Goal: Transaction & Acquisition: Book appointment/travel/reservation

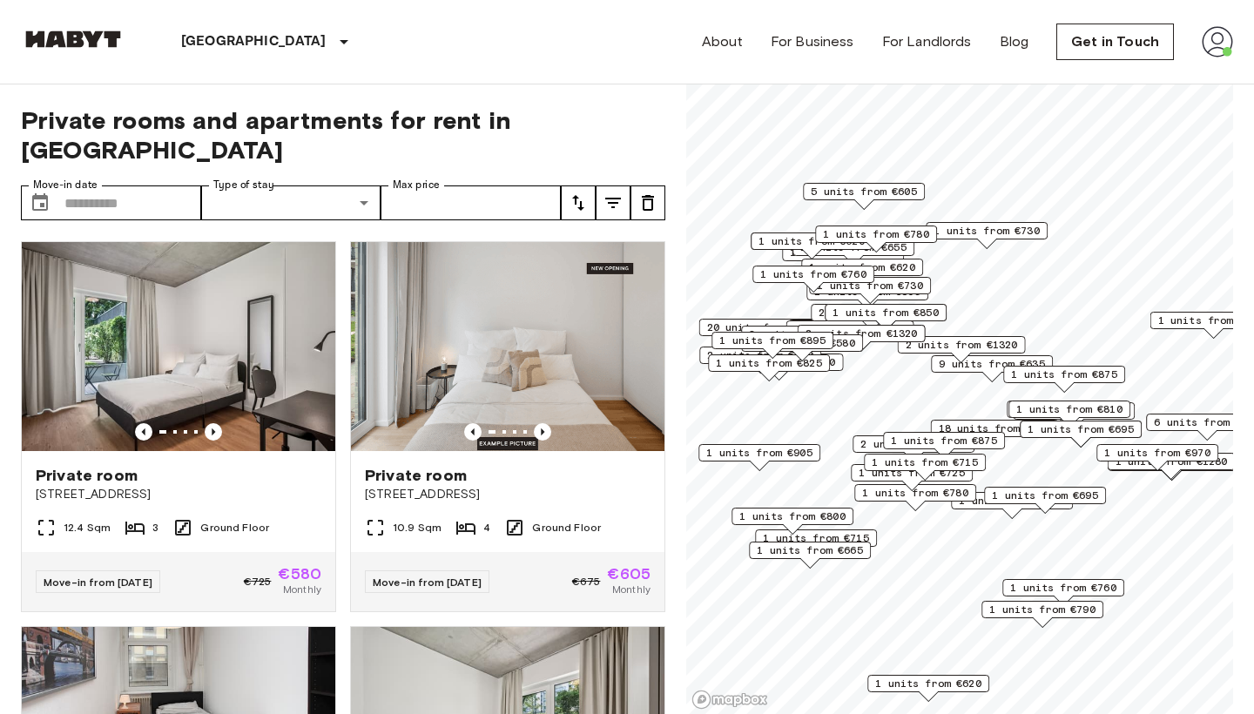
scroll to position [368, 0]
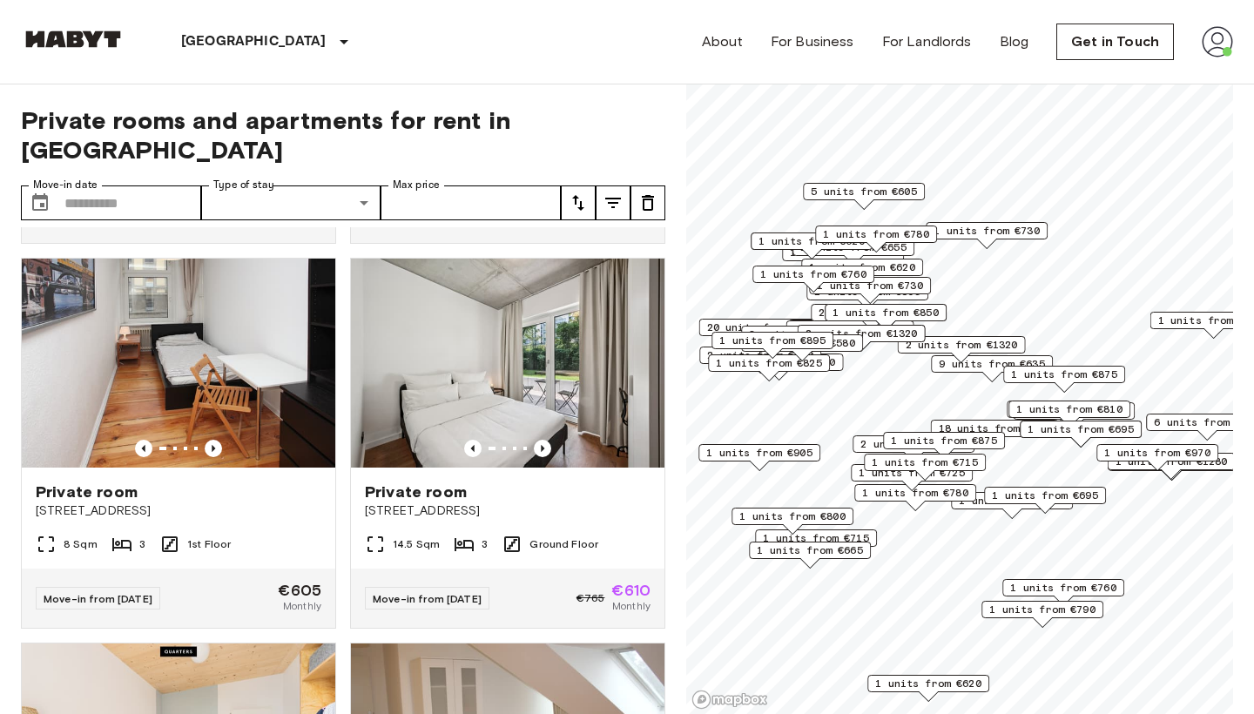
click at [1228, 58] on div "About For Business For Landlords Blog Get in Touch" at bounding box center [967, 42] width 531 height 84
click at [1221, 51] on img at bounding box center [1216, 41] width 31 height 31
click at [1171, 71] on li "Profile" at bounding box center [1153, 72] width 174 height 31
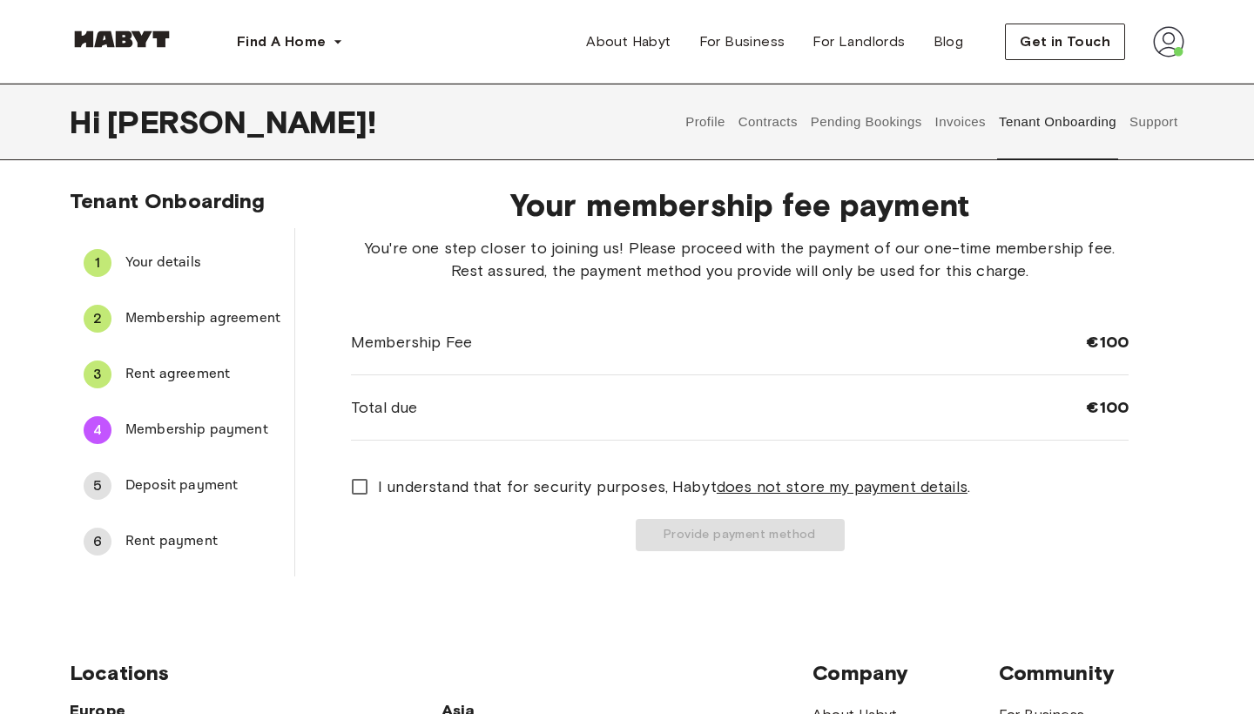
click at [912, 117] on button "Pending Bookings" at bounding box center [866, 122] width 116 height 77
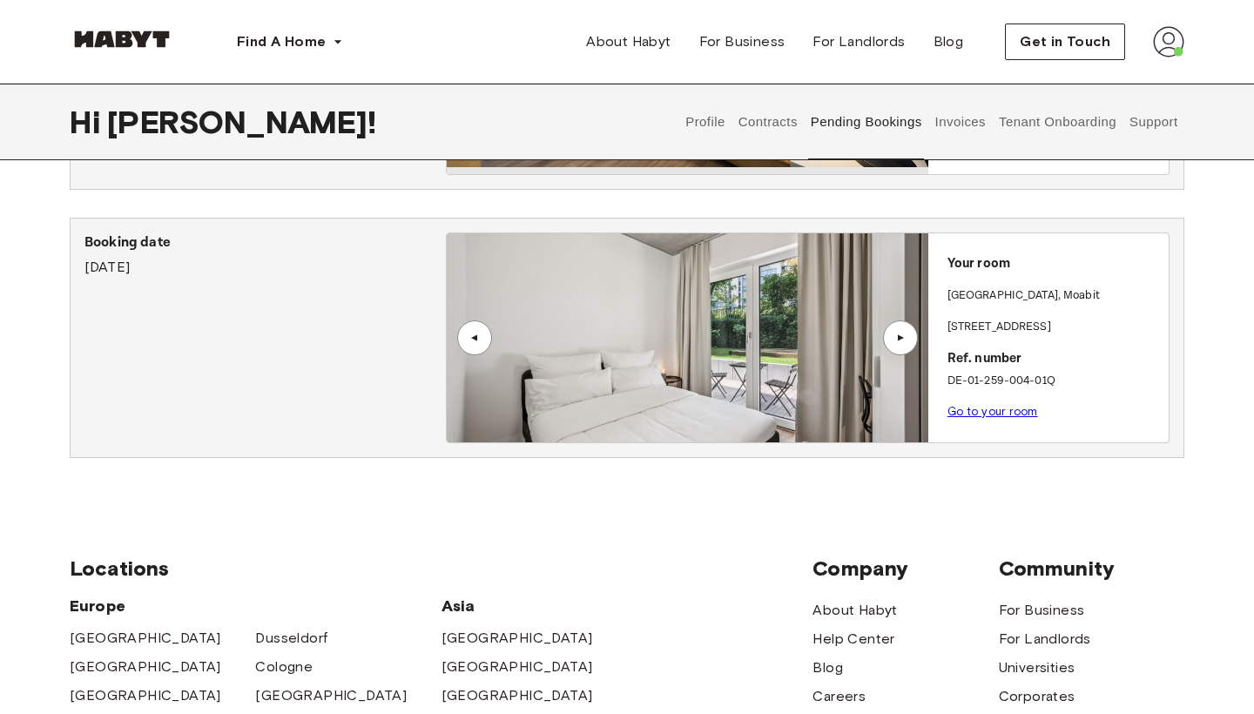
scroll to position [320, 0]
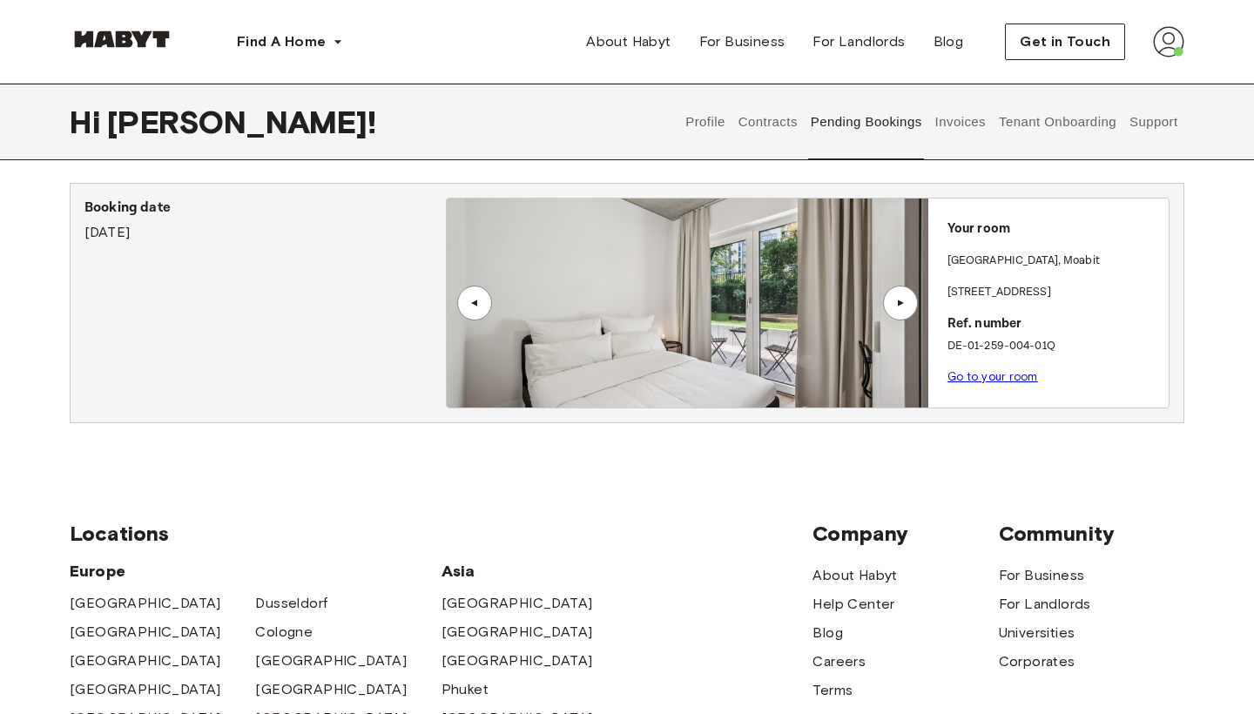
click at [992, 370] on link "Go to your room" at bounding box center [992, 376] width 91 height 13
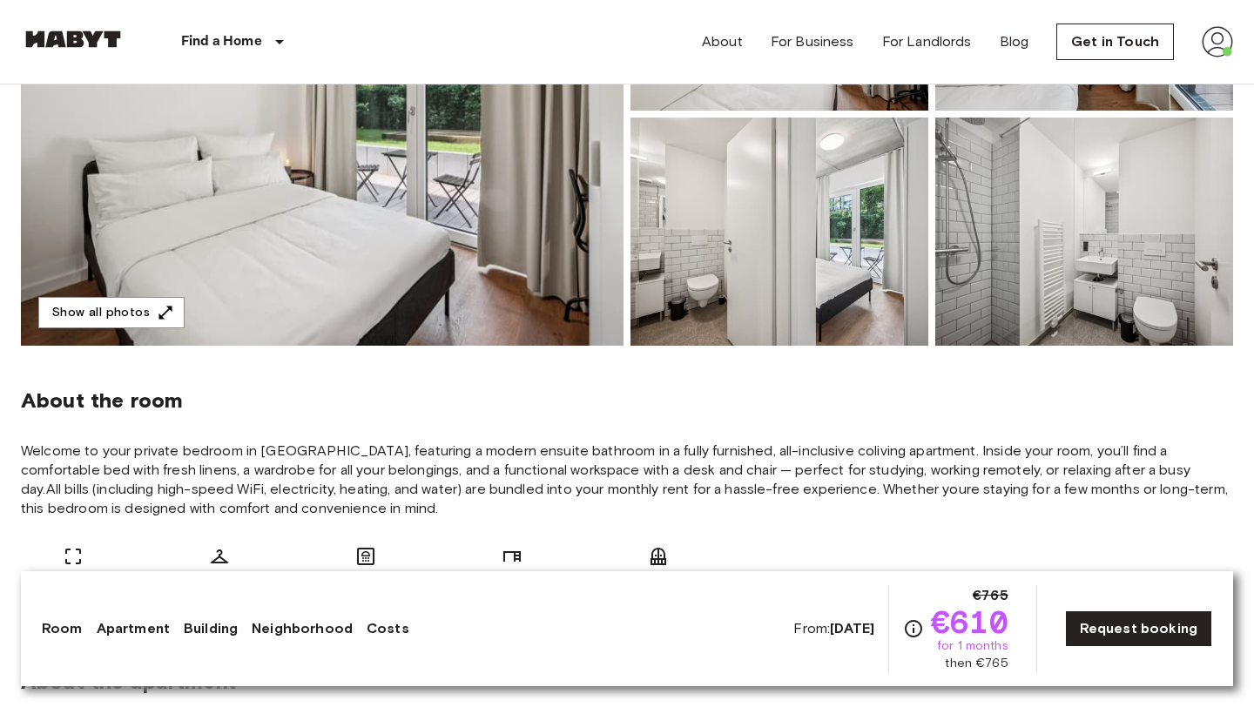
scroll to position [355, 0]
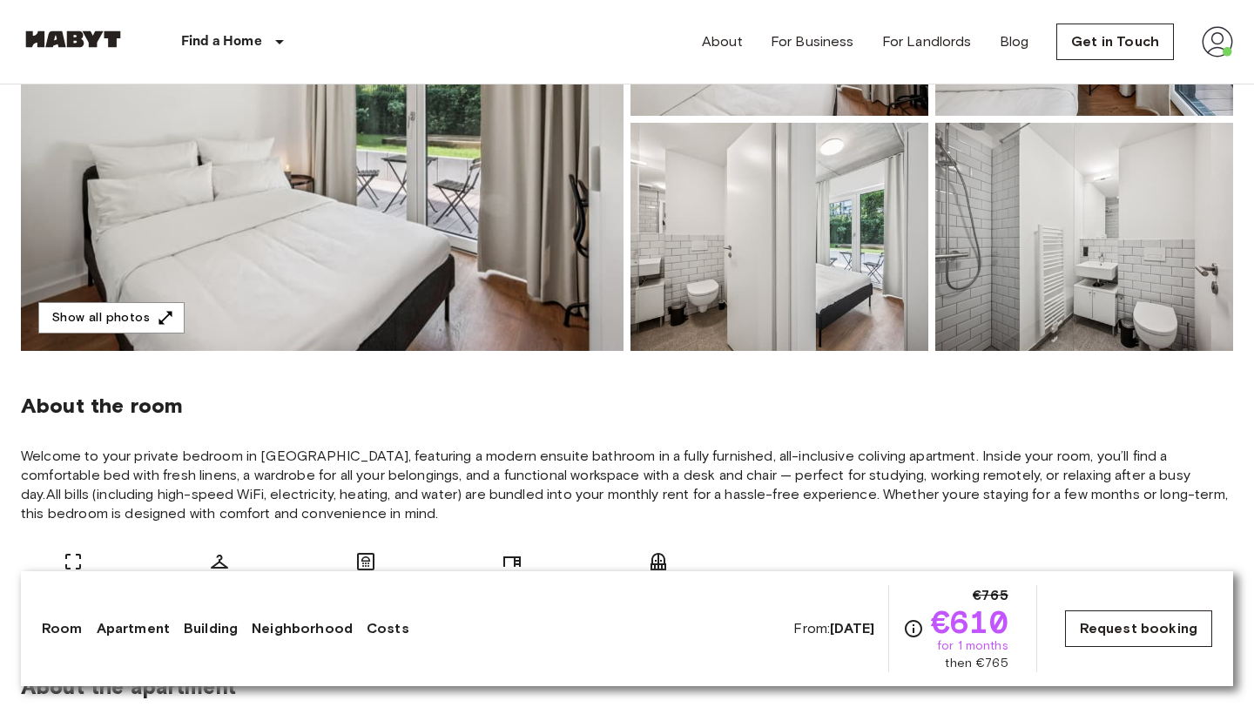
click at [1124, 624] on link "Request booking" at bounding box center [1138, 628] width 147 height 37
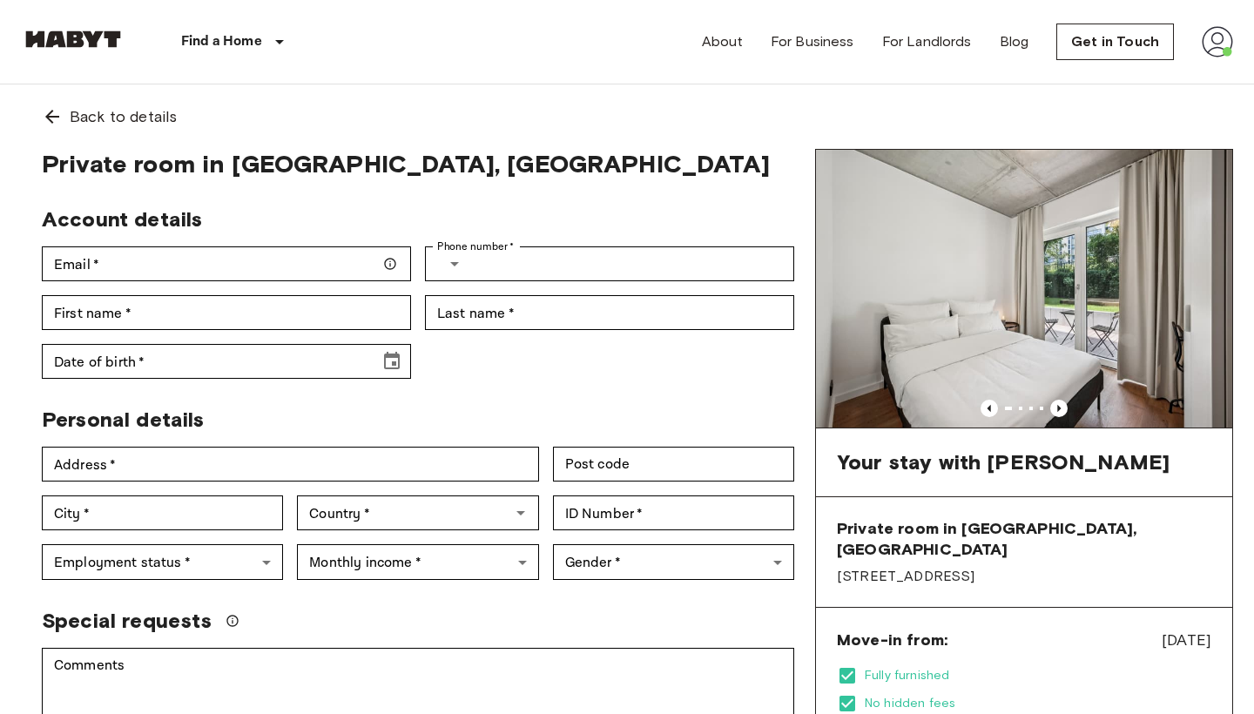
click at [1026, 325] on img at bounding box center [1024, 289] width 416 height 278
click at [1026, 326] on img at bounding box center [1024, 289] width 416 height 278
click at [1054, 408] on icon "Previous image" at bounding box center [1058, 408] width 17 height 17
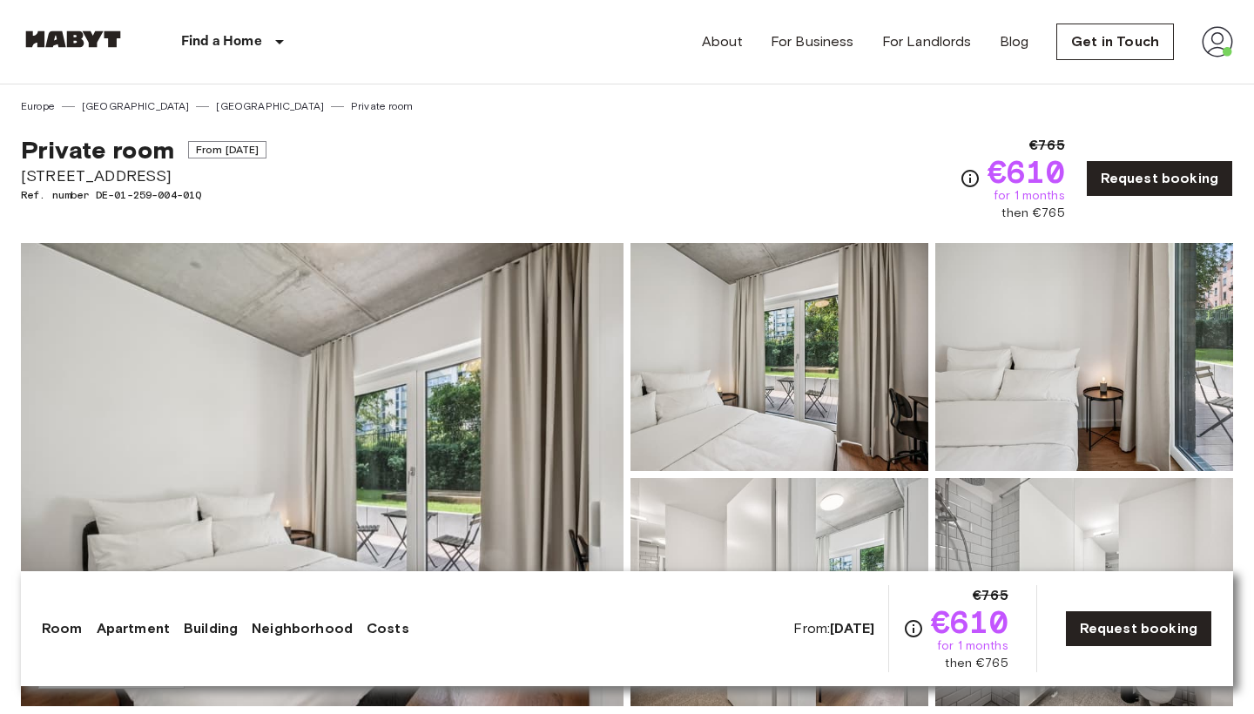
click at [237, 457] on img at bounding box center [322, 474] width 602 height 463
click at [808, 355] on img at bounding box center [779, 357] width 298 height 228
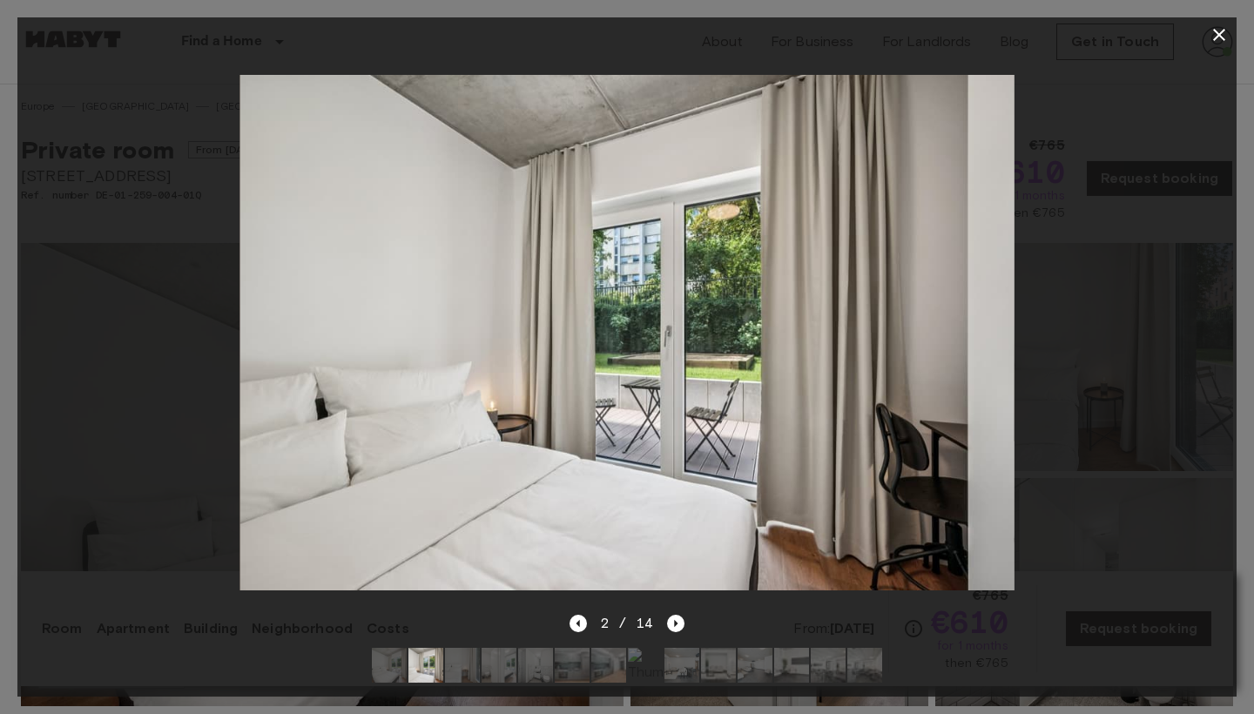
click at [1124, 237] on div at bounding box center [626, 332] width 1219 height 561
click at [675, 622] on icon "Next image" at bounding box center [676, 623] width 3 height 7
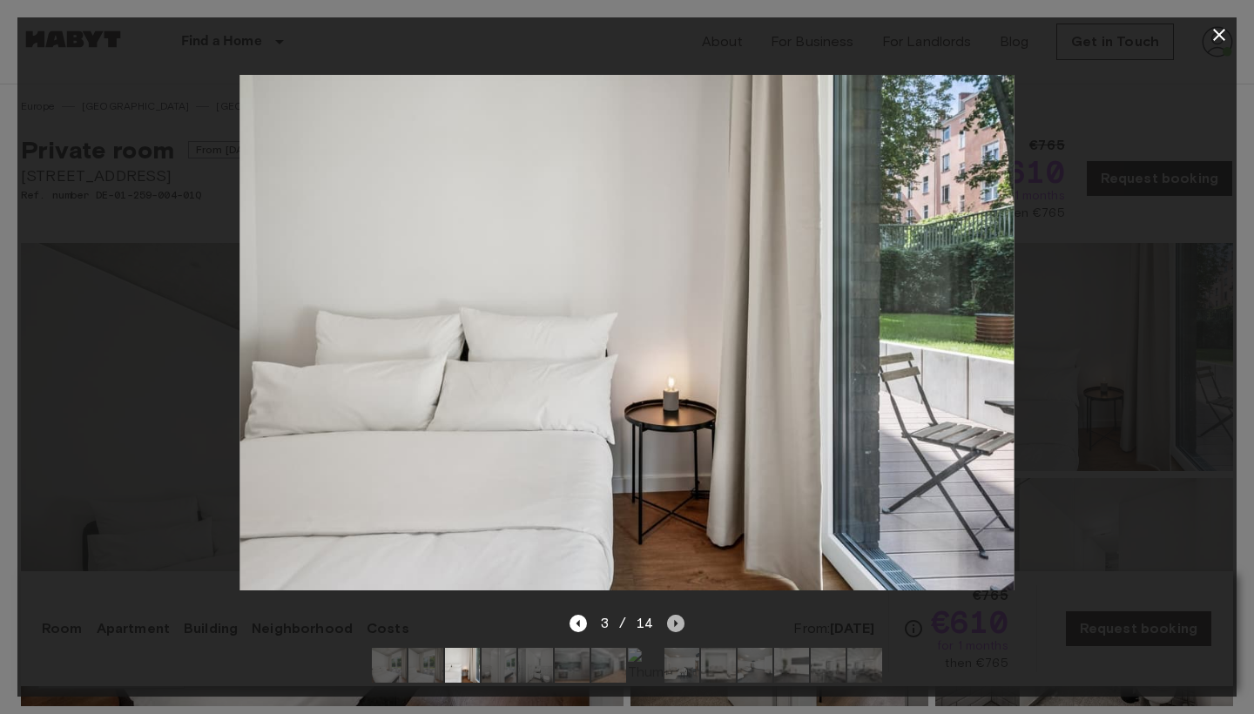
click at [678, 629] on icon "Next image" at bounding box center [675, 623] width 17 height 17
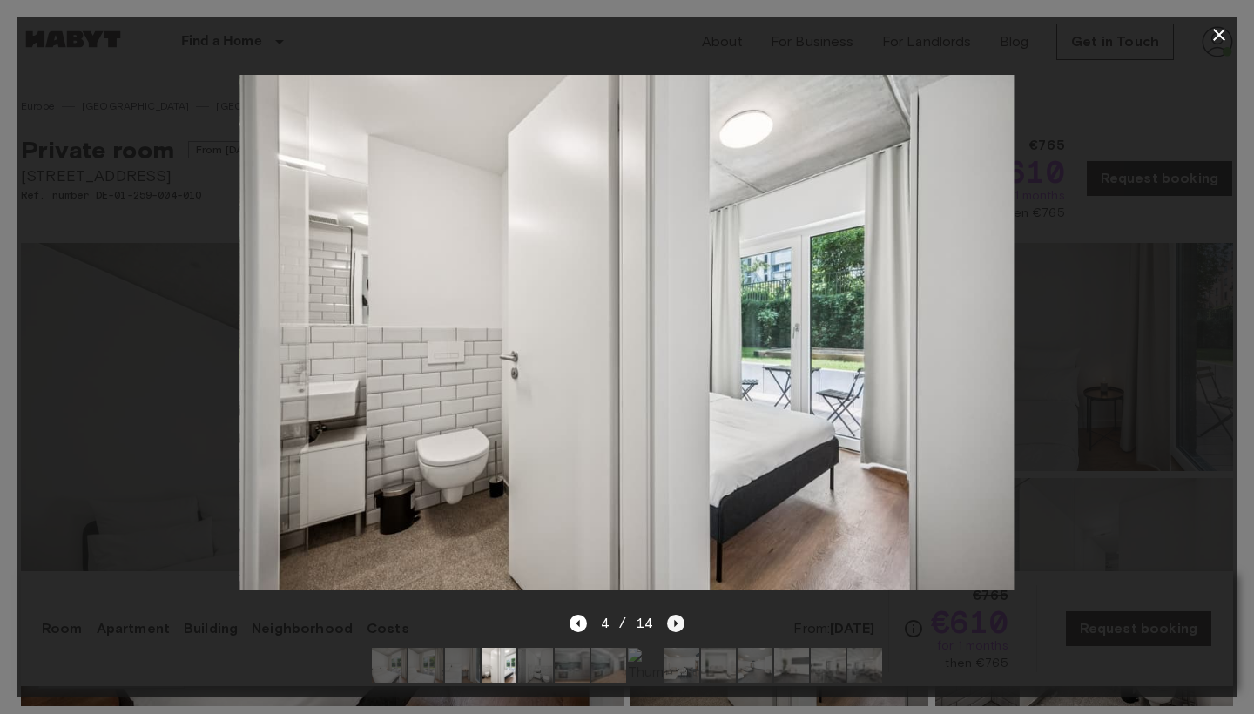
click at [678, 629] on icon "Next image" at bounding box center [675, 623] width 17 height 17
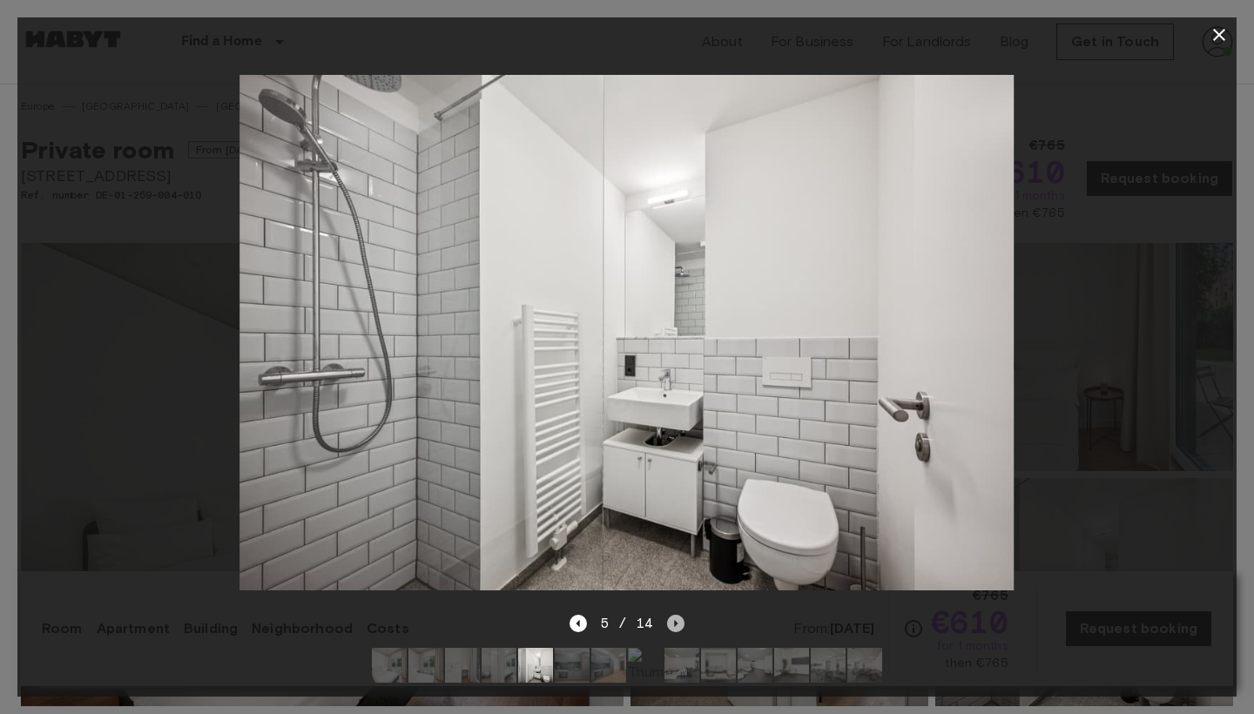
click at [678, 629] on icon "Next image" at bounding box center [675, 623] width 17 height 17
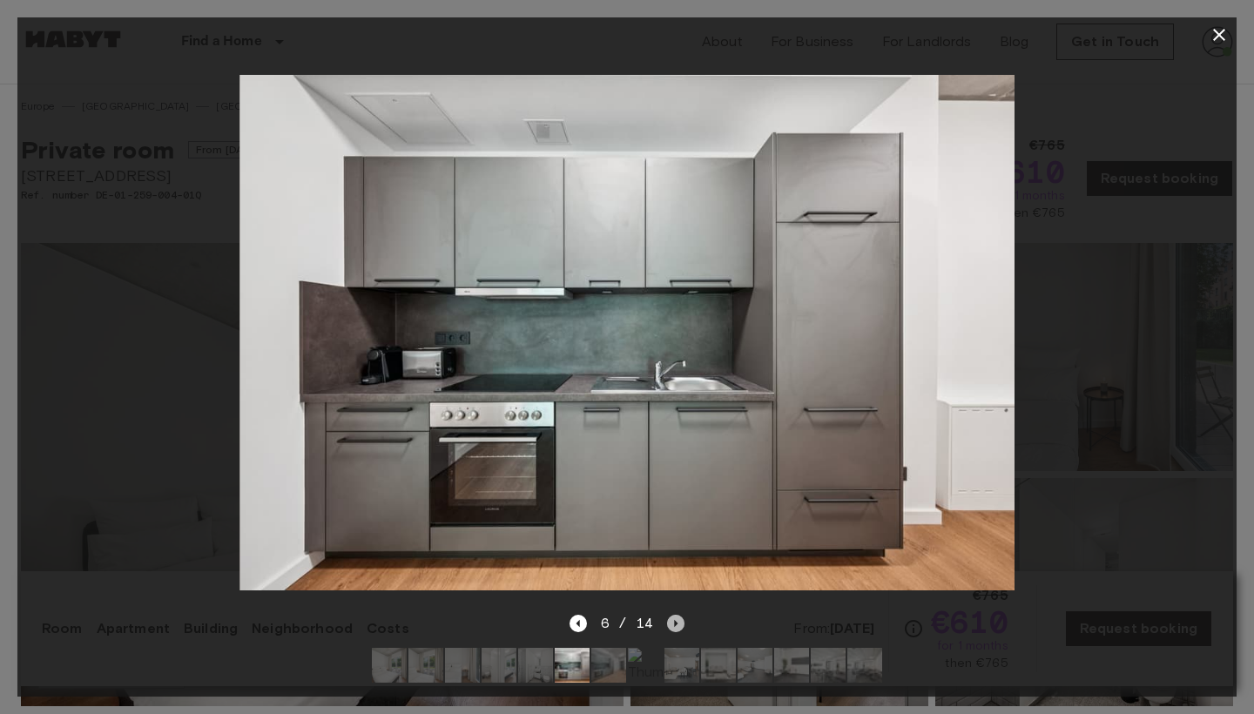
click at [678, 629] on icon "Next image" at bounding box center [675, 623] width 17 height 17
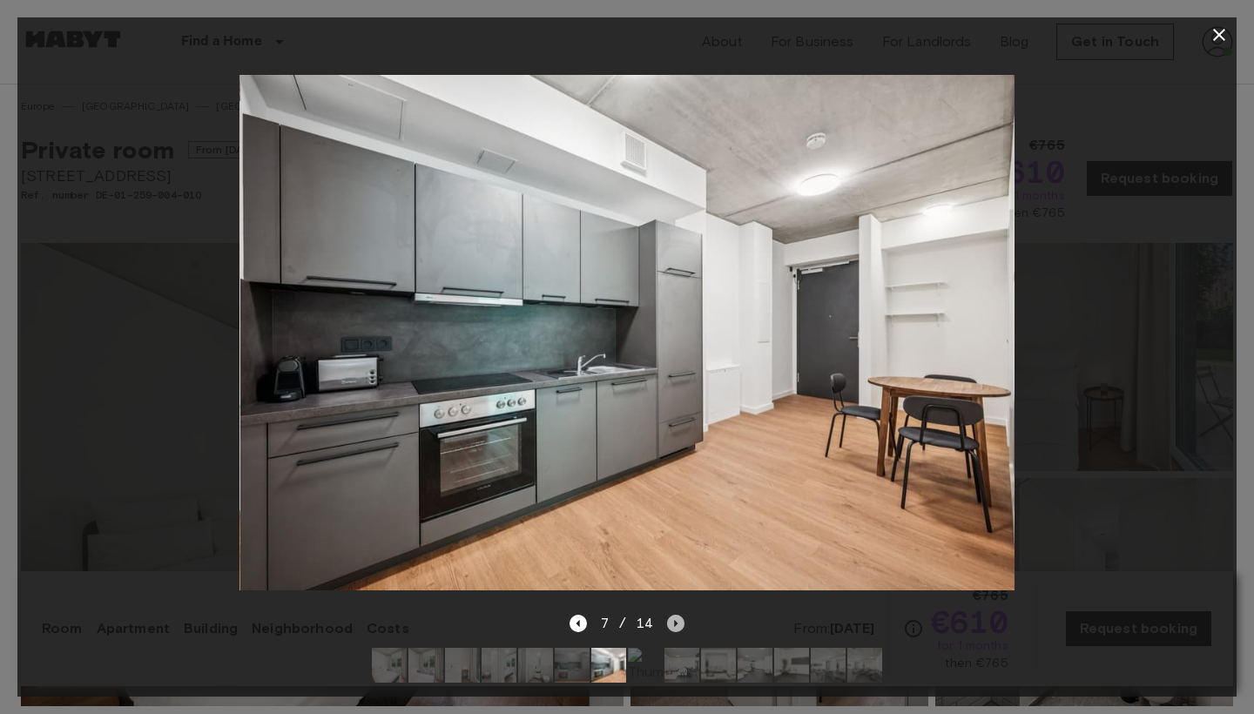
click at [678, 629] on icon "Next image" at bounding box center [675, 623] width 17 height 17
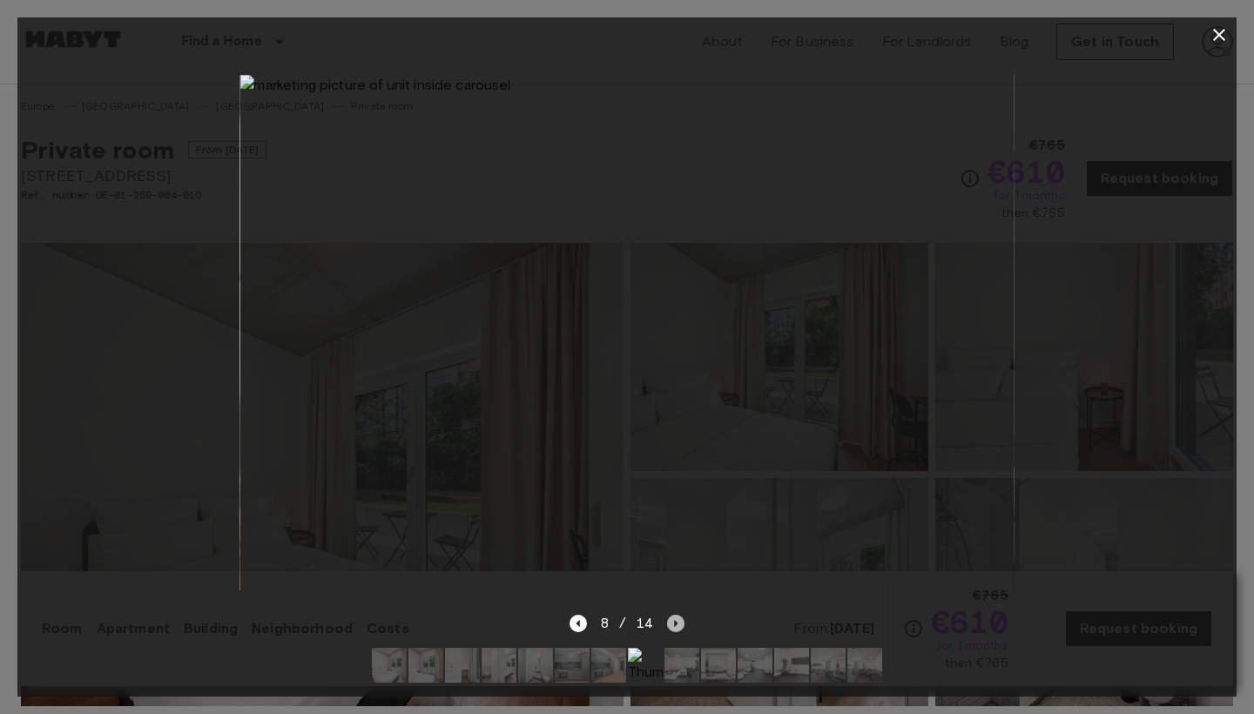
click at [678, 629] on icon "Next image" at bounding box center [675, 623] width 17 height 17
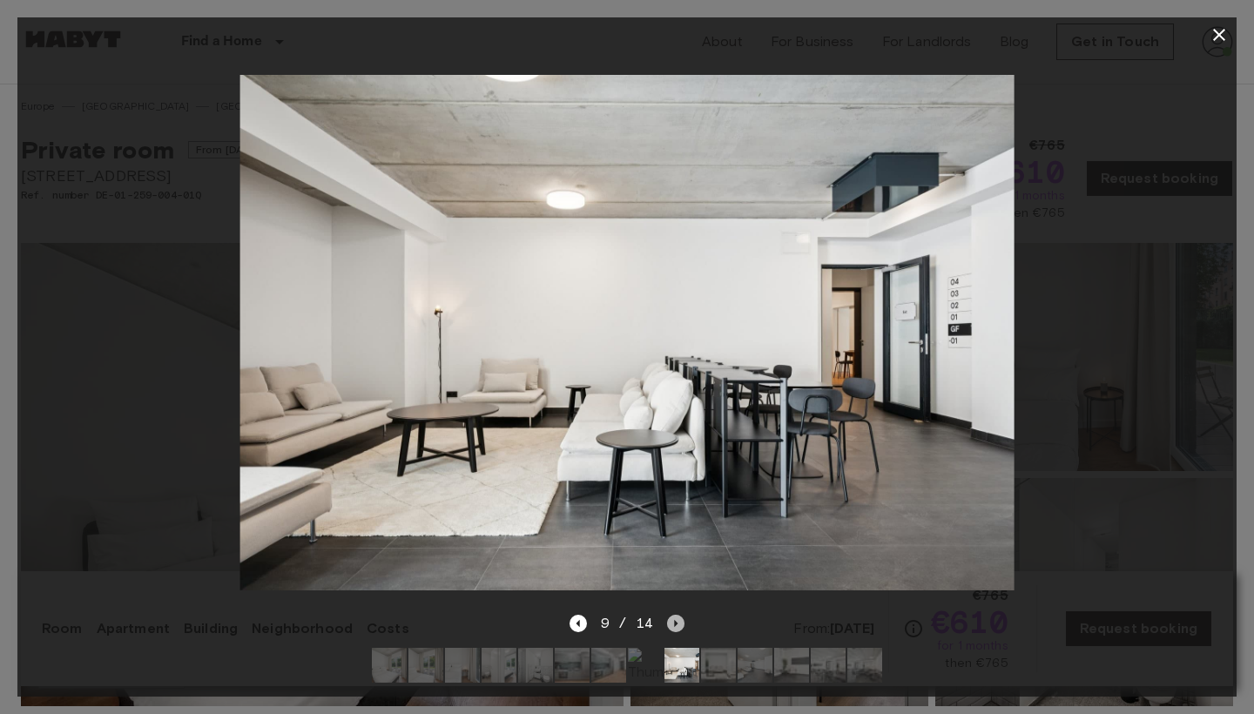
click at [678, 629] on icon "Next image" at bounding box center [675, 623] width 17 height 17
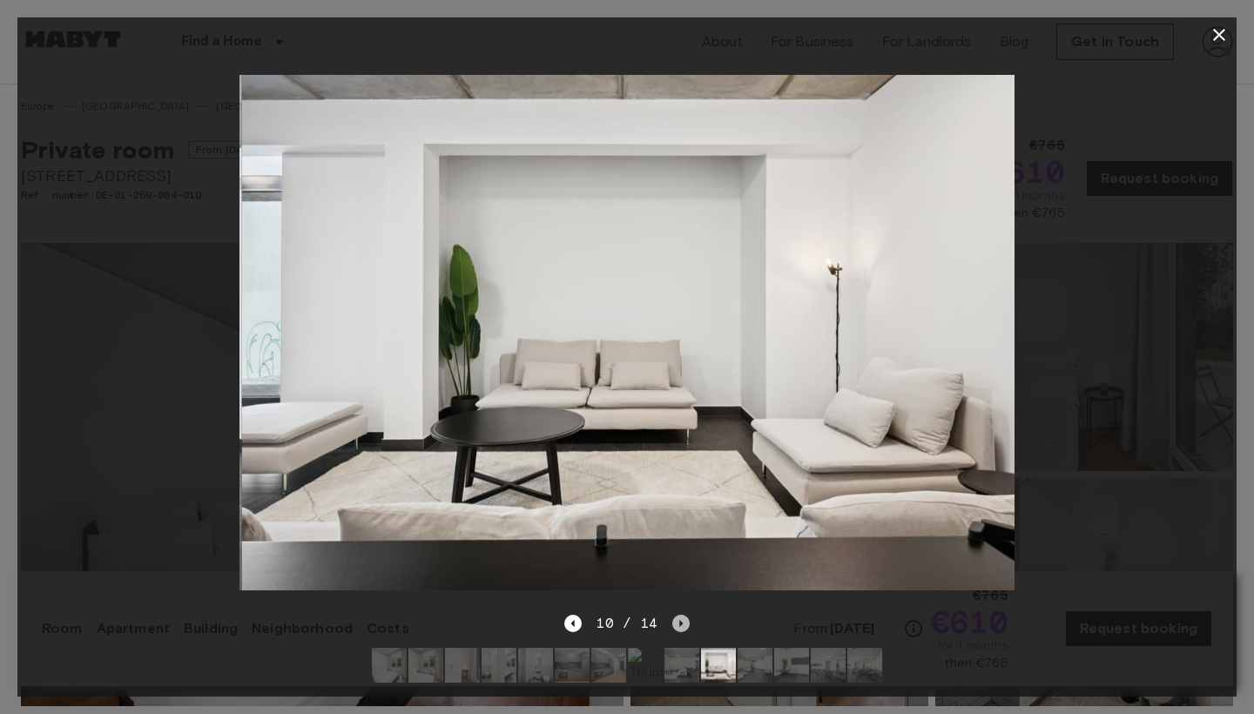
click at [678, 629] on icon "Next image" at bounding box center [680, 623] width 17 height 17
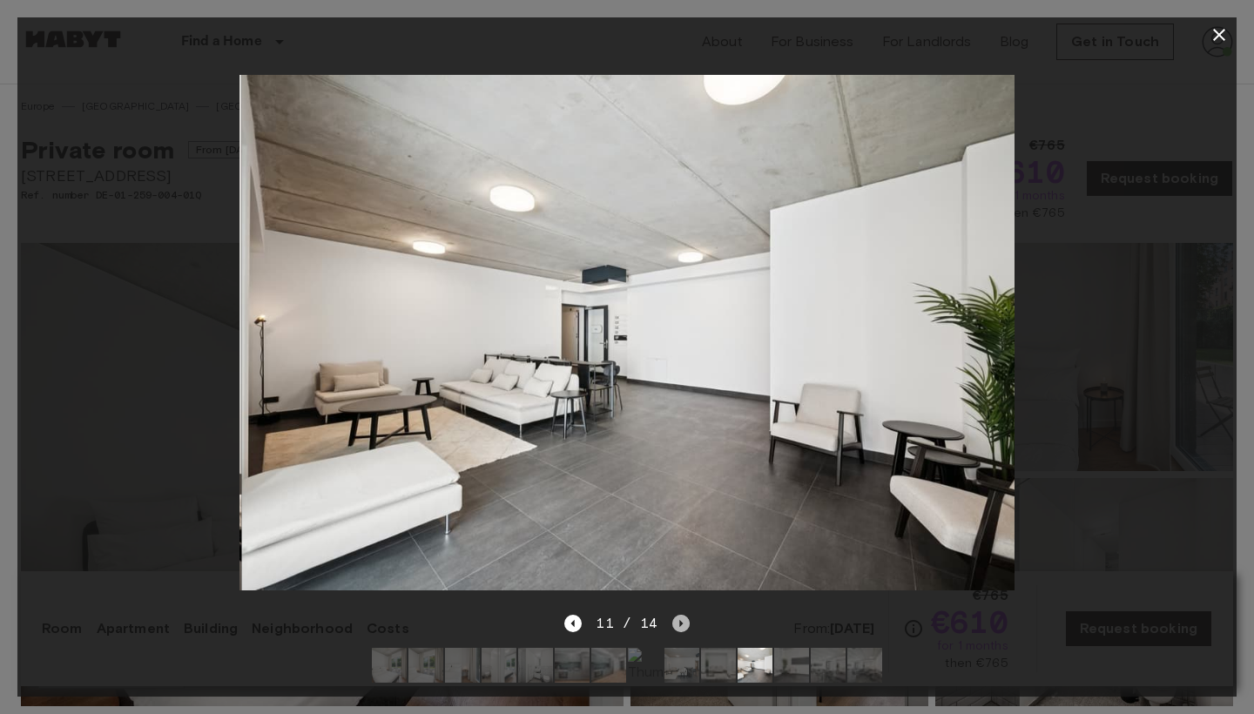
click at [678, 629] on icon "Next image" at bounding box center [680, 623] width 17 height 17
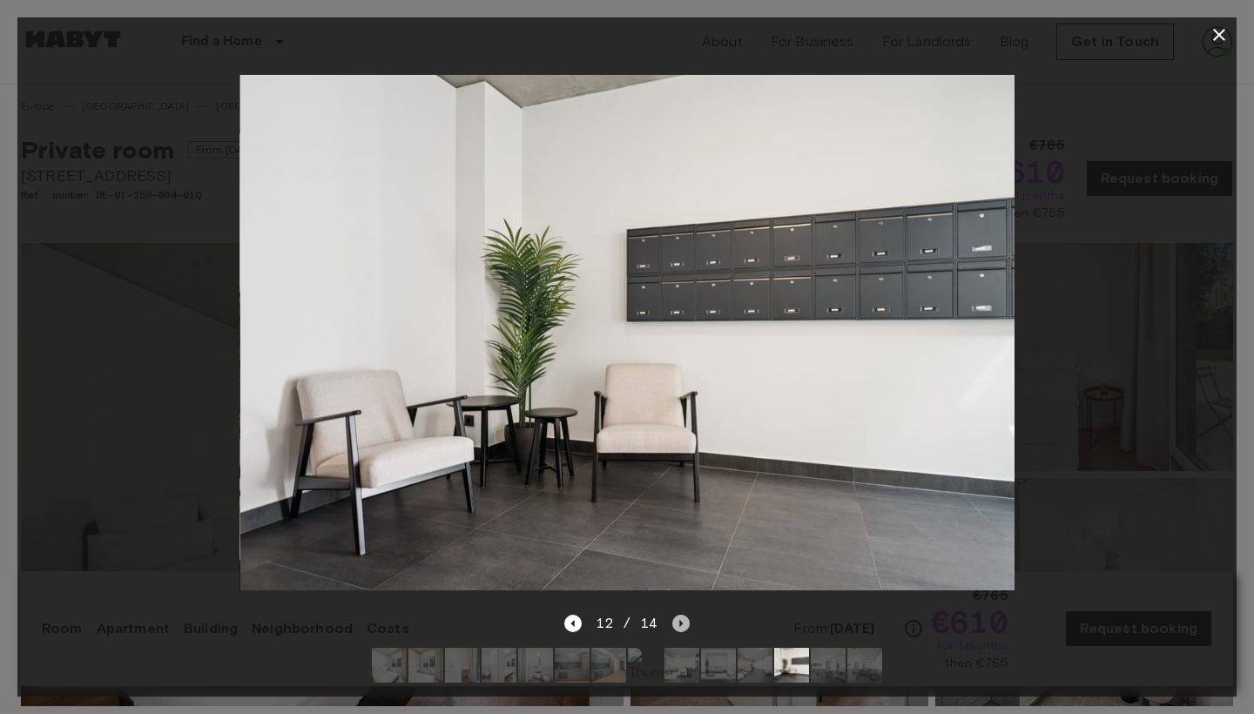
click at [678, 629] on icon "Next image" at bounding box center [680, 623] width 17 height 17
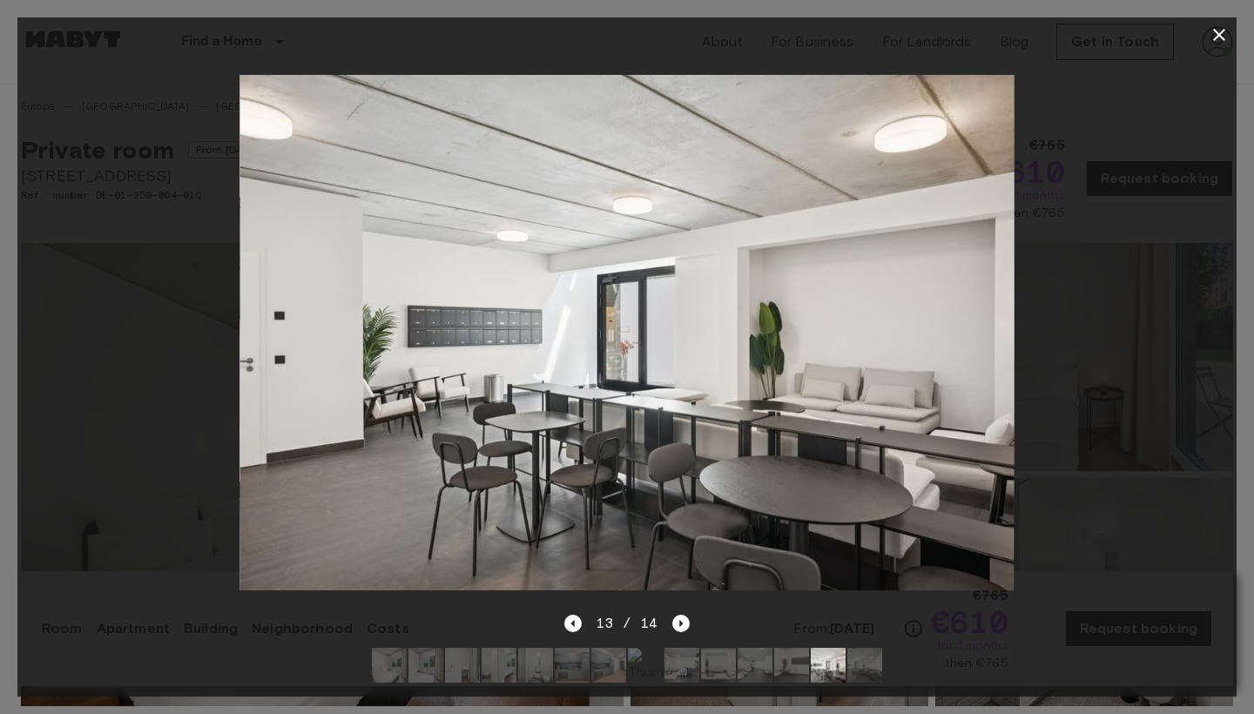
click at [1223, 39] on icon "button" at bounding box center [1219, 35] width 12 height 12
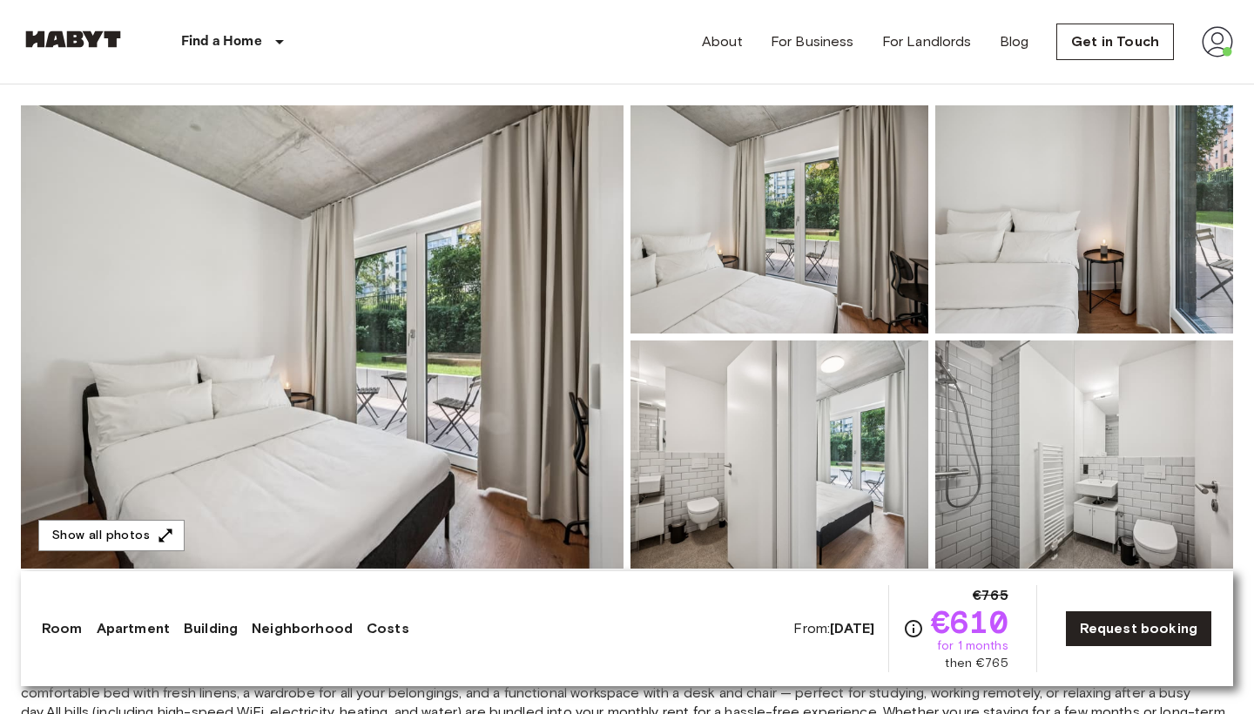
scroll to position [164, 0]
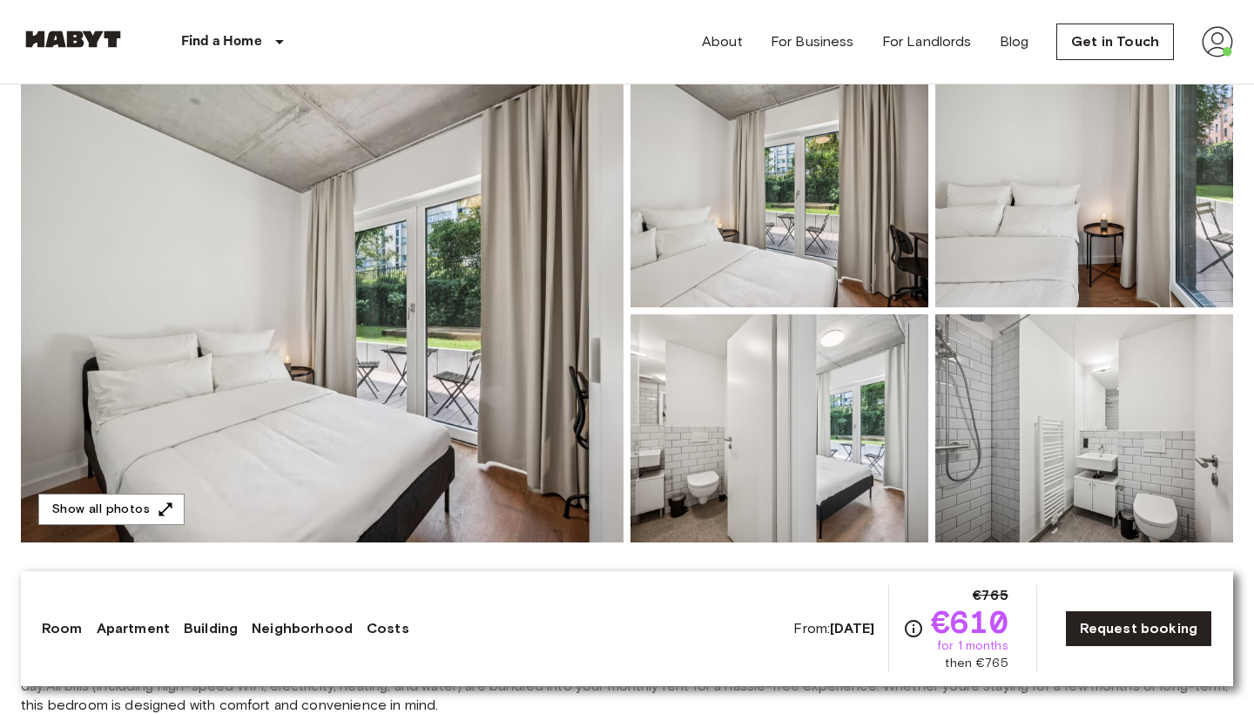
click at [513, 386] on img at bounding box center [322, 310] width 602 height 463
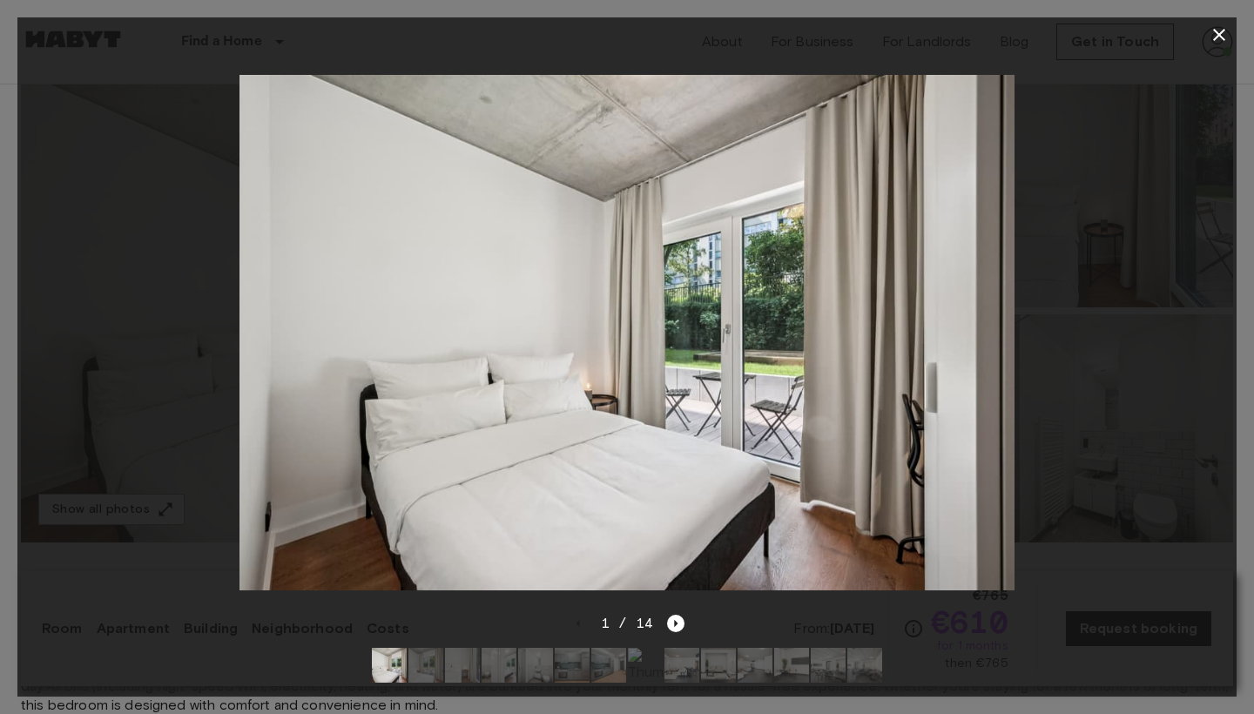
click at [1224, 37] on icon "button" at bounding box center [1218, 34] width 21 height 21
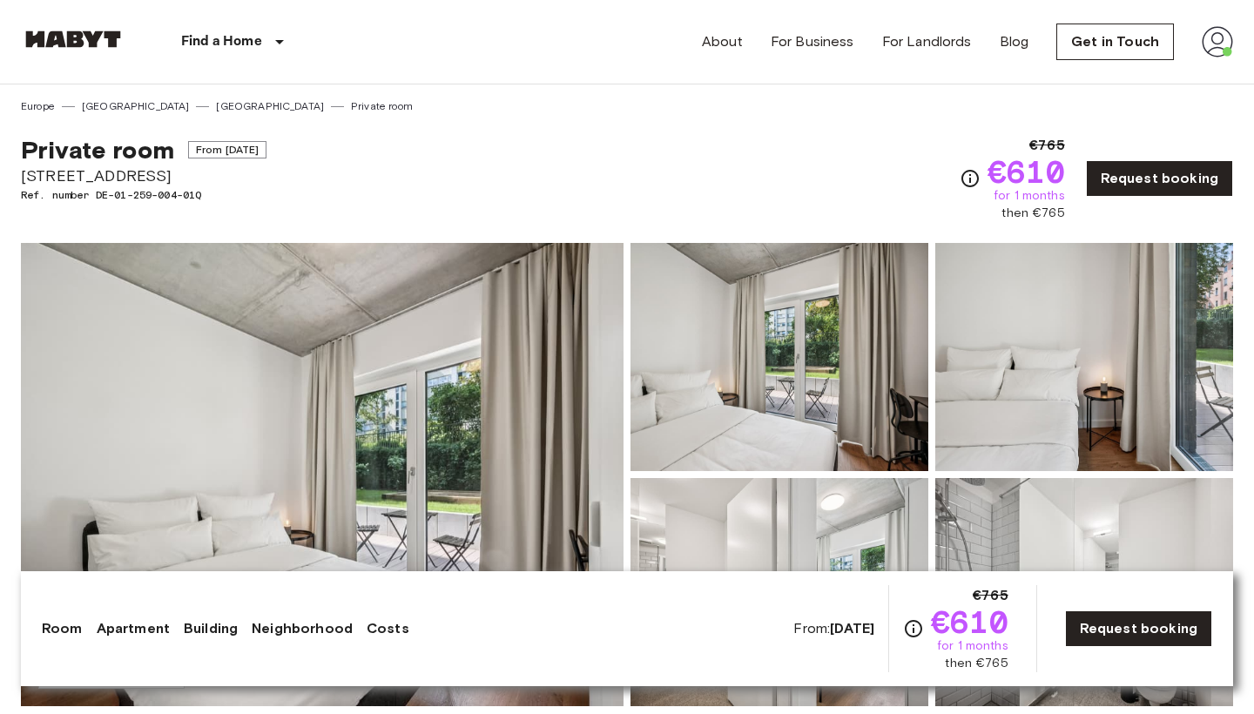
scroll to position [0, 0]
drag, startPoint x: 136, startPoint y: 175, endPoint x: 10, endPoint y: 177, distance: 125.4
copy span "Stromstraße 48"
click at [983, 640] on span "for 1 months" at bounding box center [972, 645] width 71 height 17
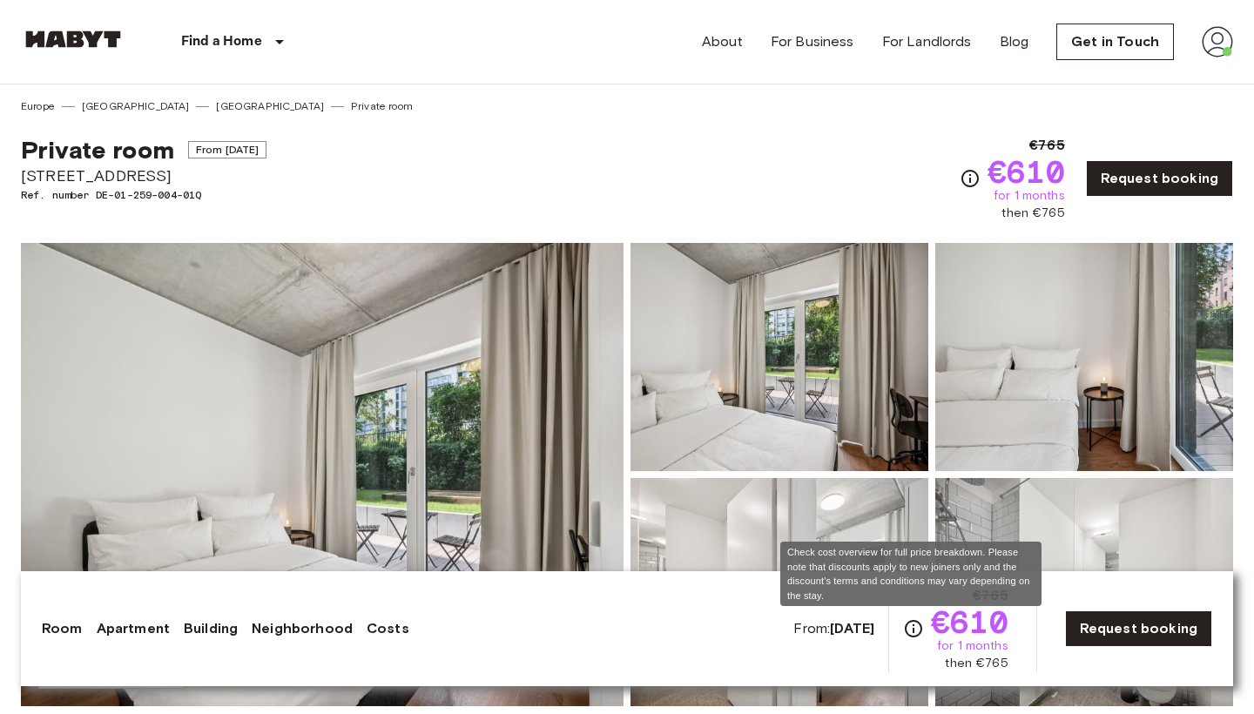
click at [912, 633] on icon "Check cost overview for full price breakdown. Please note that discounts apply …" at bounding box center [913, 628] width 17 height 17
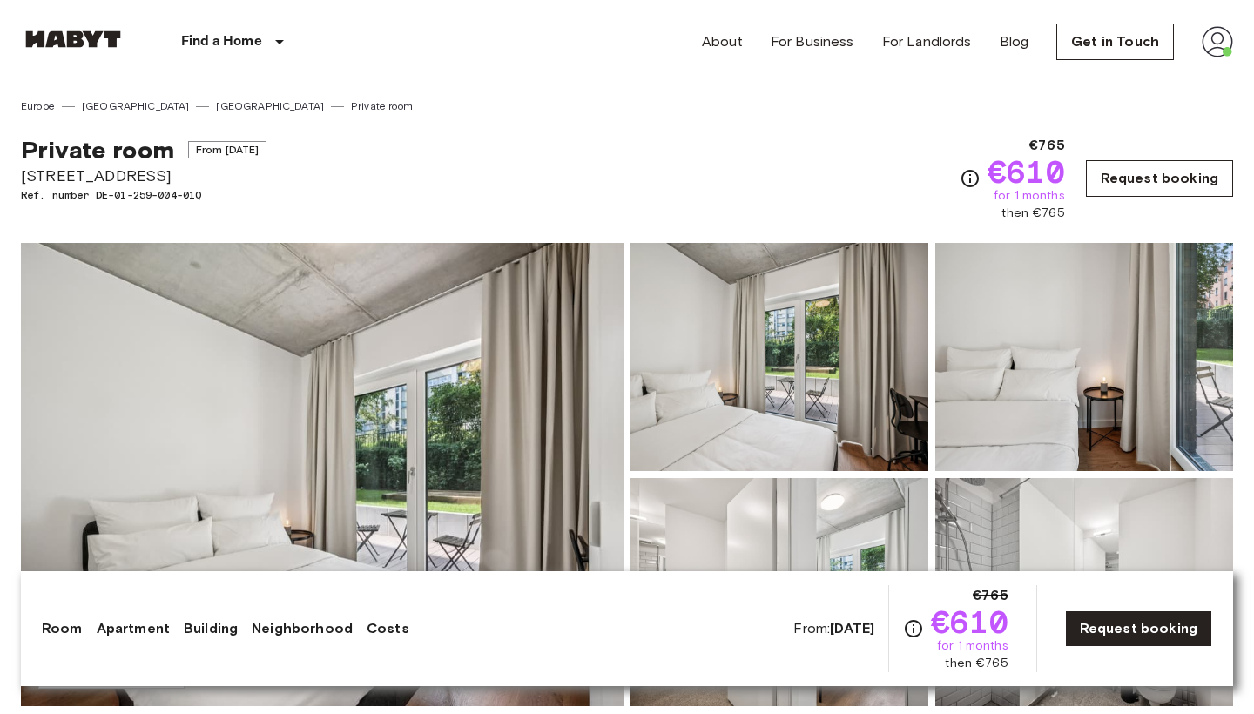
click at [1190, 173] on link "Request booking" at bounding box center [1159, 178] width 147 height 37
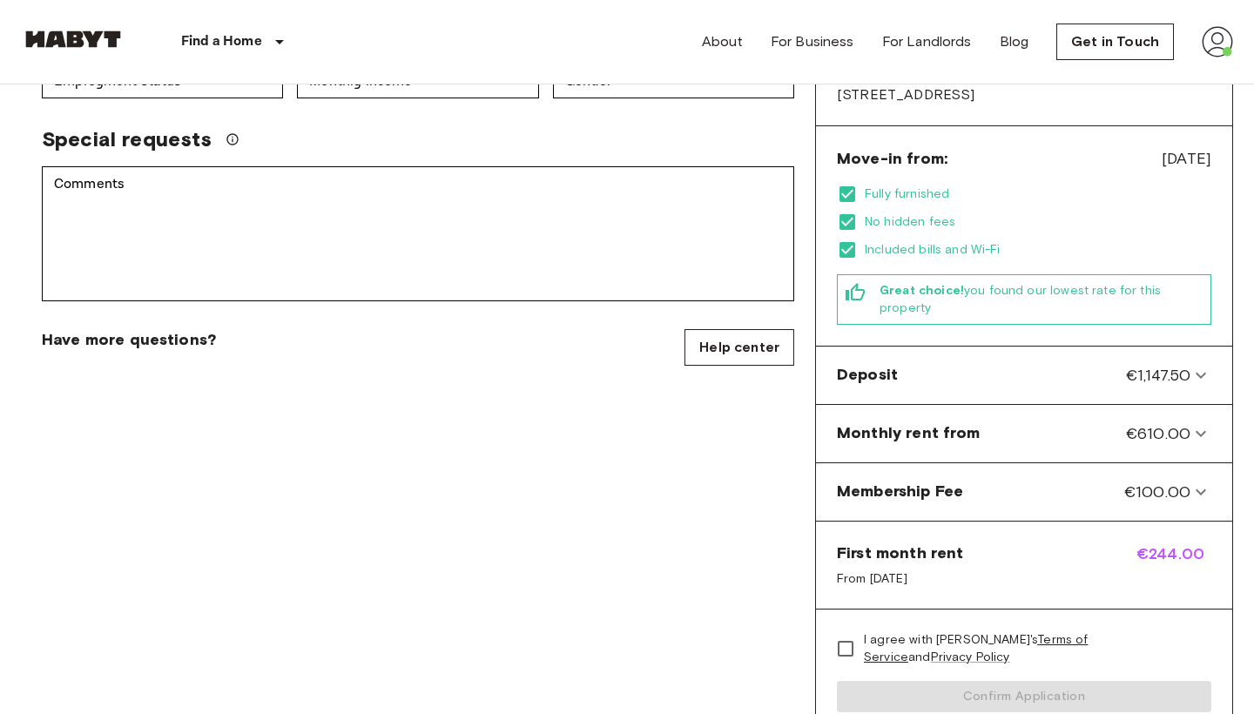
scroll to position [488, 0]
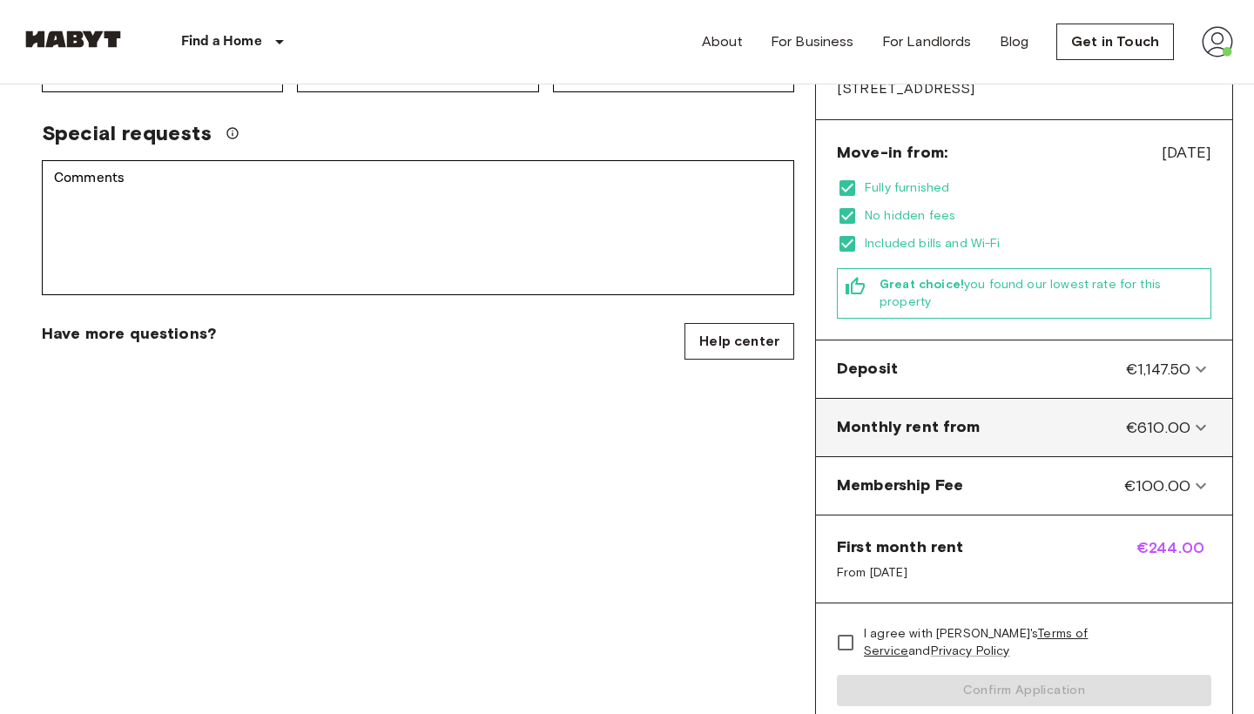
click at [1212, 414] on from-panel "Monthly rent from €610.00" at bounding box center [1024, 428] width 402 height 44
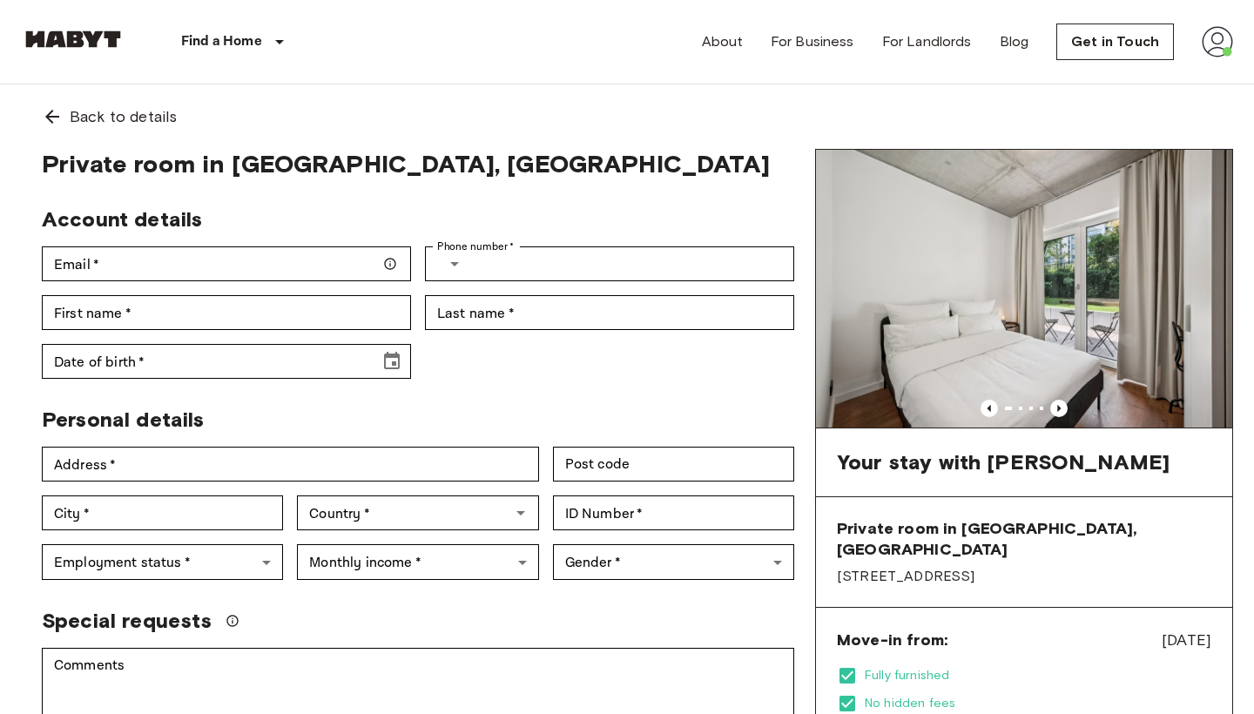
scroll to position [0, 0]
click at [1057, 414] on icon "Previous image" at bounding box center [1058, 408] width 17 height 17
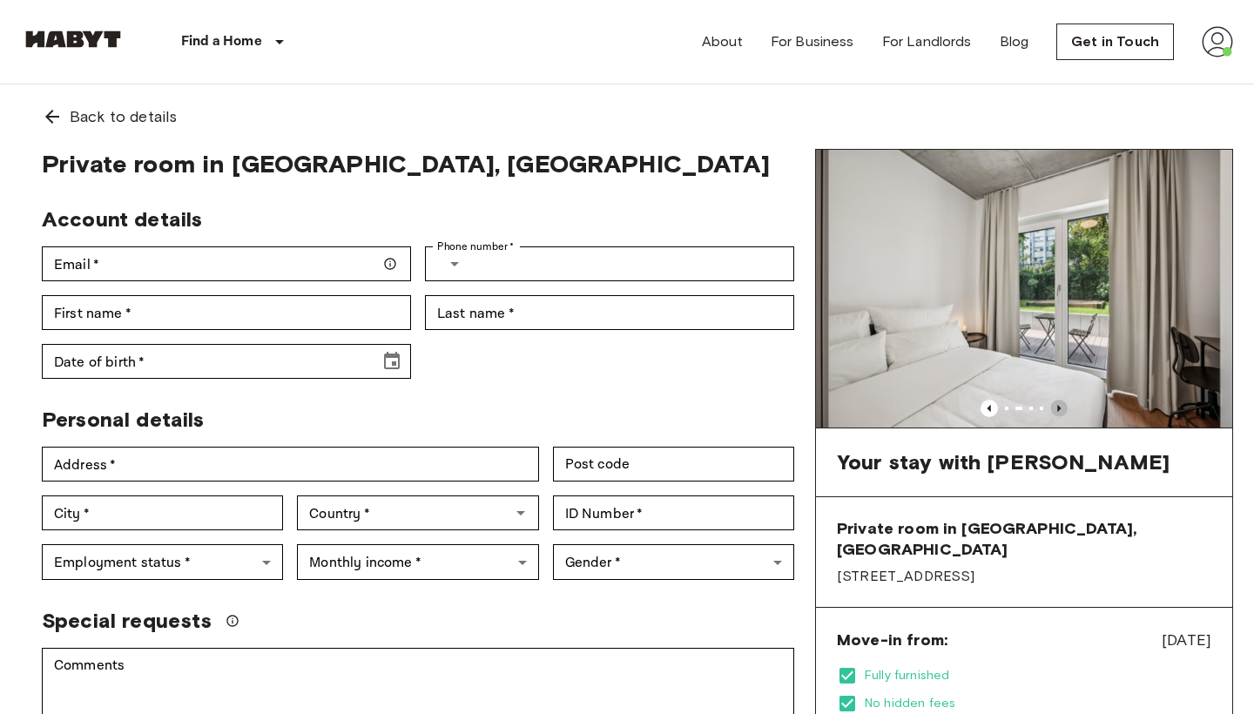
click at [1057, 414] on icon "Previous image" at bounding box center [1058, 408] width 17 height 17
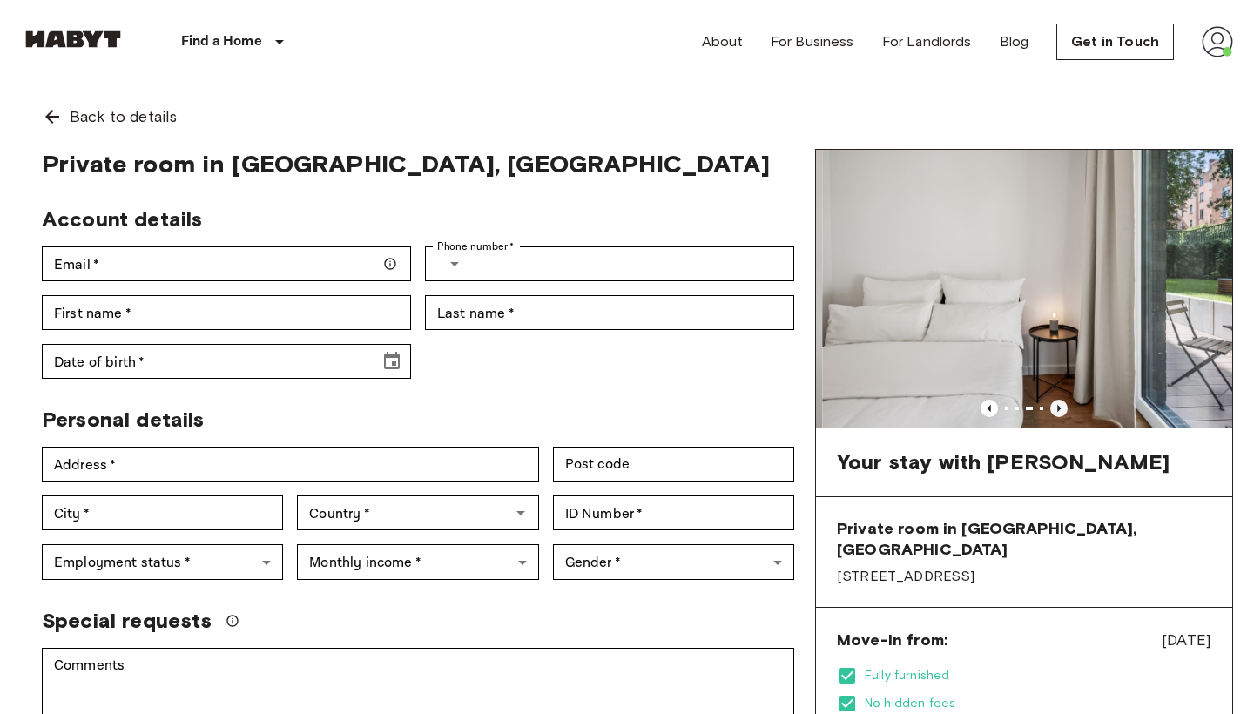
click at [1057, 414] on icon "Previous image" at bounding box center [1058, 408] width 17 height 17
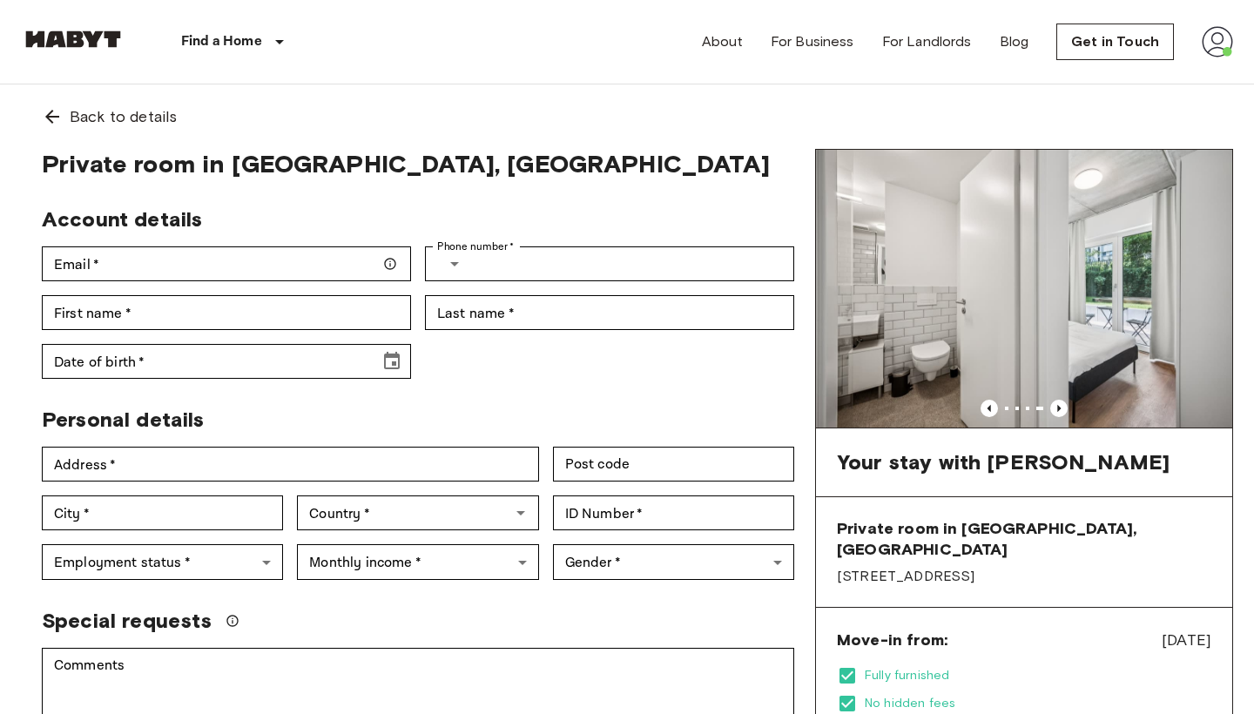
click at [1058, 417] on img at bounding box center [1024, 289] width 416 height 278
click at [1061, 403] on icon "Previous image" at bounding box center [1058, 408] width 17 height 17
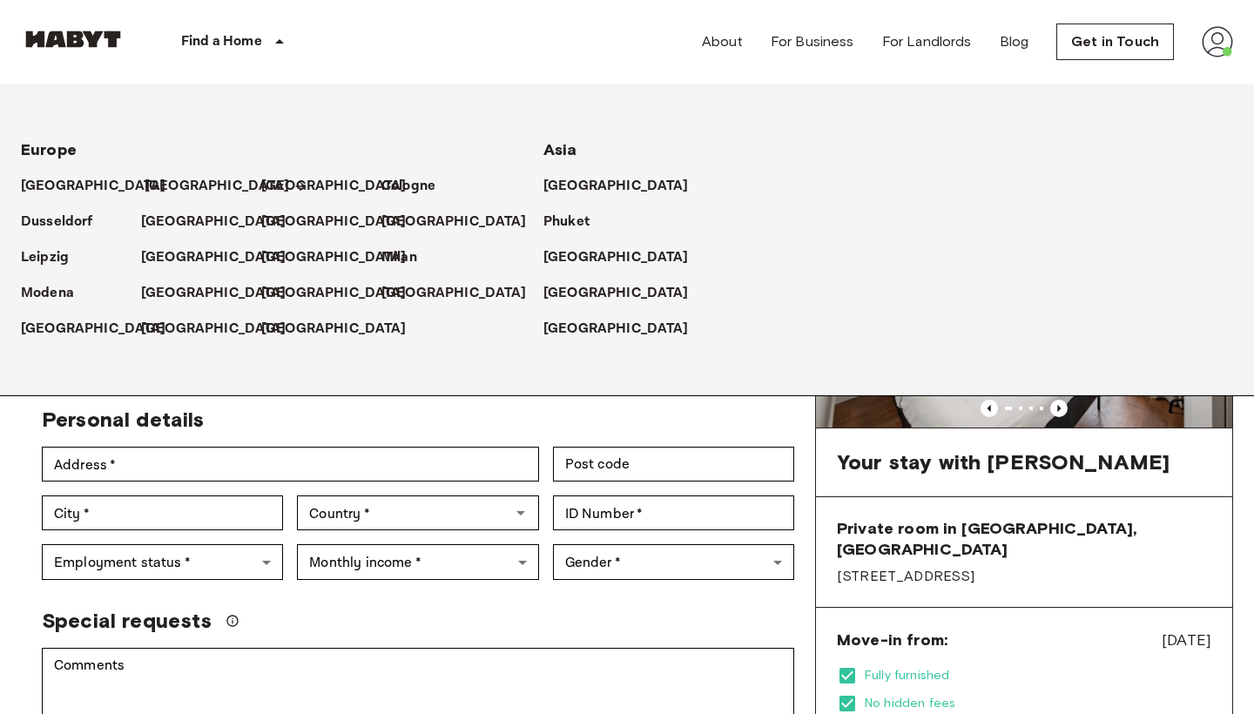
click at [166, 184] on p "[GEOGRAPHIC_DATA]" at bounding box center [217, 186] width 145 height 21
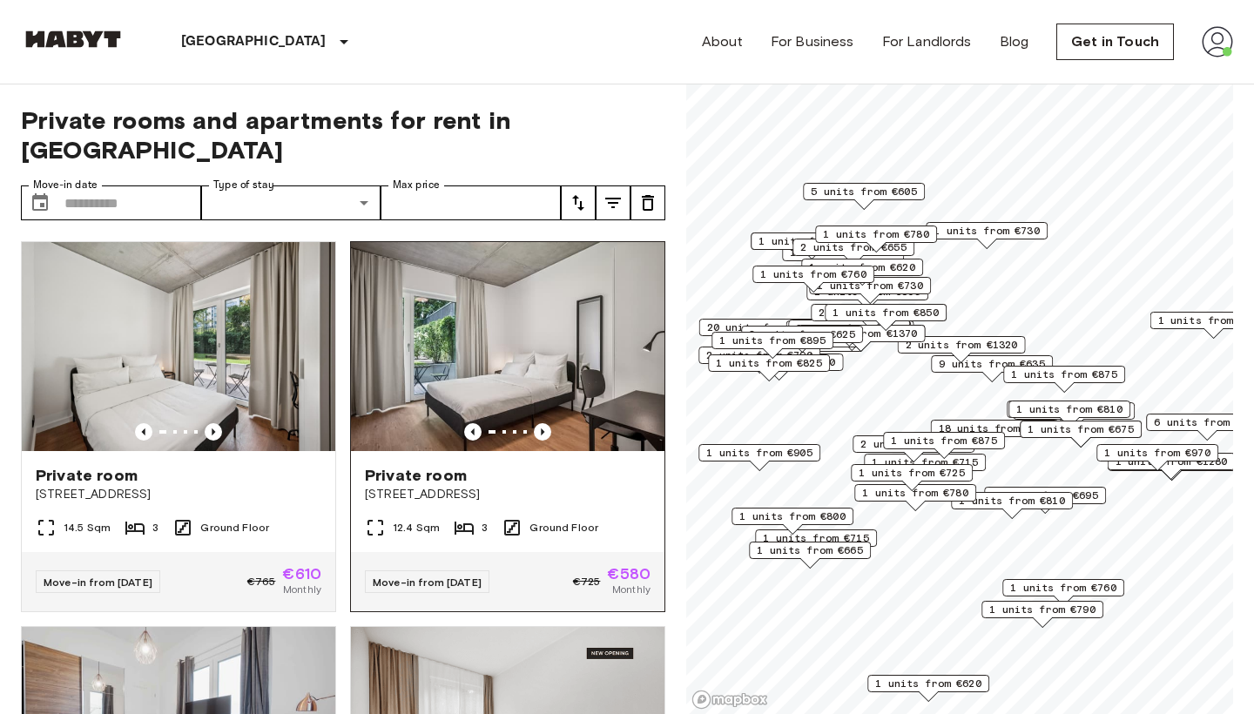
click at [582, 451] on div "Private room Stromstraße 48" at bounding box center [507, 484] width 313 height 66
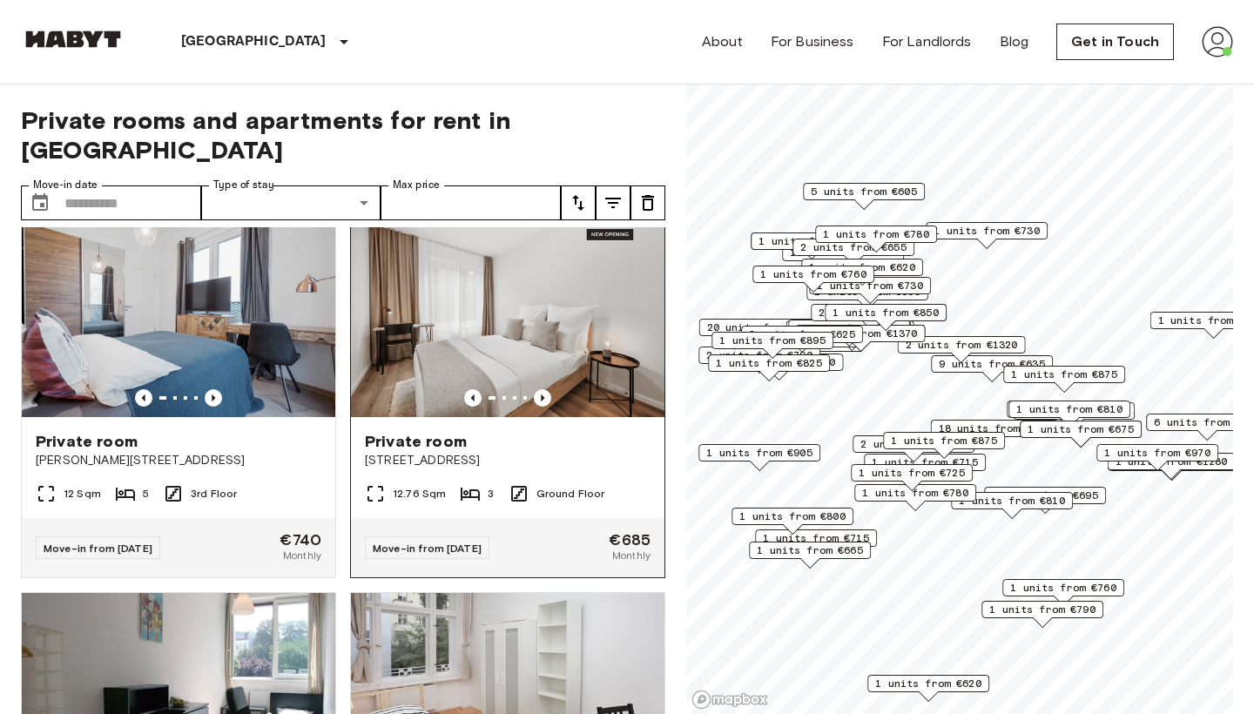
scroll to position [420, 0]
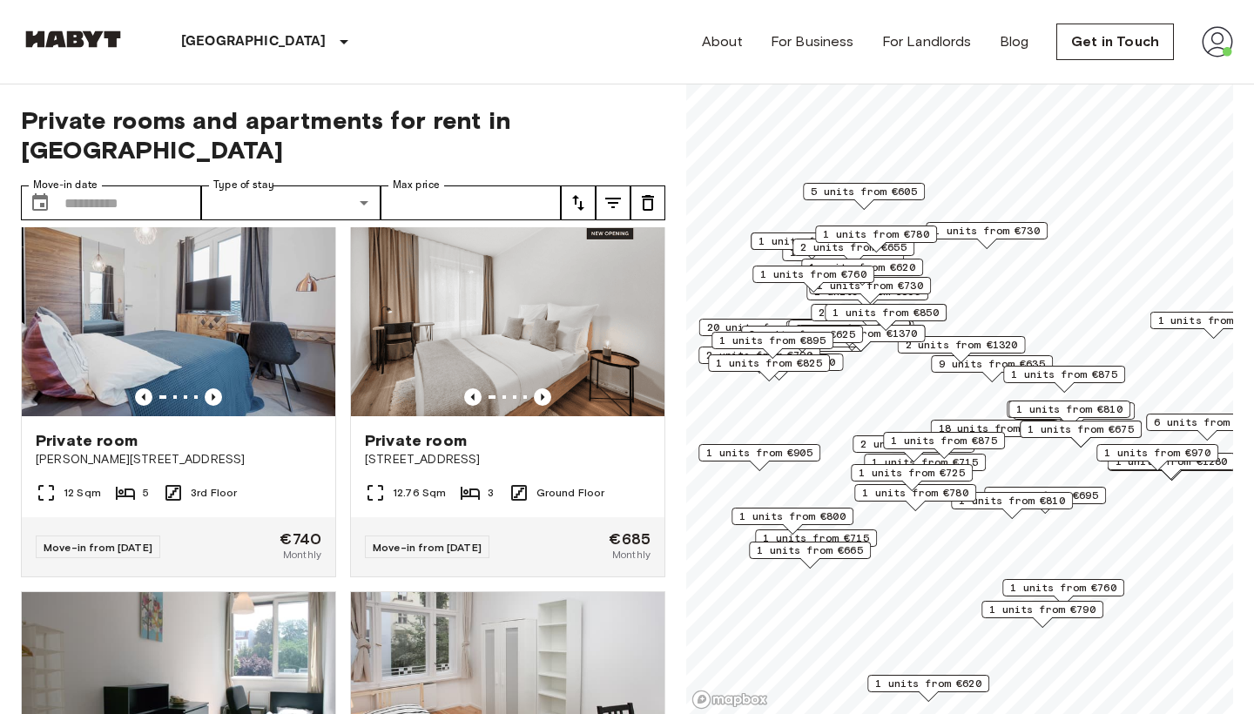
click at [579, 185] on button "tune" at bounding box center [578, 202] width 35 height 35
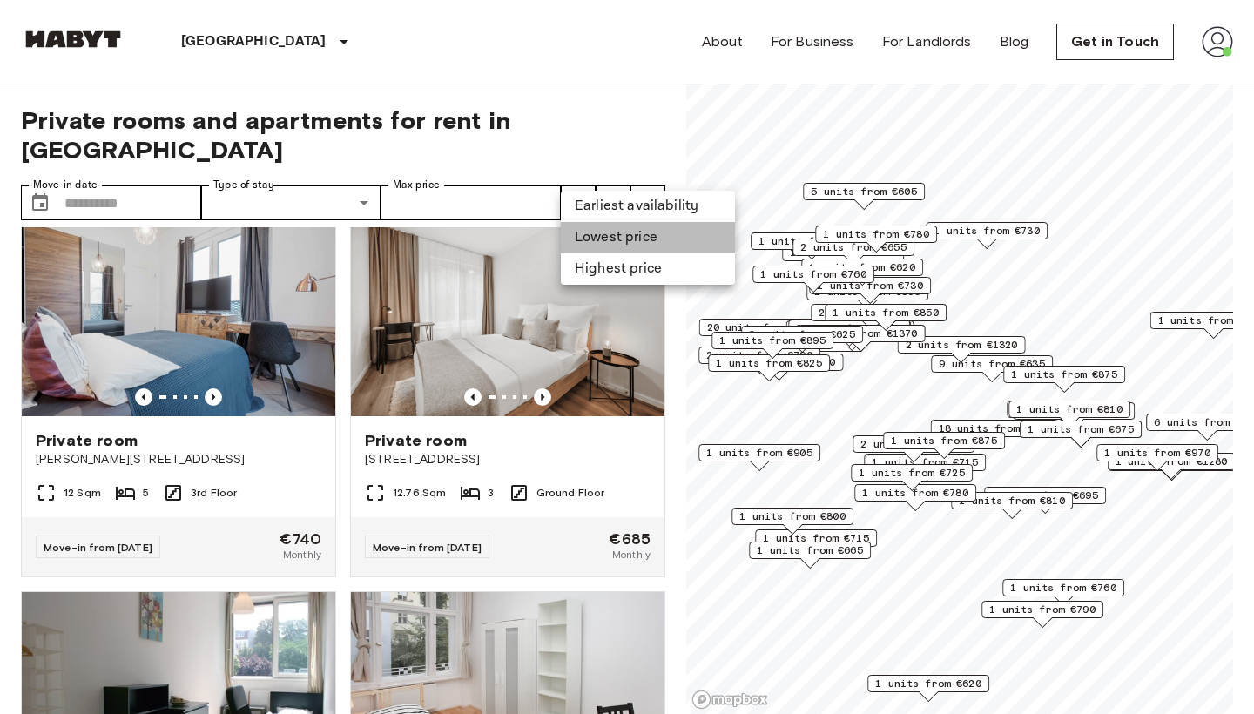
click at [602, 239] on li "Lowest price" at bounding box center [648, 237] width 174 height 31
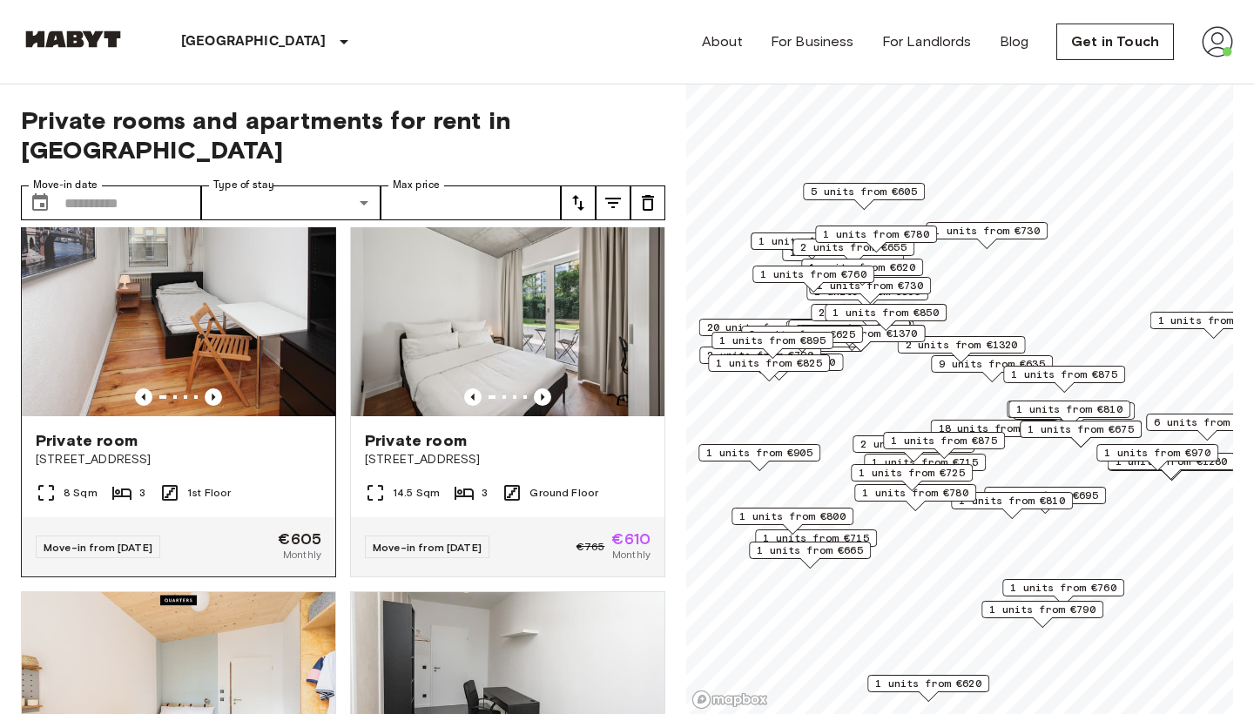
click at [232, 290] on img at bounding box center [178, 311] width 313 height 209
click at [584, 185] on button "tune" at bounding box center [578, 202] width 35 height 35
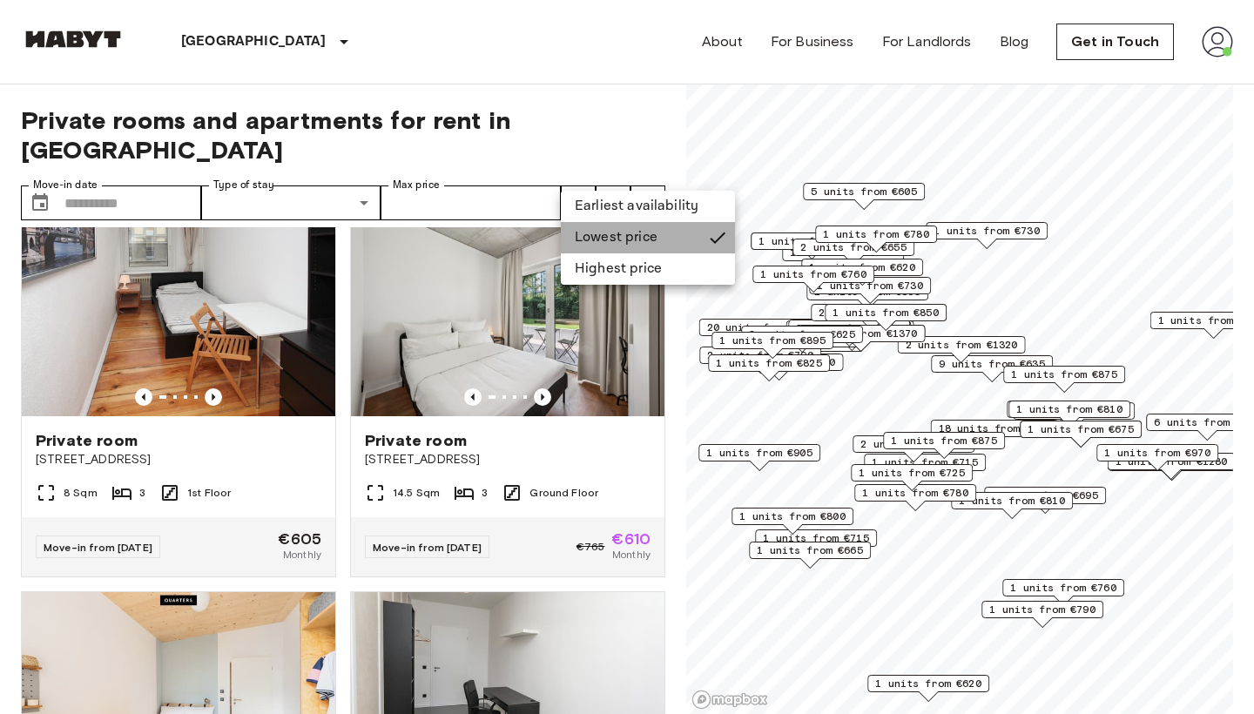
click at [613, 237] on li "Lowest price" at bounding box center [648, 237] width 174 height 31
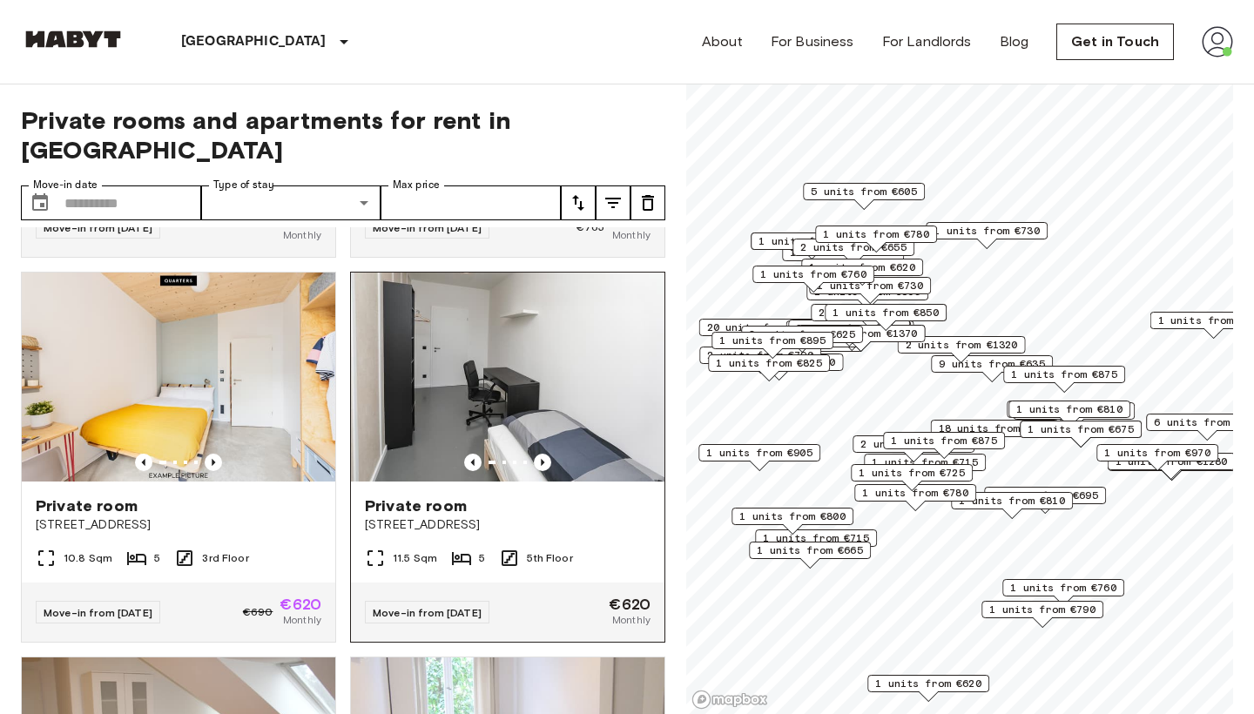
scroll to position [740, 0]
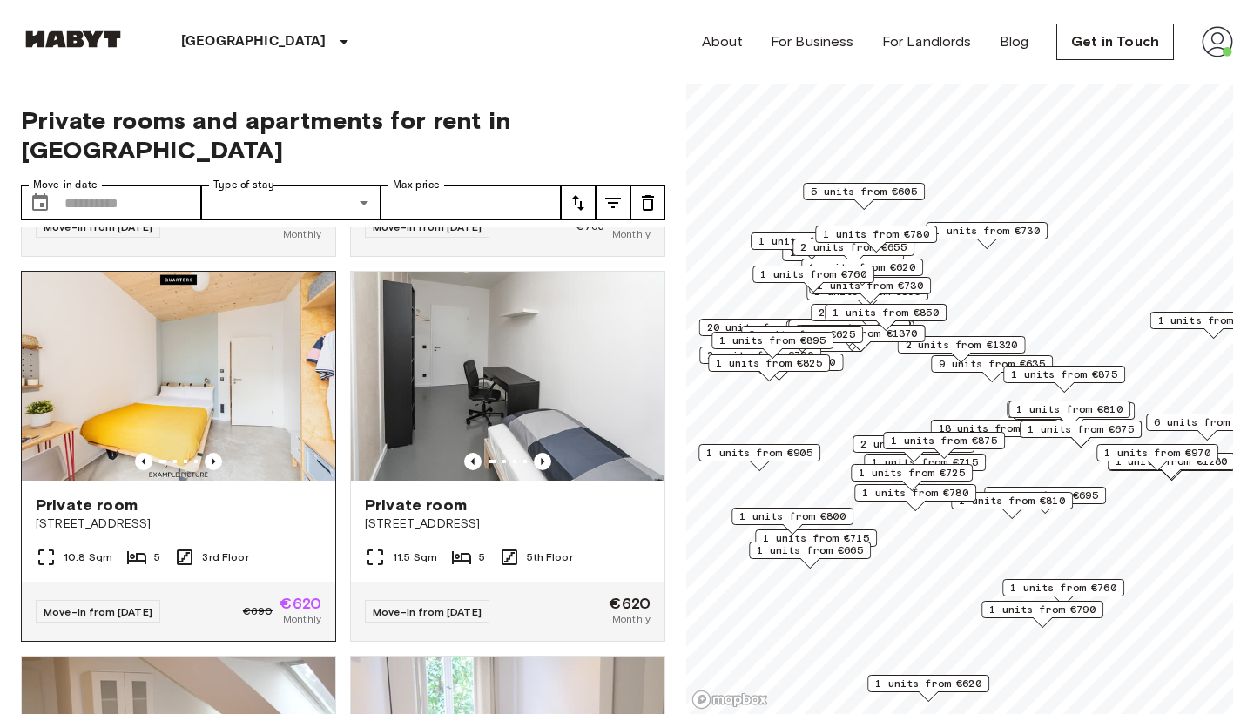
click at [276, 494] on div "Private room" at bounding box center [179, 504] width 286 height 21
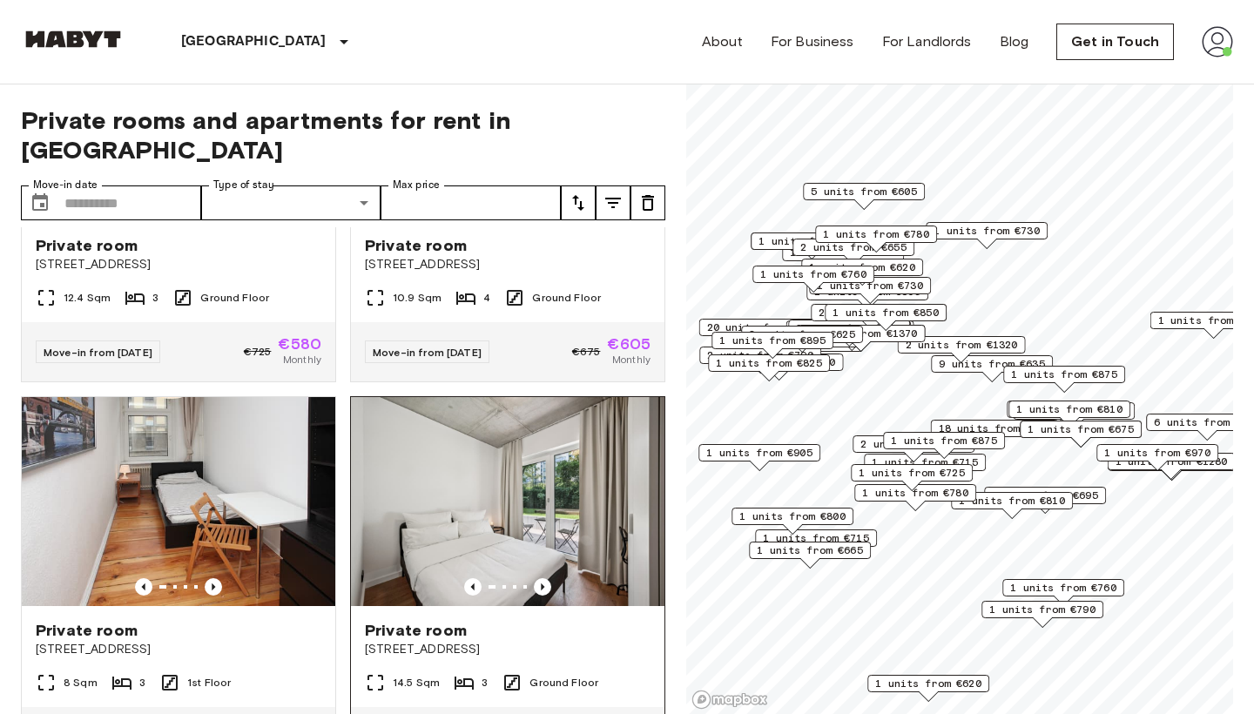
scroll to position [313, 0]
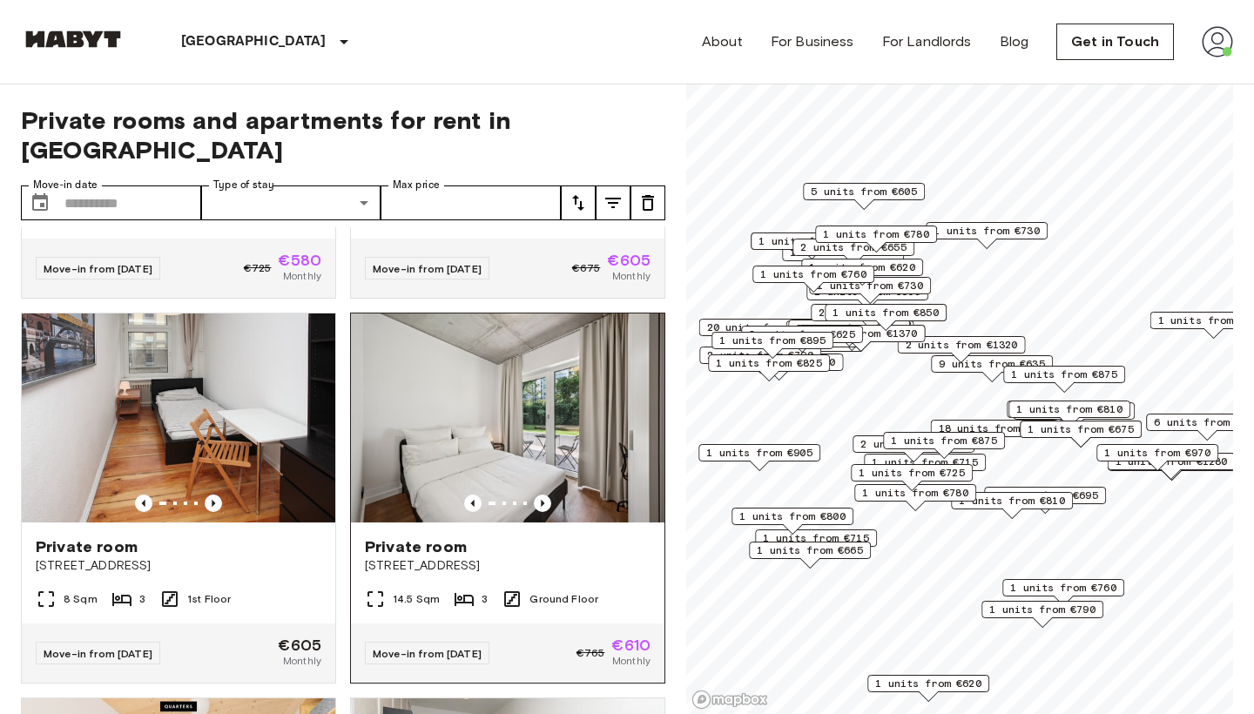
click at [519, 446] on img at bounding box center [507, 417] width 313 height 209
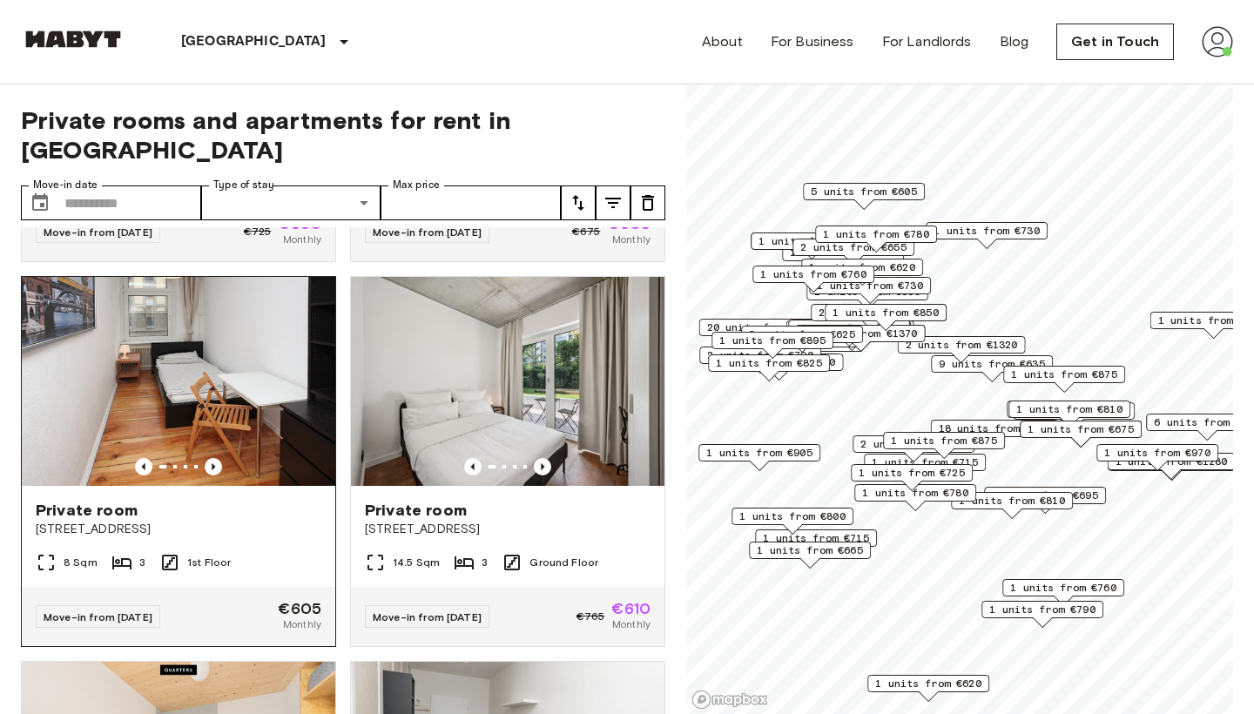
scroll to position [361, 0]
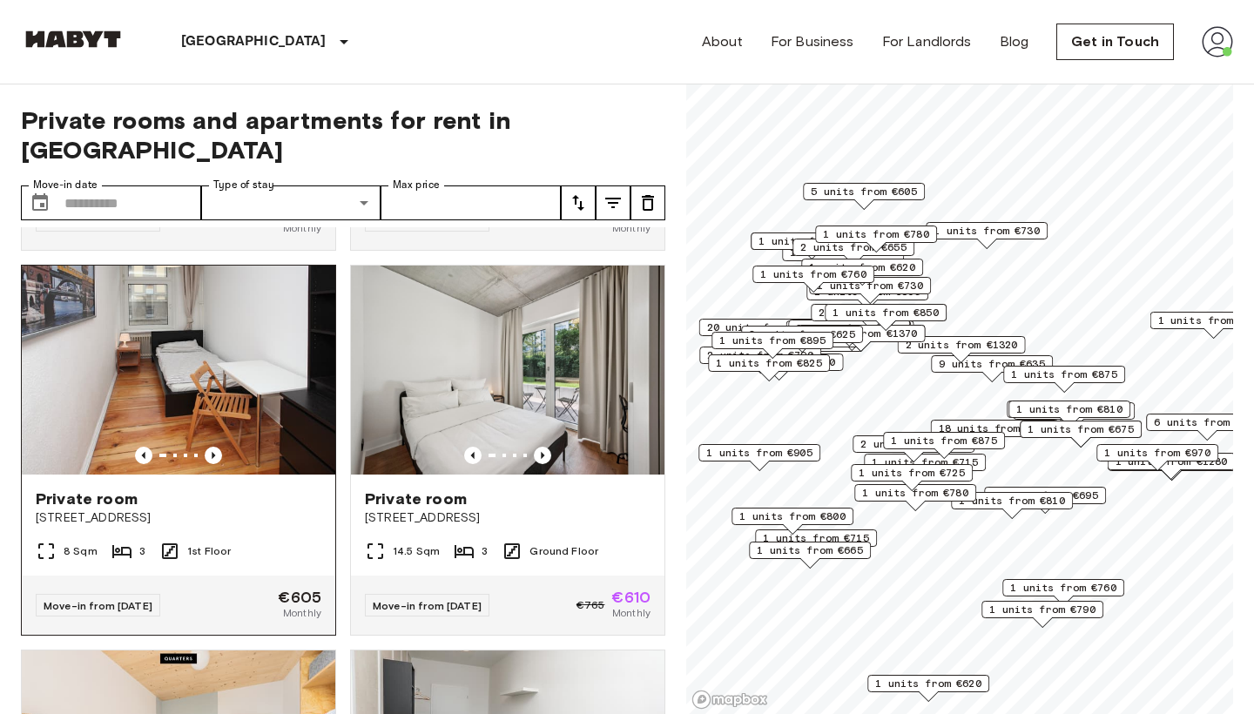
click at [229, 367] on img at bounding box center [178, 370] width 313 height 209
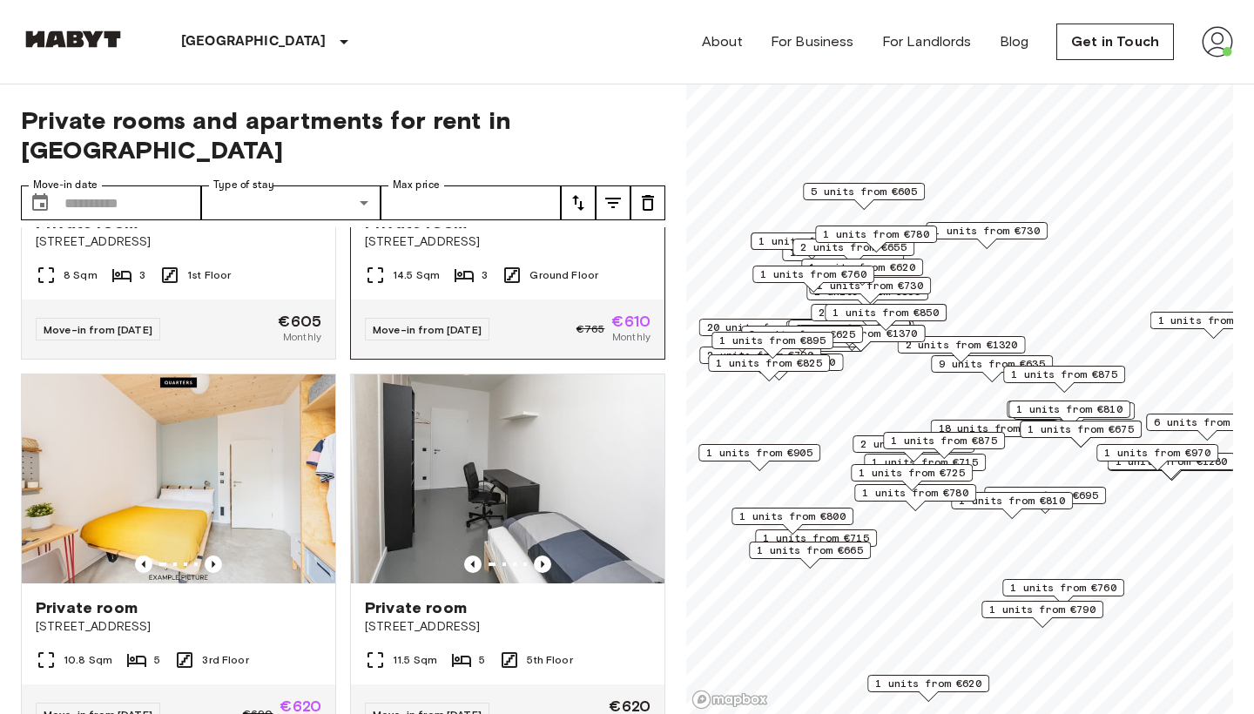
scroll to position [644, 0]
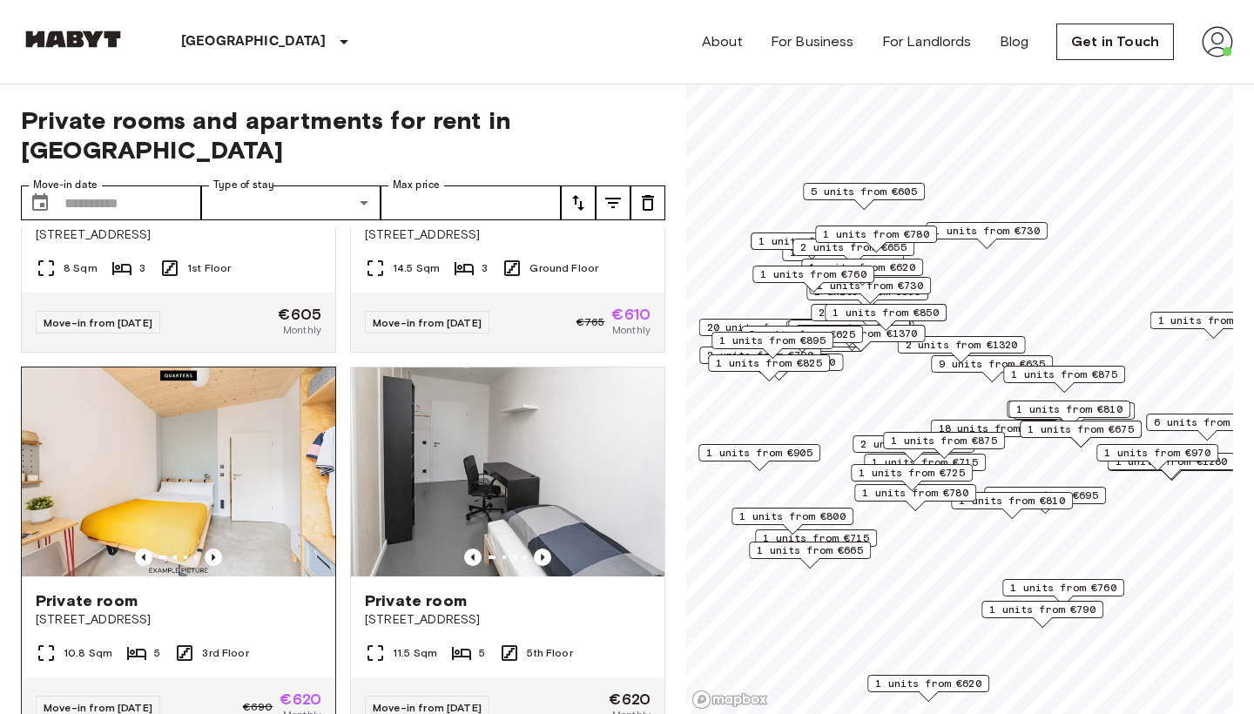
click at [218, 450] on img at bounding box center [178, 471] width 313 height 209
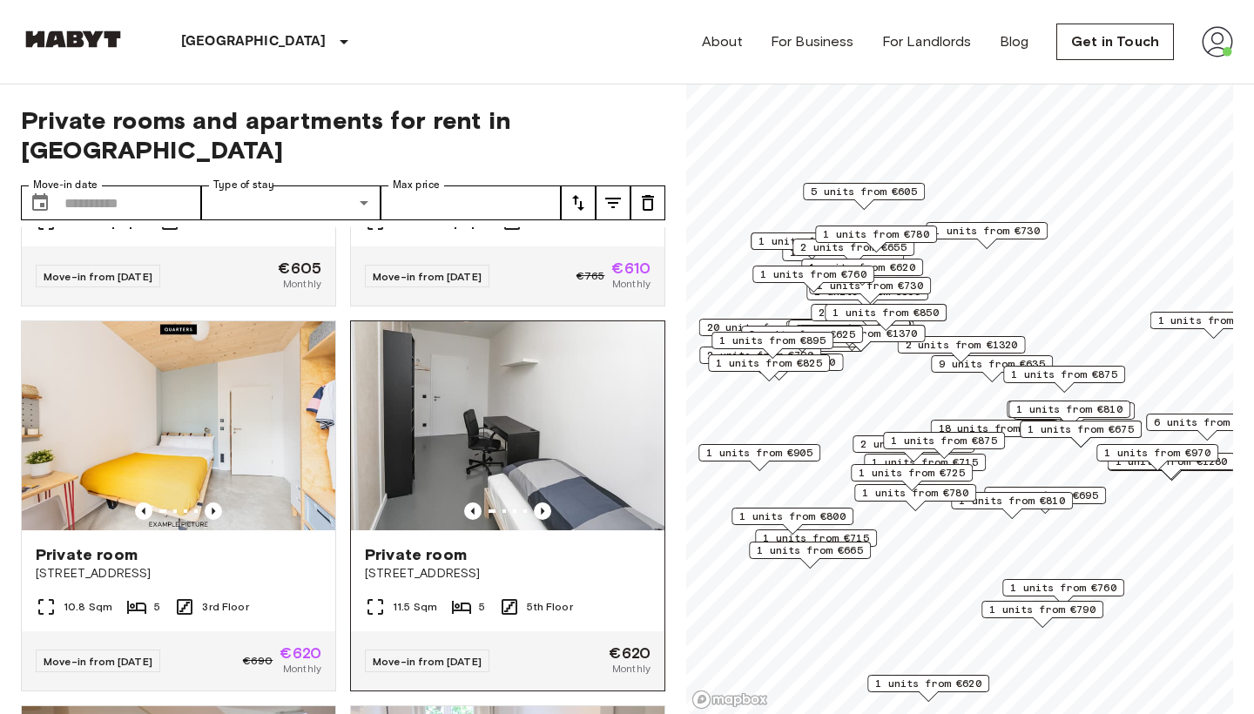
scroll to position [693, 0]
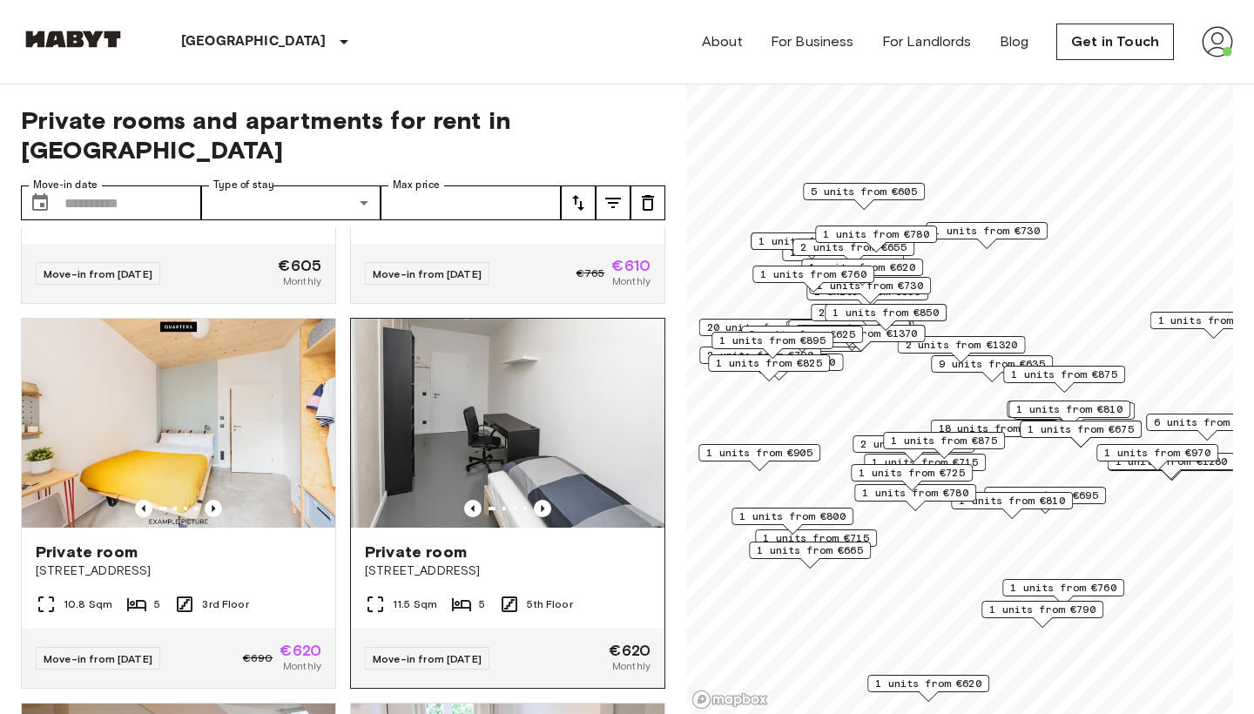
click at [602, 454] on img at bounding box center [507, 423] width 313 height 209
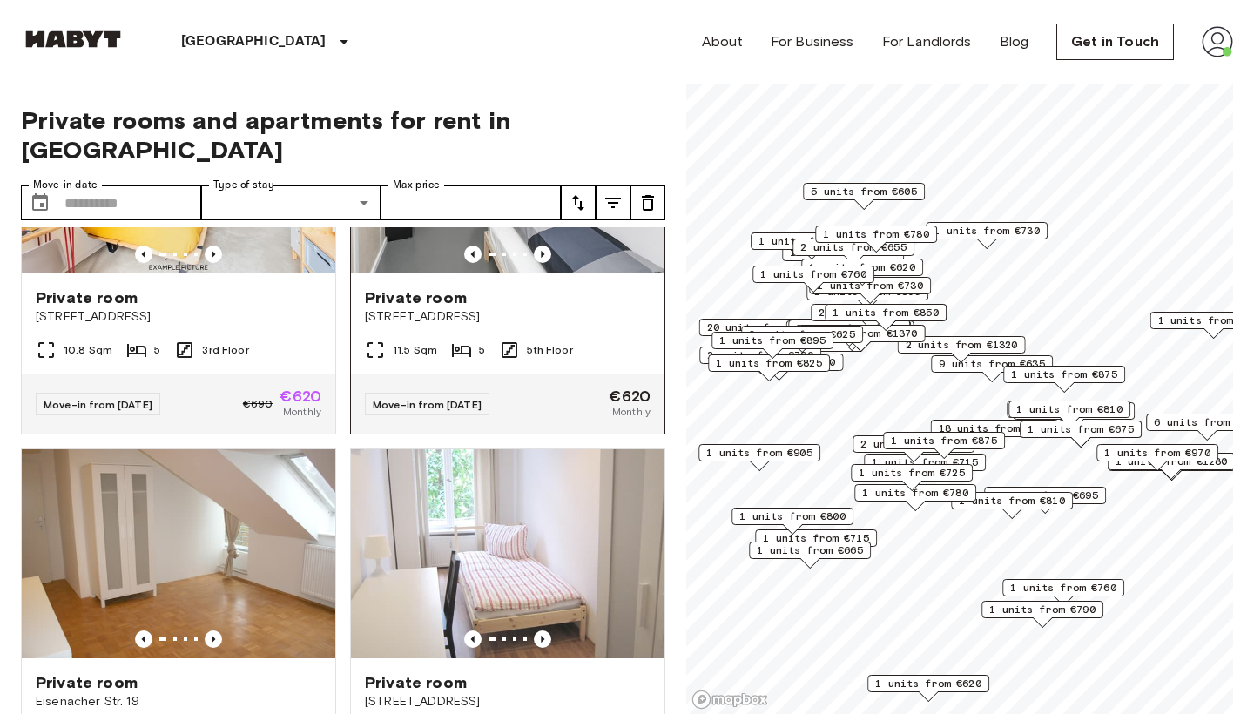
scroll to position [953, 0]
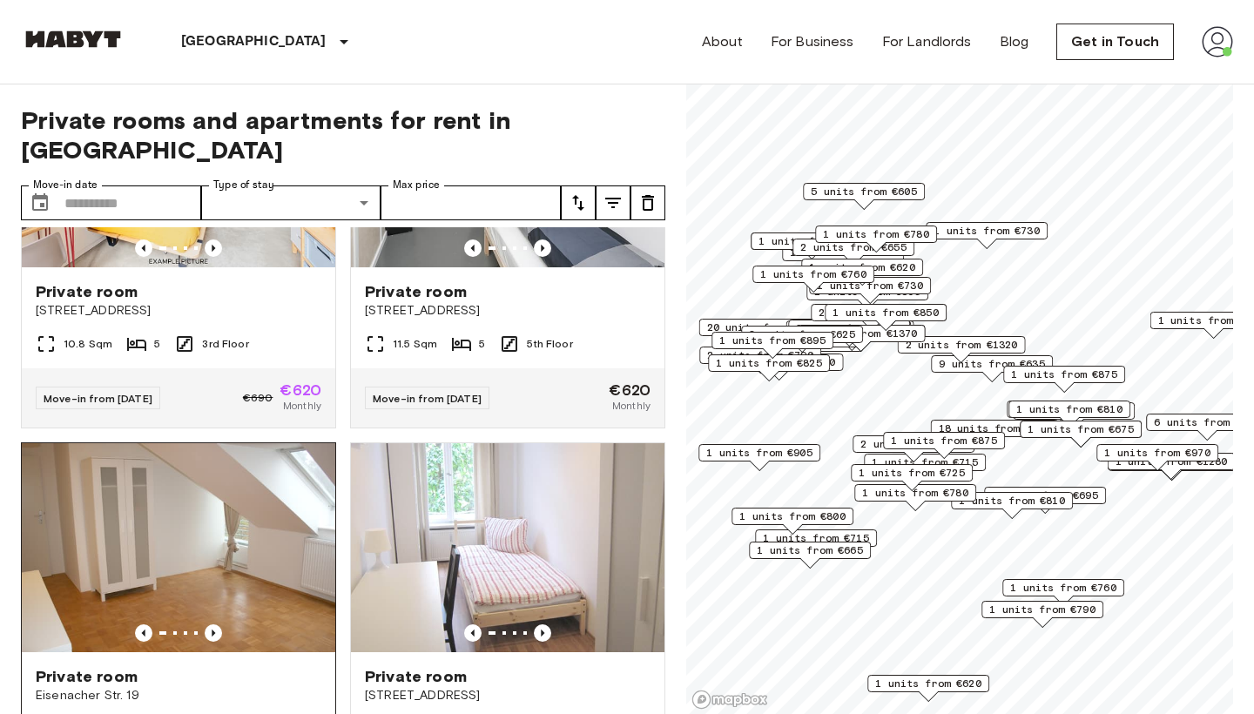
click at [245, 523] on img at bounding box center [178, 547] width 313 height 209
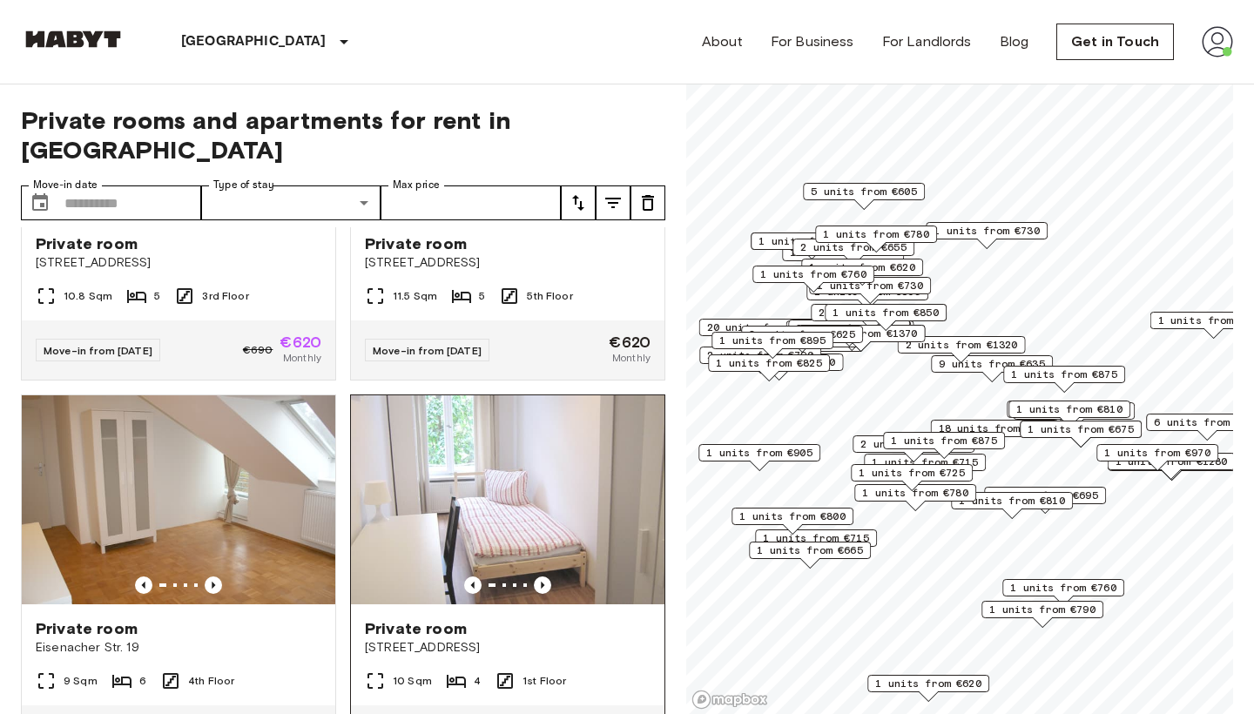
click at [467, 511] on img at bounding box center [507, 499] width 313 height 209
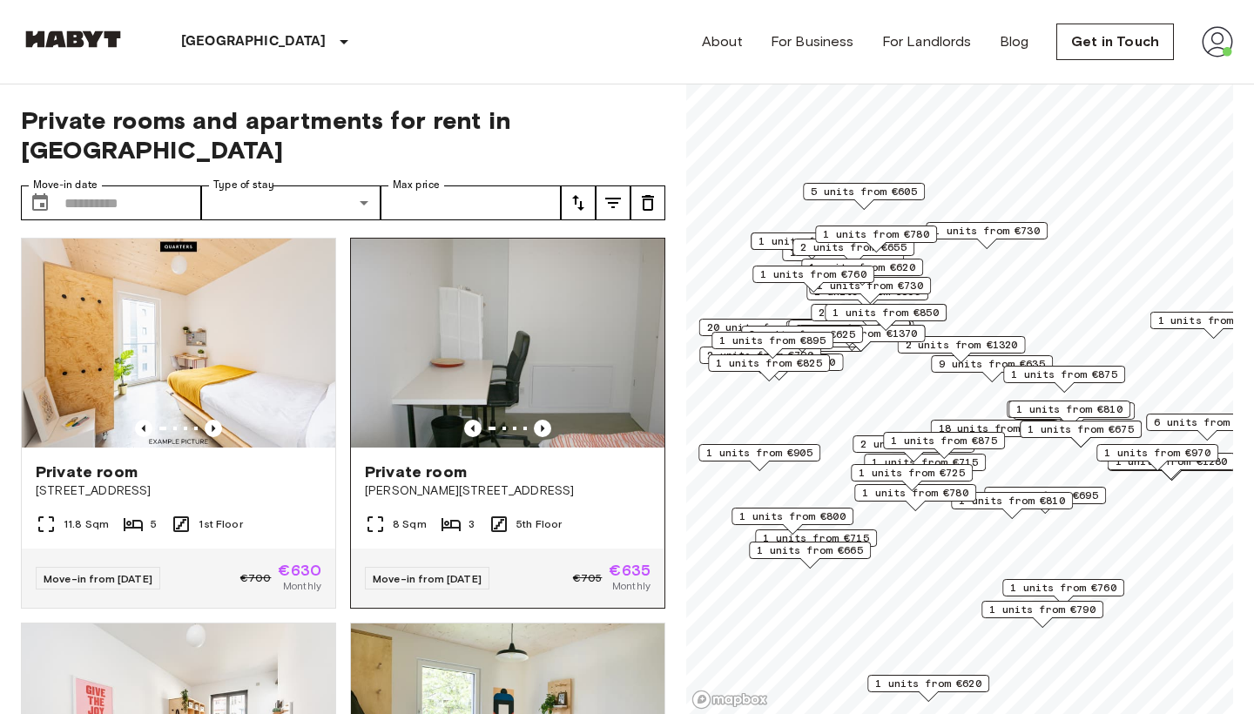
scroll to position [1954, 0]
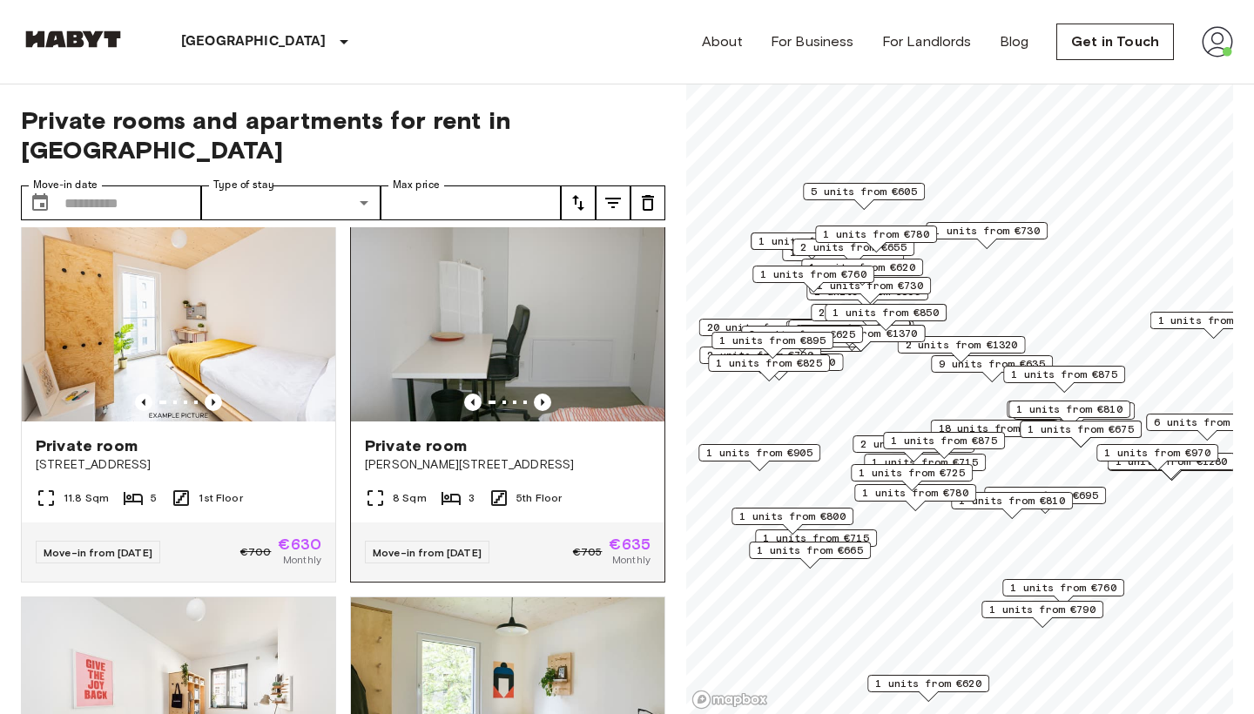
click at [599, 346] on img at bounding box center [507, 316] width 313 height 209
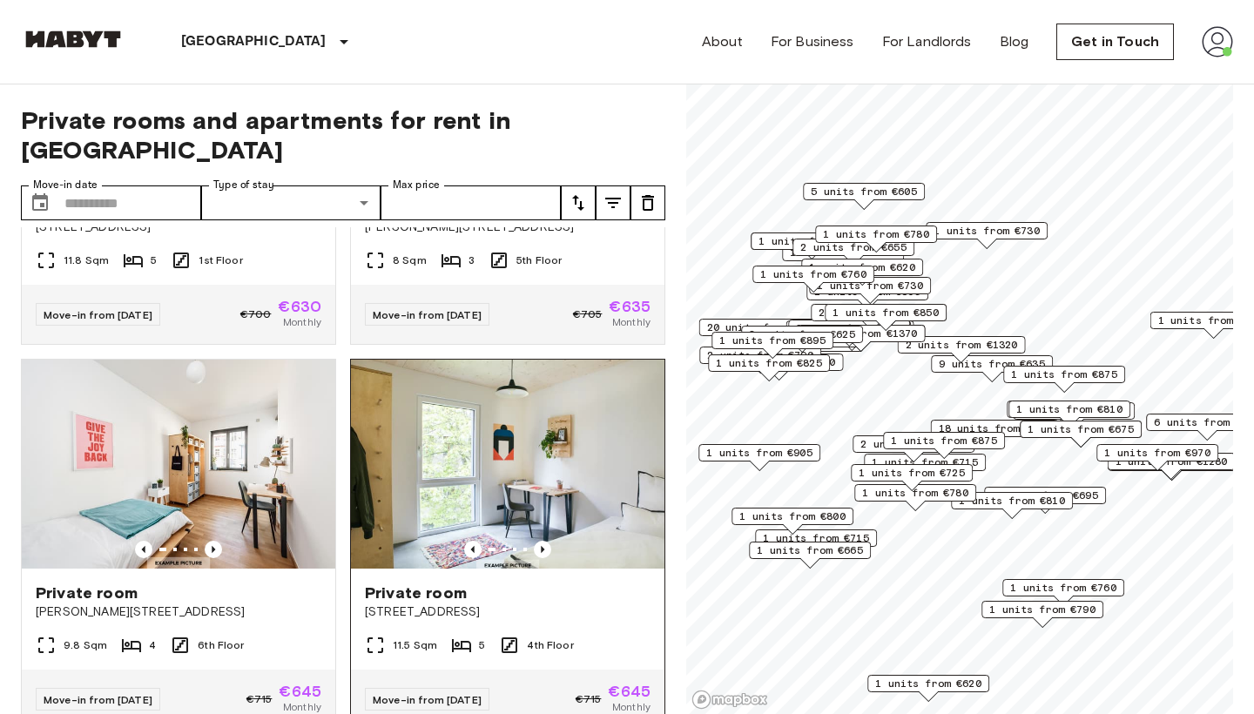
scroll to position [2230, 0]
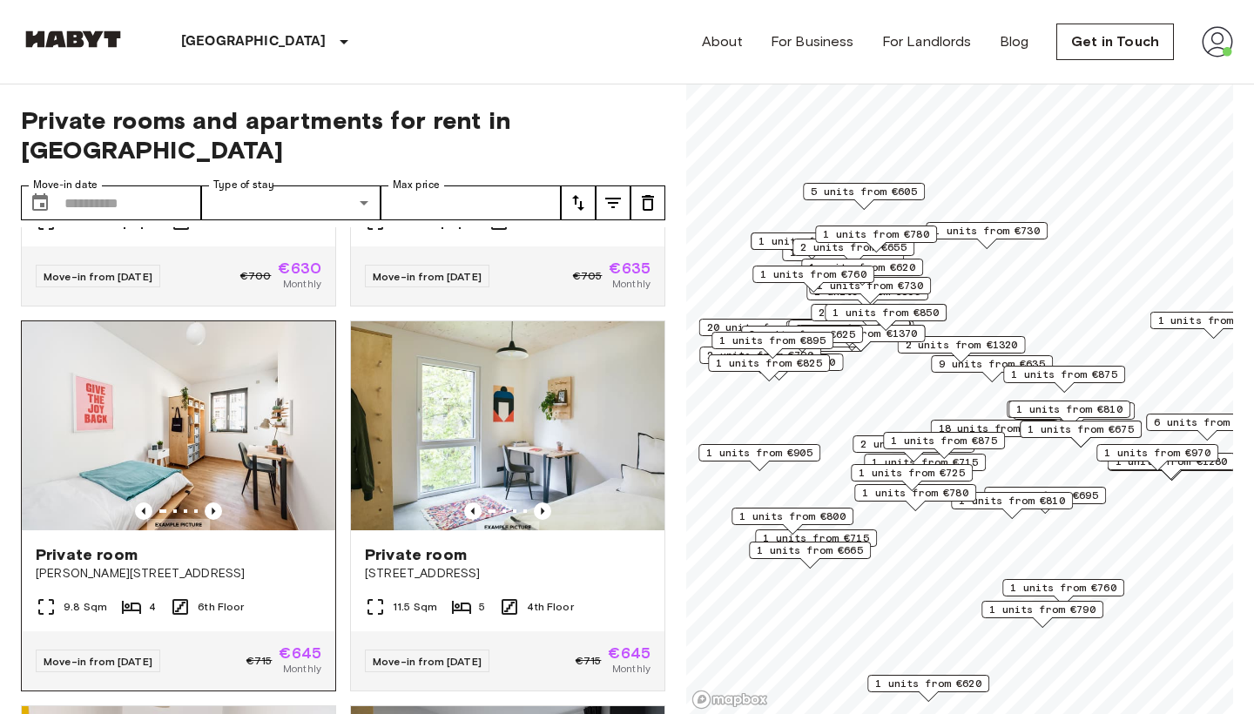
click at [267, 412] on img at bounding box center [178, 425] width 313 height 209
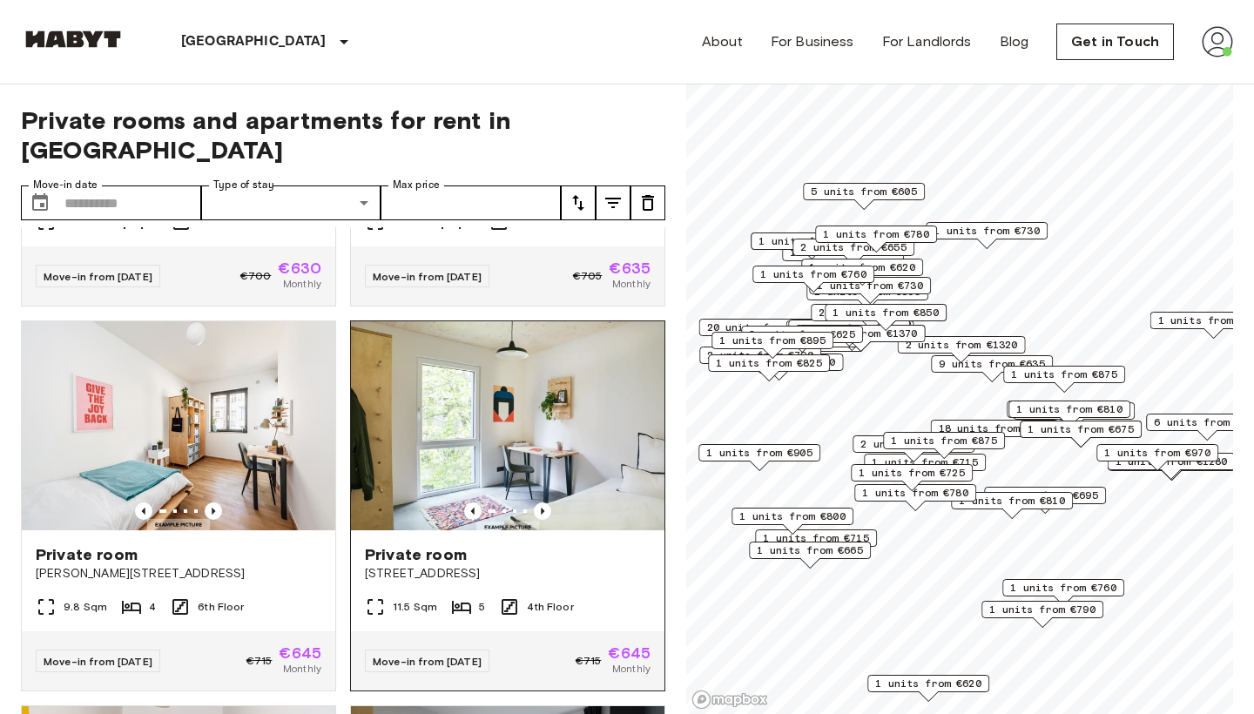
click at [574, 414] on img at bounding box center [507, 425] width 313 height 209
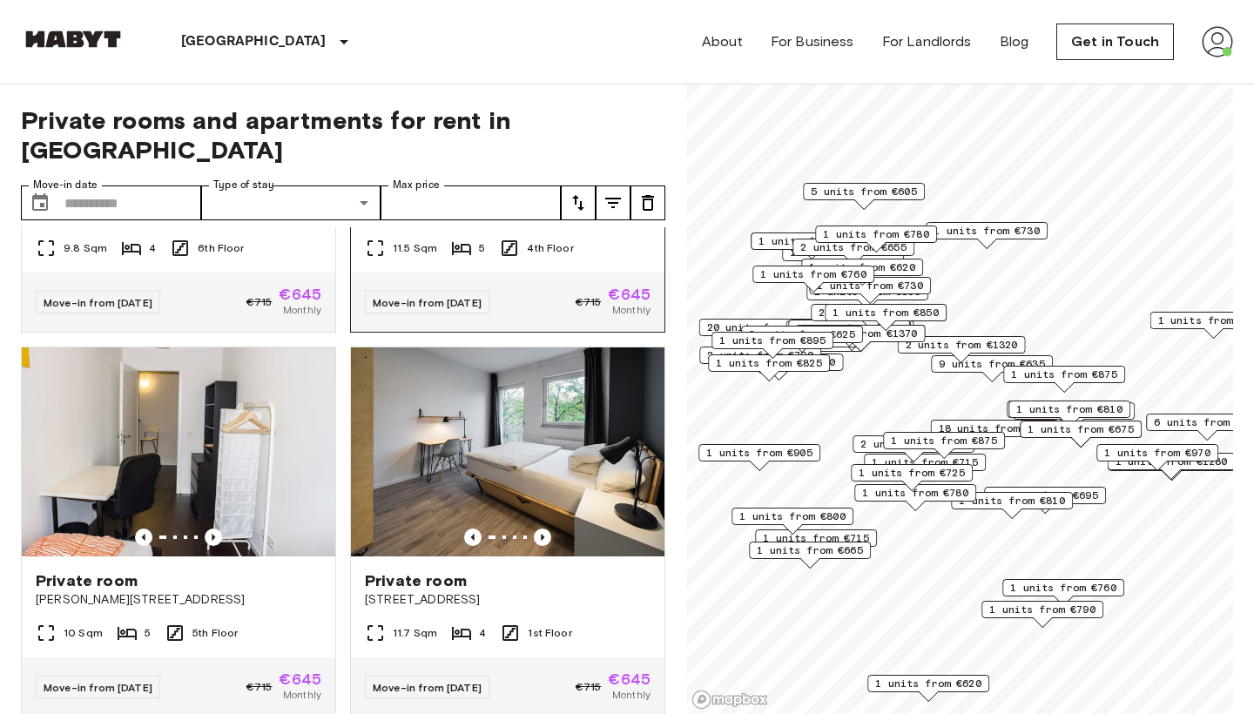
scroll to position [2601, 0]
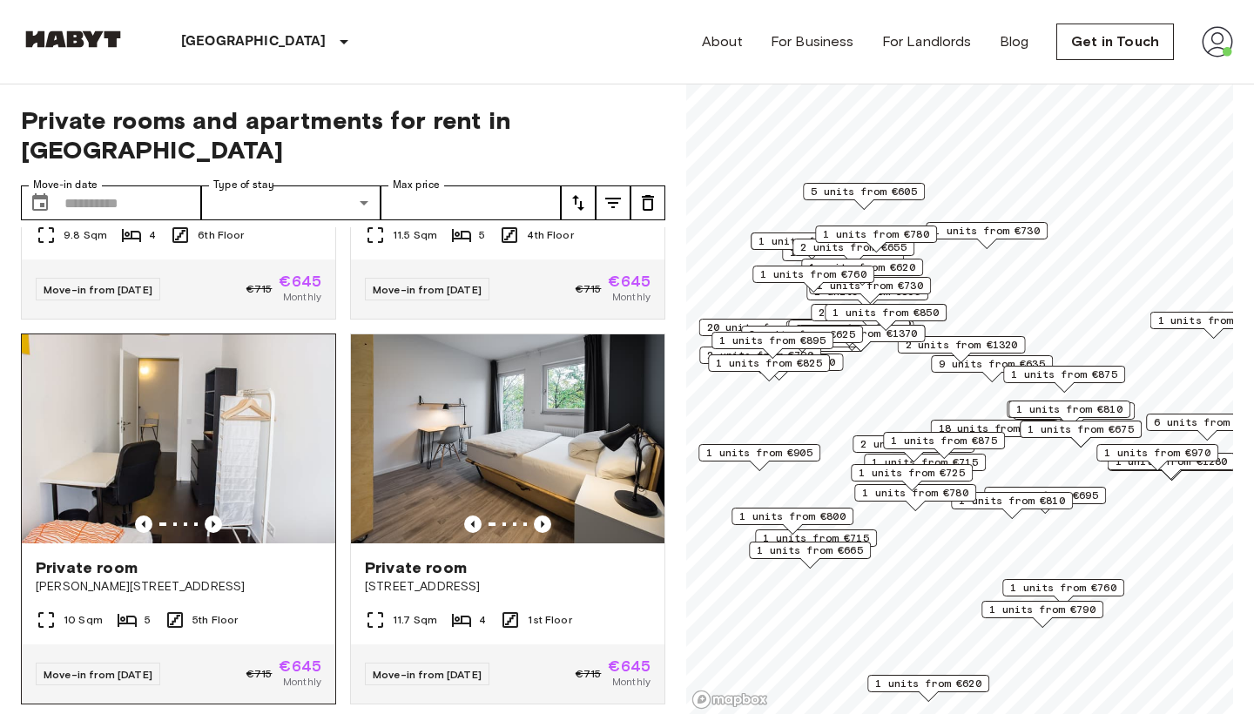
click at [229, 432] on img at bounding box center [178, 438] width 313 height 209
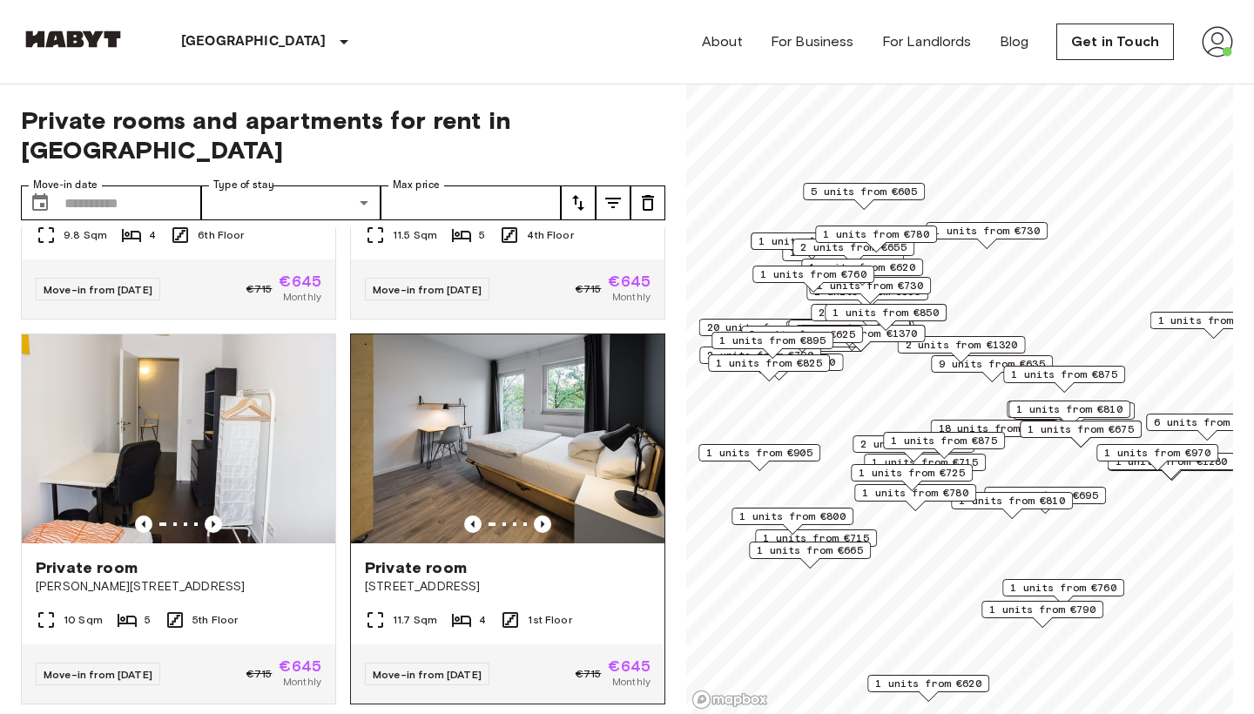
click at [570, 444] on img at bounding box center [507, 438] width 313 height 209
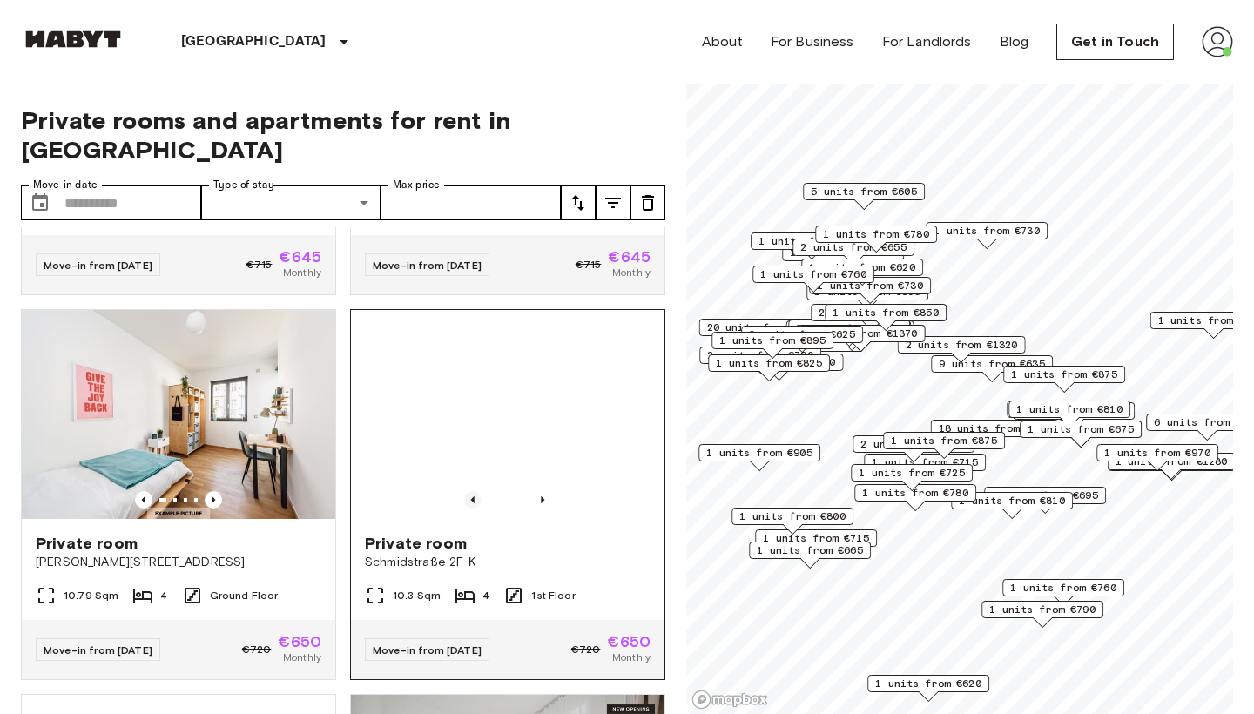
scroll to position [3014, 0]
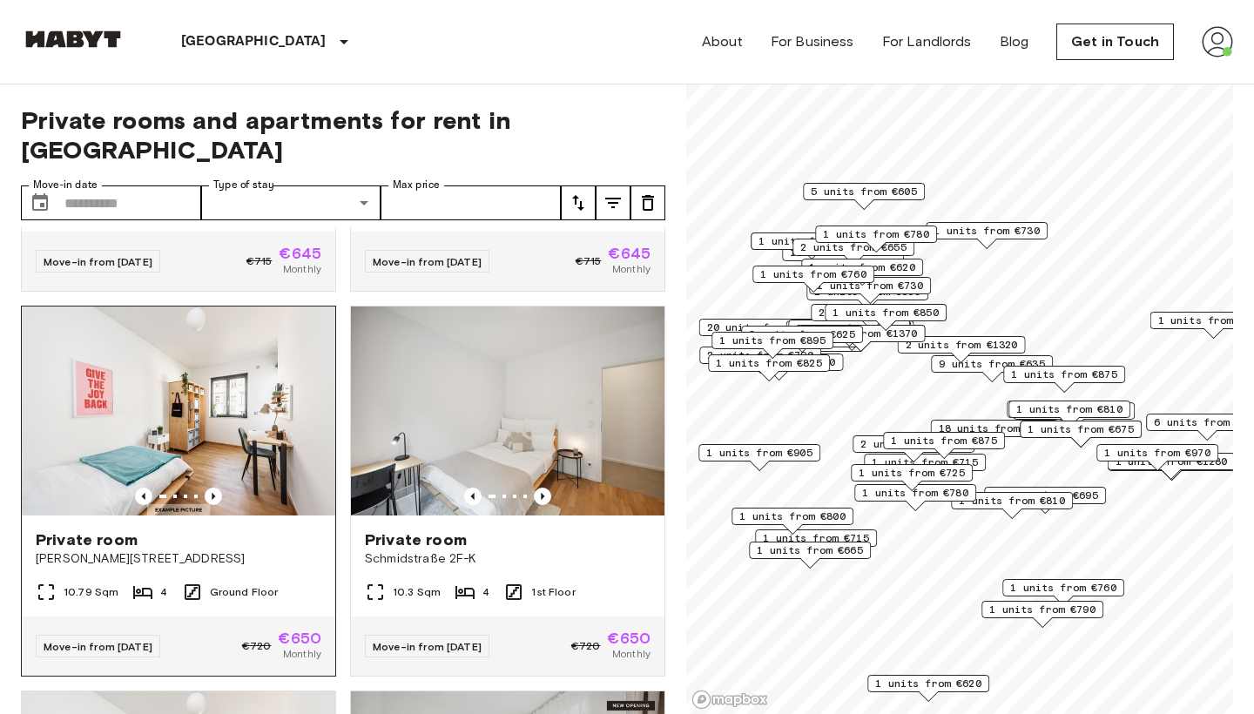
click at [280, 582] on div "10.79 Sqm 4 Ground Floor" at bounding box center [178, 599] width 313 height 35
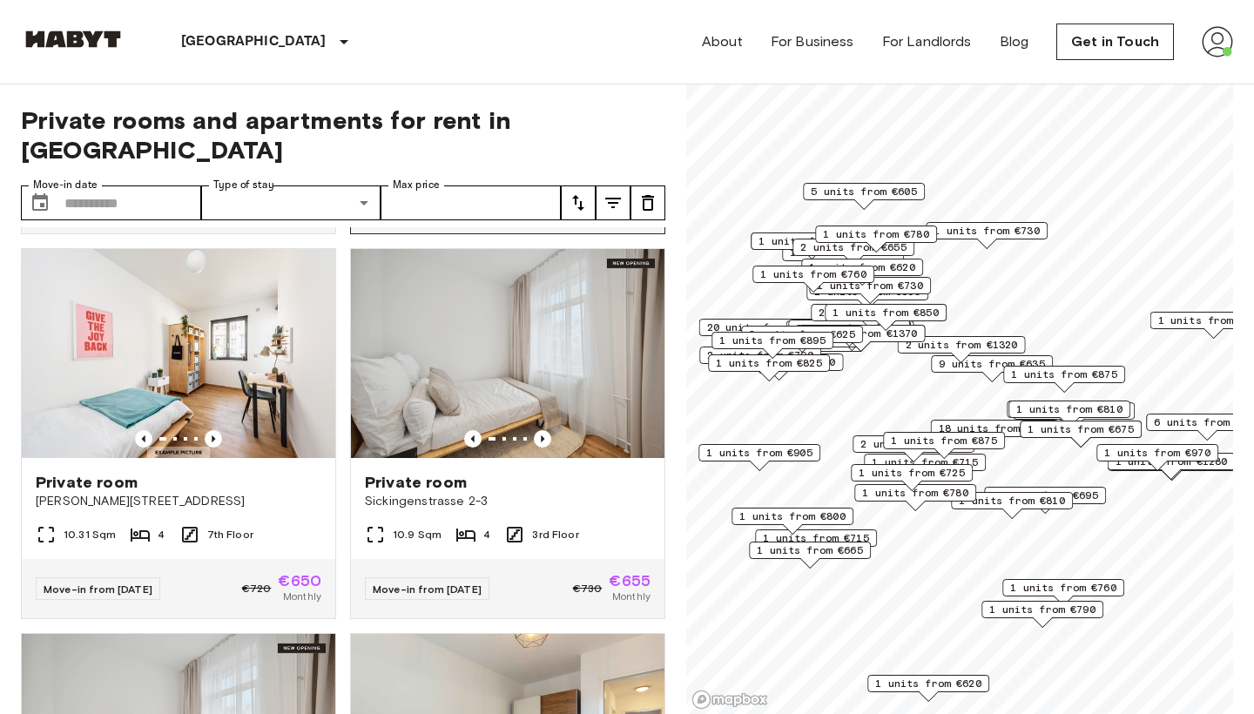
scroll to position [3461, 0]
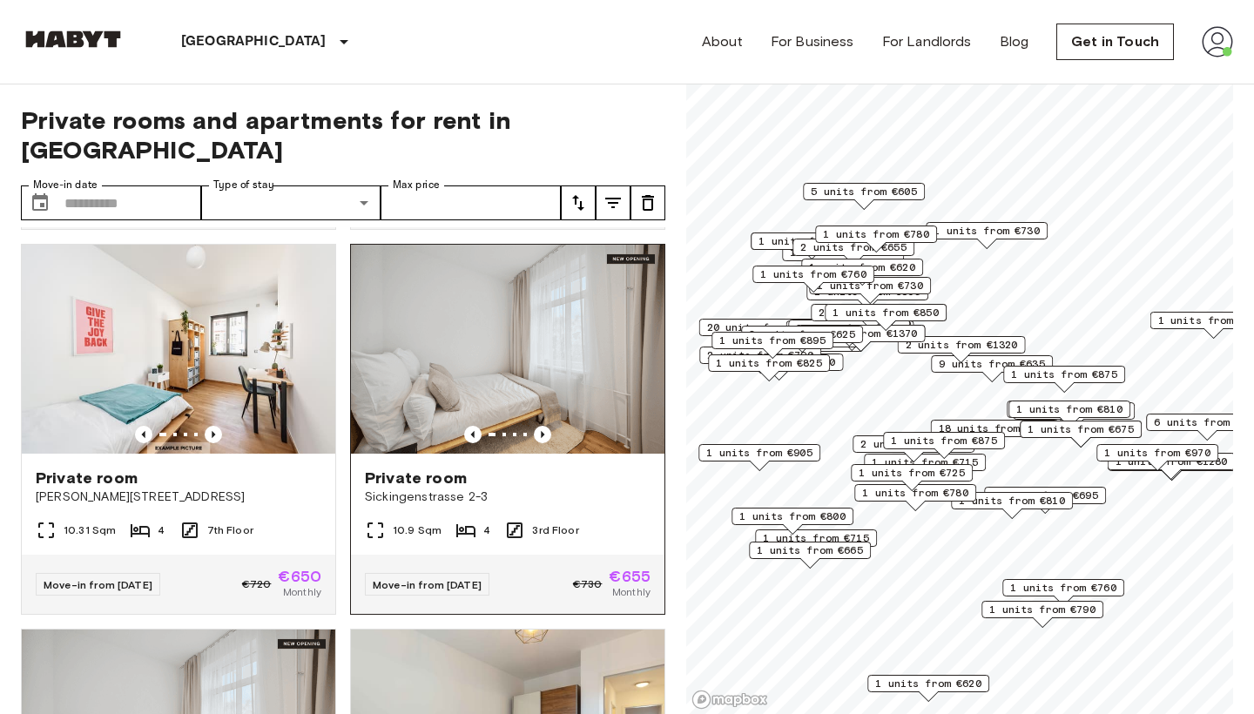
click at [556, 324] on img at bounding box center [507, 349] width 313 height 209
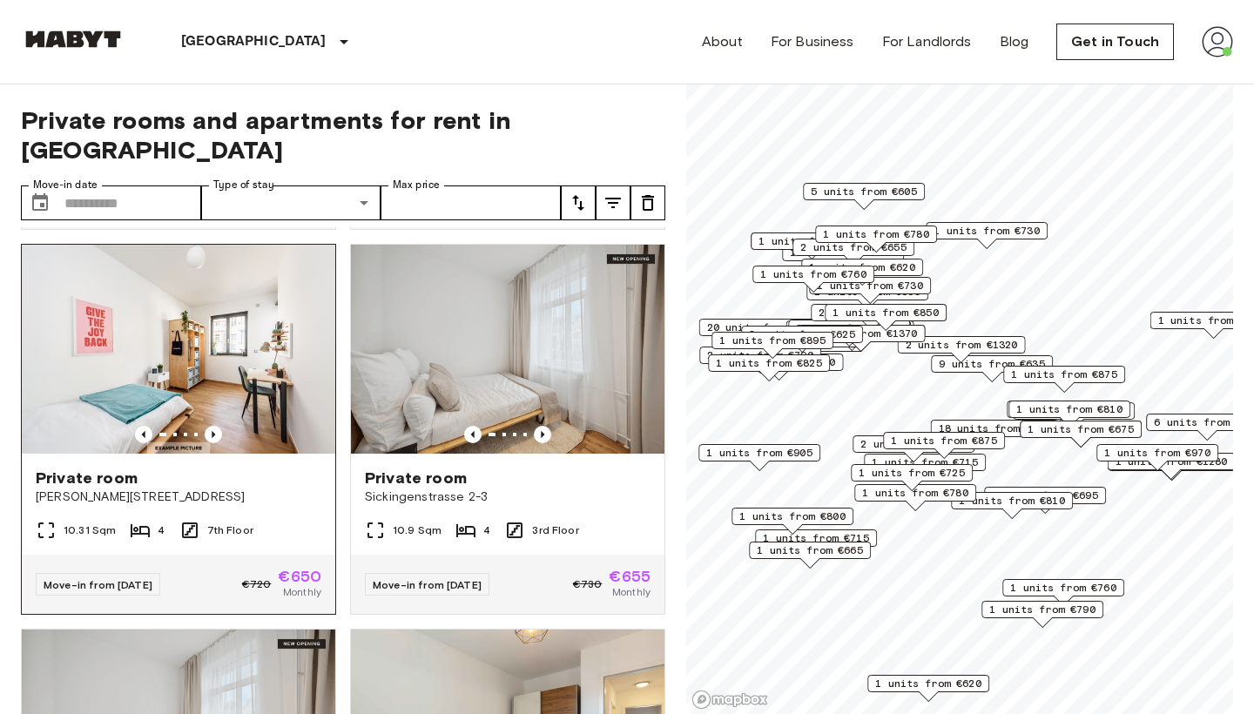
click at [210, 347] on img at bounding box center [178, 349] width 313 height 209
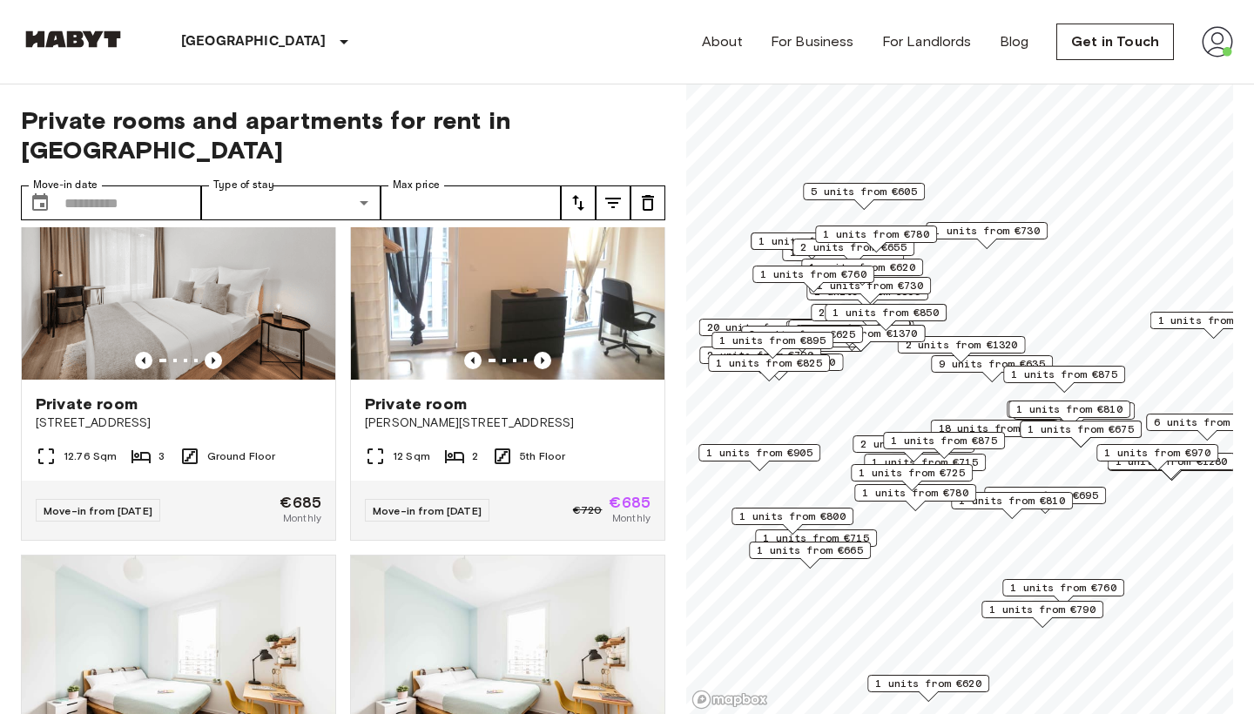
scroll to position [6963, 0]
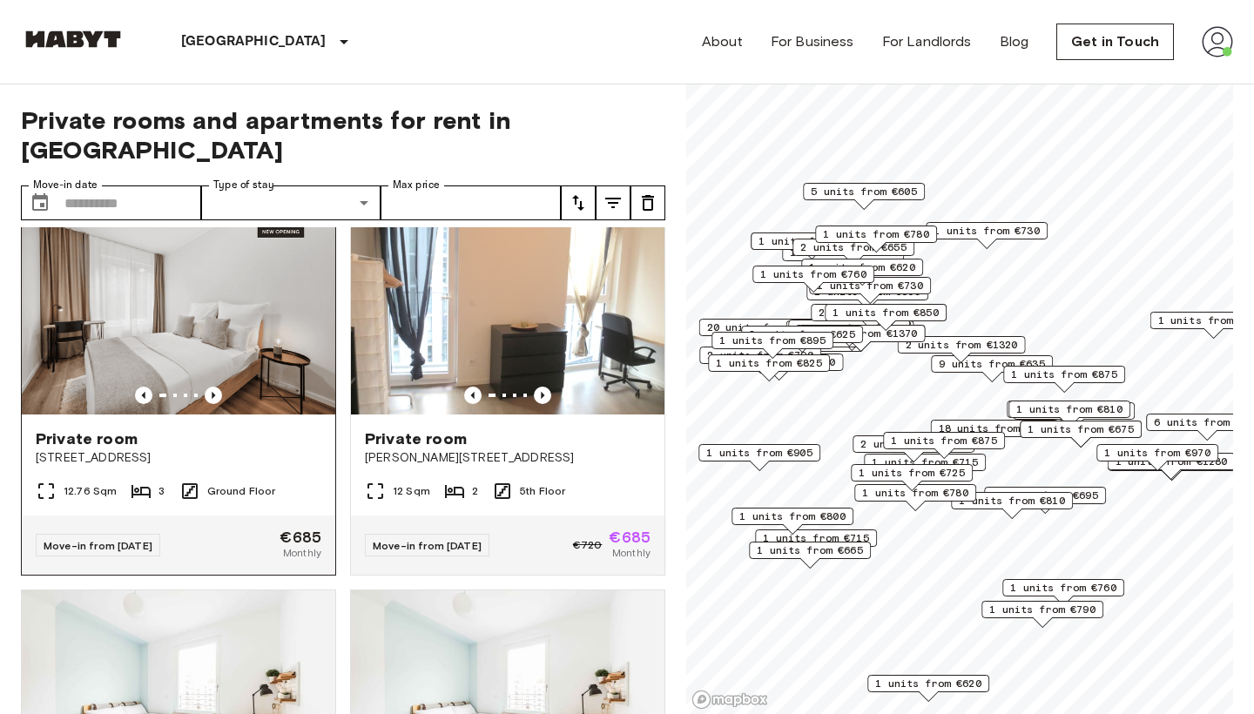
click at [303, 319] on img at bounding box center [178, 309] width 313 height 209
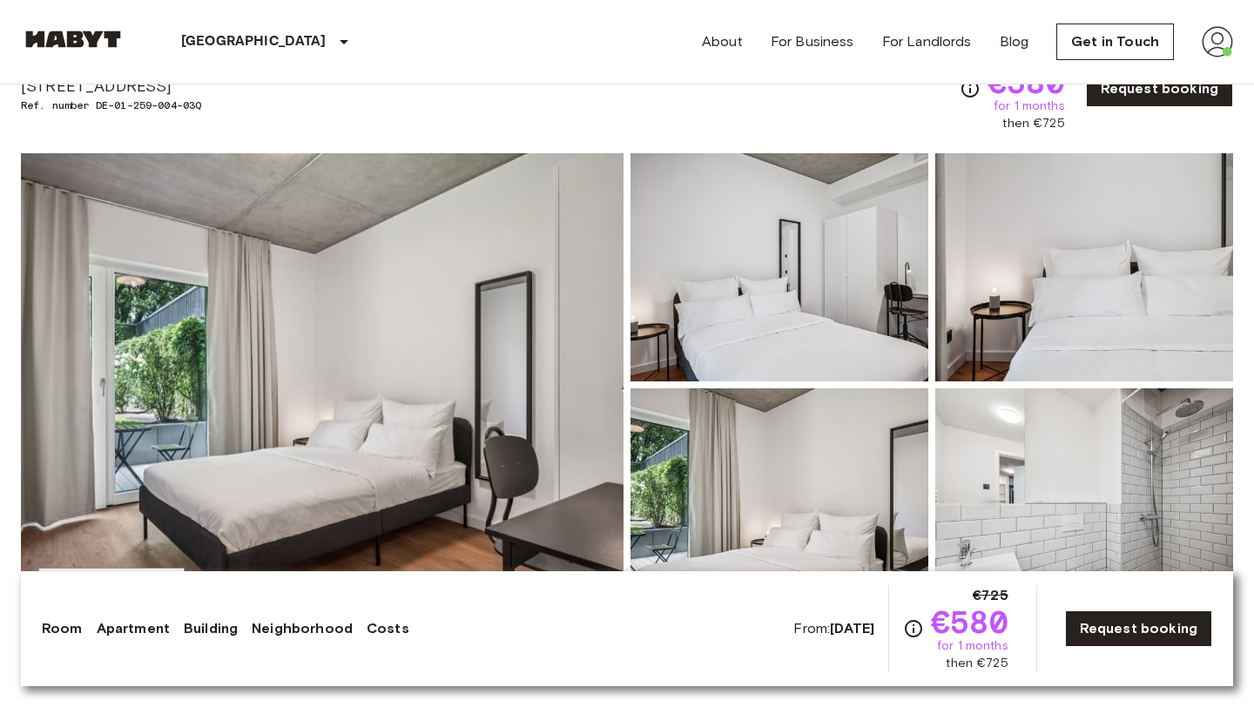
scroll to position [91, 0]
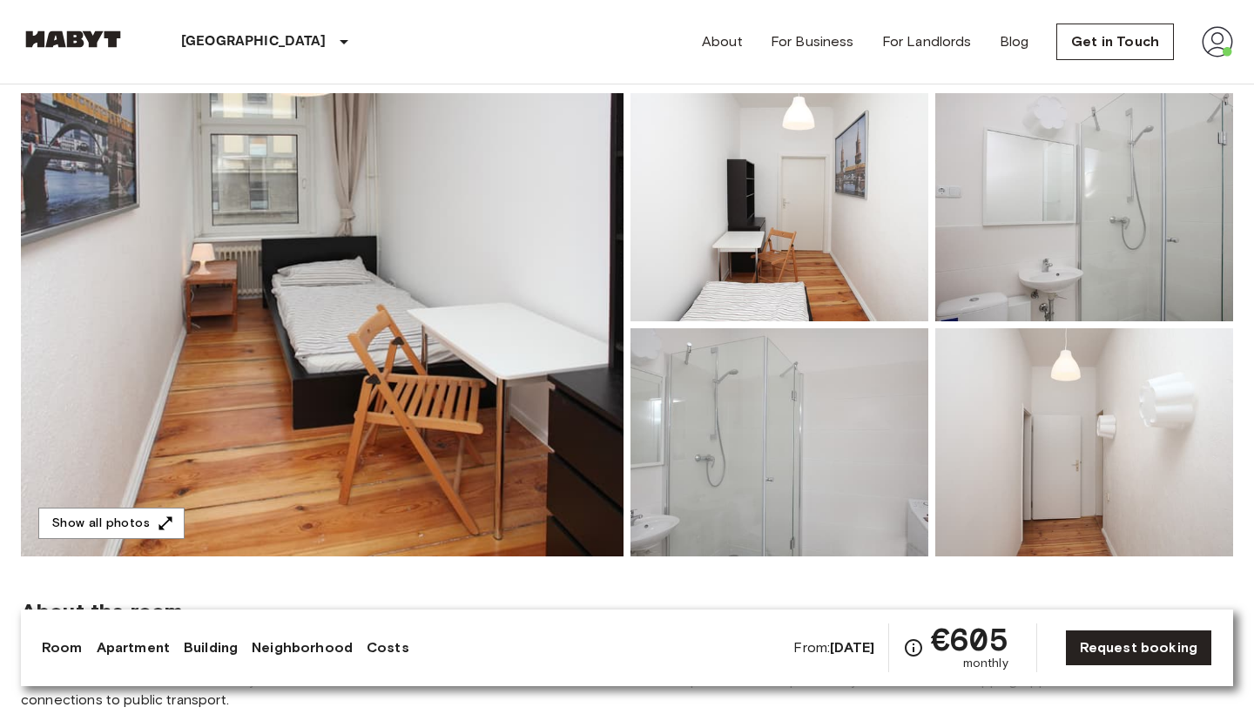
scroll to position [129, 0]
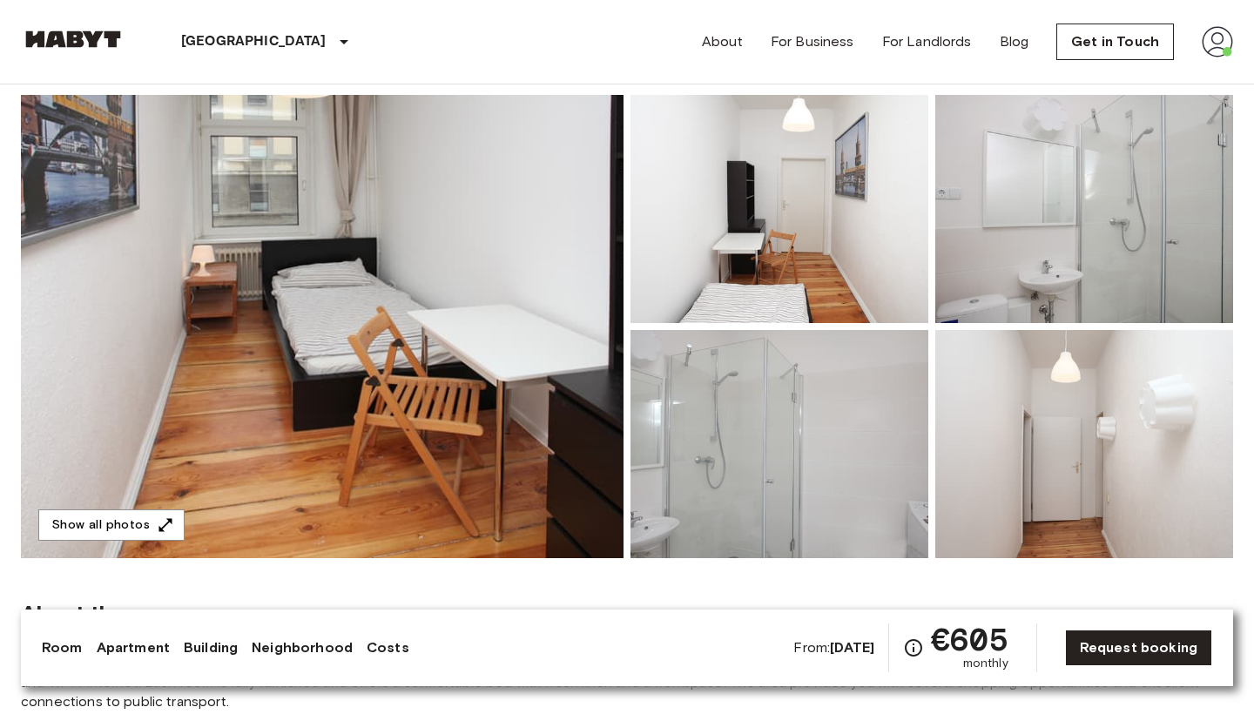
click at [479, 324] on img at bounding box center [322, 326] width 602 height 463
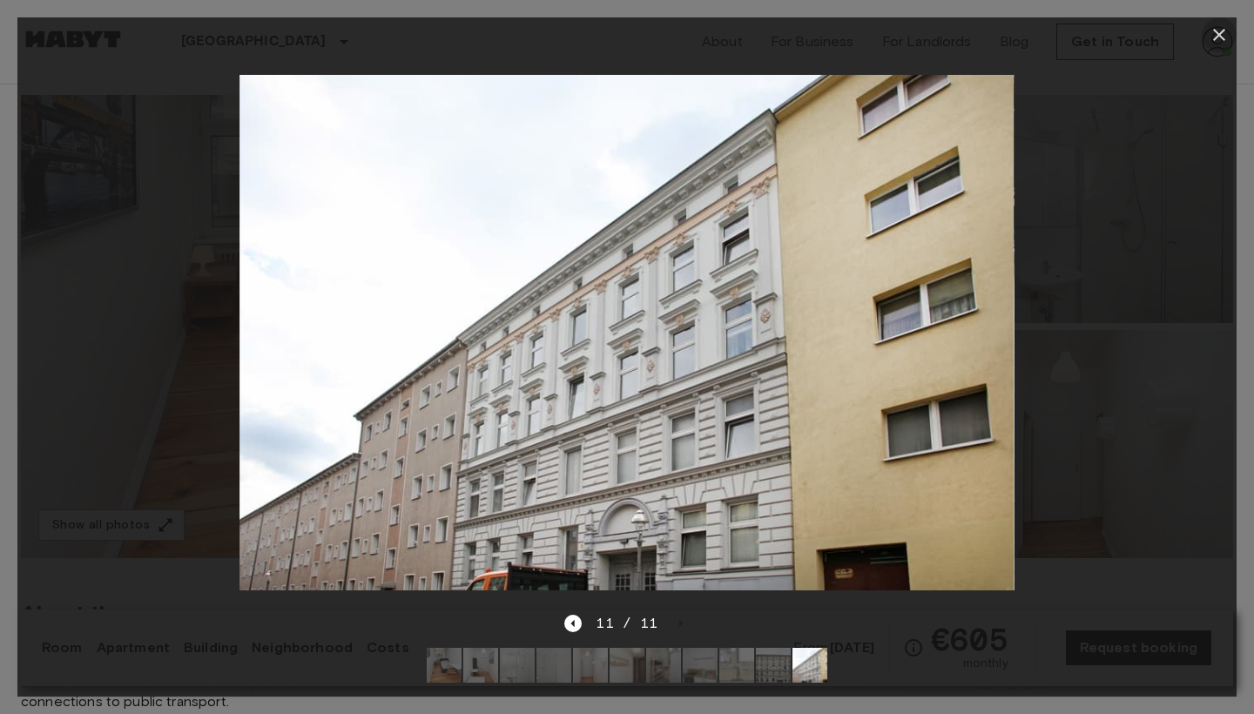
click at [1225, 44] on icon "button" at bounding box center [1218, 34] width 21 height 21
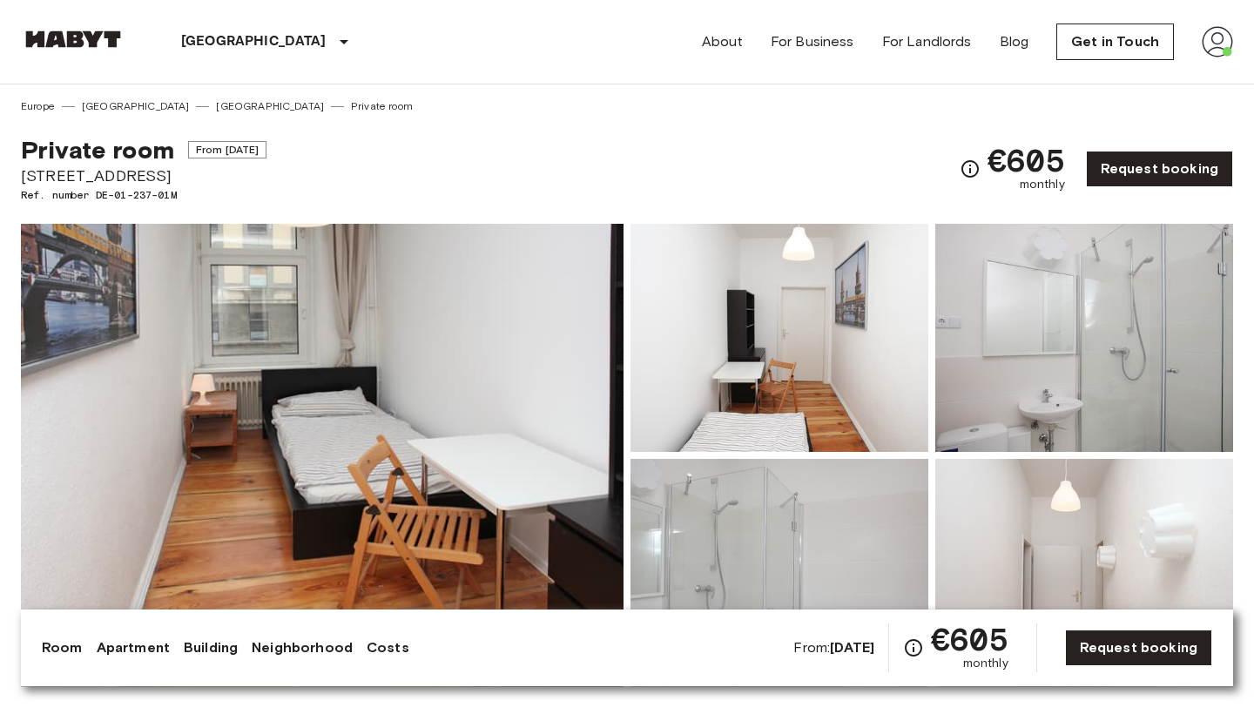
scroll to position [0, 0]
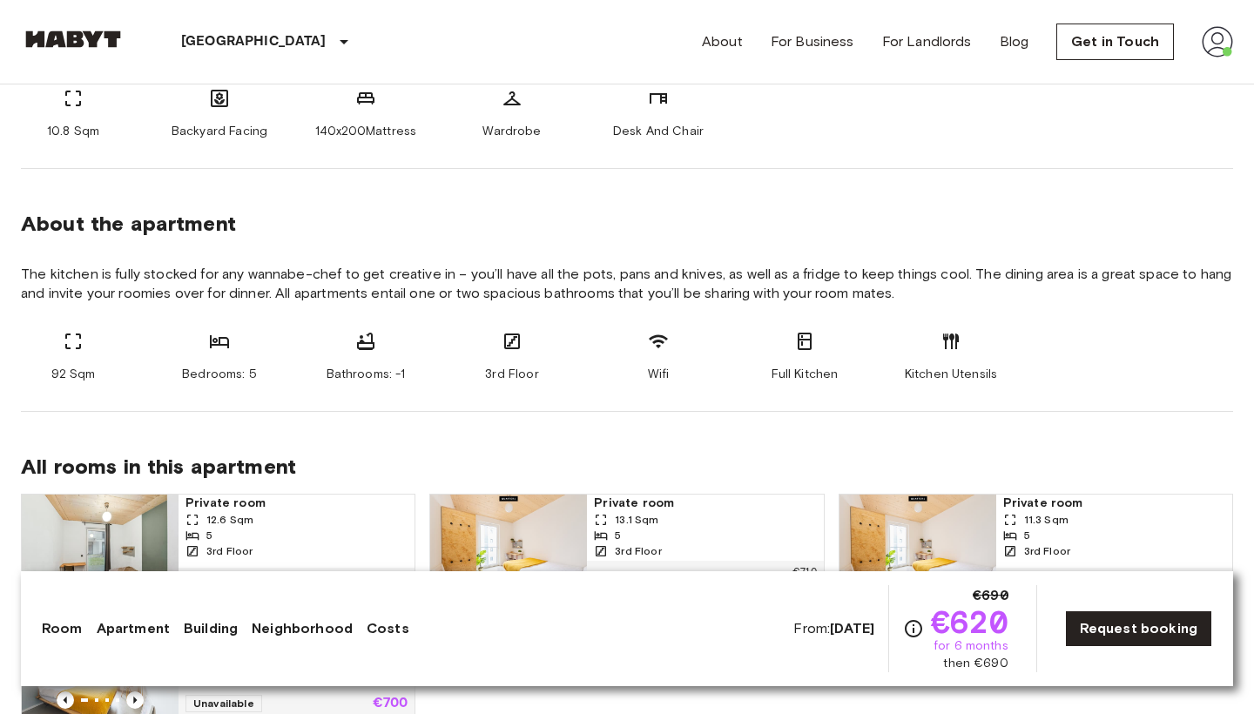
scroll to position [843, 0]
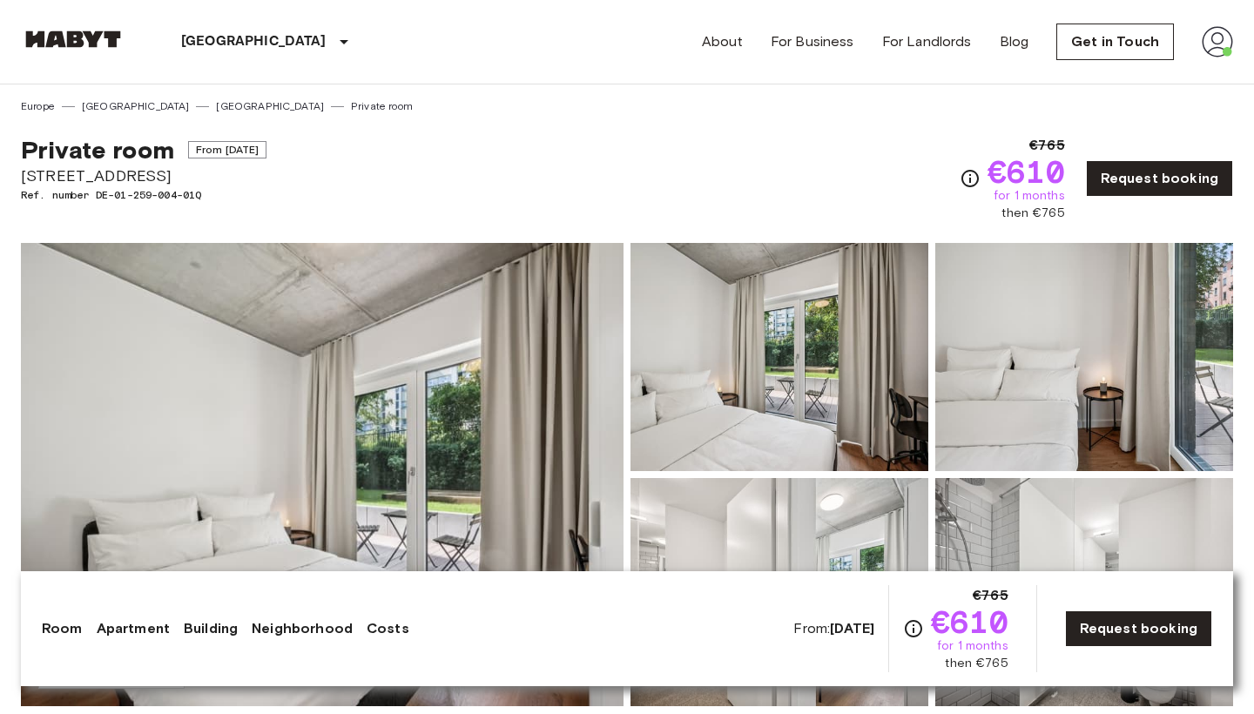
scroll to position [1, 0]
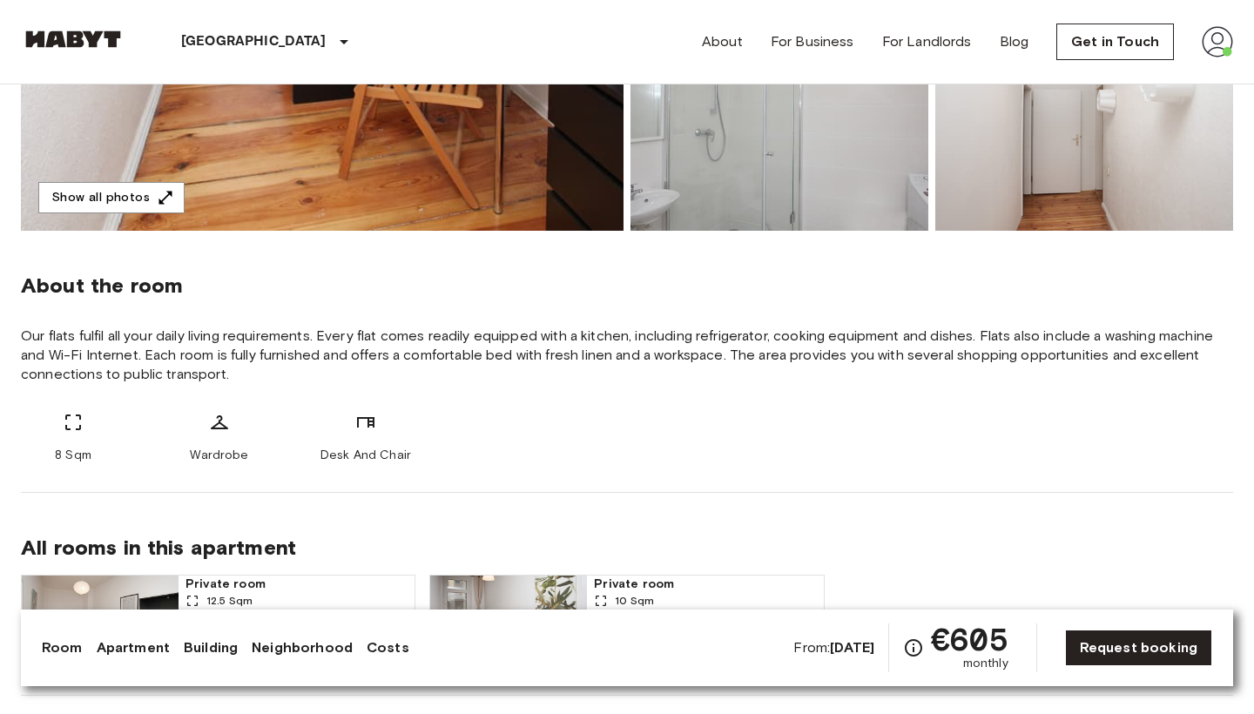
scroll to position [459, 0]
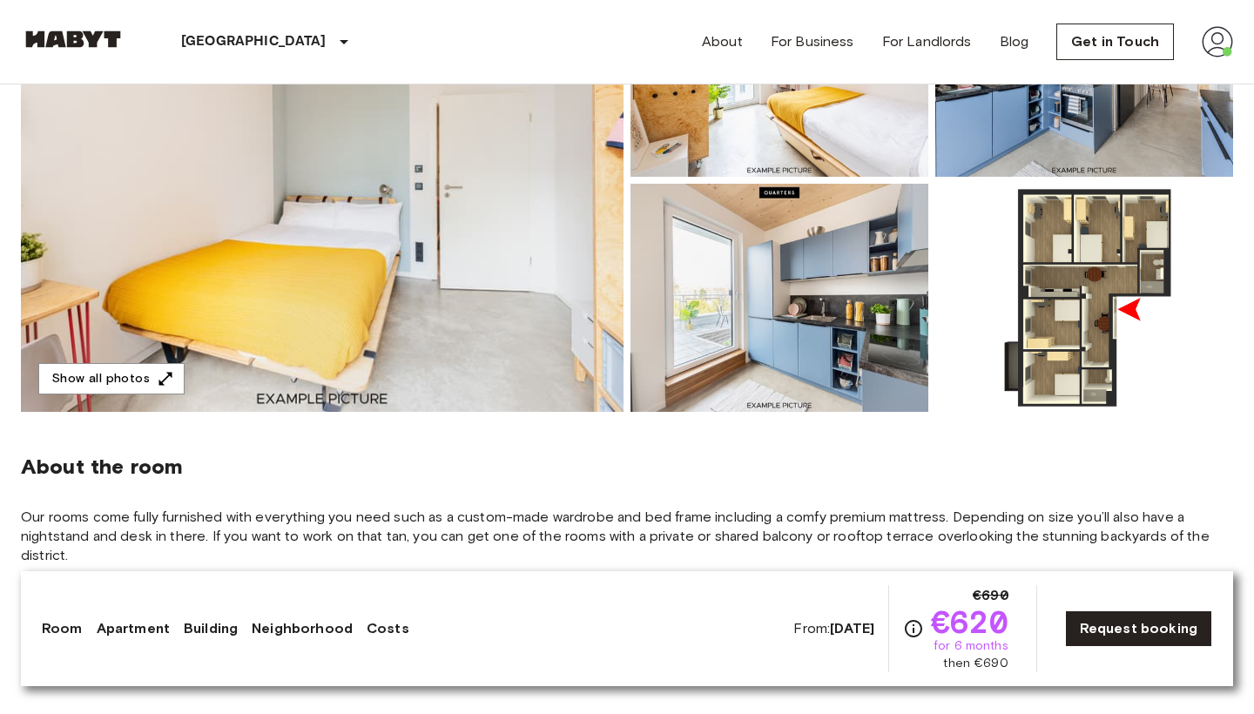
scroll to position [289, 0]
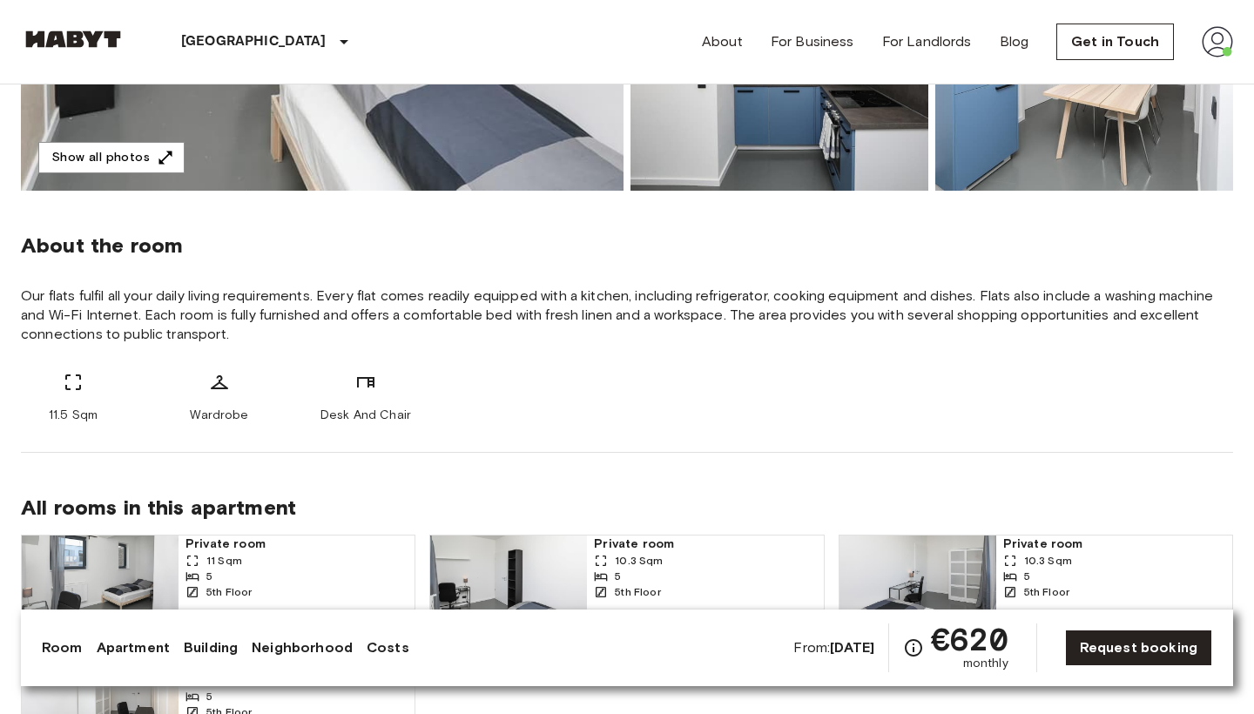
scroll to position [502, 0]
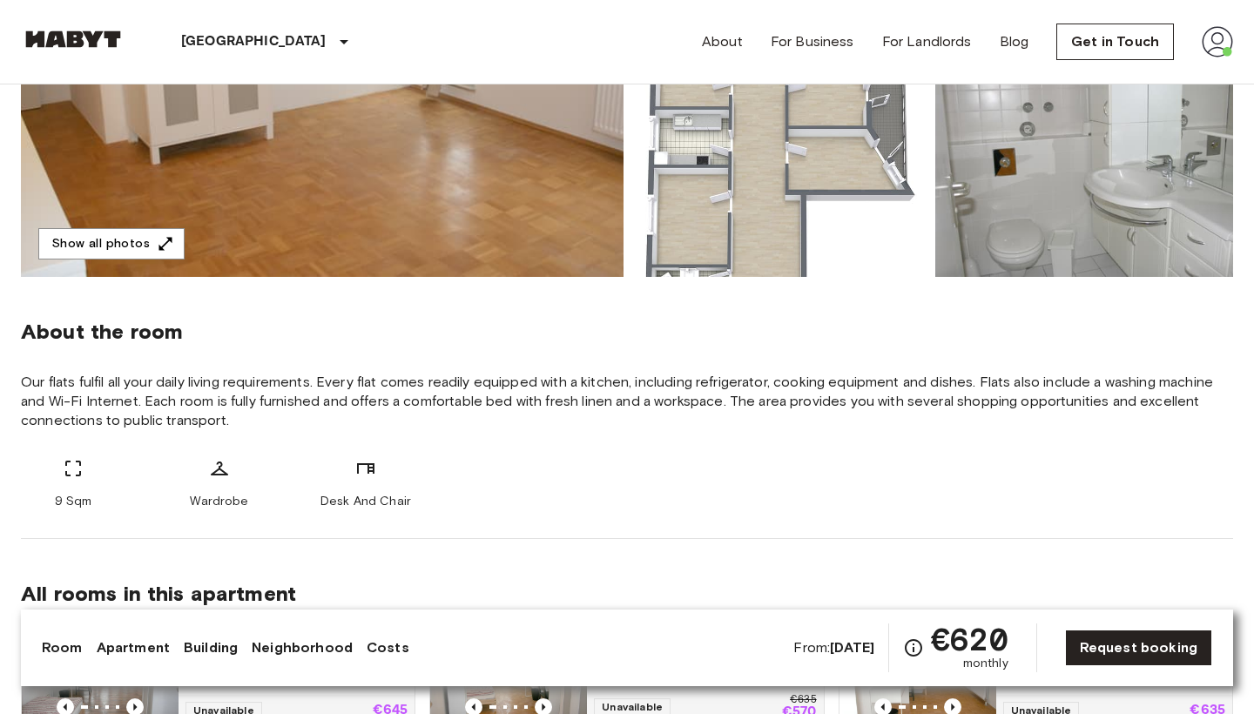
scroll to position [411, 0]
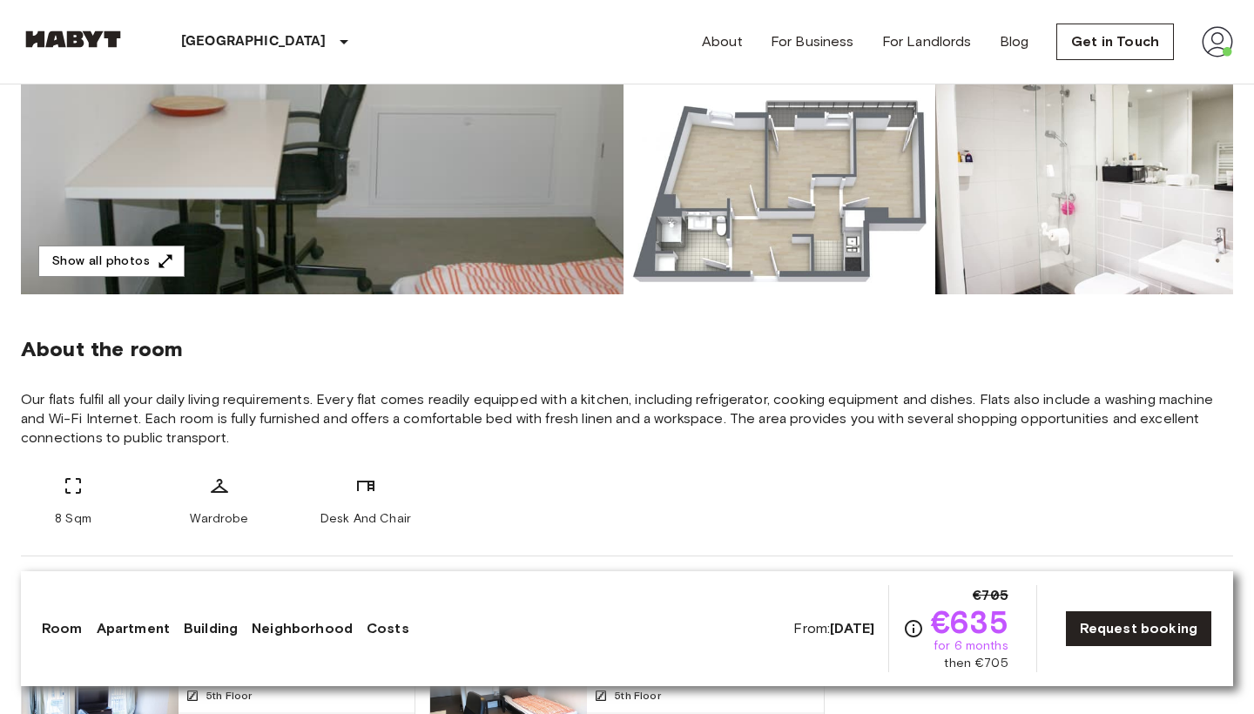
scroll to position [413, 0]
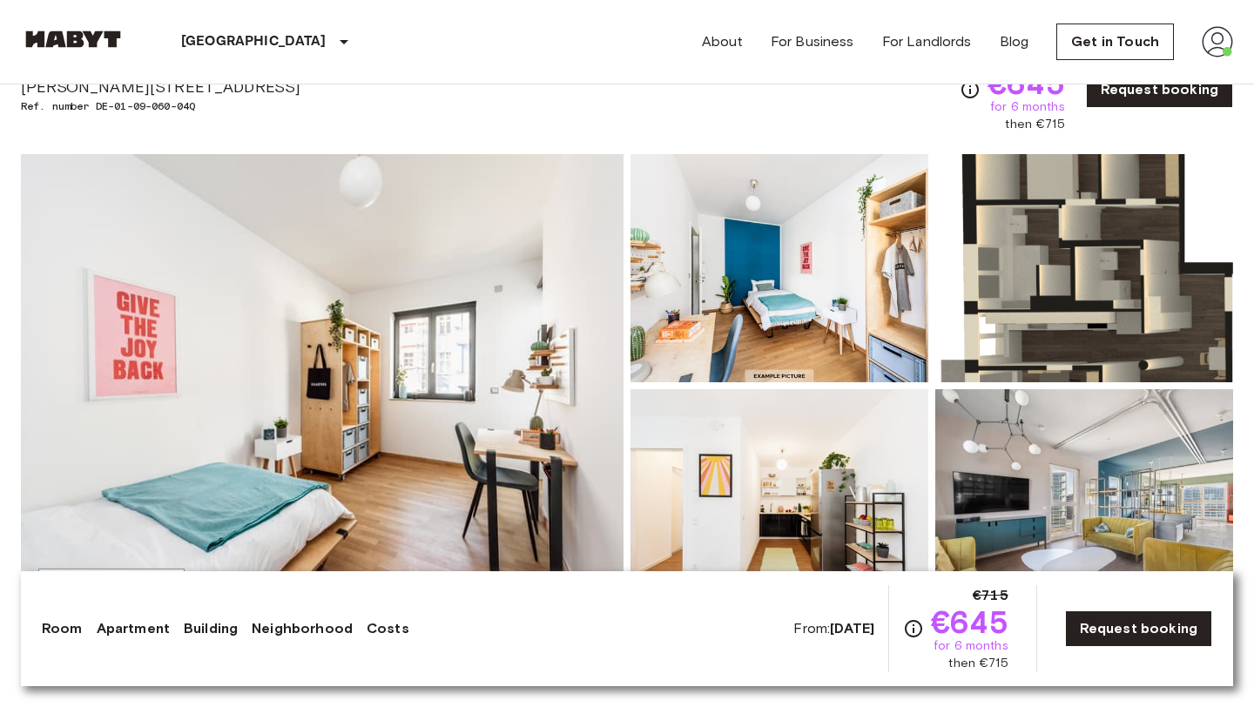
scroll to position [92, 0]
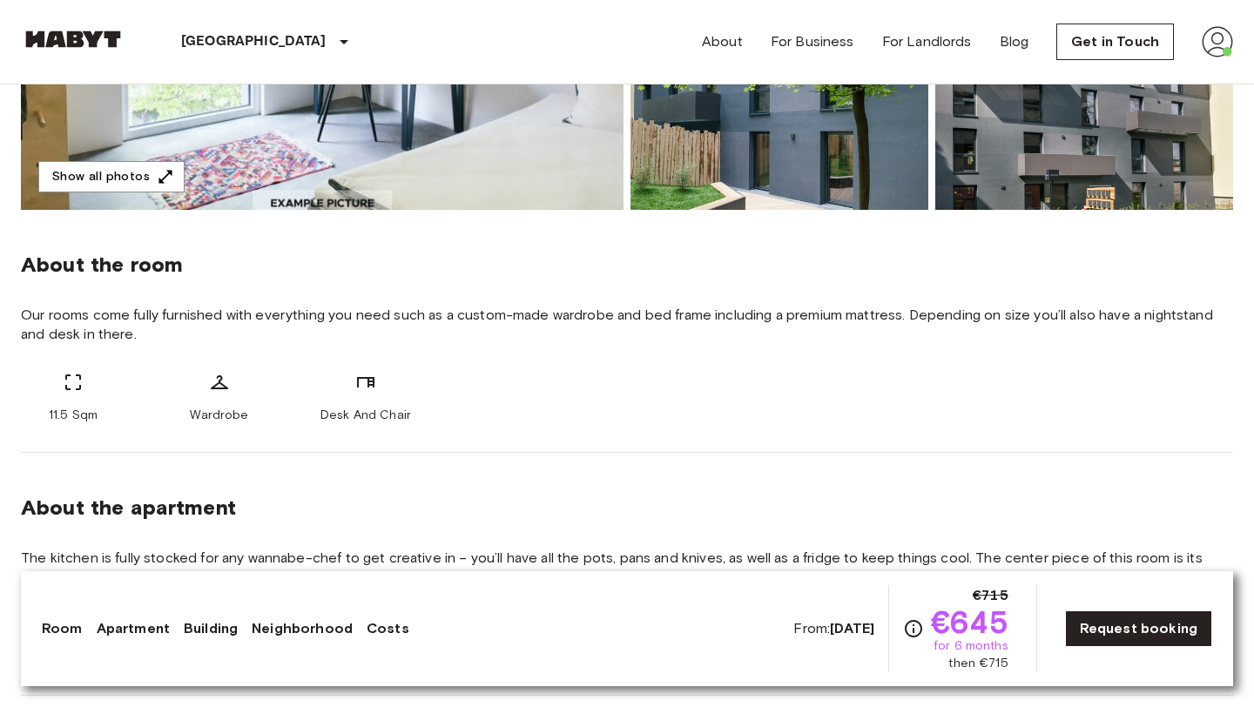
scroll to position [495, 0]
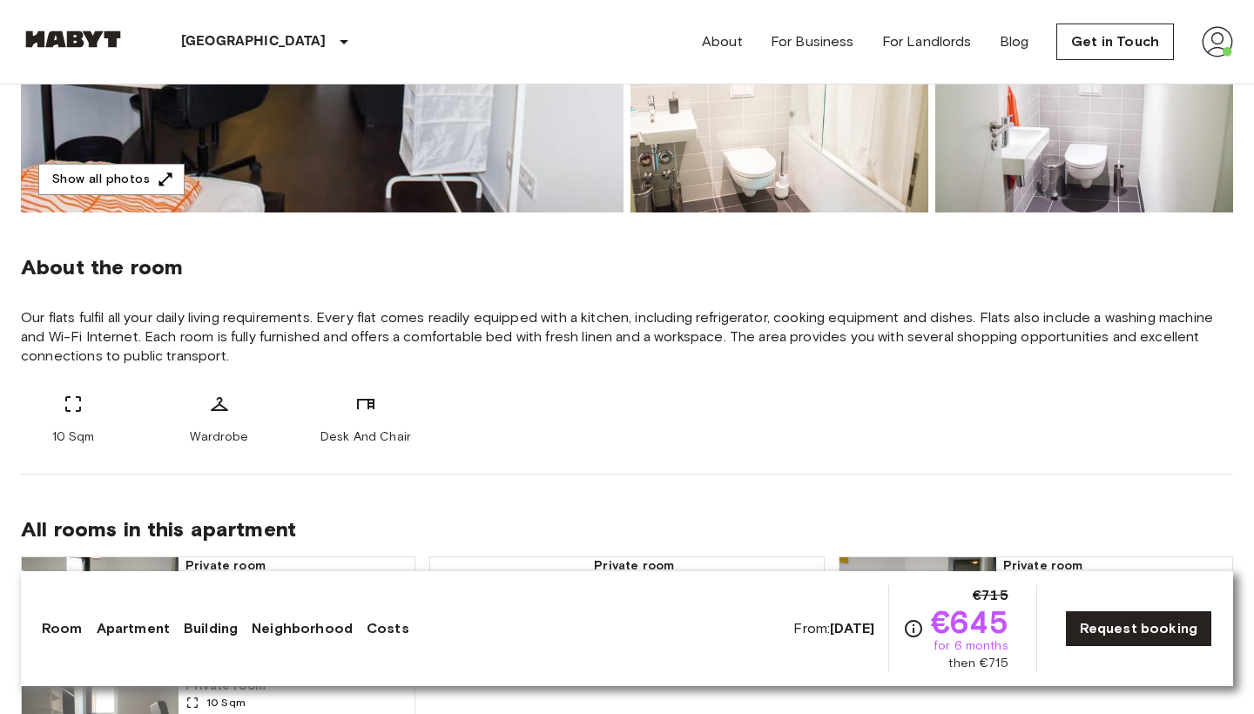
scroll to position [495, 0]
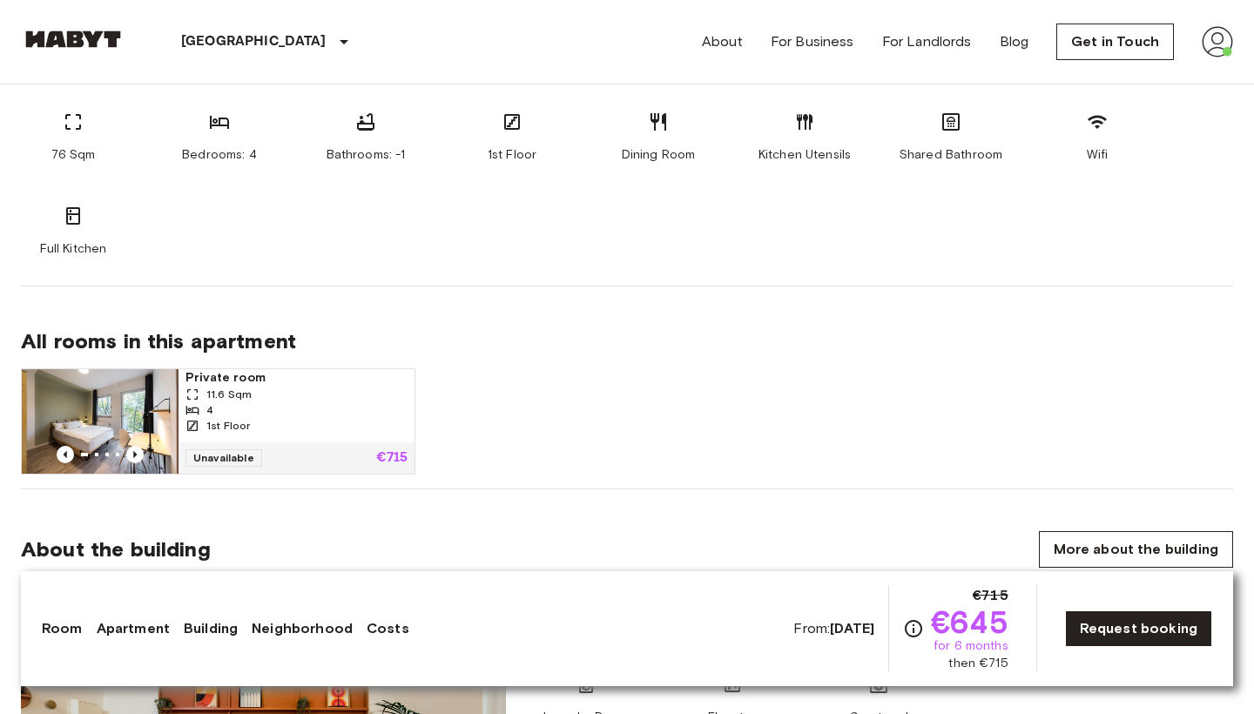
scroll to position [1004, 0]
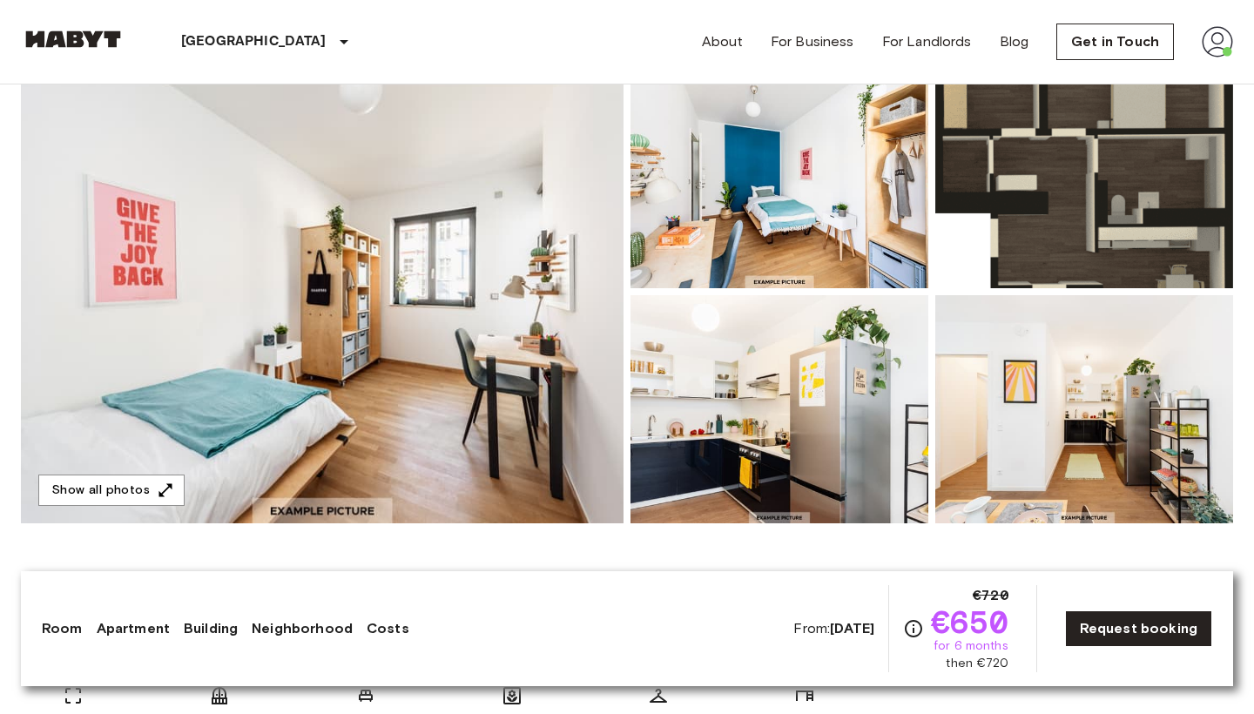
scroll to position [183, 0]
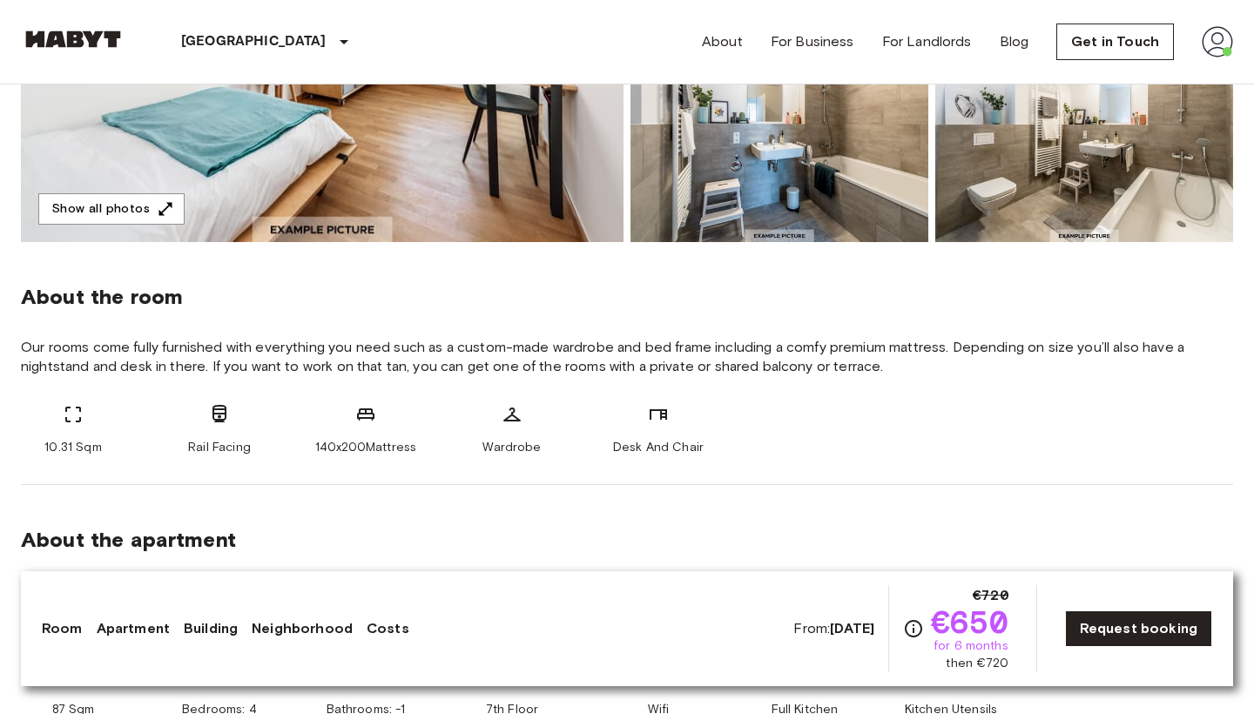
scroll to position [466, 0]
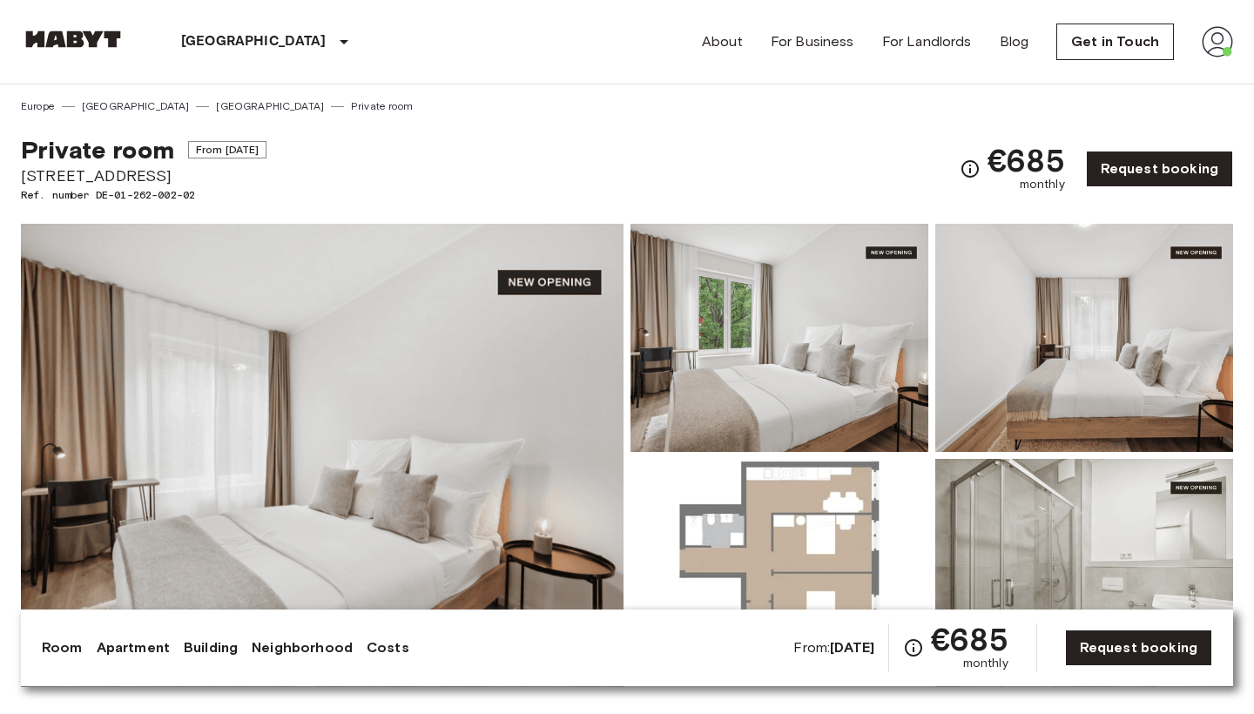
click at [436, 343] on img at bounding box center [322, 455] width 602 height 463
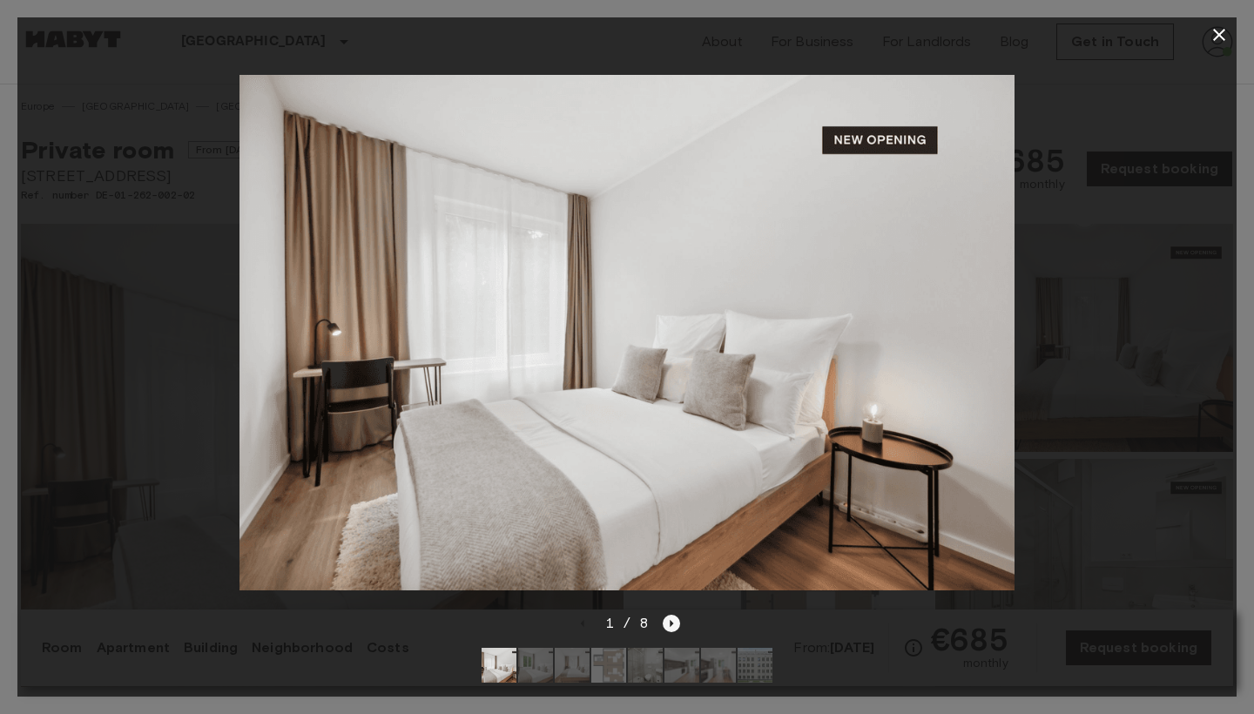
click at [669, 624] on icon "Next image" at bounding box center [671, 623] width 17 height 17
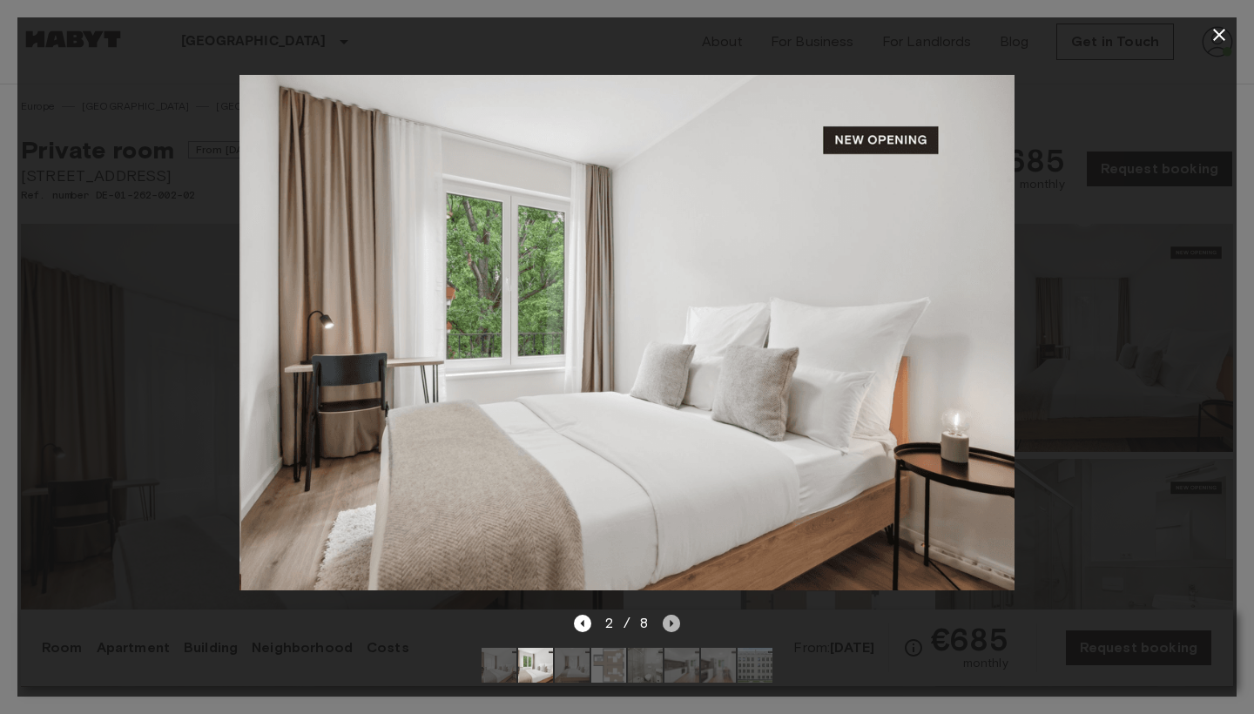
click at [669, 624] on icon "Next image" at bounding box center [671, 623] width 17 height 17
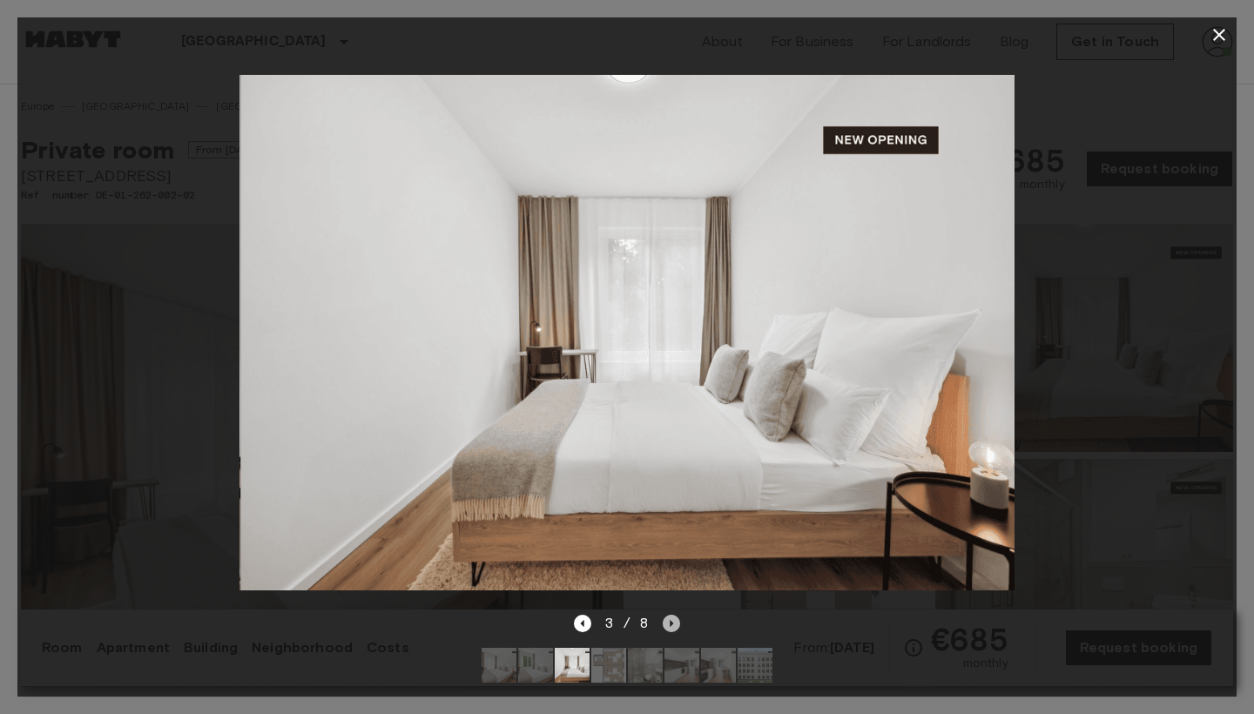
click at [669, 624] on icon "Next image" at bounding box center [671, 623] width 17 height 17
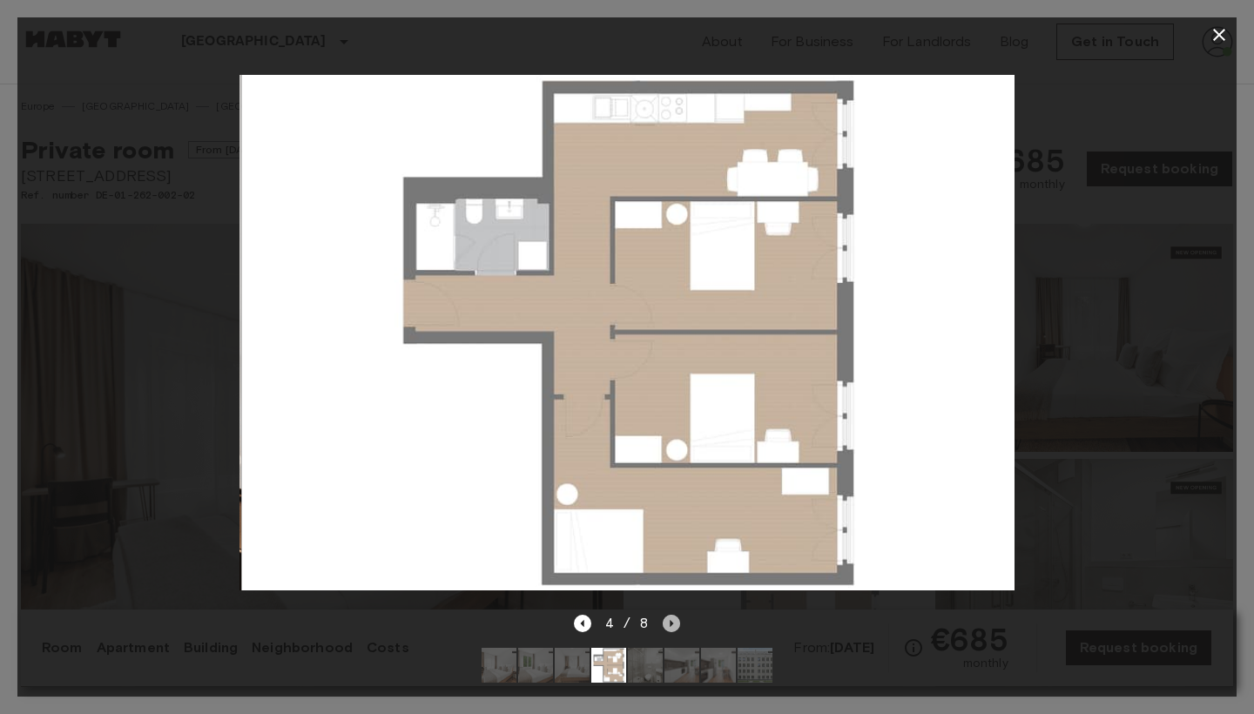
click at [669, 624] on icon "Next image" at bounding box center [671, 623] width 17 height 17
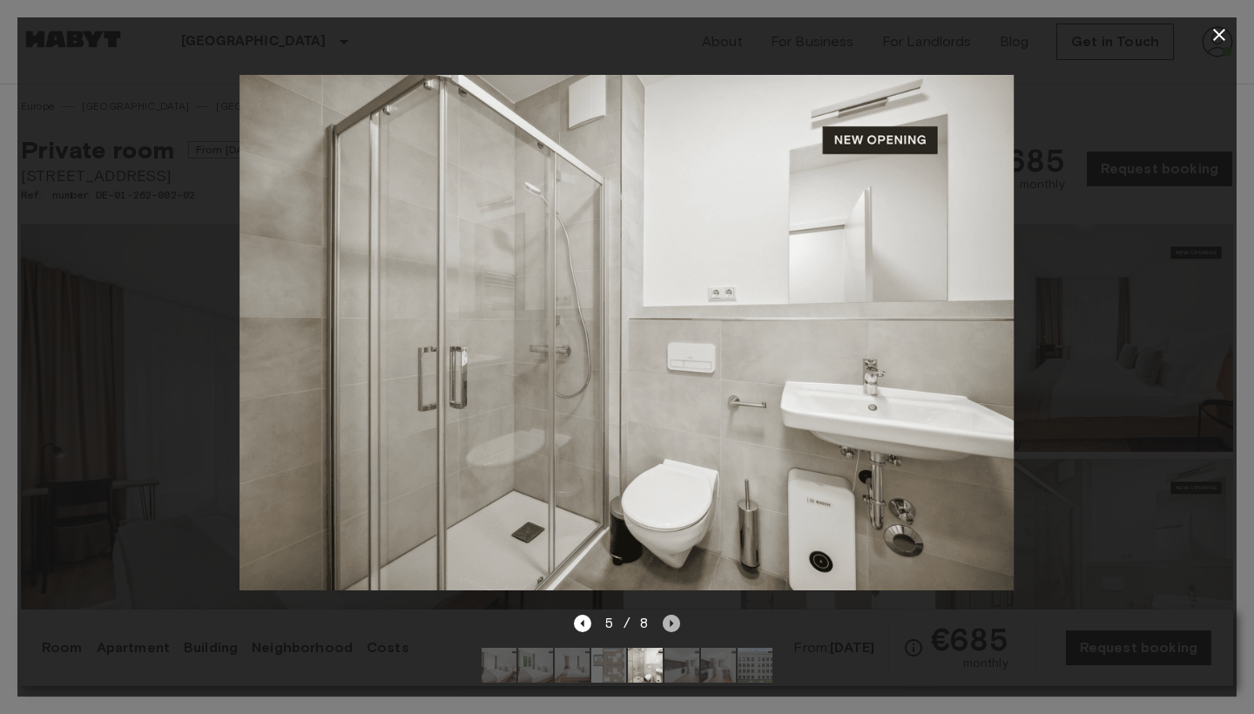
click at [669, 624] on icon "Next image" at bounding box center [671, 623] width 17 height 17
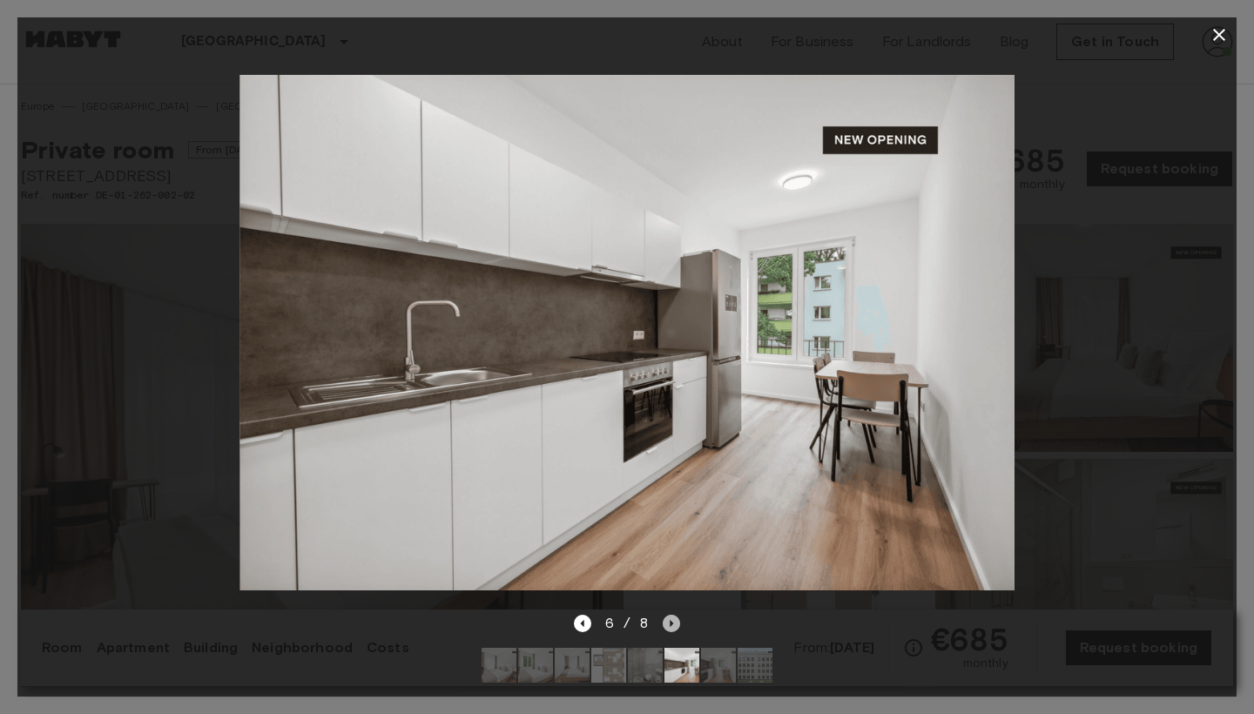
click at [669, 624] on icon "Next image" at bounding box center [671, 623] width 17 height 17
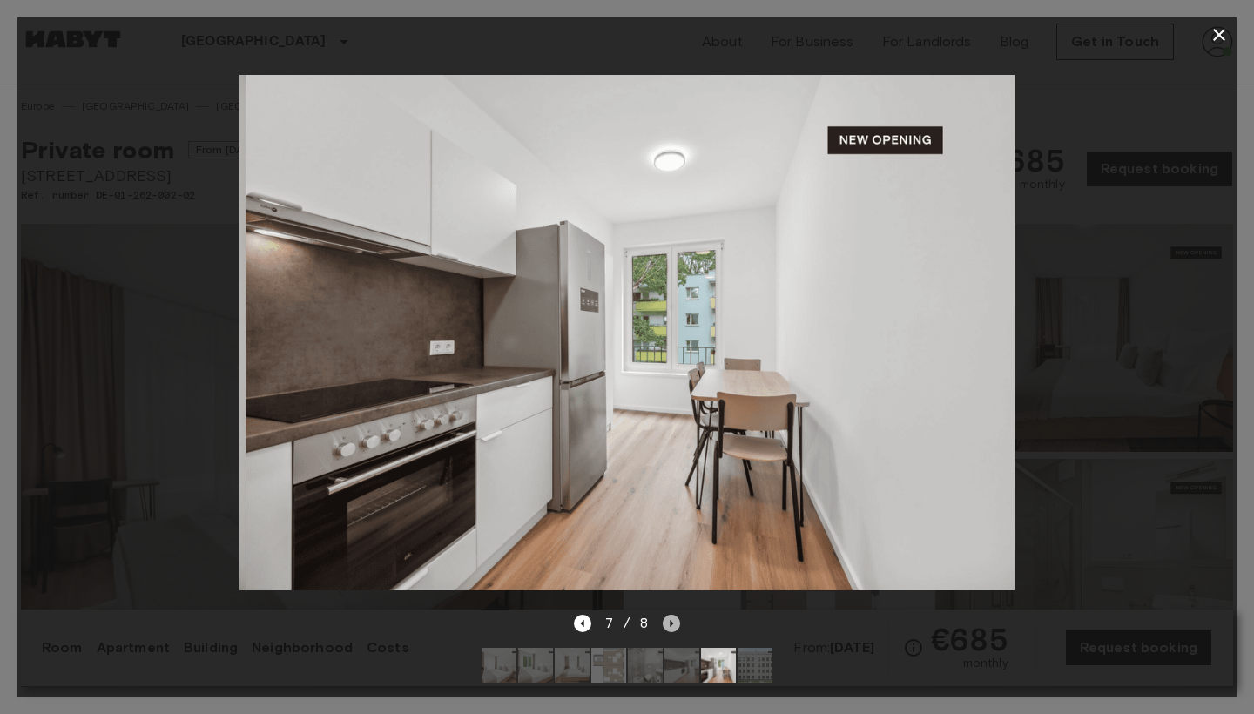
click at [669, 624] on icon "Next image" at bounding box center [671, 623] width 17 height 17
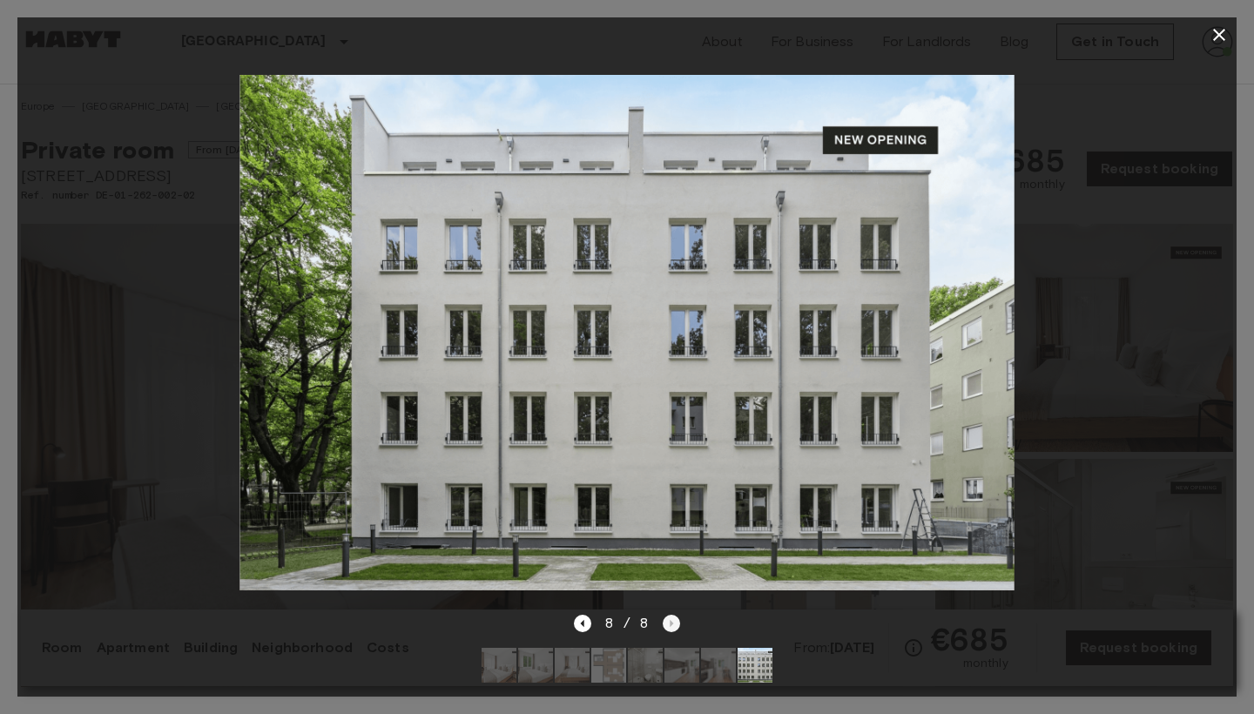
click at [669, 624] on div "8 / 8" at bounding box center [627, 623] width 107 height 21
click at [1220, 36] on icon "button" at bounding box center [1219, 35] width 12 height 12
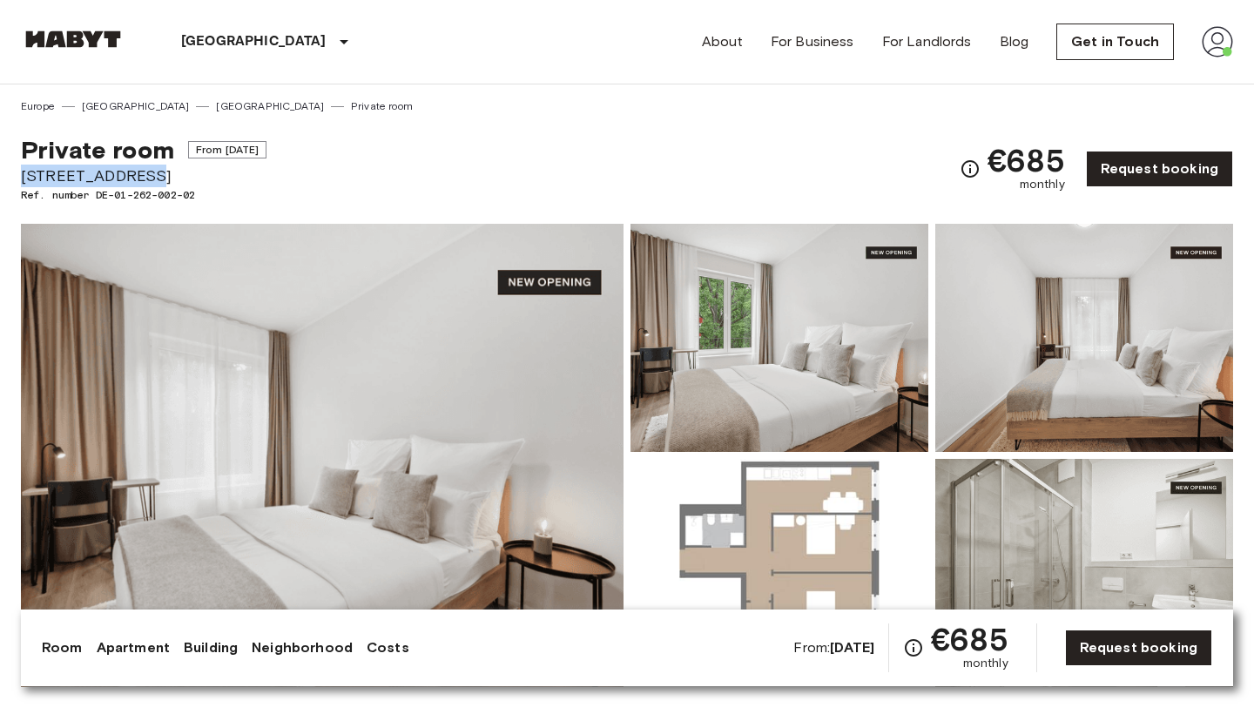
drag, startPoint x: 155, startPoint y: 175, endPoint x: 11, endPoint y: 174, distance: 143.6
copy span "Simmelstraße 23"
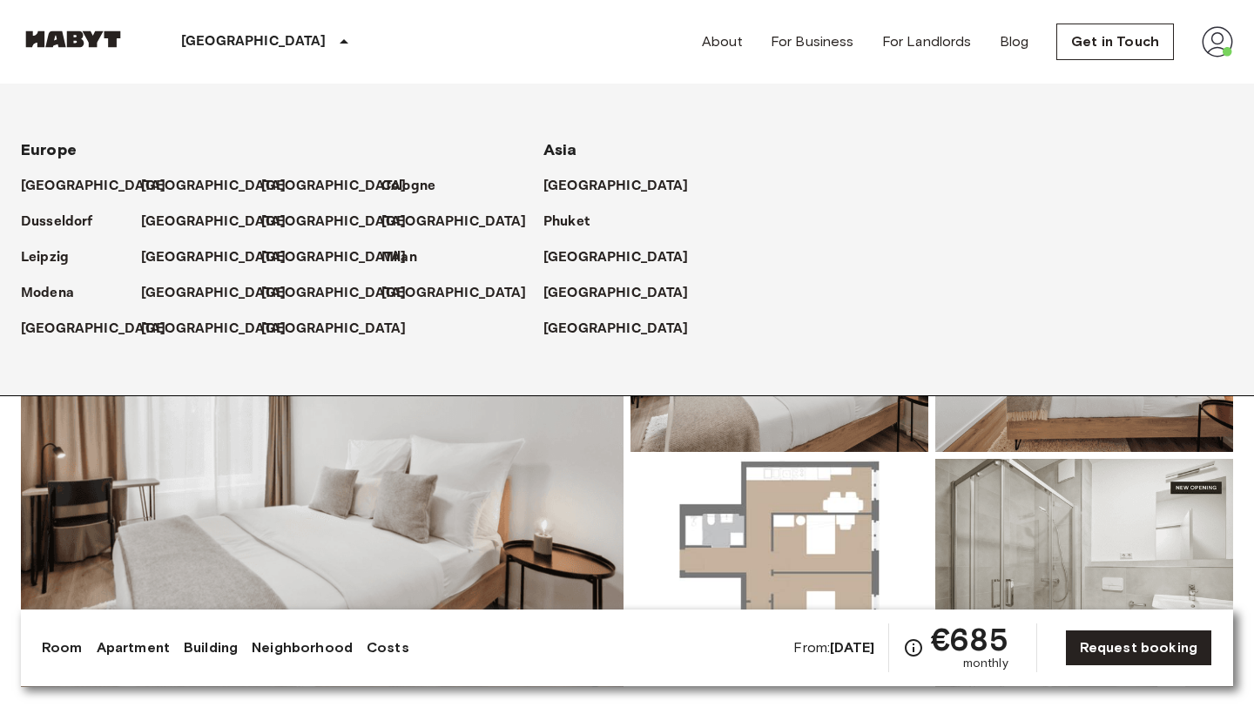
click at [272, 1] on div "[GEOGRAPHIC_DATA]" at bounding box center [267, 42] width 285 height 84
click at [535, 509] on img at bounding box center [322, 455] width 602 height 463
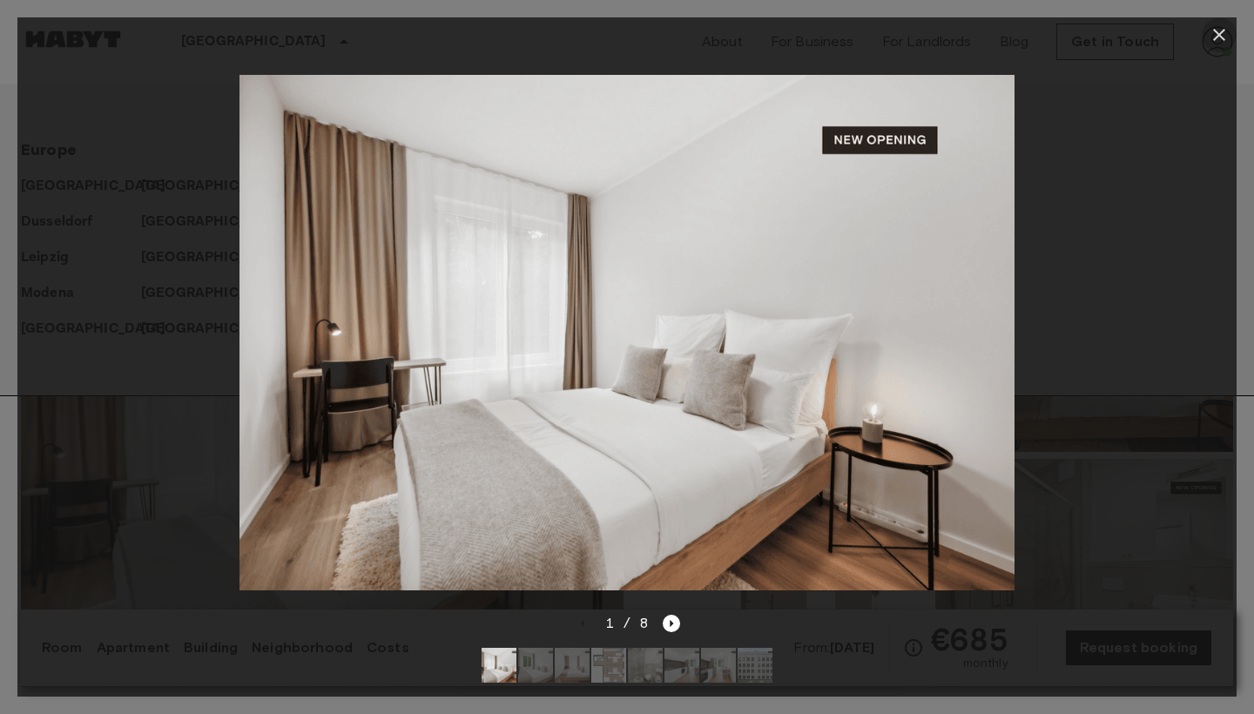
click at [1221, 37] on icon "button" at bounding box center [1219, 35] width 12 height 12
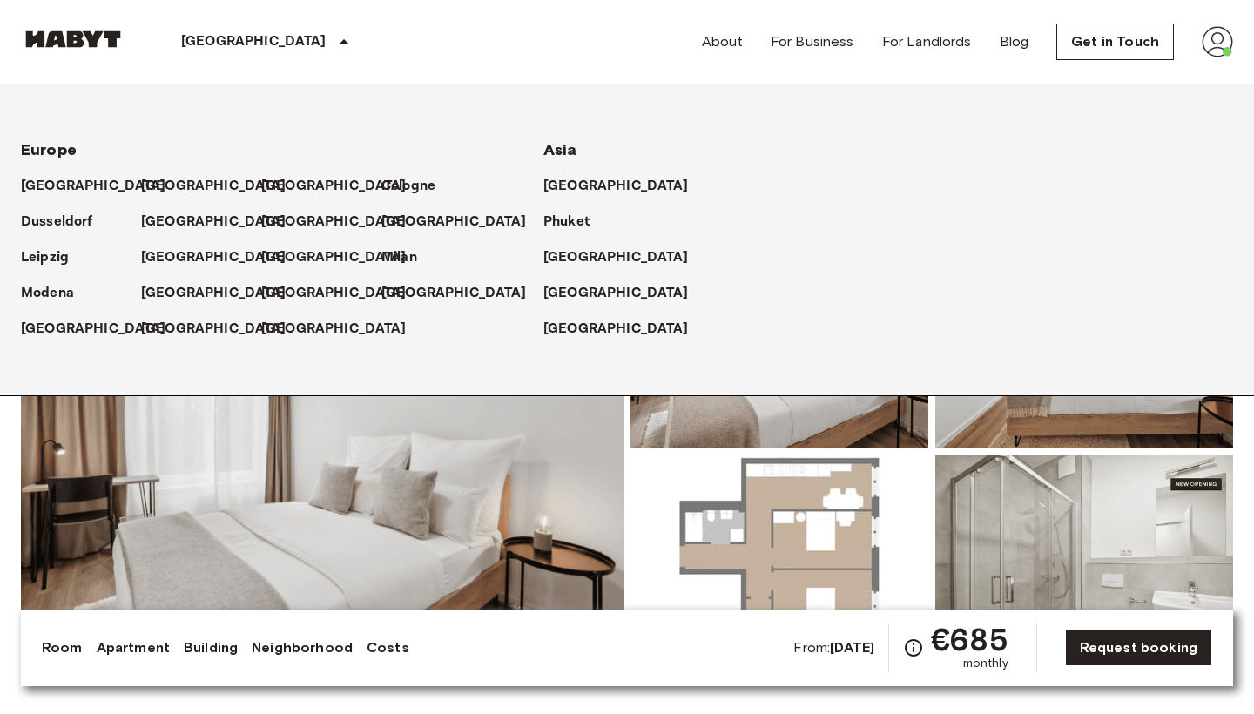
scroll to position [10, 0]
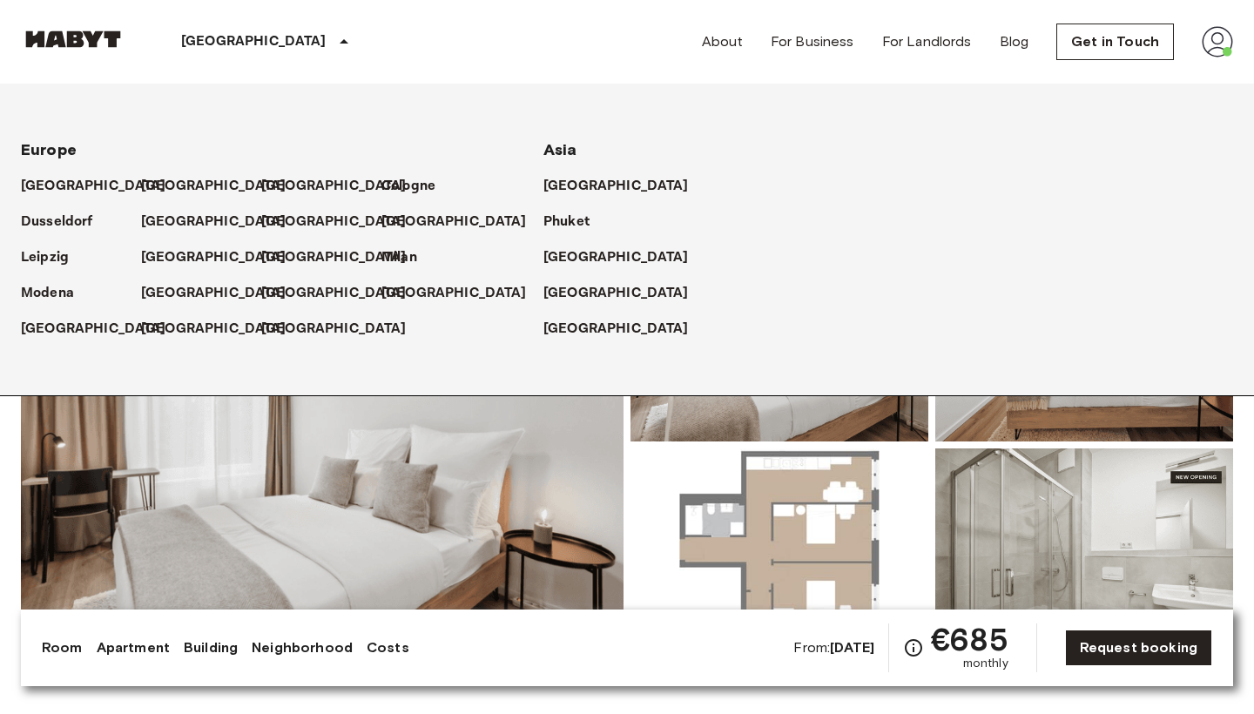
click at [796, 451] on img at bounding box center [779, 562] width 298 height 228
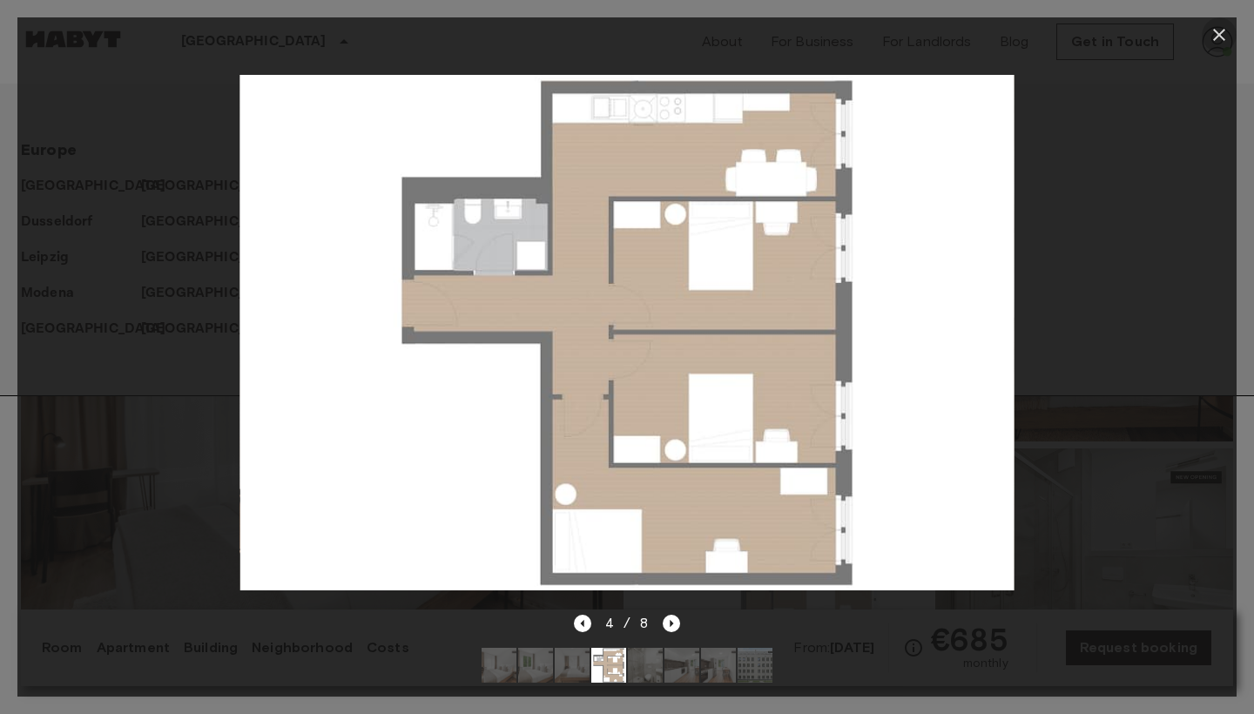
click at [1218, 40] on icon "button" at bounding box center [1218, 34] width 21 height 21
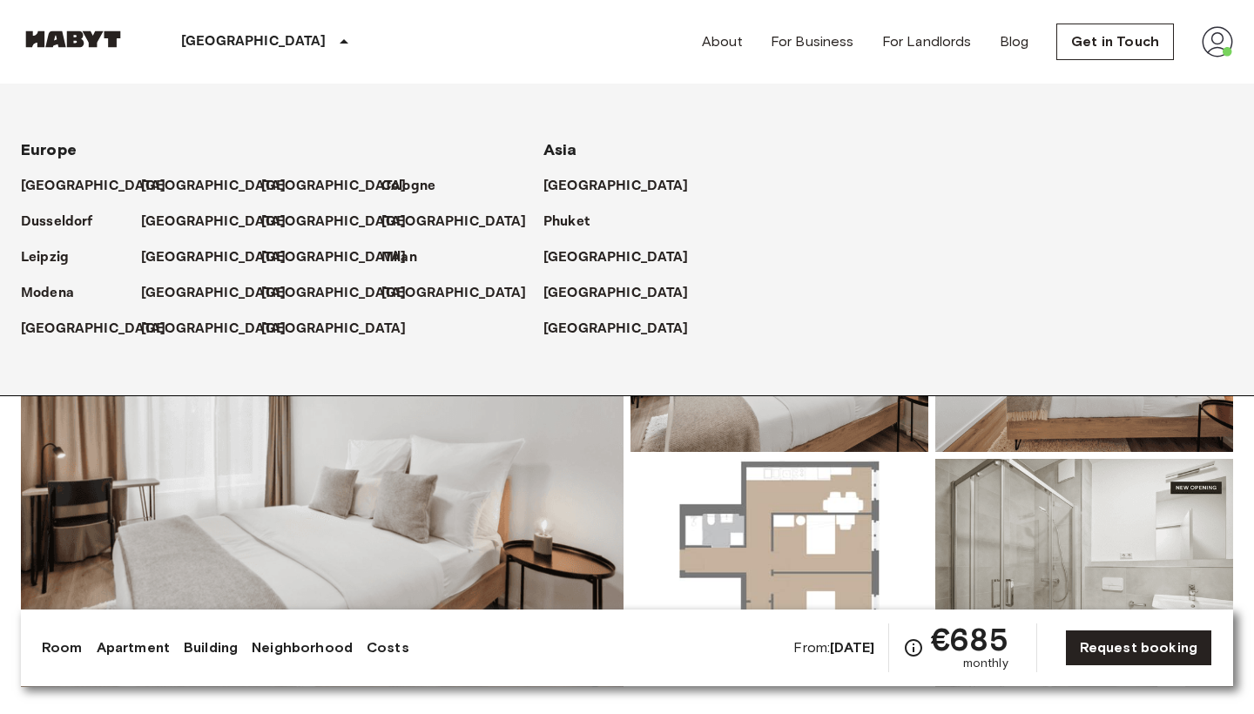
scroll to position [0, 0]
click at [354, 572] on img at bounding box center [322, 455] width 602 height 463
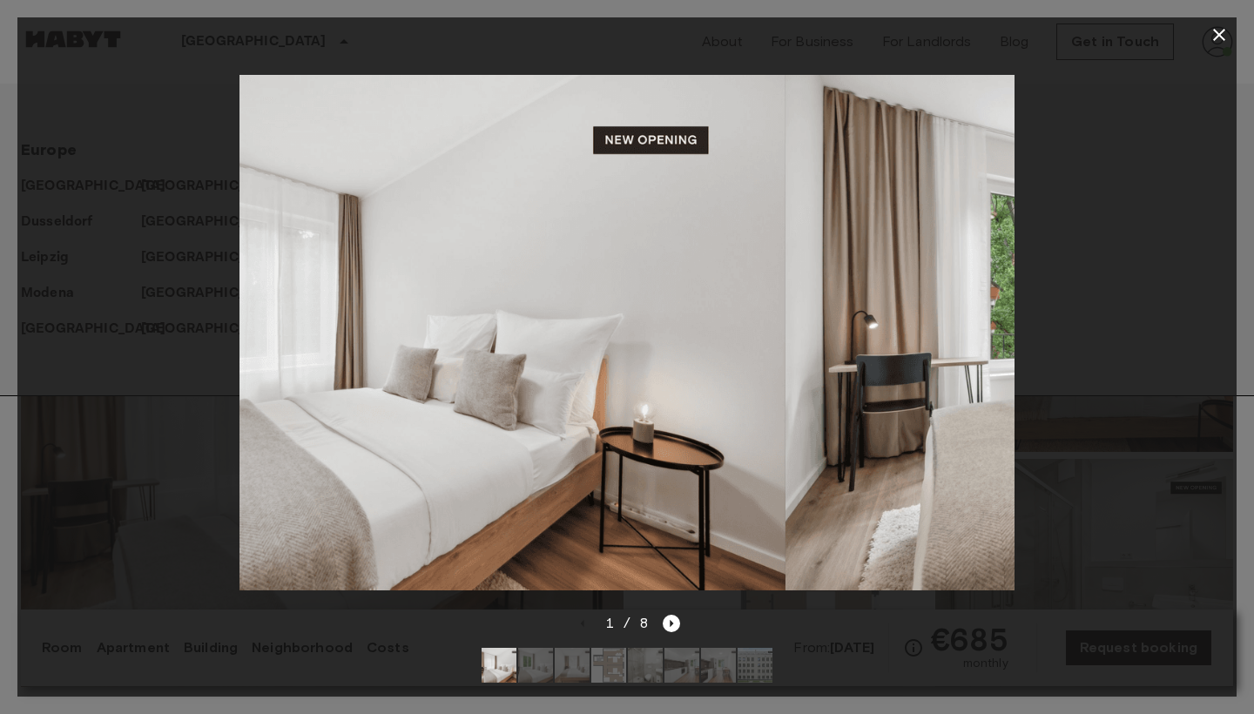
drag, startPoint x: 353, startPoint y: 531, endPoint x: 82, endPoint y: 530, distance: 270.8
click at [82, 530] on div at bounding box center [626, 332] width 1219 height 561
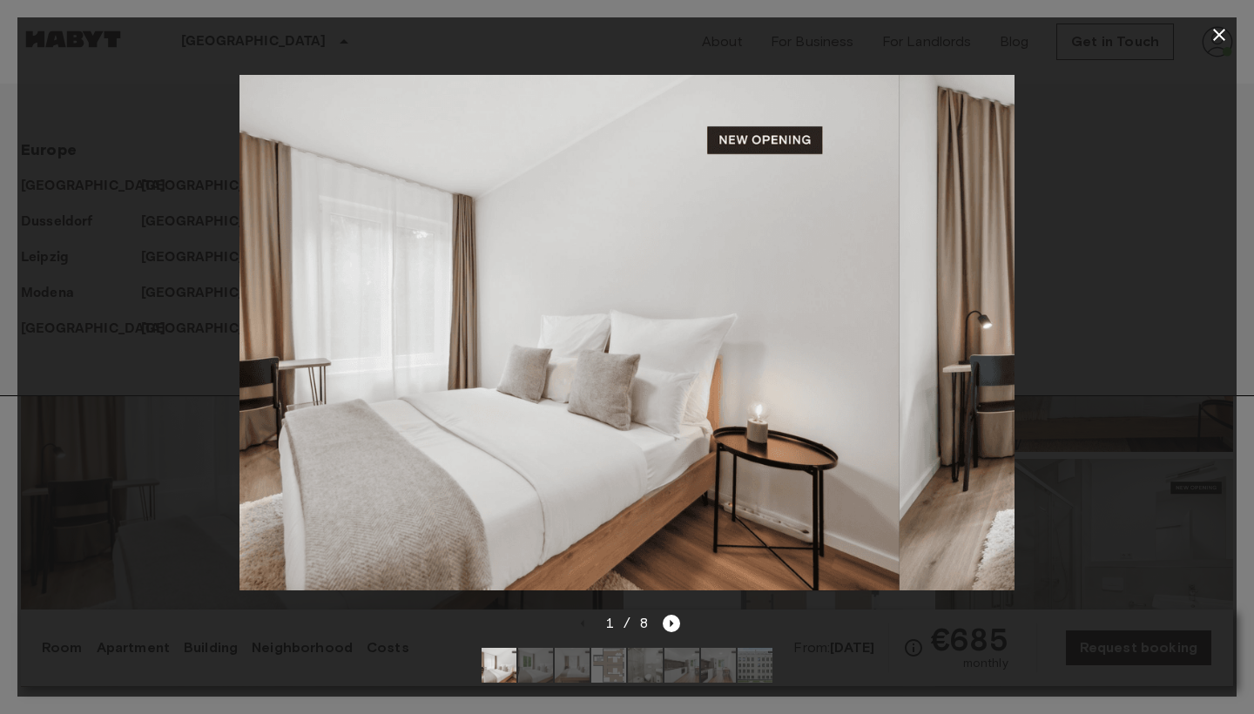
click at [82, 530] on div at bounding box center [626, 332] width 1219 height 561
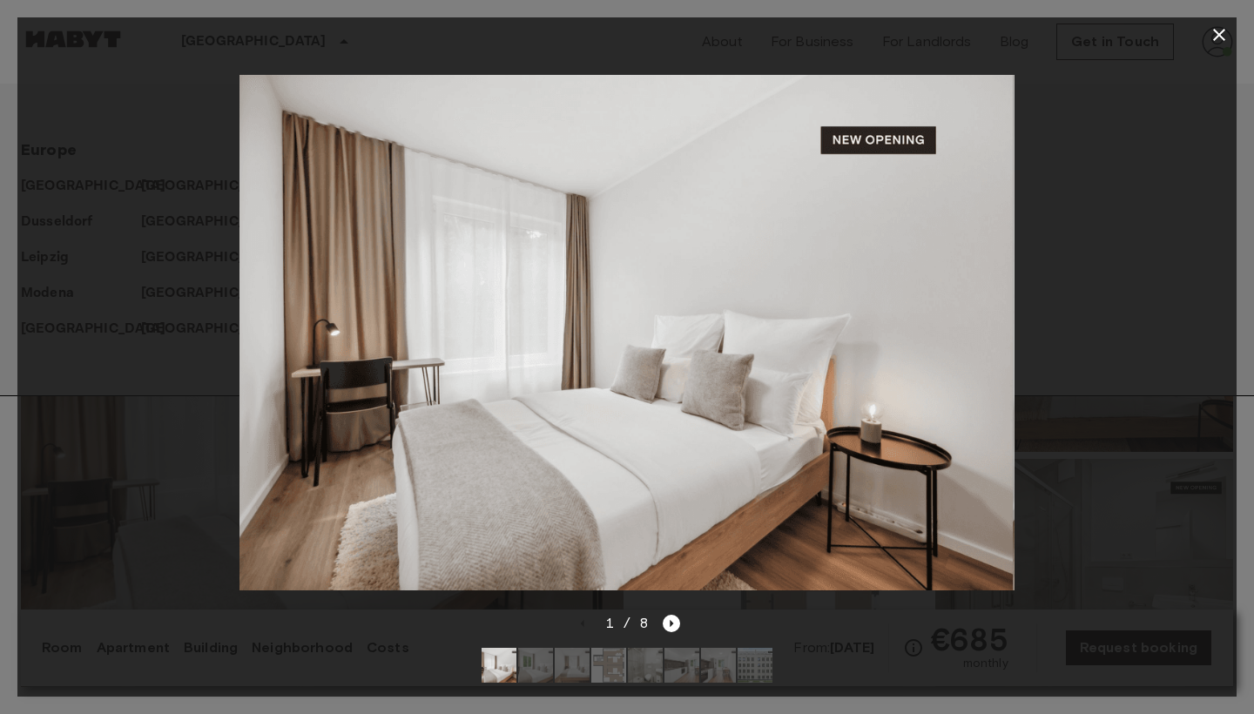
click at [82, 530] on div at bounding box center [626, 332] width 1219 height 561
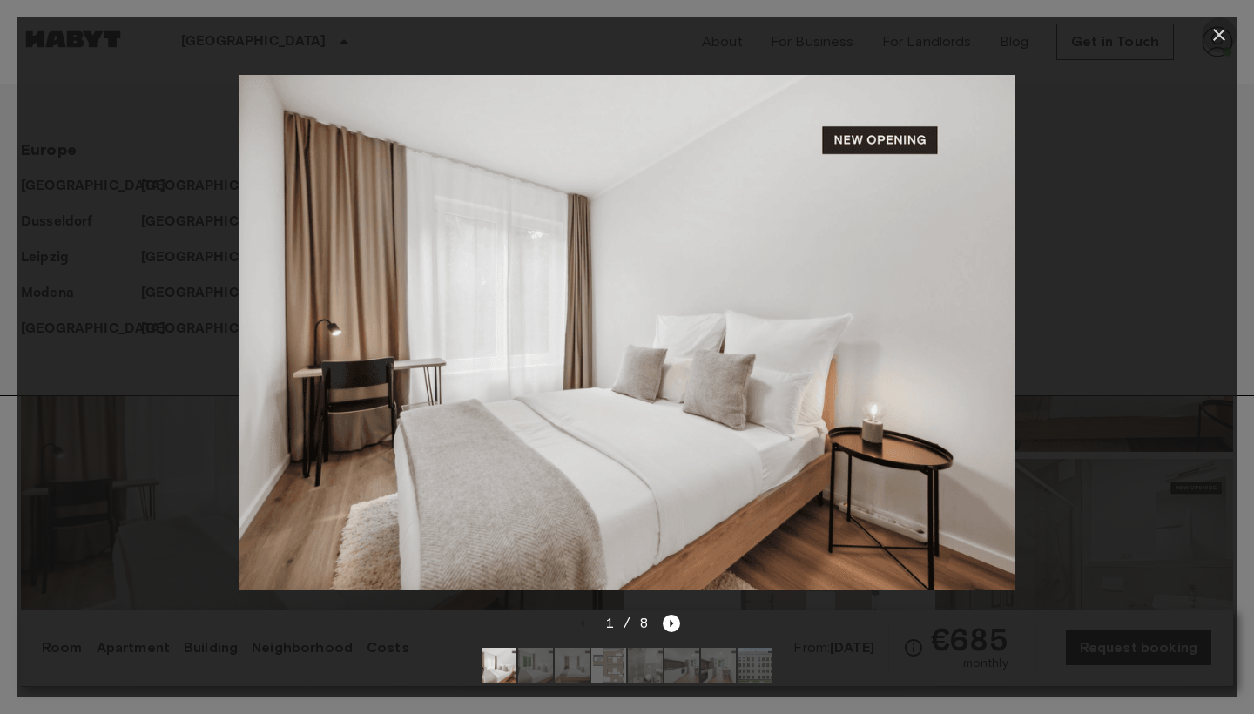
click at [1218, 31] on icon "button" at bounding box center [1218, 34] width 21 height 21
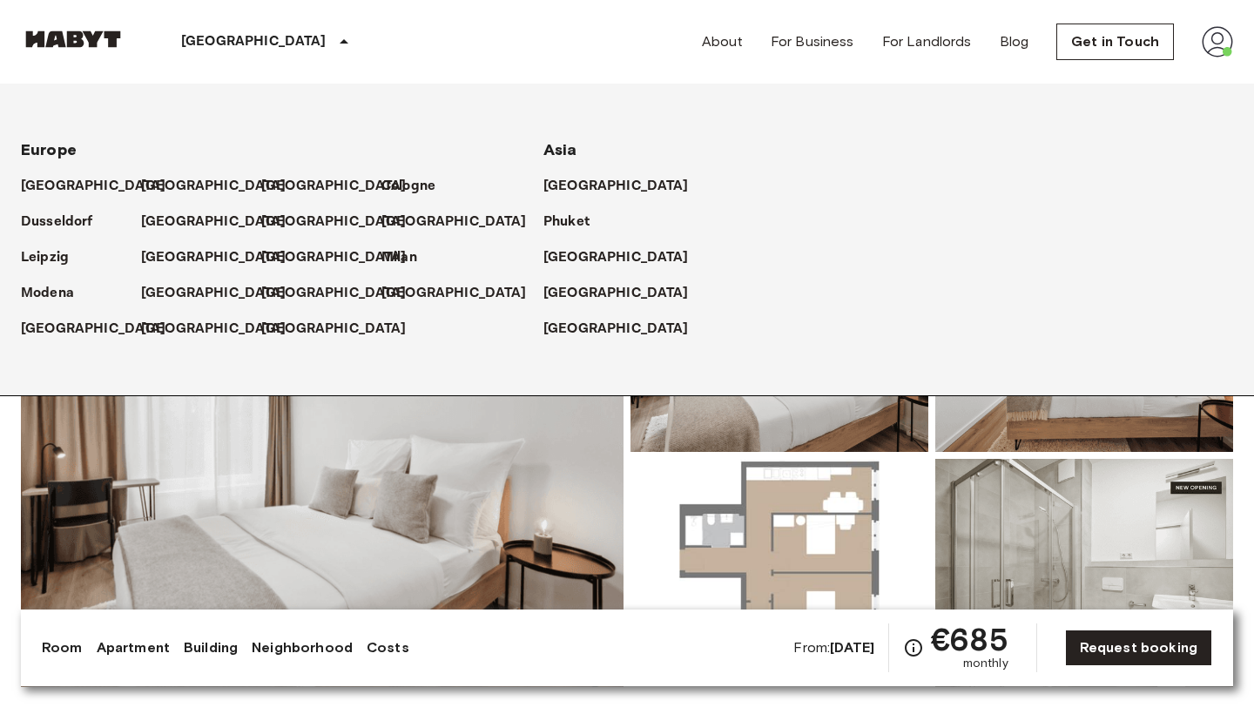
click at [340, 44] on icon at bounding box center [344, 41] width 9 height 4
click at [204, 42] on p "[GEOGRAPHIC_DATA]" at bounding box center [253, 41] width 145 height 21
click at [167, 194] on p "[GEOGRAPHIC_DATA]" at bounding box center [217, 186] width 145 height 21
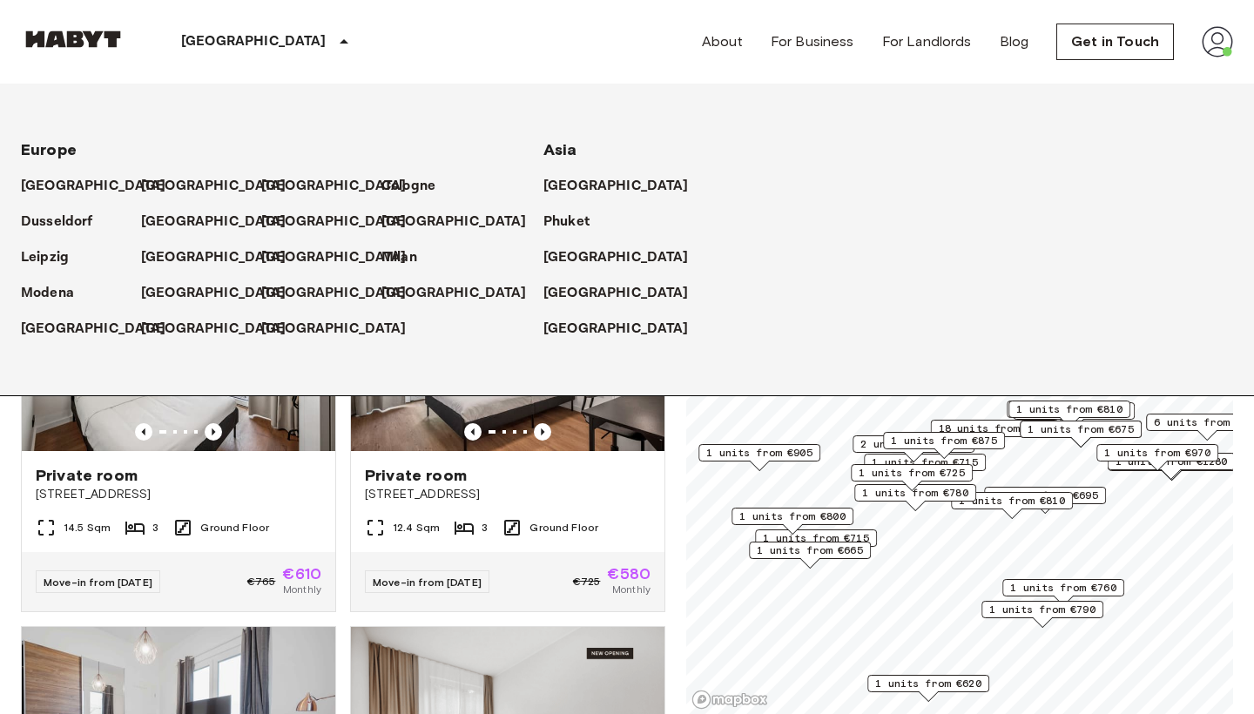
click at [333, 40] on icon at bounding box center [343, 41] width 21 height 21
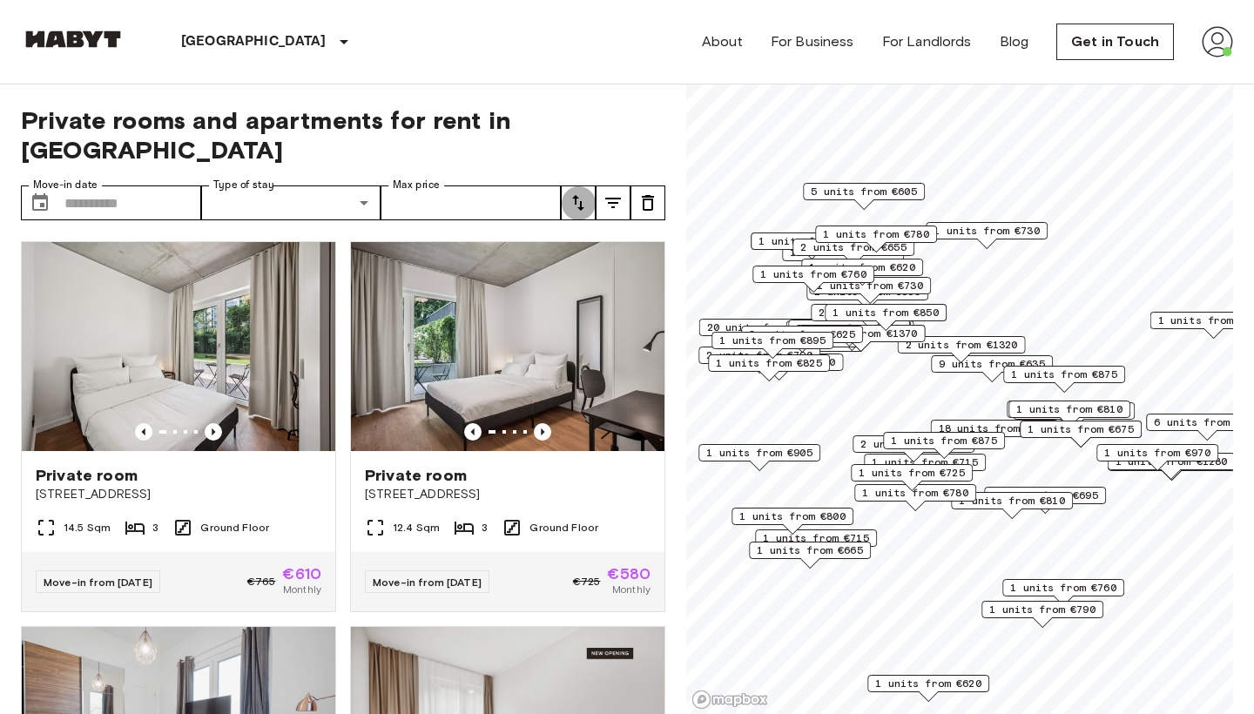
click at [582, 195] on icon "tune" at bounding box center [578, 203] width 12 height 16
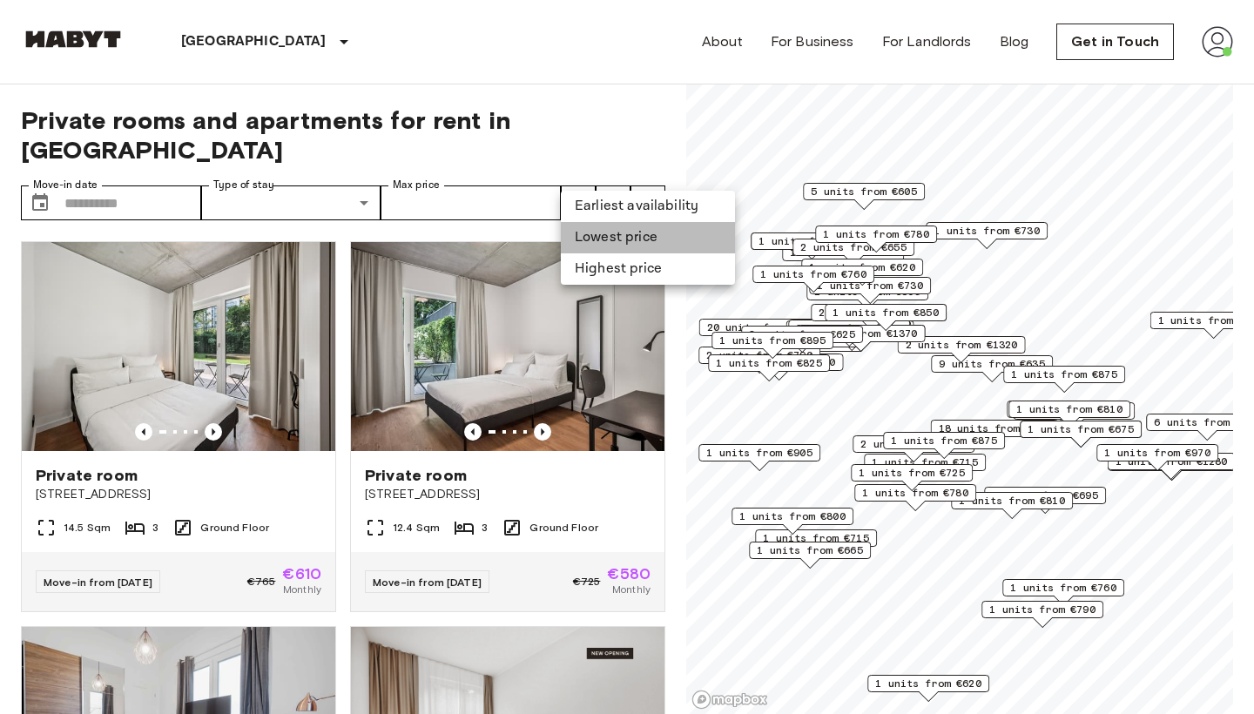
click at [611, 244] on li "Lowest price" at bounding box center [648, 237] width 174 height 31
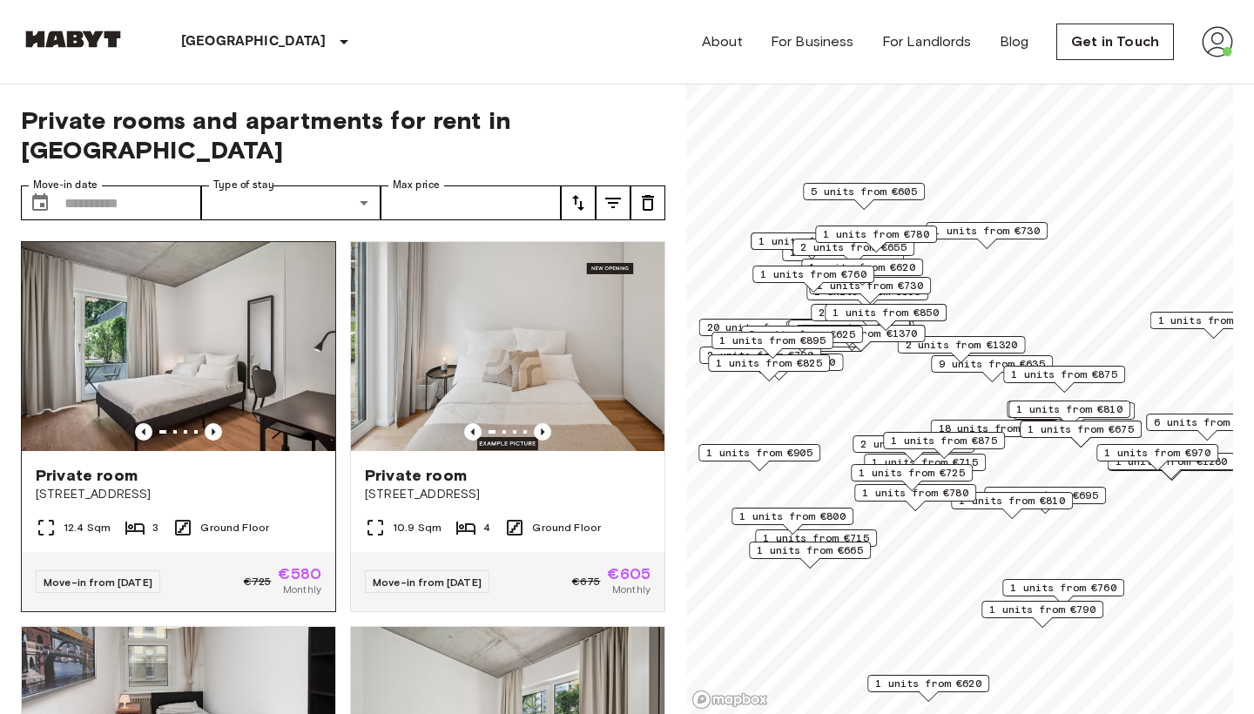
click at [247, 465] on div "Private room" at bounding box center [179, 475] width 286 height 21
click at [201, 486] on span "[STREET_ADDRESS]" at bounding box center [179, 494] width 286 height 17
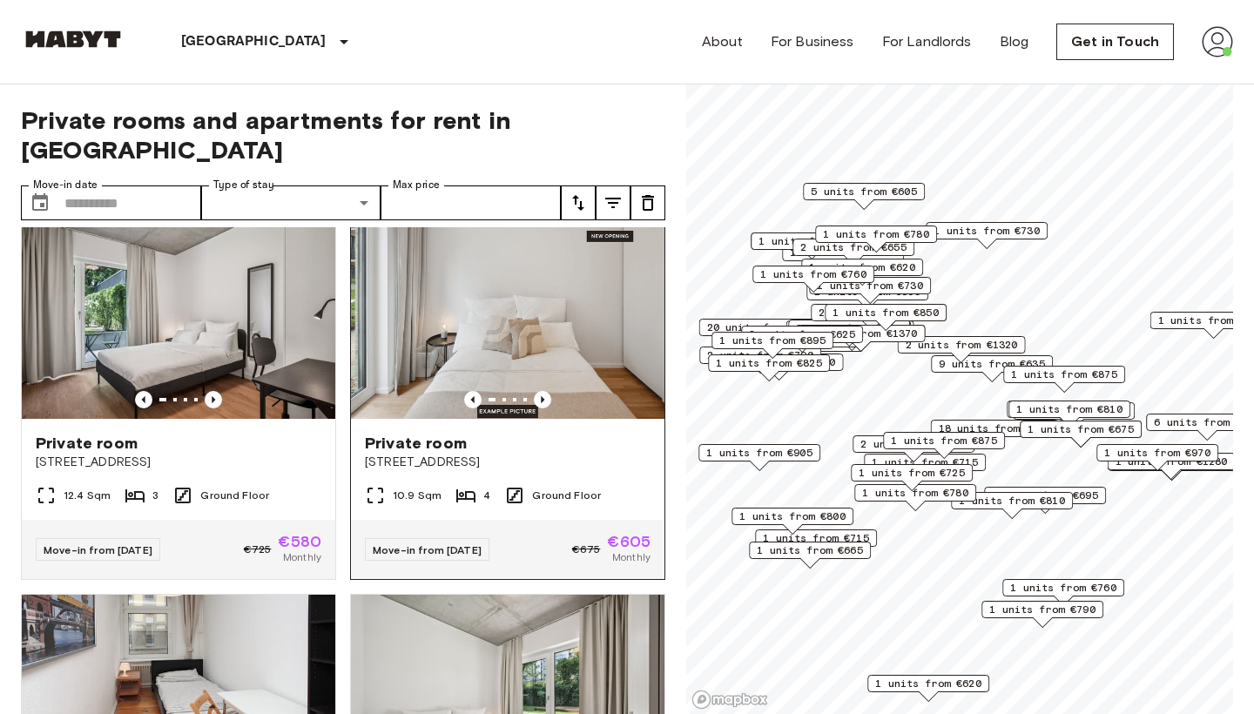
scroll to position [41, 0]
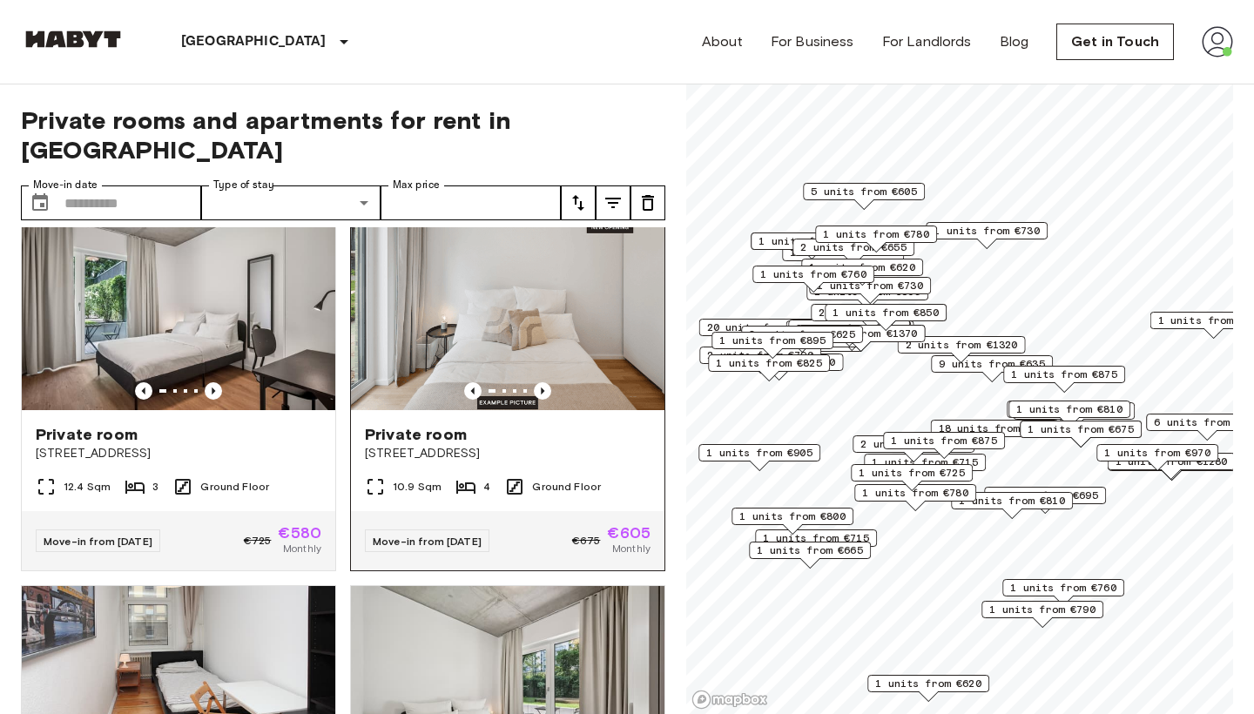
click at [428, 445] on span "Simmelstraße 23" at bounding box center [508, 453] width 286 height 17
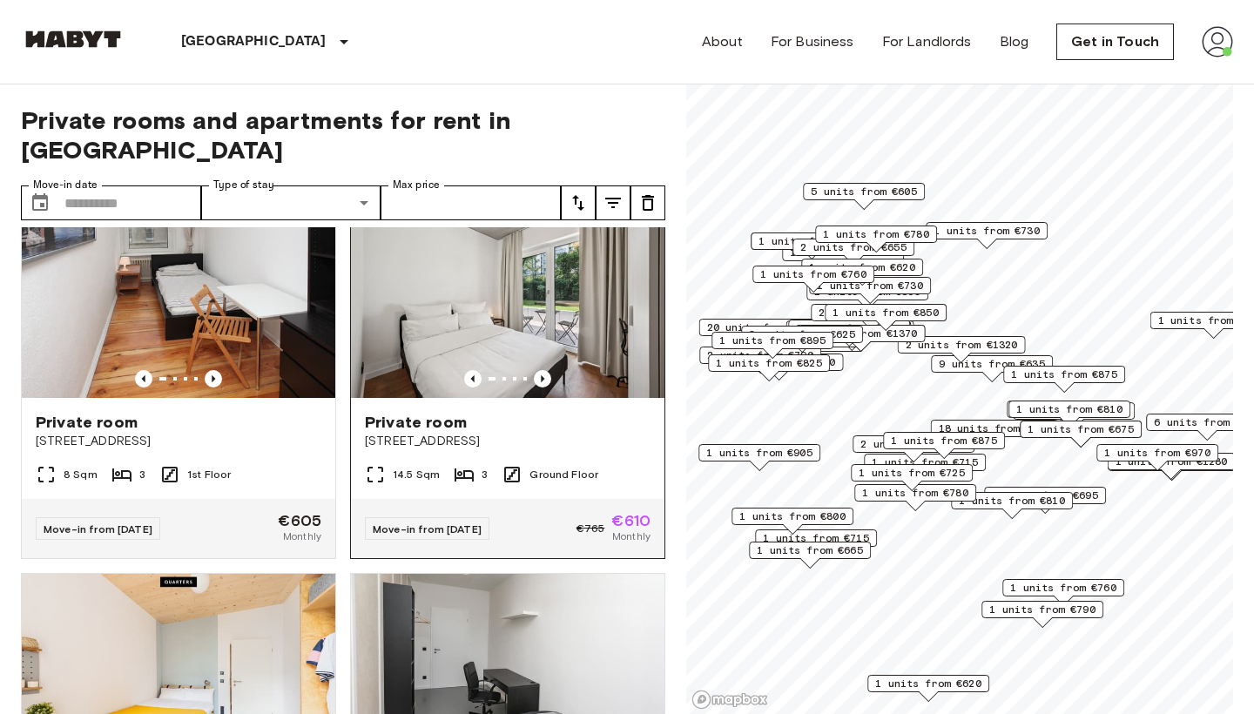
scroll to position [430, 0]
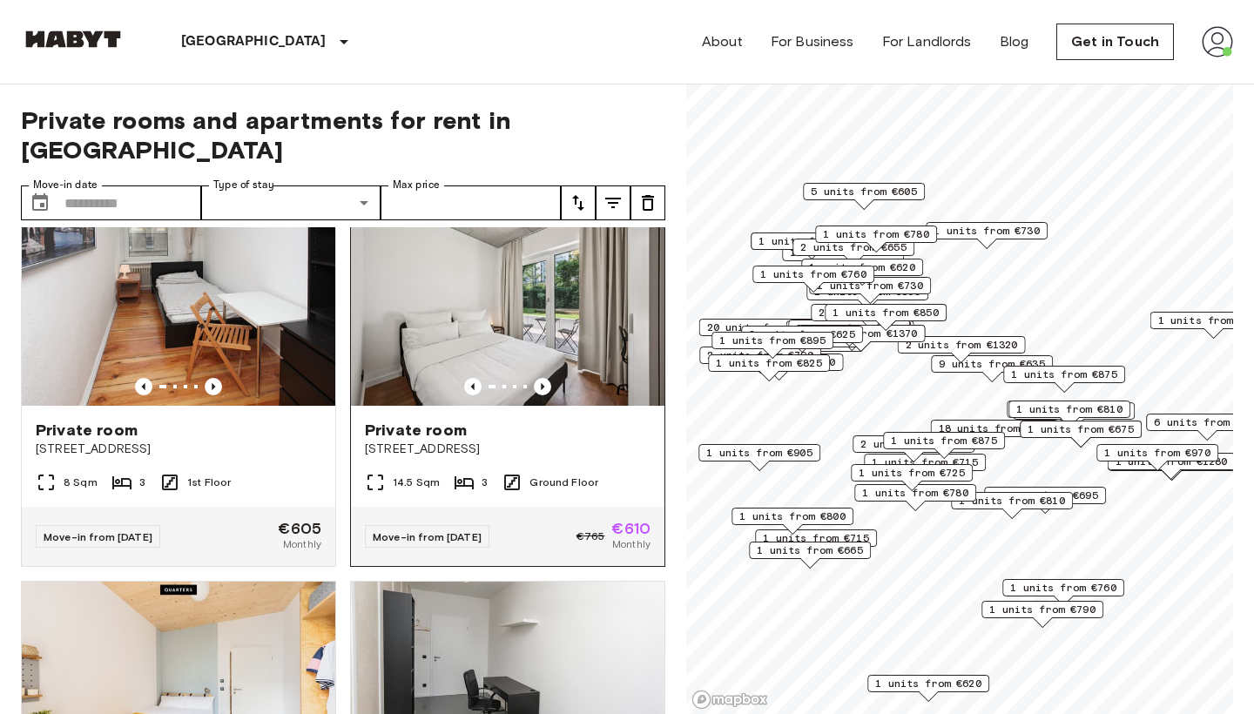
click at [453, 313] on img at bounding box center [507, 301] width 313 height 209
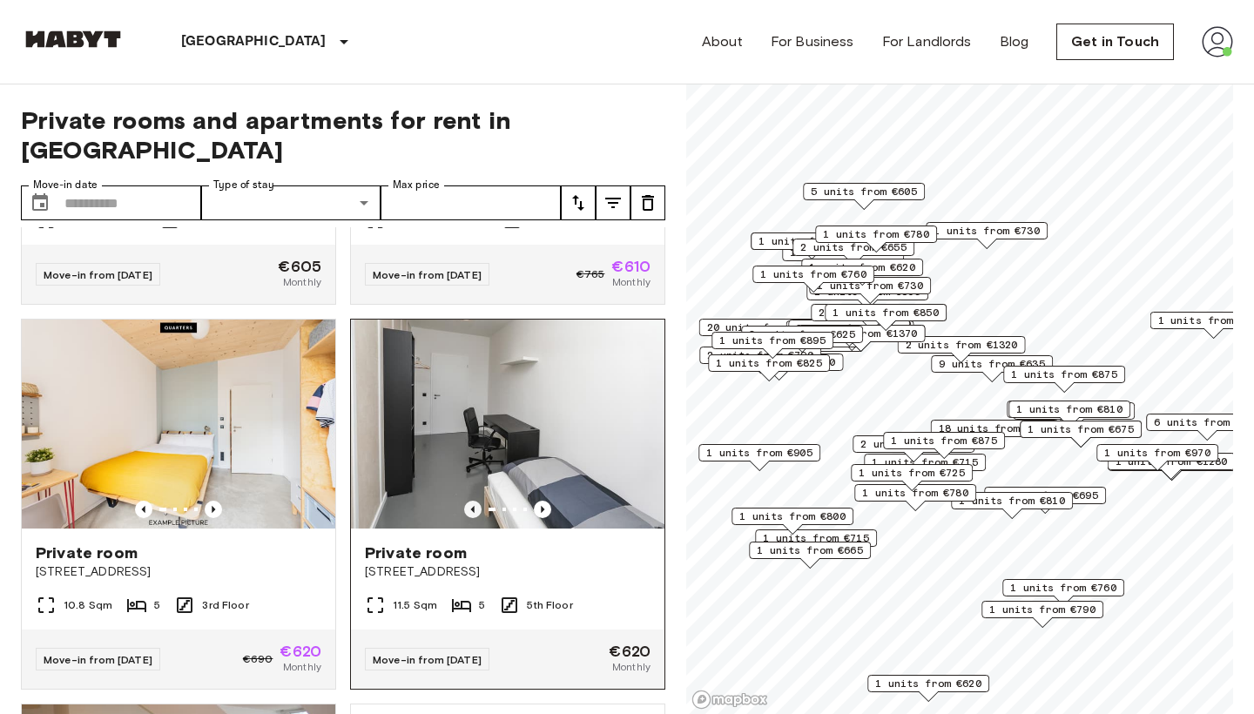
scroll to position [700, 0]
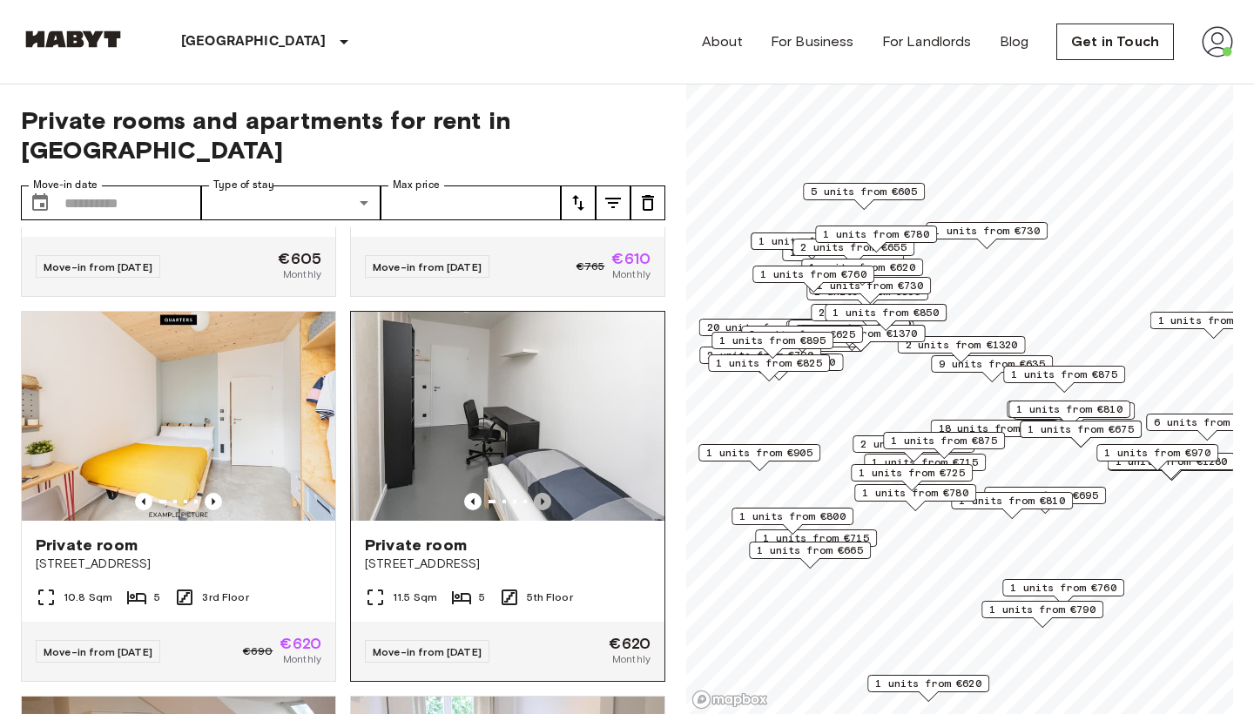
click at [547, 493] on icon "Previous image" at bounding box center [542, 501] width 17 height 17
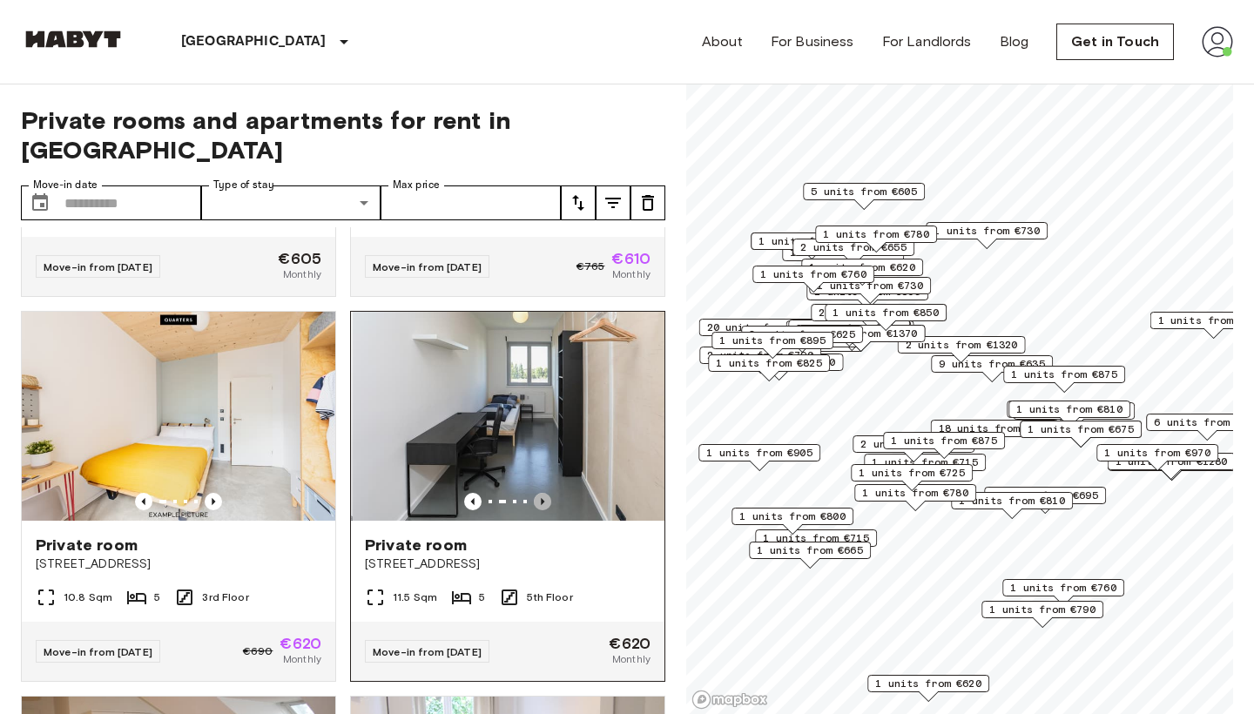
click at [547, 493] on icon "Previous image" at bounding box center [542, 501] width 17 height 17
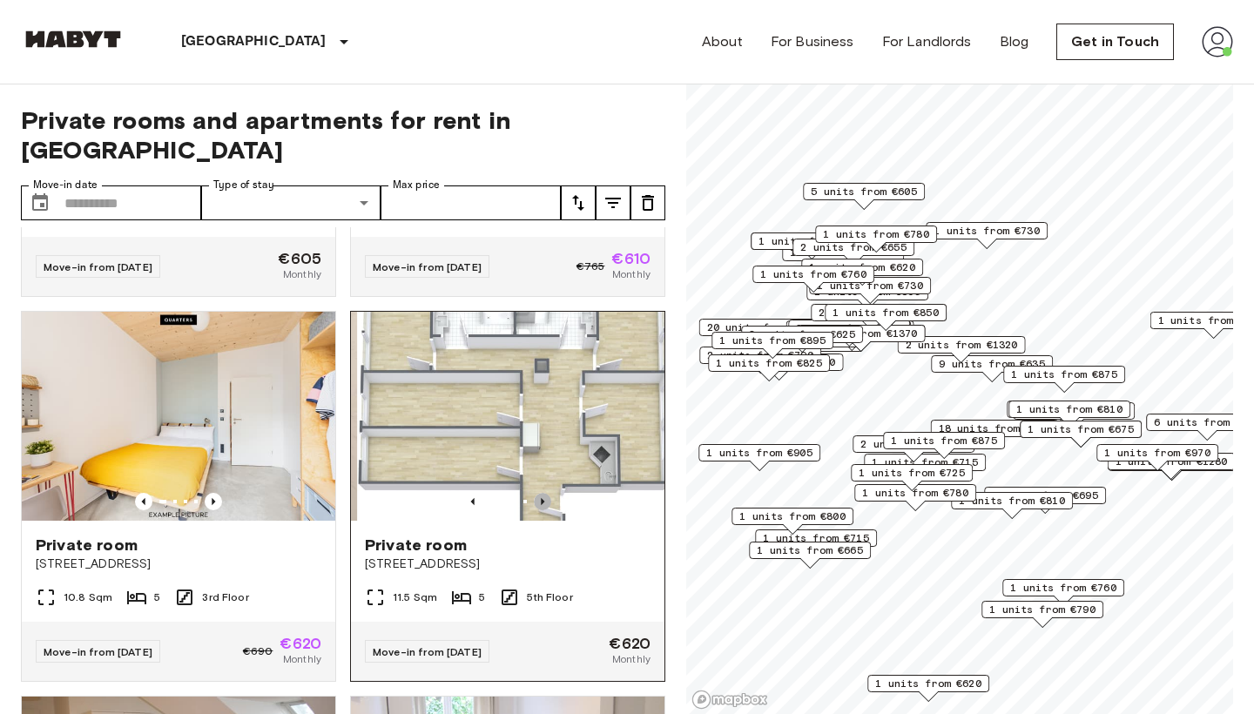
click at [546, 493] on icon "Previous image" at bounding box center [542, 501] width 17 height 17
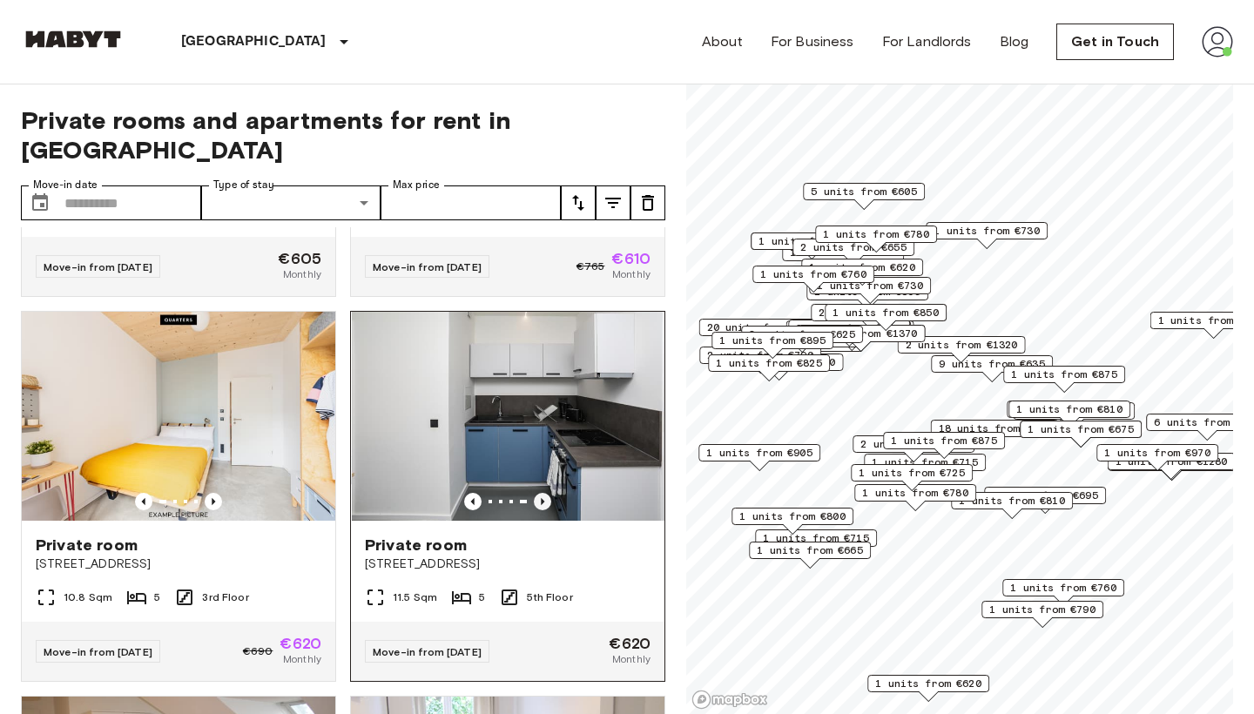
click at [546, 493] on icon "Previous image" at bounding box center [542, 501] width 17 height 17
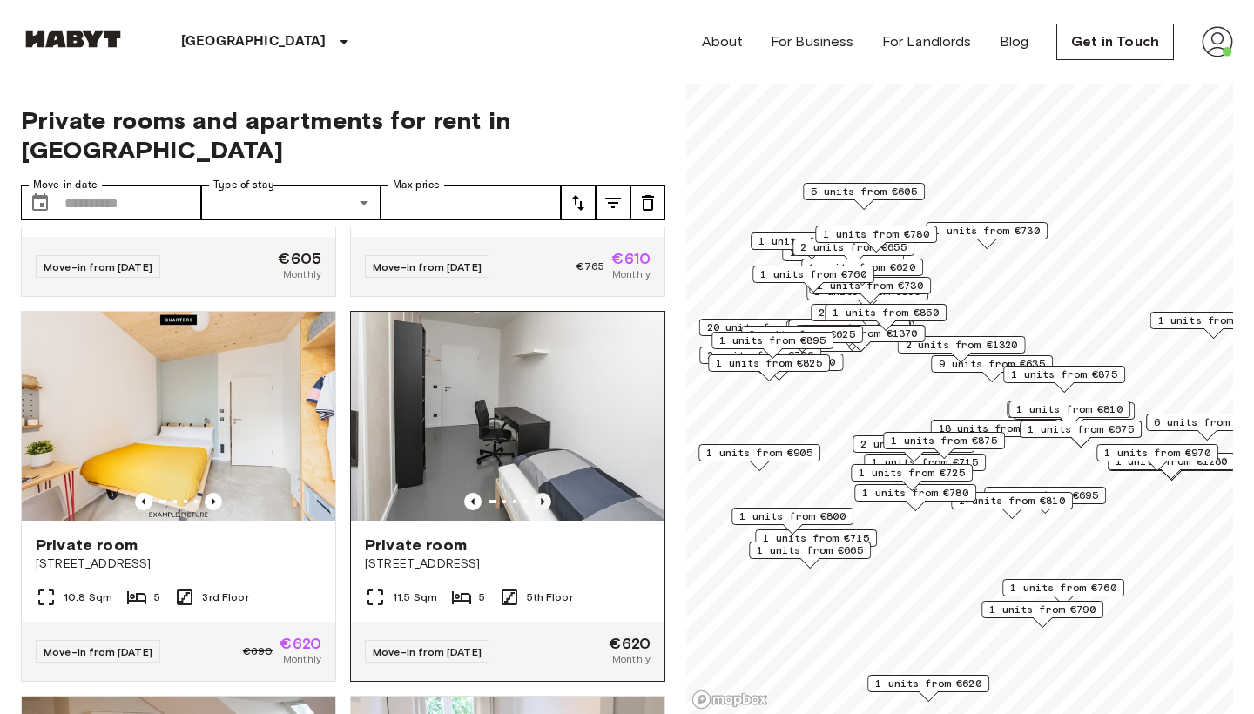
click at [546, 493] on icon "Previous image" at bounding box center [542, 501] width 17 height 17
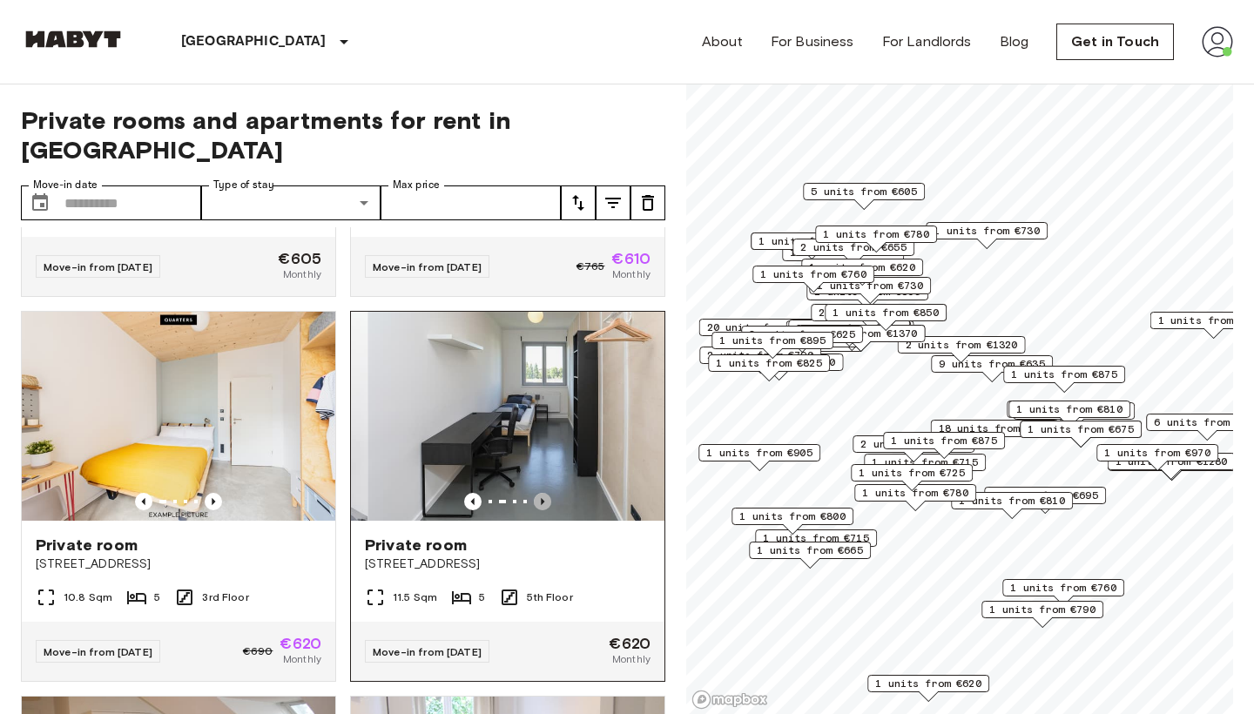
click at [546, 493] on icon "Previous image" at bounding box center [542, 501] width 17 height 17
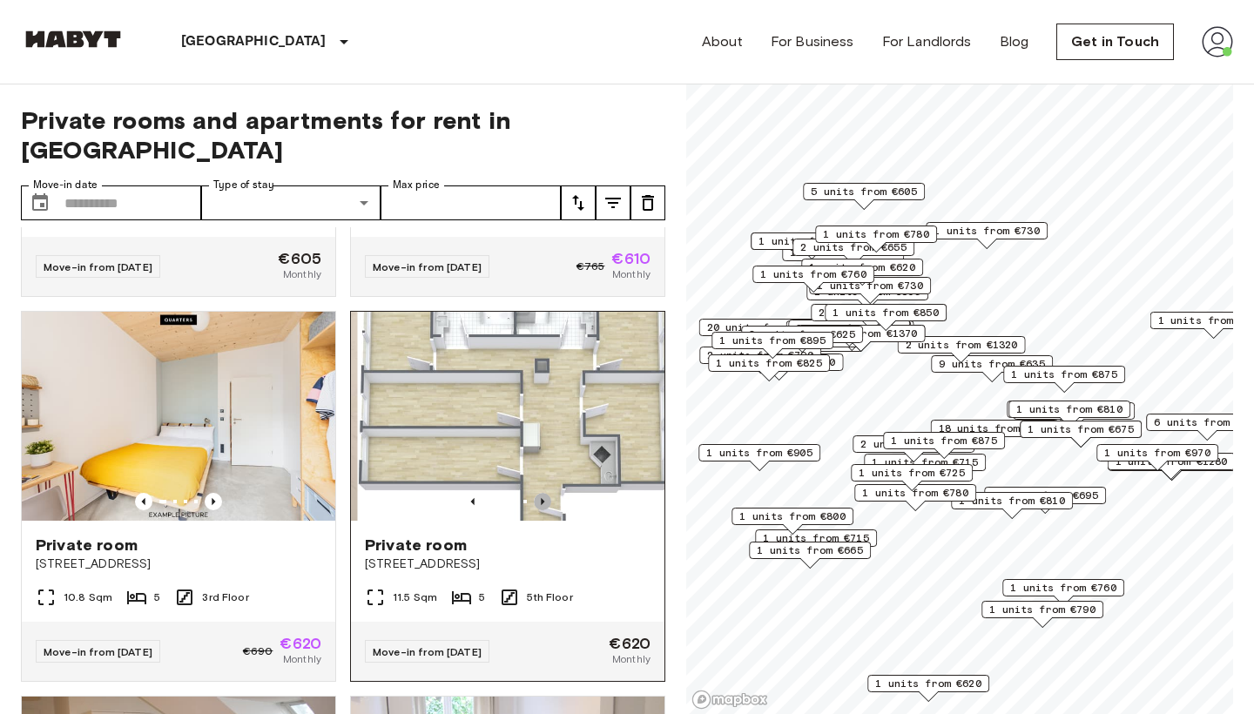
click at [546, 493] on icon "Previous image" at bounding box center [542, 501] width 17 height 17
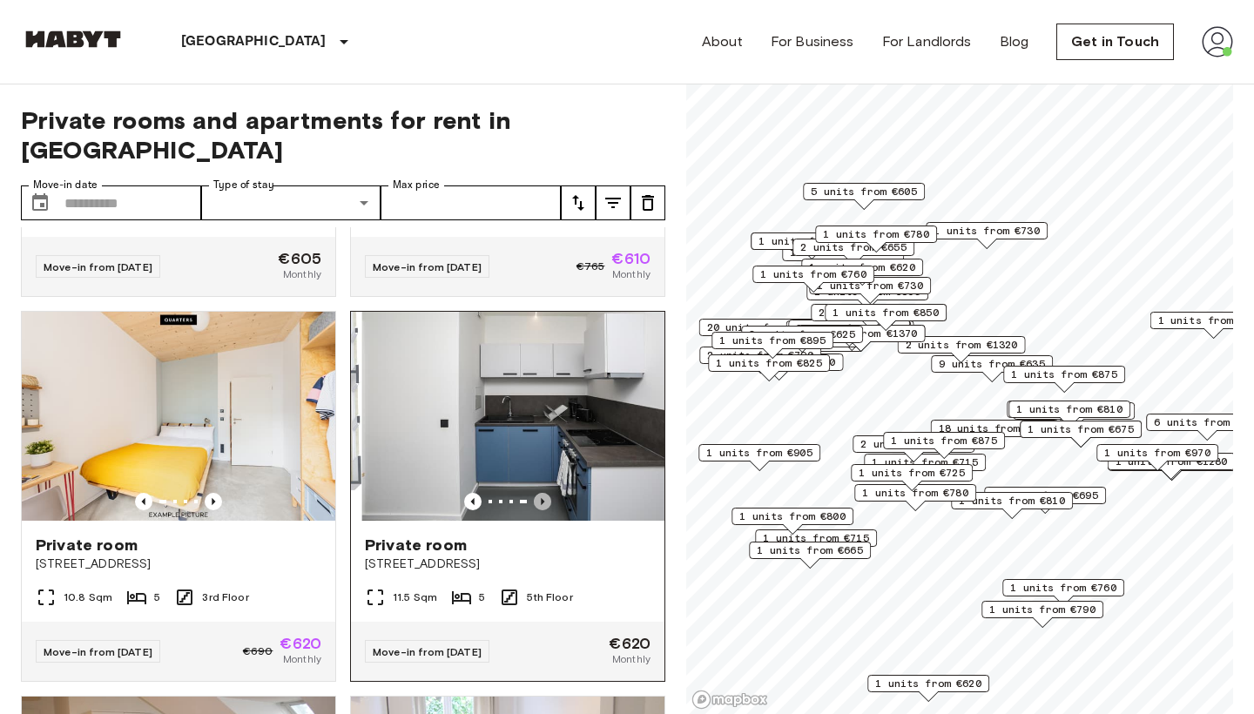
click at [546, 493] on icon "Previous image" at bounding box center [542, 501] width 17 height 17
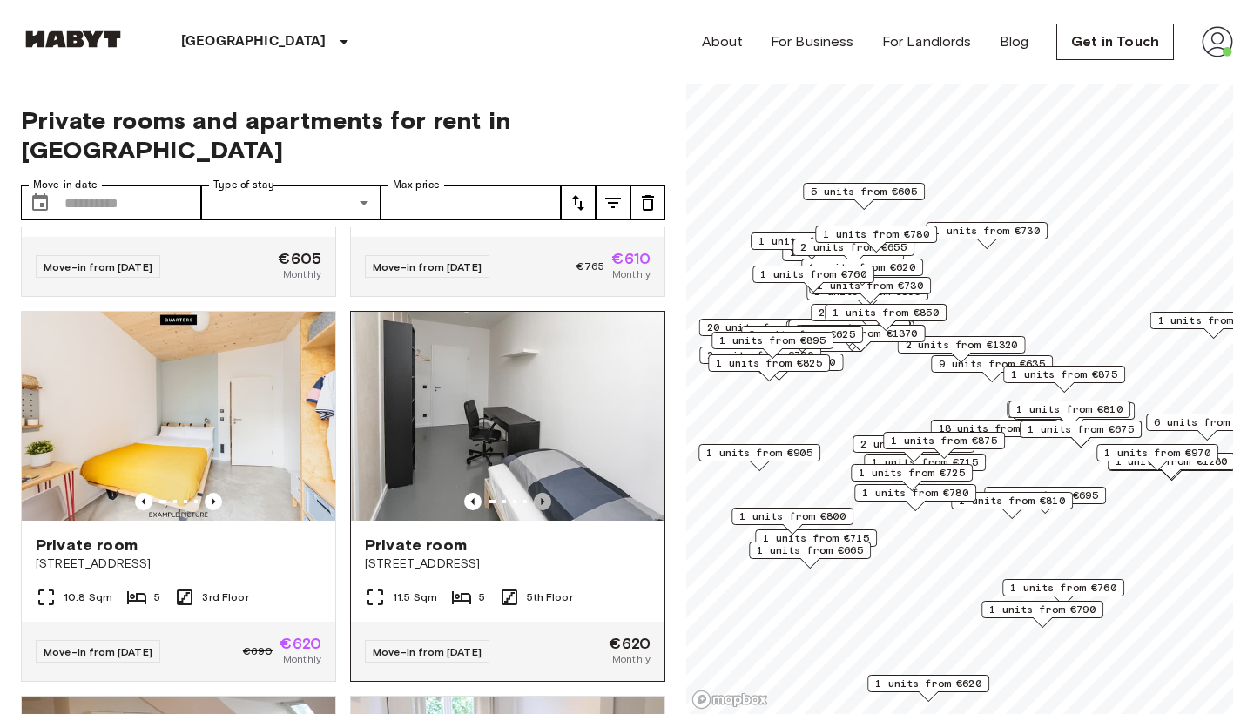
click at [546, 493] on icon "Previous image" at bounding box center [542, 501] width 17 height 17
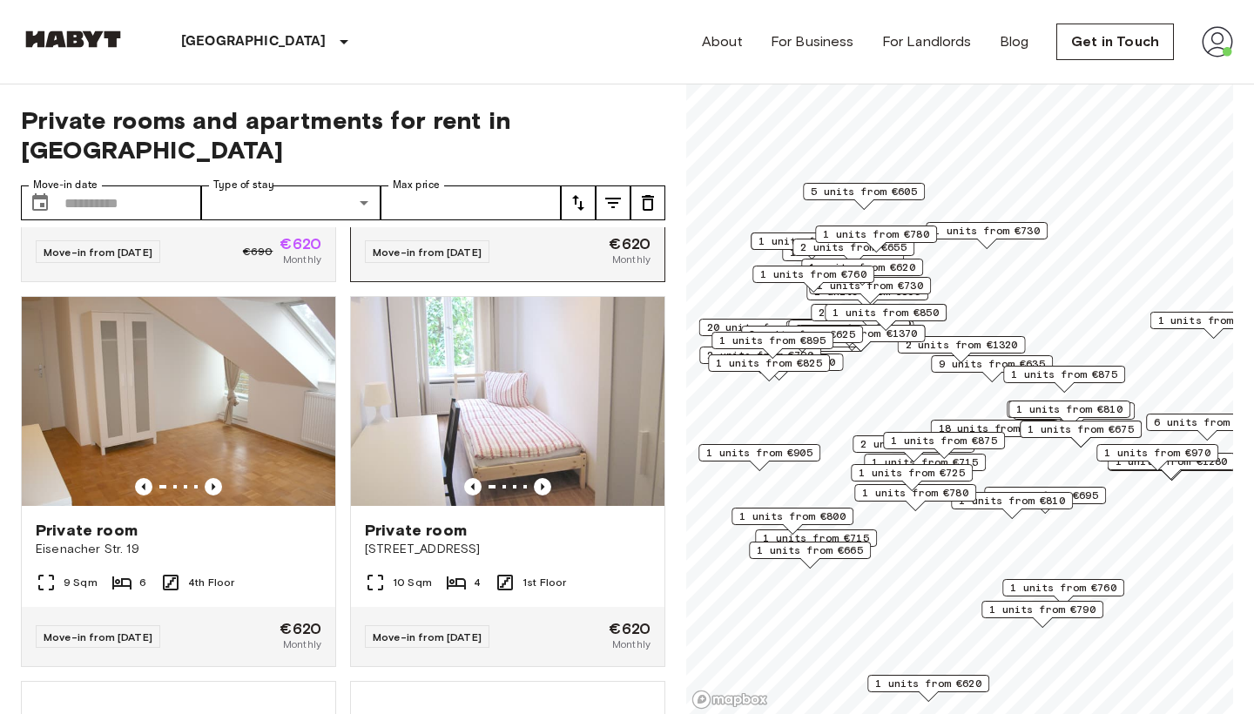
scroll to position [1107, 0]
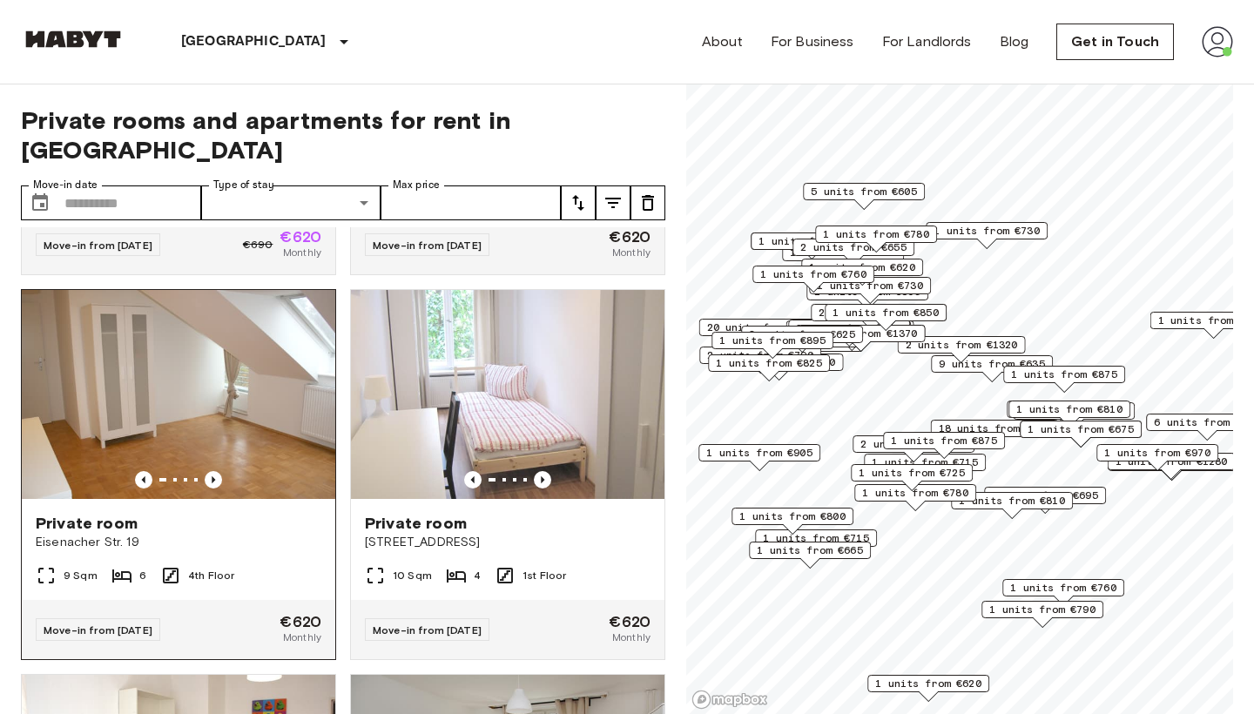
click at [176, 357] on img at bounding box center [178, 394] width 313 height 209
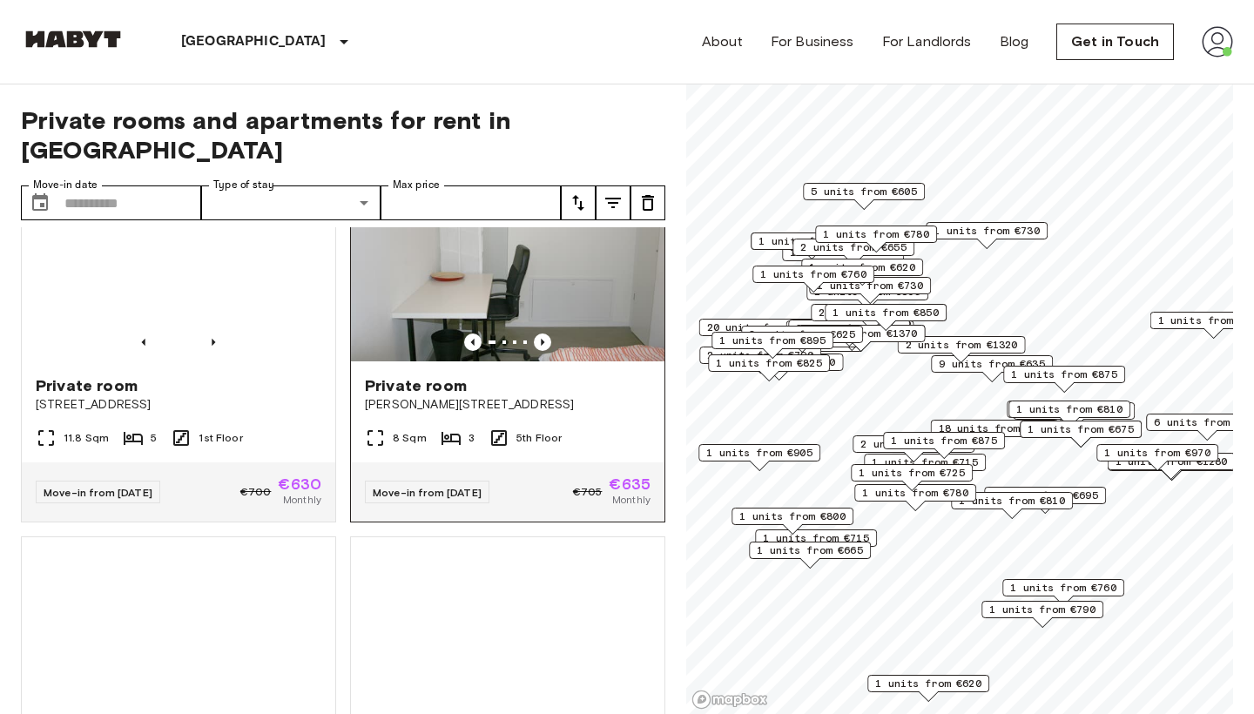
scroll to position [2015, 0]
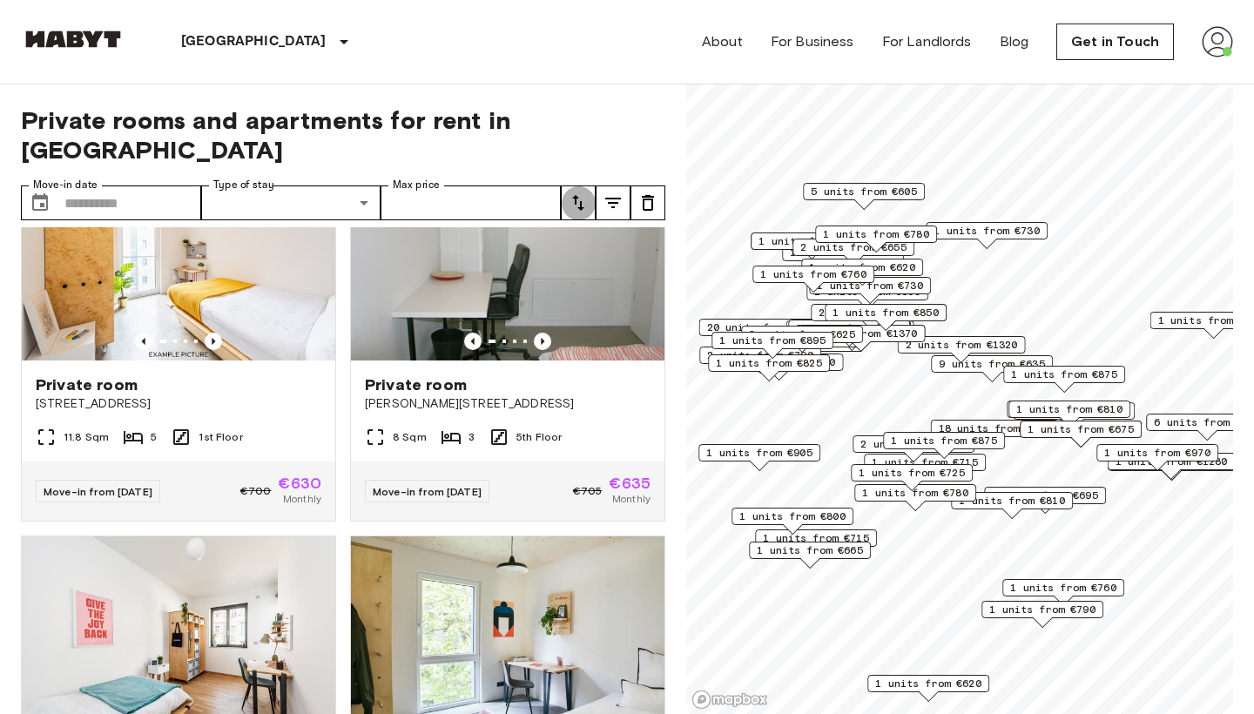
click at [579, 192] on icon "tune" at bounding box center [578, 202] width 21 height 21
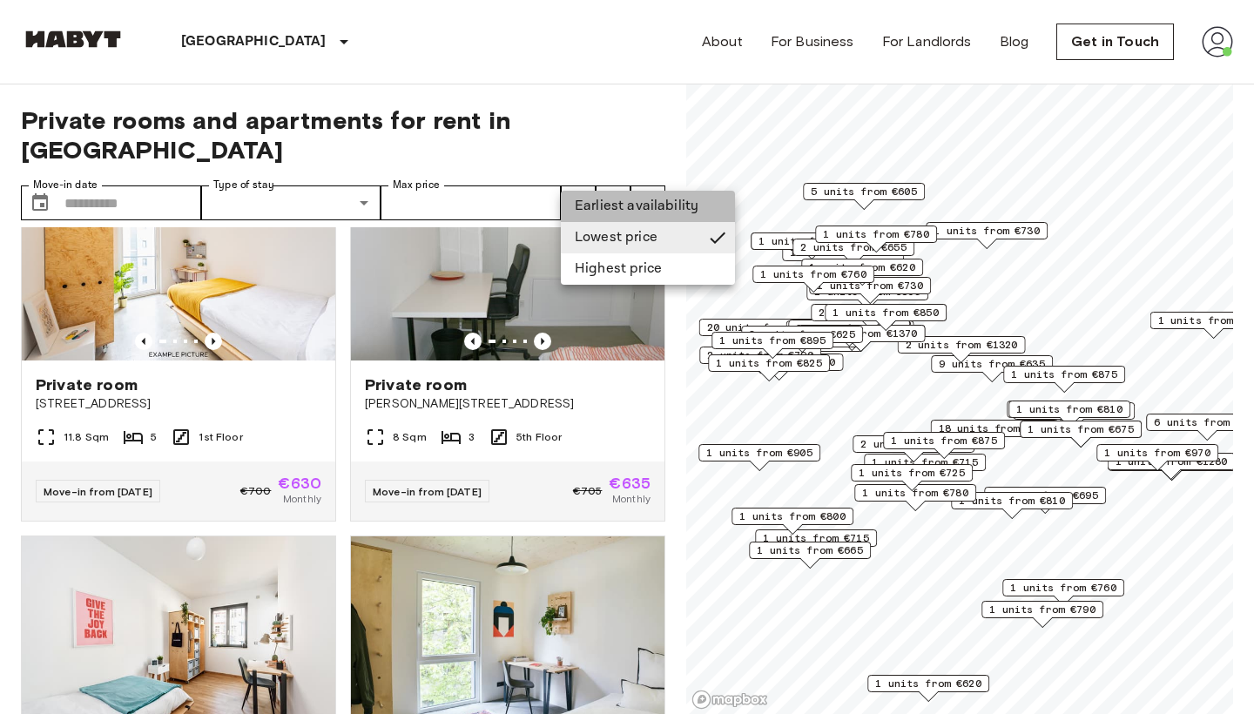
click at [622, 196] on li "Earliest availability" at bounding box center [648, 206] width 174 height 31
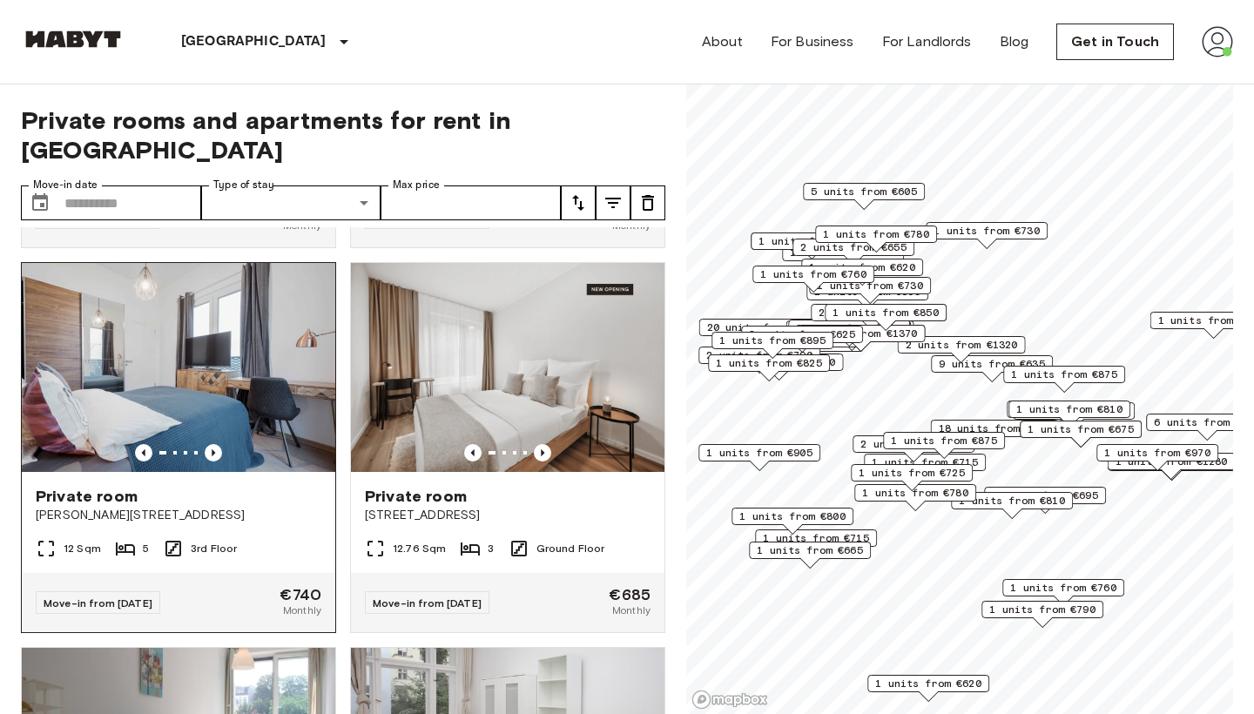
scroll to position [367, 0]
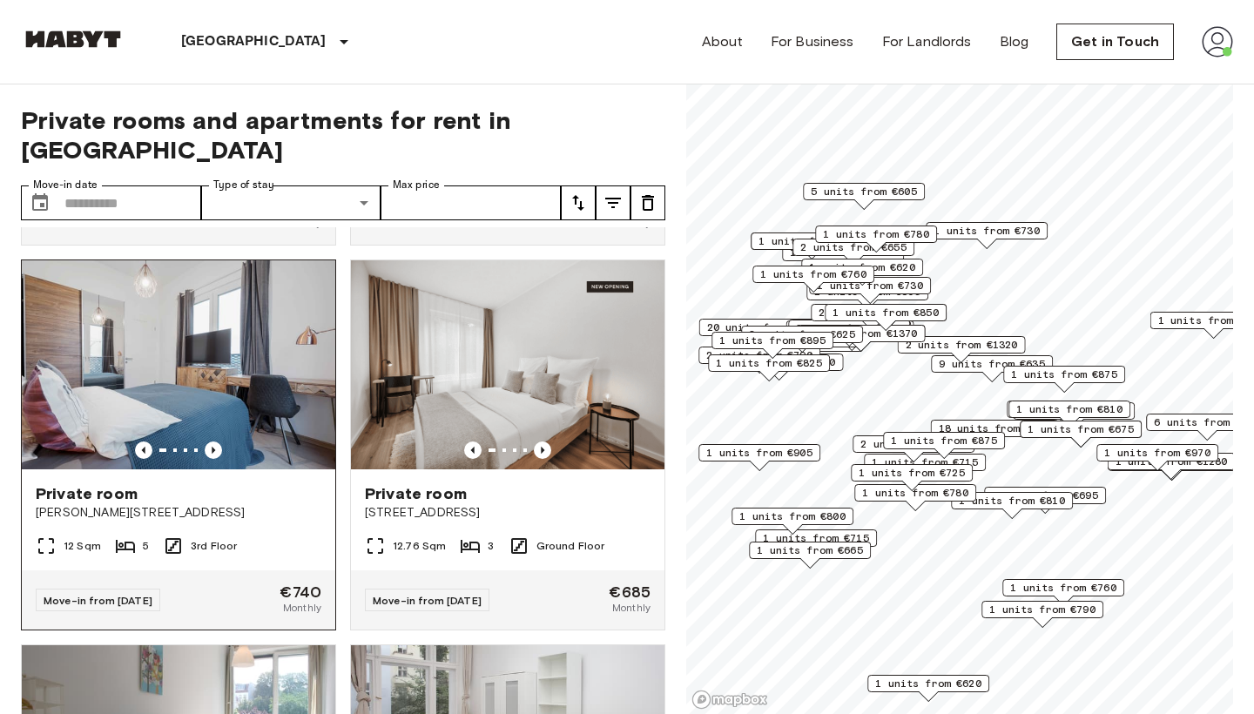
click at [197, 353] on img at bounding box center [178, 364] width 313 height 209
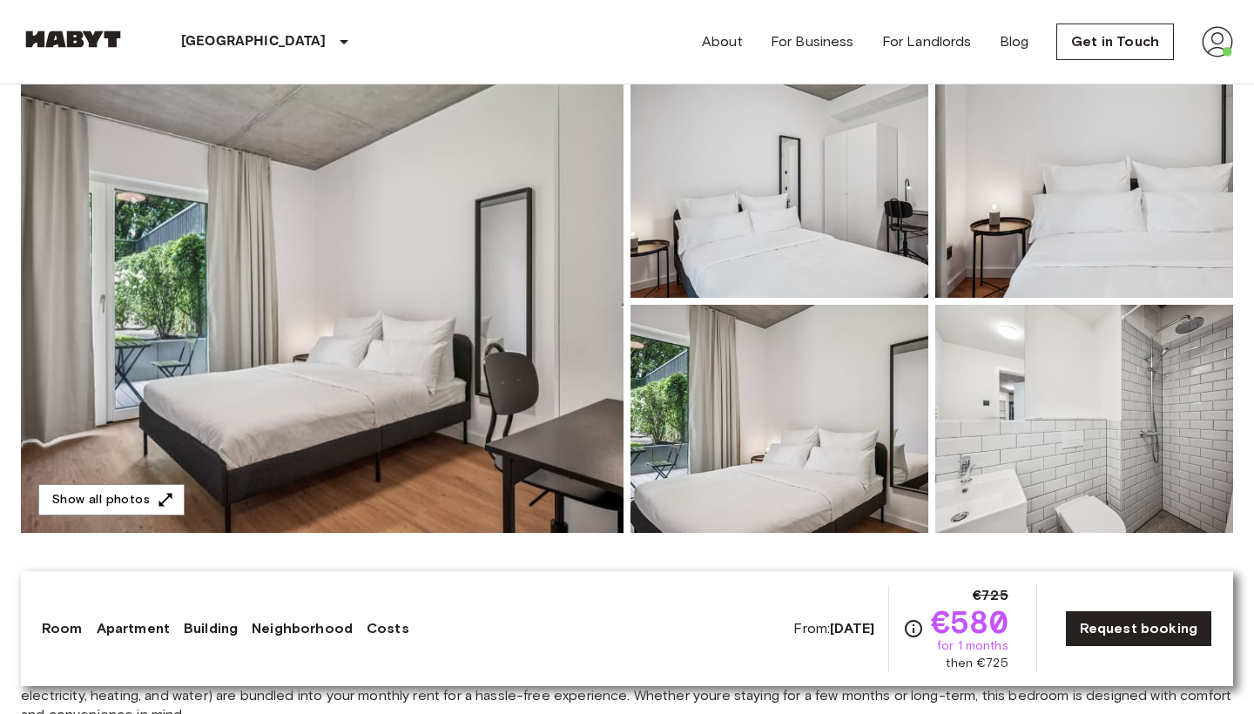
scroll to position [164, 0]
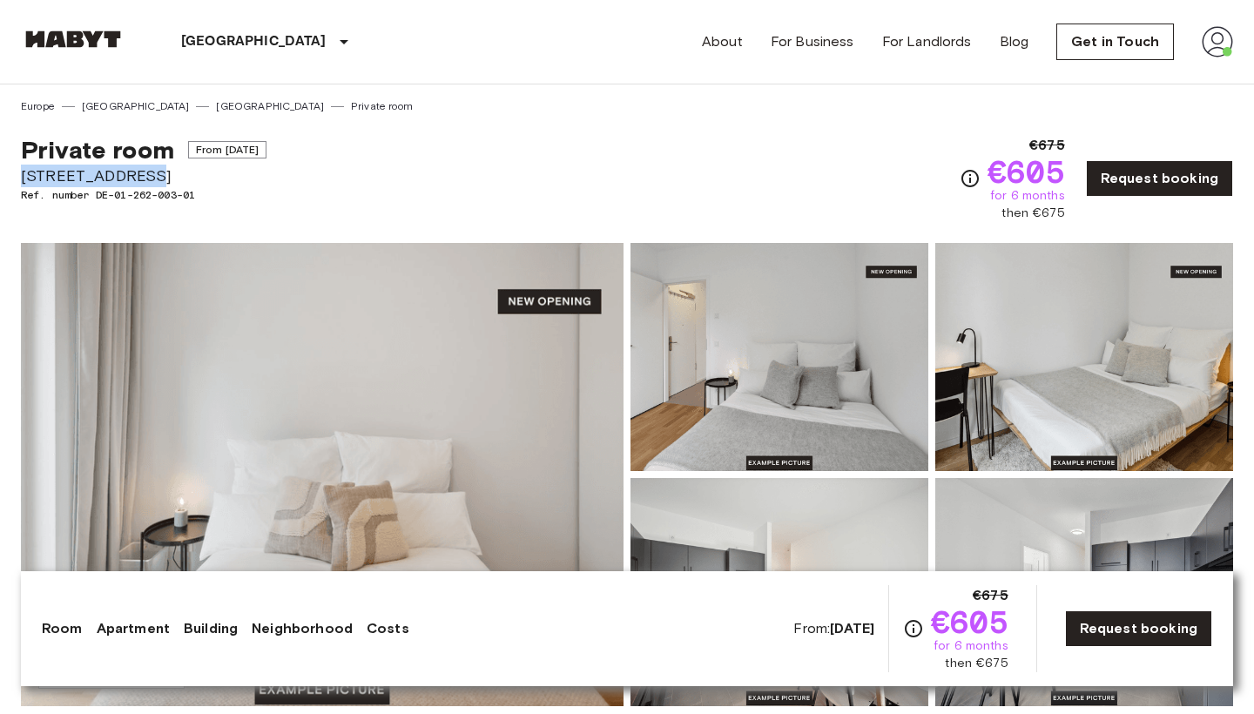
drag, startPoint x: 154, startPoint y: 178, endPoint x: 0, endPoint y: 185, distance: 154.3
copy span "Simmelstraße 23"
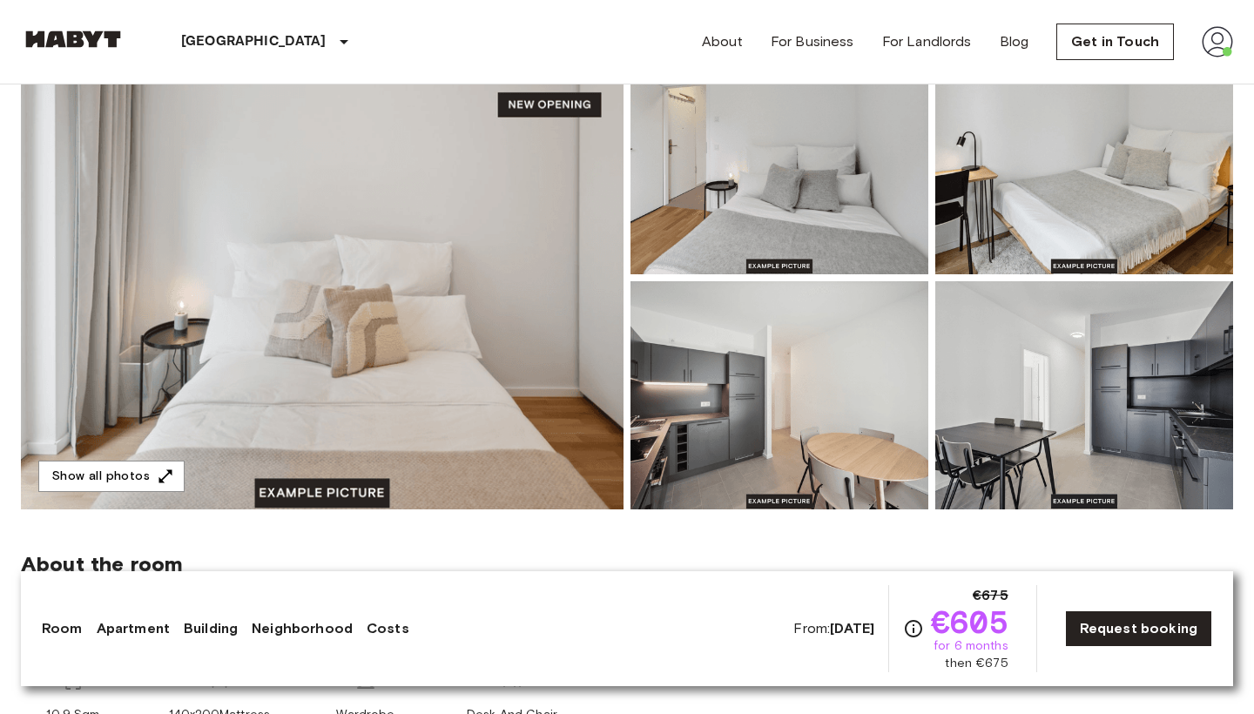
scroll to position [197, 0]
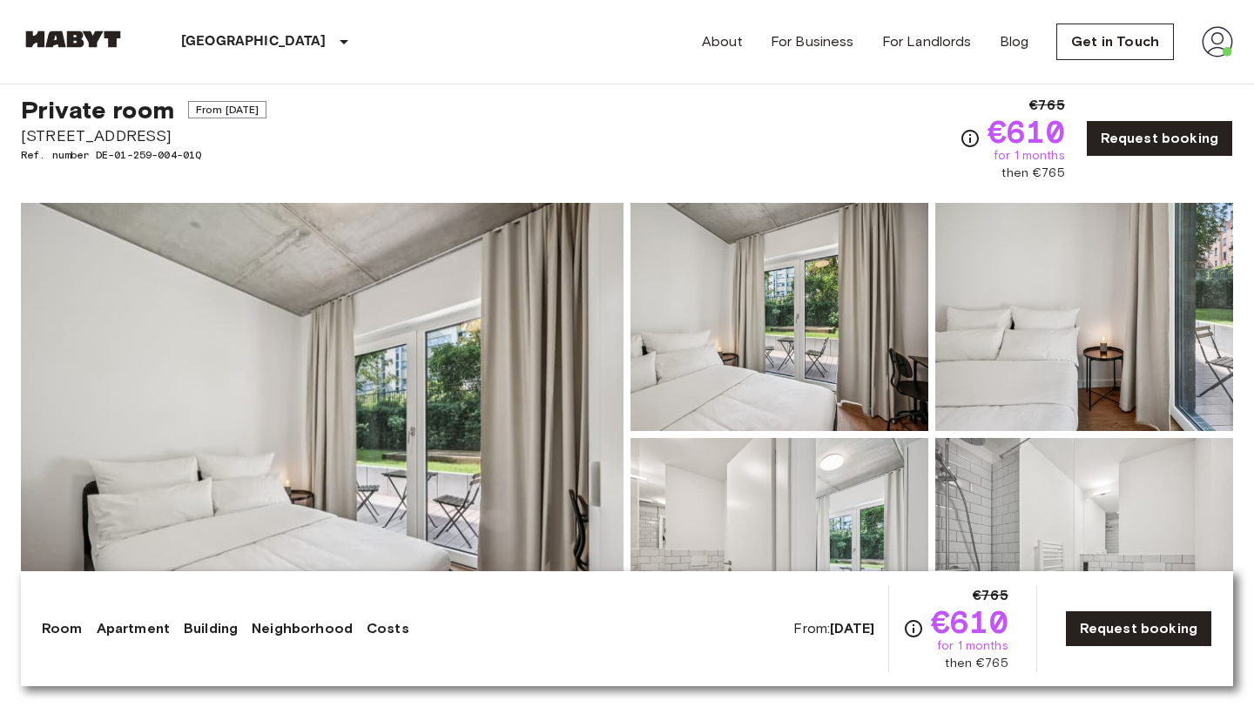
scroll to position [40, 0]
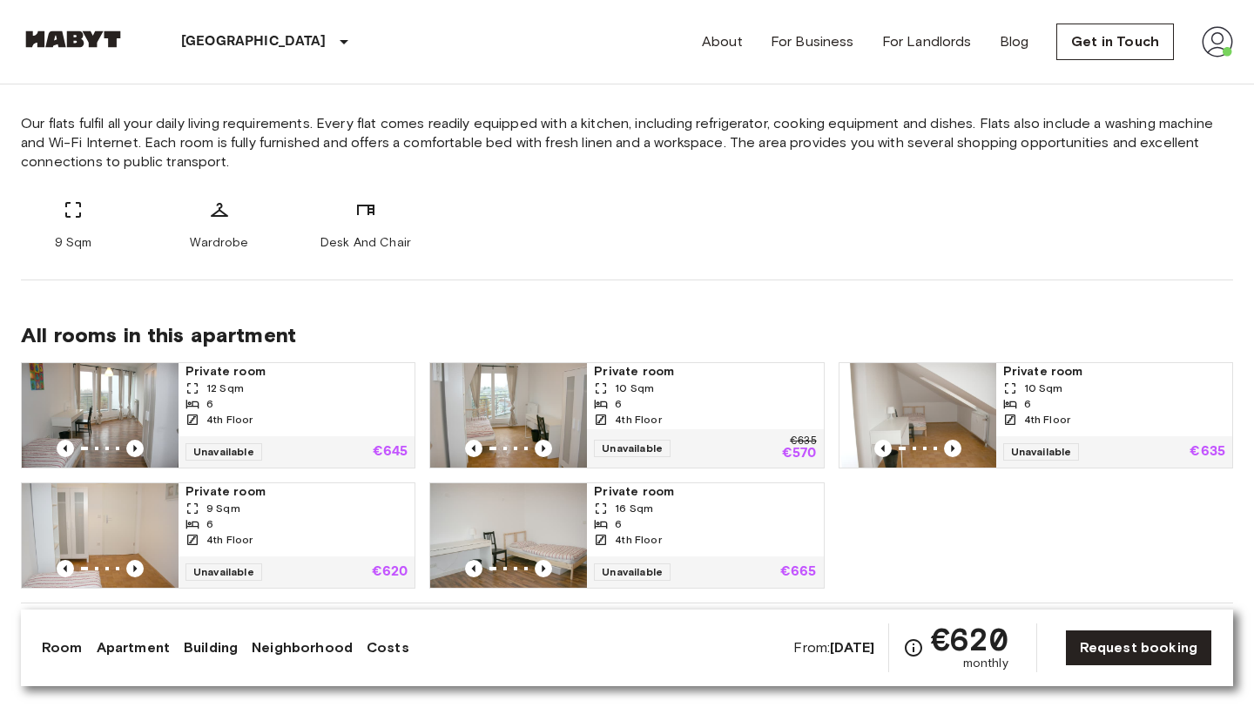
scroll to position [671, 0]
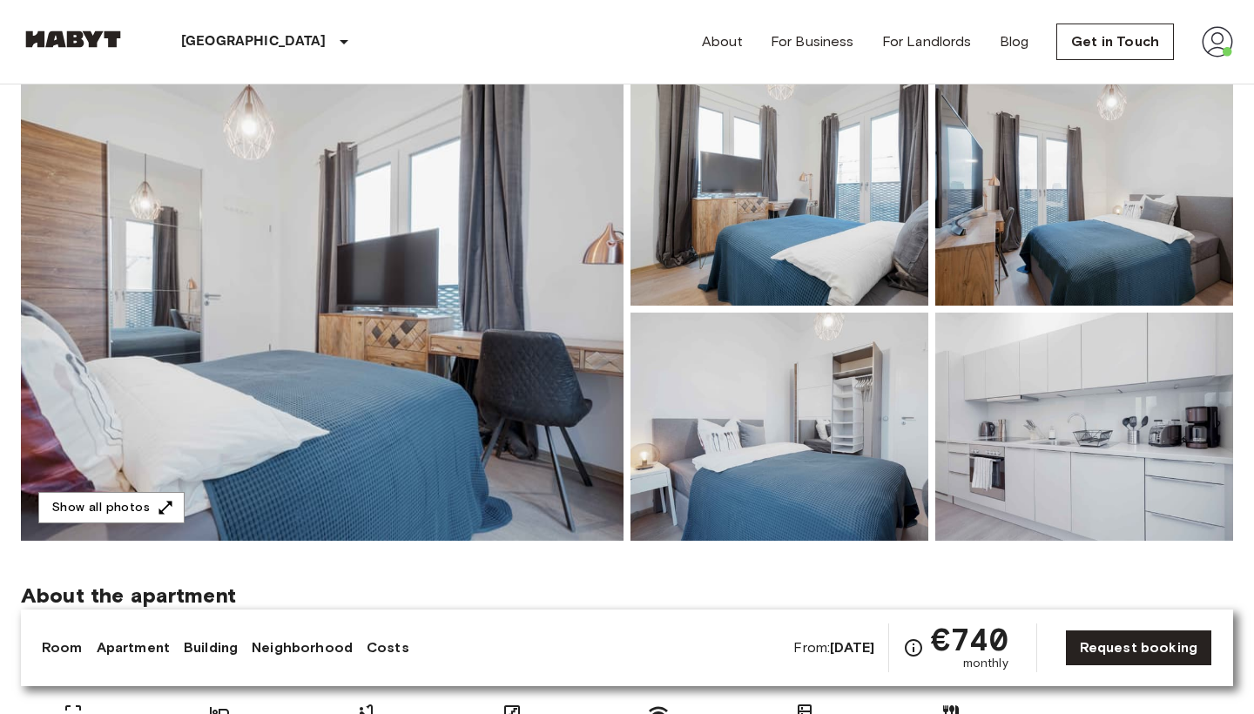
scroll to position [149, 0]
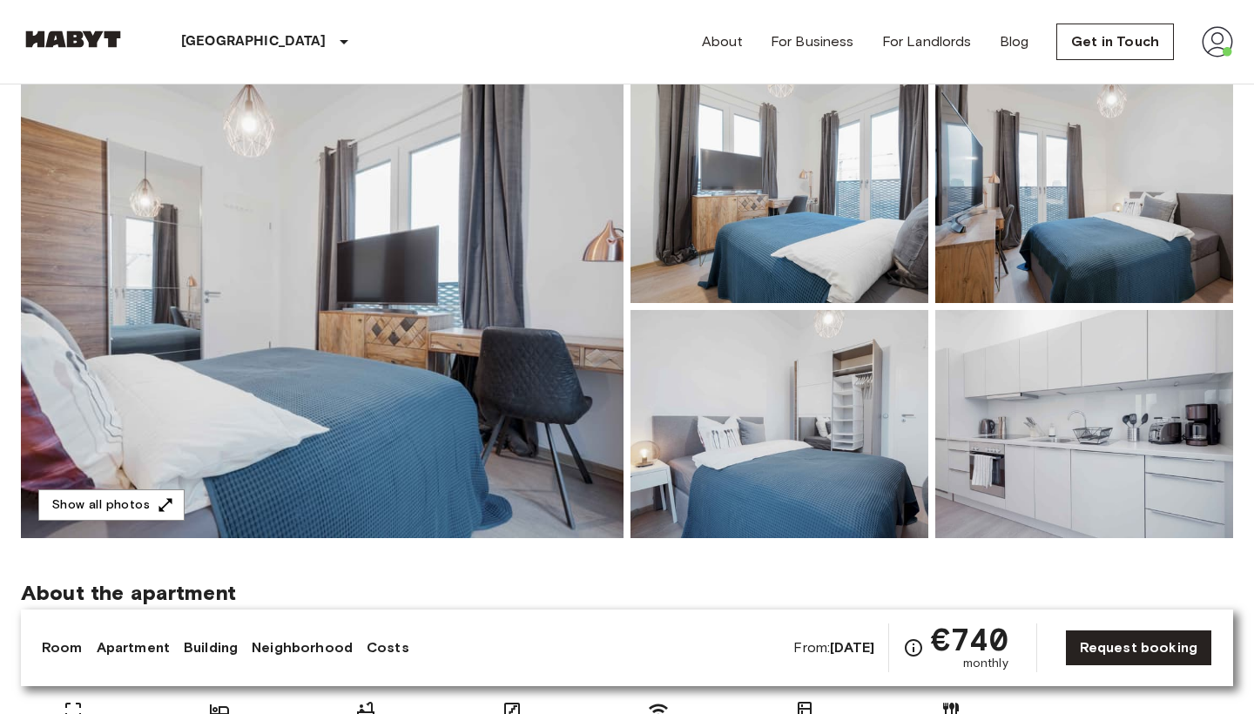
click at [187, 215] on img at bounding box center [322, 306] width 602 height 463
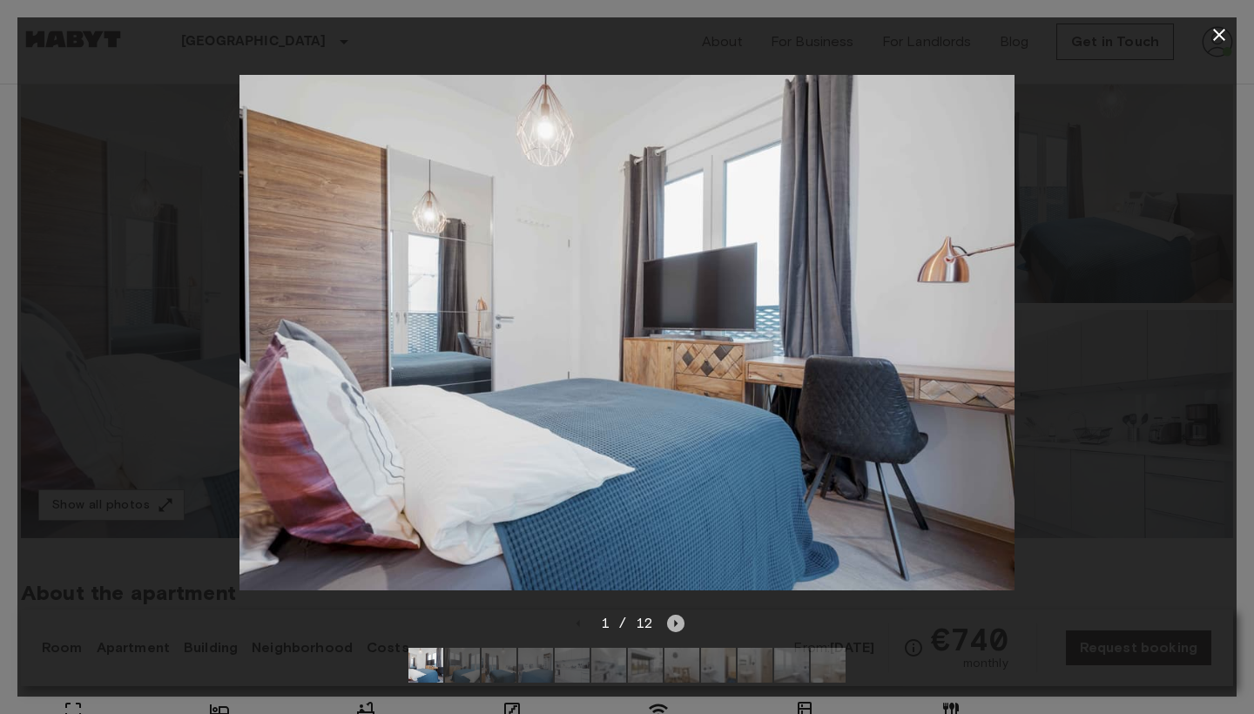
click at [672, 625] on icon "Next image" at bounding box center [675, 623] width 17 height 17
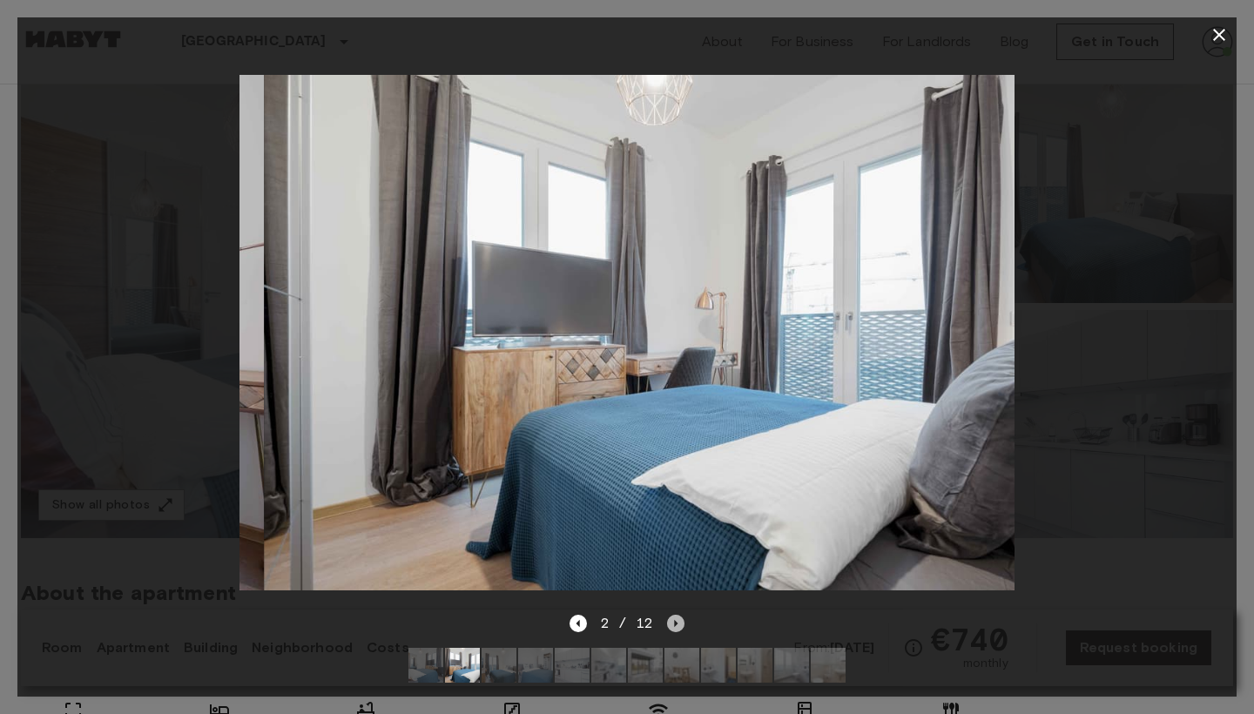
click at [672, 625] on icon "Next image" at bounding box center [675, 623] width 17 height 17
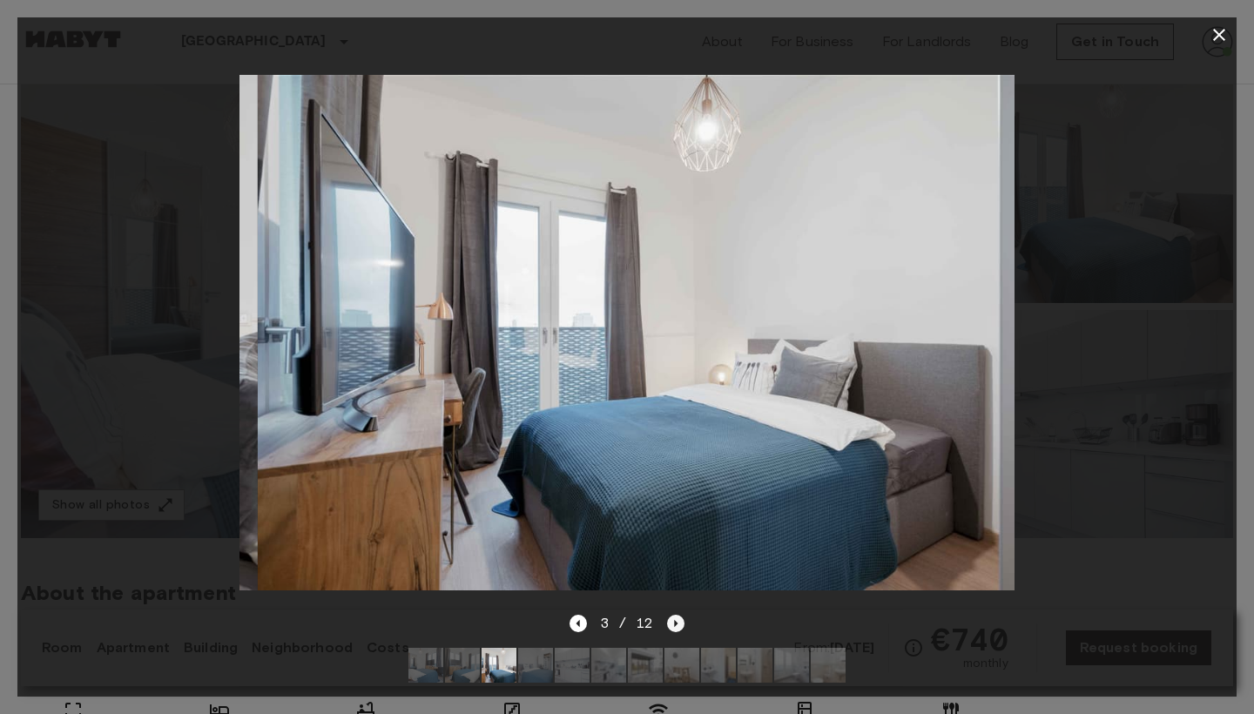
click at [672, 625] on icon "Next image" at bounding box center [675, 623] width 17 height 17
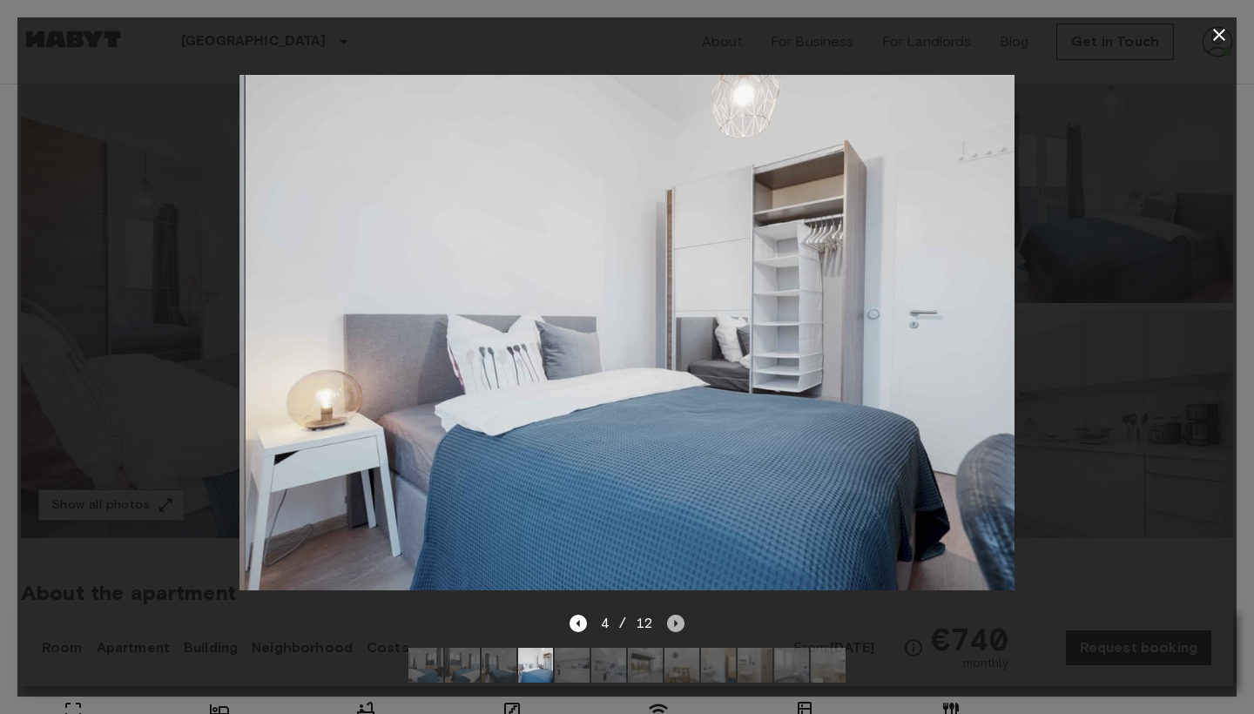
click at [672, 625] on icon "Next image" at bounding box center [675, 623] width 17 height 17
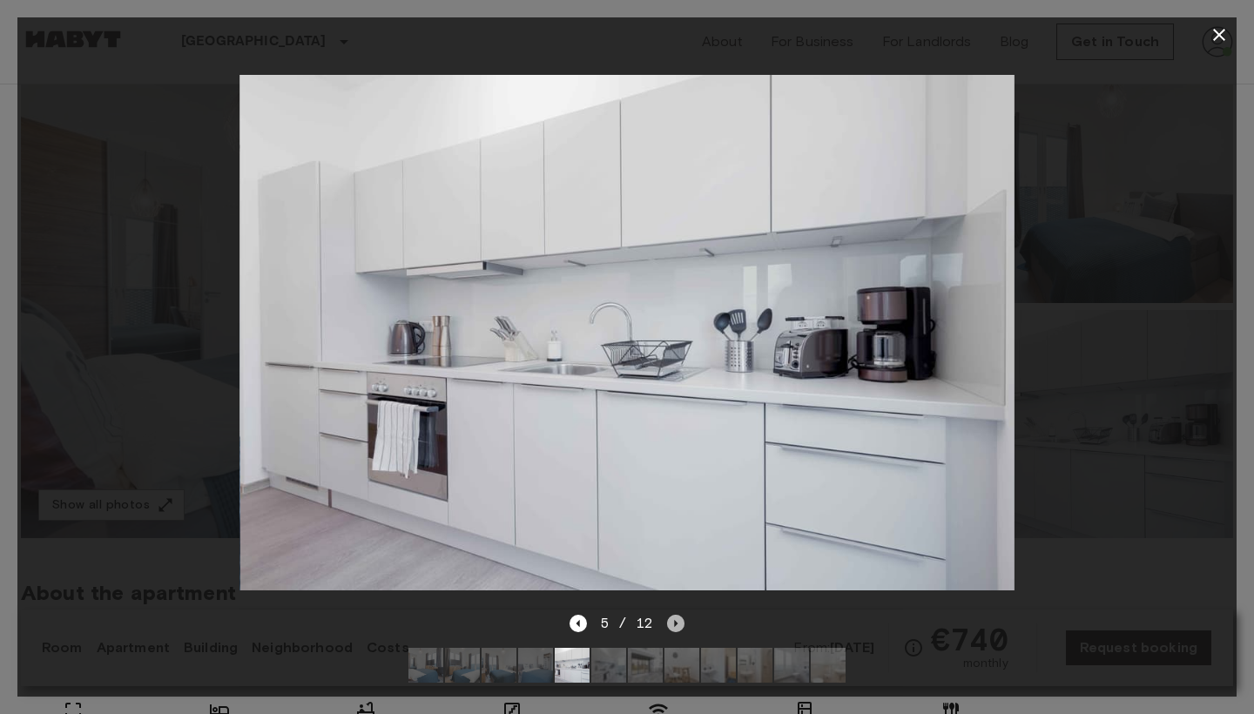
click at [672, 625] on icon "Next image" at bounding box center [675, 623] width 17 height 17
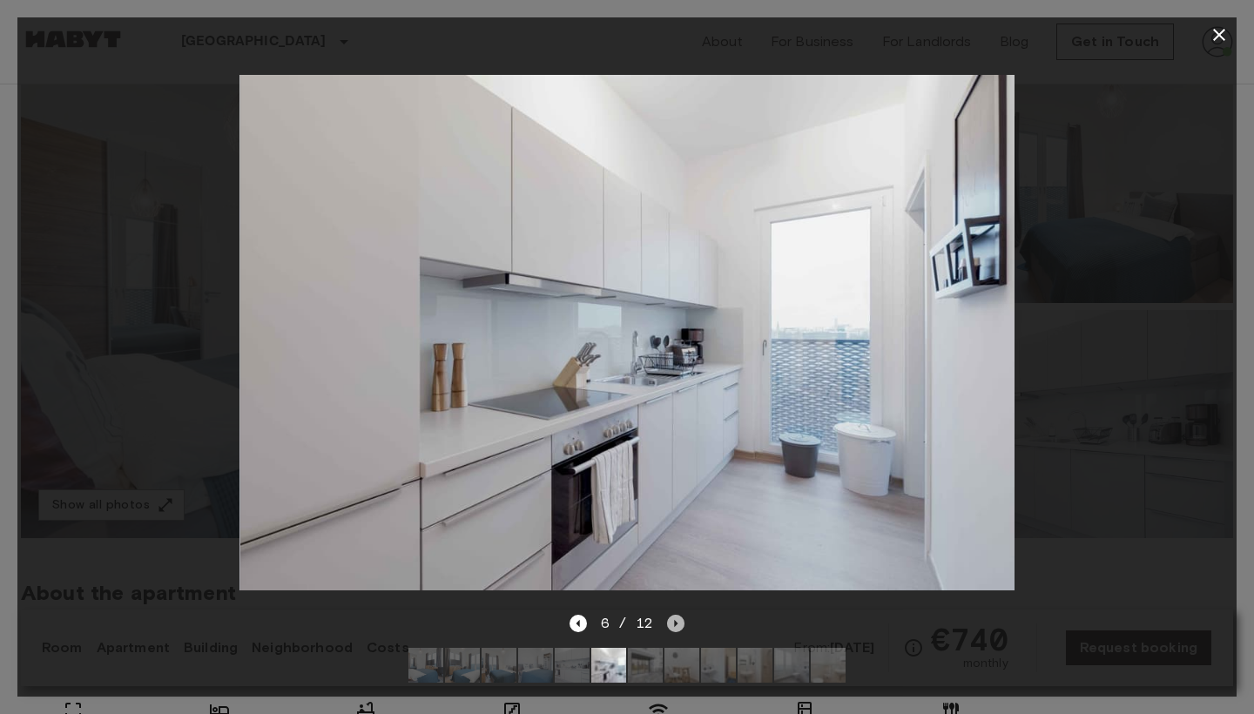
click at [672, 625] on icon "Next image" at bounding box center [675, 623] width 17 height 17
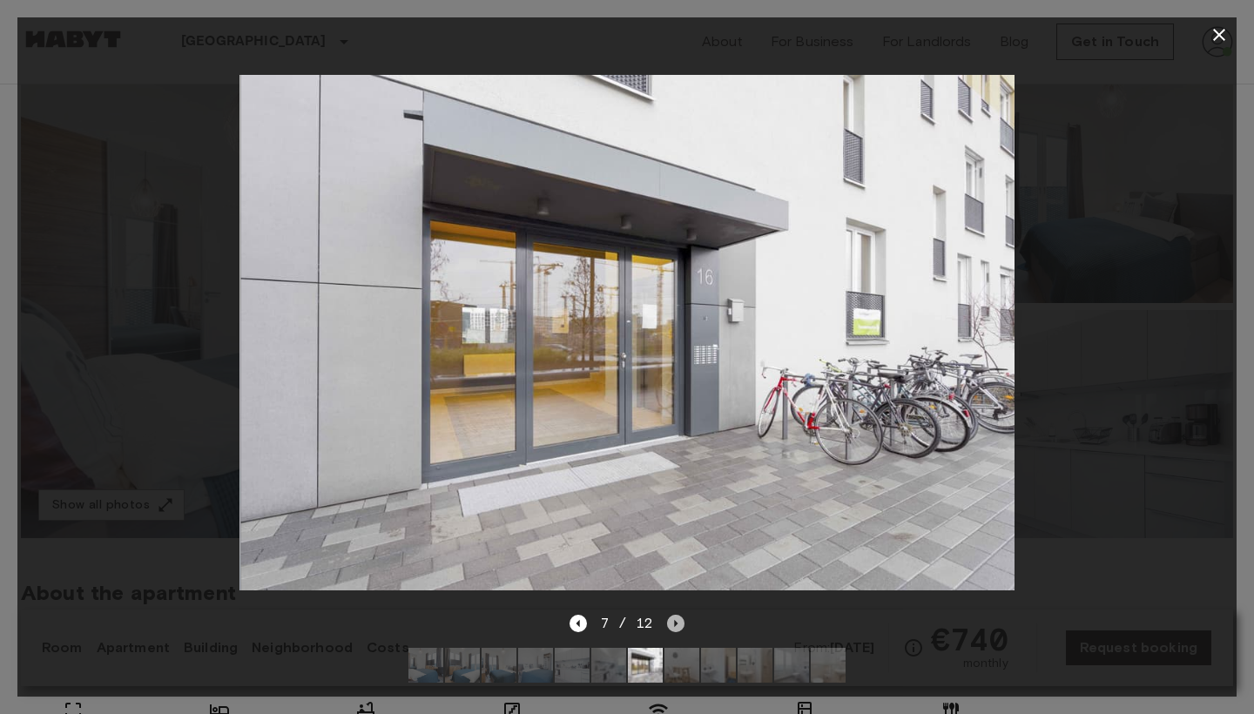
click at [672, 625] on icon "Next image" at bounding box center [675, 623] width 17 height 17
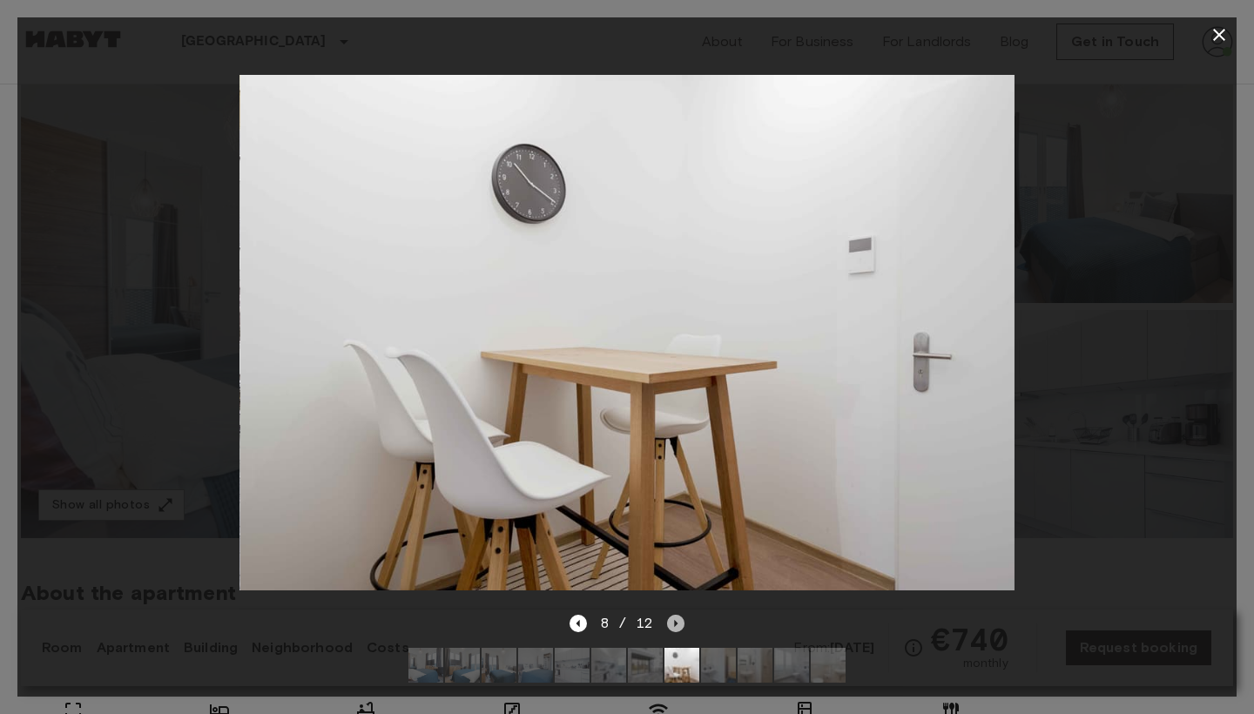
click at [672, 625] on icon "Next image" at bounding box center [675, 623] width 17 height 17
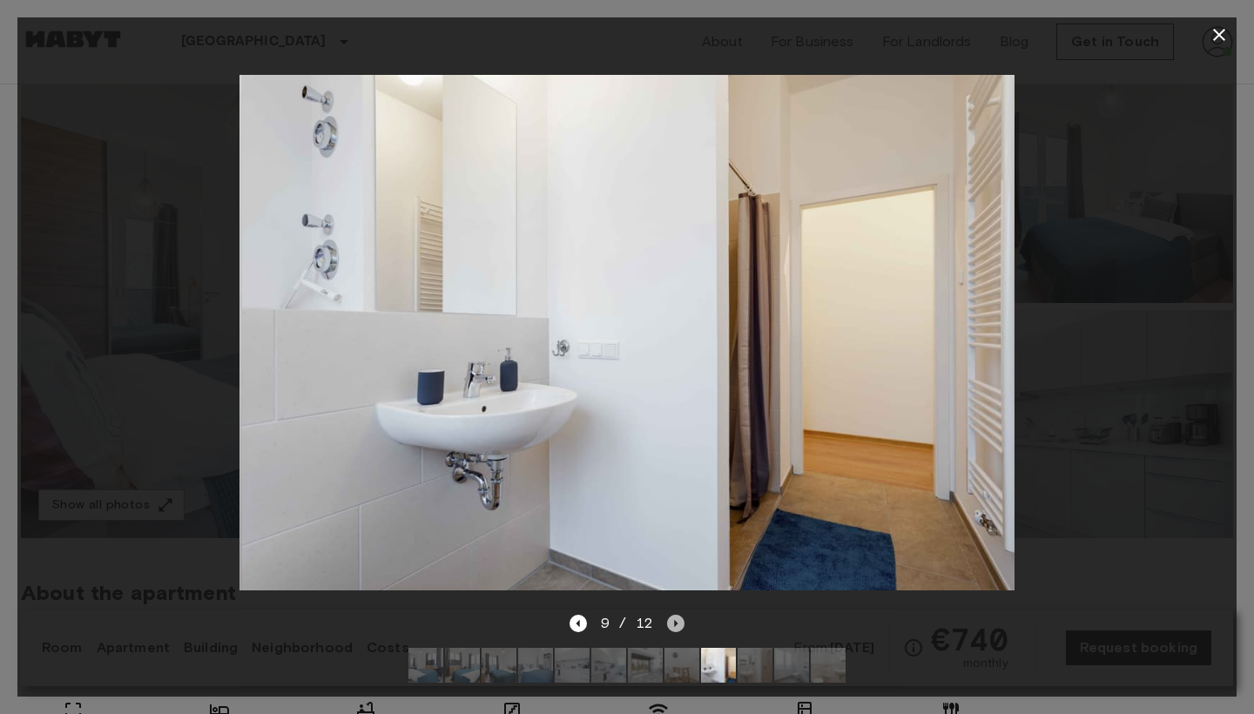
click at [672, 625] on icon "Next image" at bounding box center [675, 623] width 17 height 17
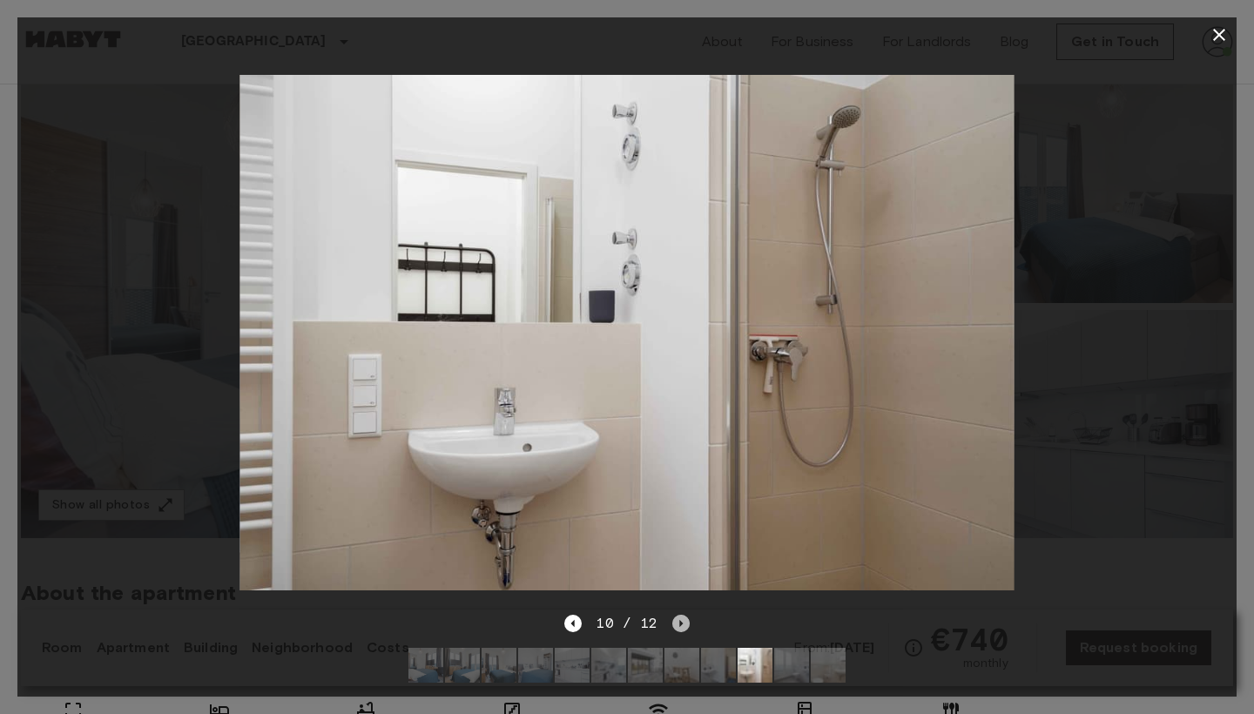
click at [672, 625] on icon "Next image" at bounding box center [680, 623] width 17 height 17
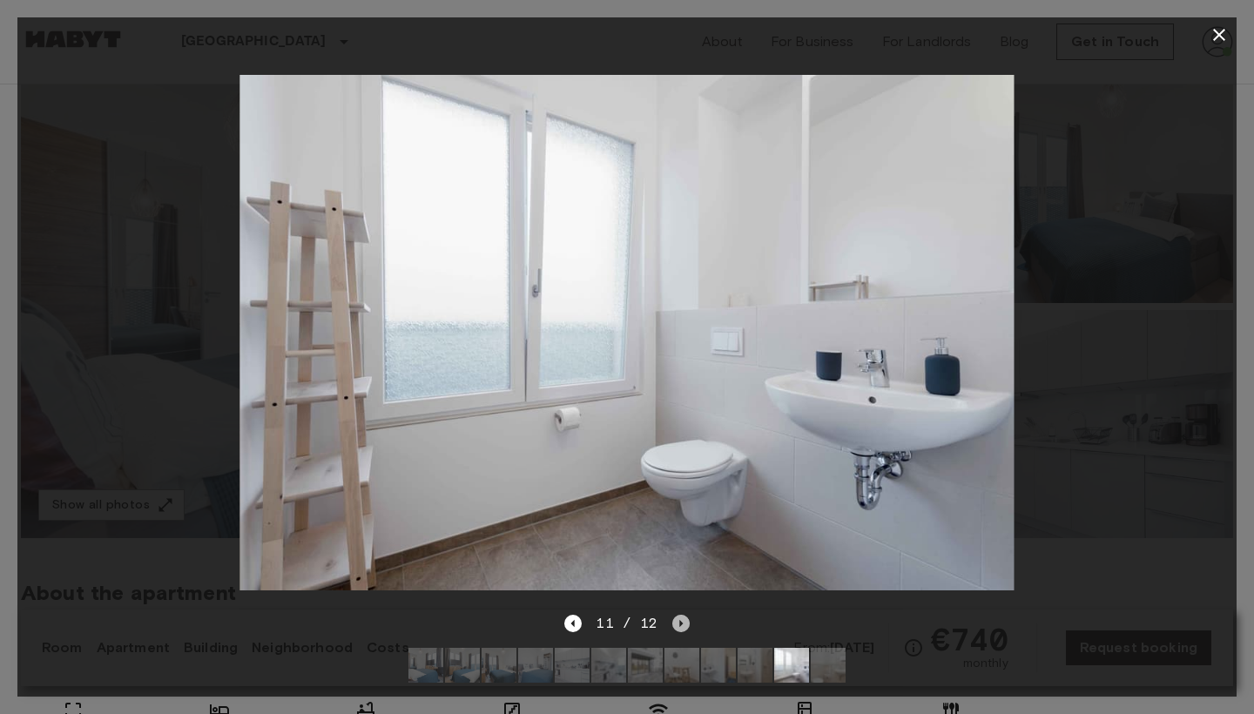
click at [672, 625] on icon "Next image" at bounding box center [680, 623] width 17 height 17
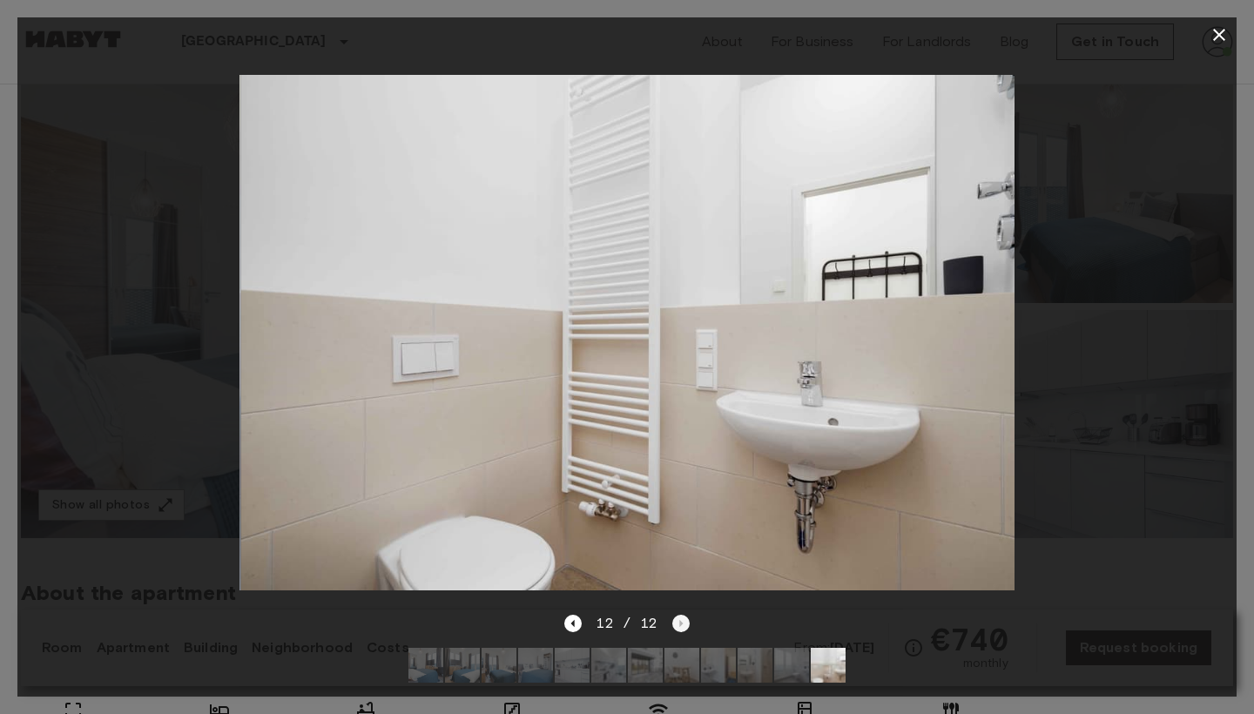
click at [672, 625] on div "12 / 12" at bounding box center [626, 623] width 124 height 21
drag, startPoint x: 1163, startPoint y: 76, endPoint x: 1217, endPoint y: 40, distance: 64.7
click at [1219, 38] on div "12 / 12" at bounding box center [626, 356] width 1219 height 679
click at [1217, 40] on icon "button" at bounding box center [1218, 34] width 21 height 21
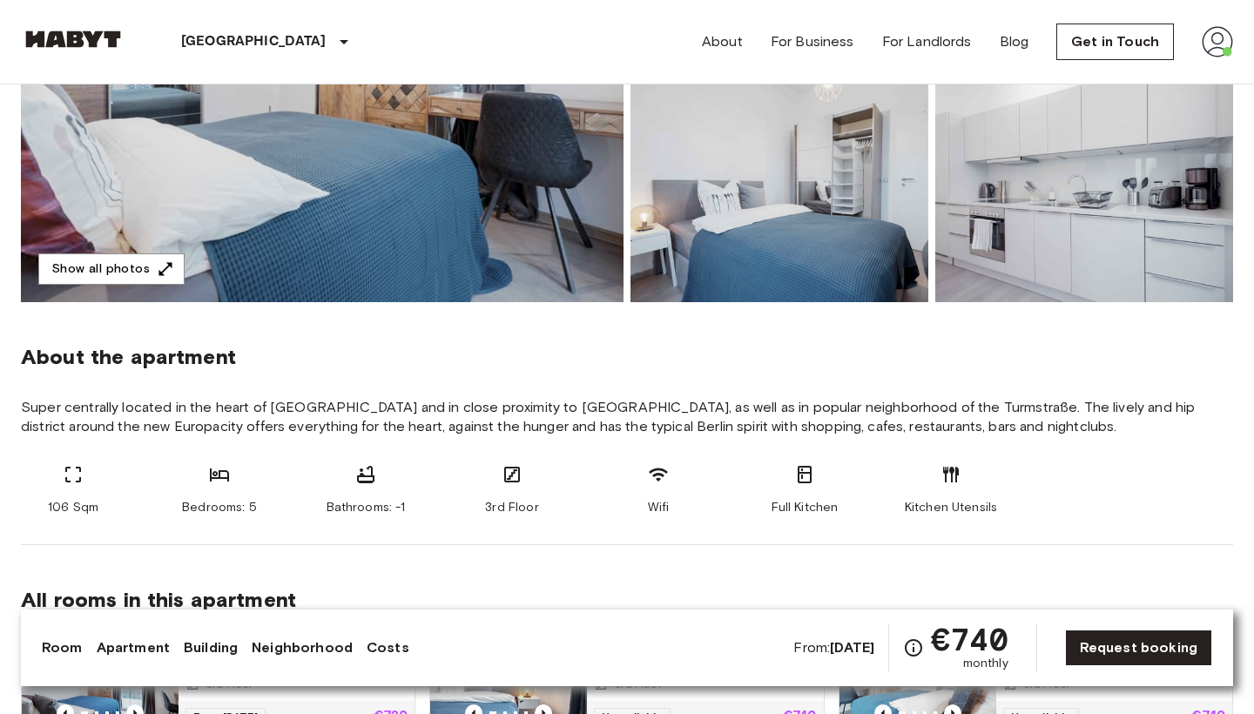
scroll to position [419, 0]
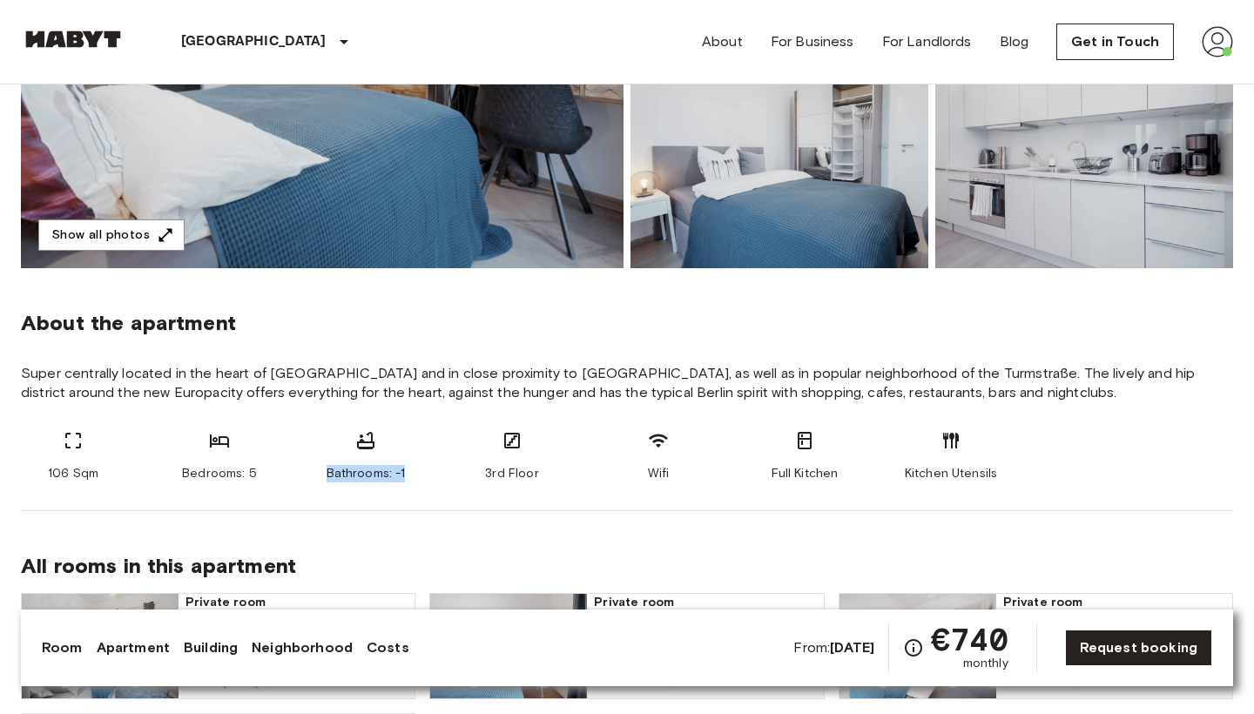
drag, startPoint x: 320, startPoint y: 470, endPoint x: 426, endPoint y: 478, distance: 105.6
click at [426, 478] on div "106 Sqm Bedrooms: 5 Bathrooms: -1 3rd Floor Wifi Full Kitchen Kitchen Utensils" at bounding box center [627, 456] width 1212 height 52
copy span "Bathrooms: -1"
drag, startPoint x: 164, startPoint y: 471, endPoint x: 454, endPoint y: 484, distance: 291.1
click at [454, 484] on section "About the apartment Super centrally located in the heart of Berlin and in close…" at bounding box center [627, 389] width 1212 height 243
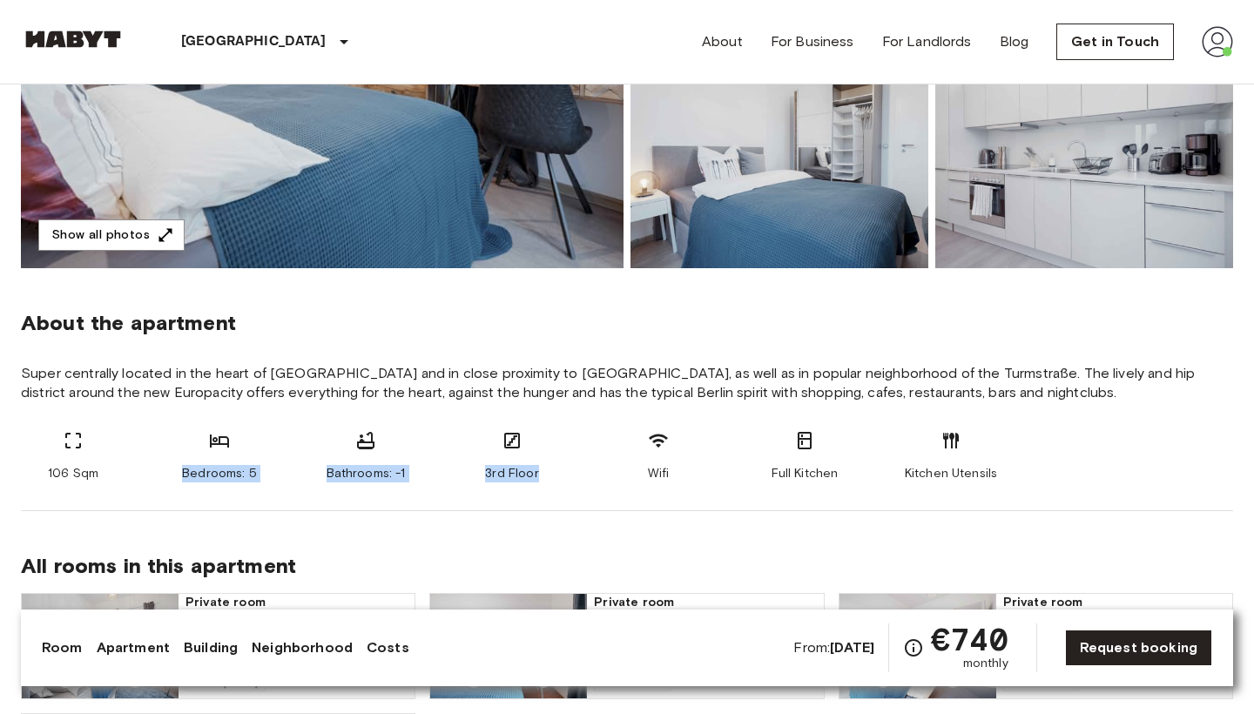
copy div "Bedrooms: 5 Bathrooms: -1 3rd Floor"
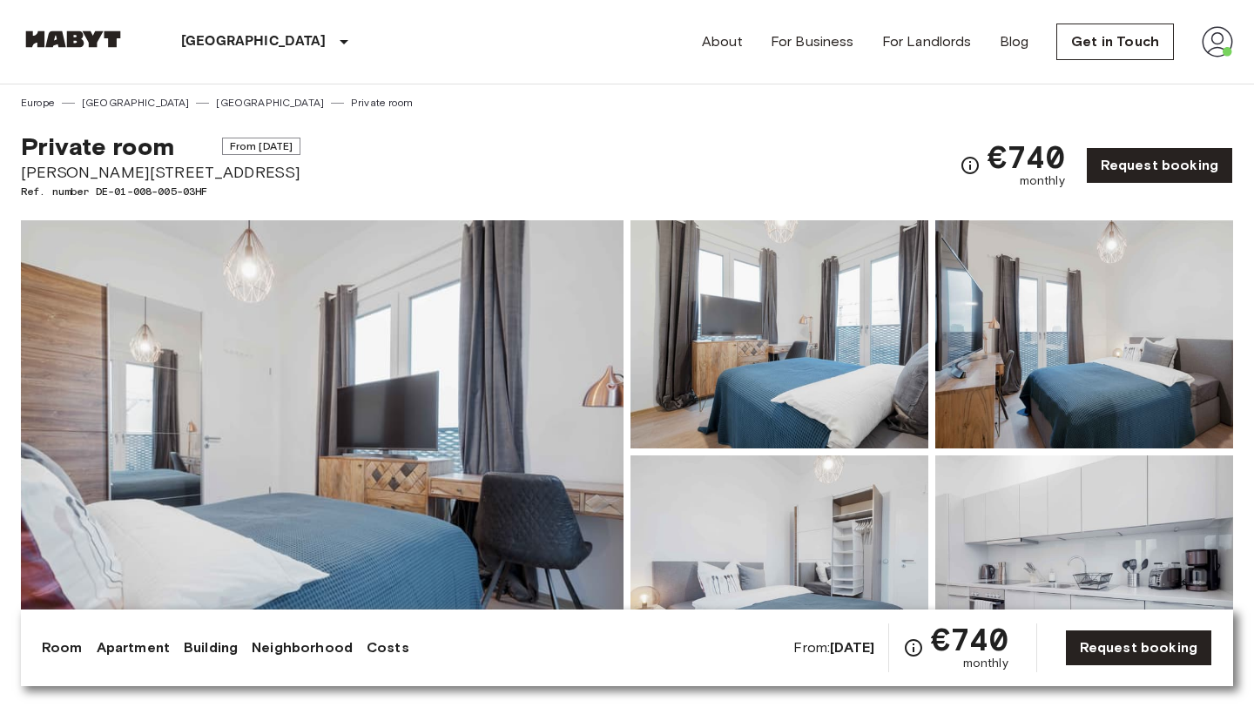
scroll to position [2, 0]
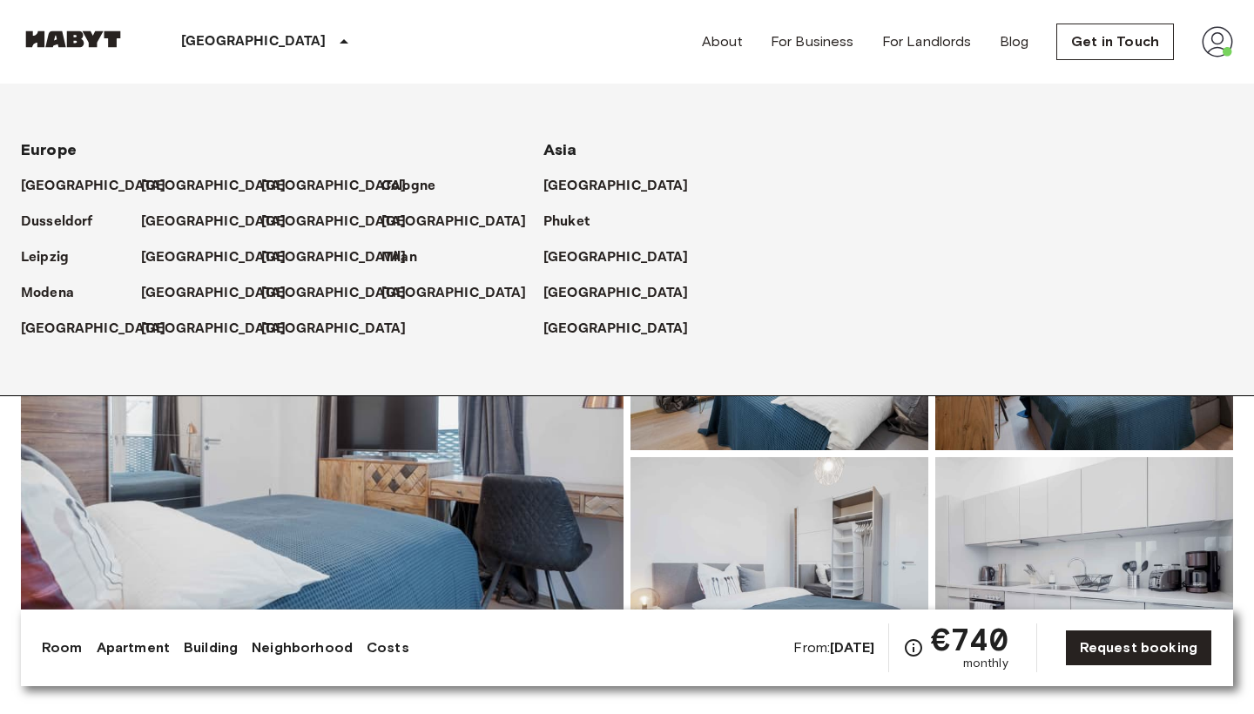
click at [222, 48] on div "[GEOGRAPHIC_DATA]" at bounding box center [267, 42] width 285 height 84
click at [159, 180] on p "[GEOGRAPHIC_DATA]" at bounding box center [217, 186] width 145 height 21
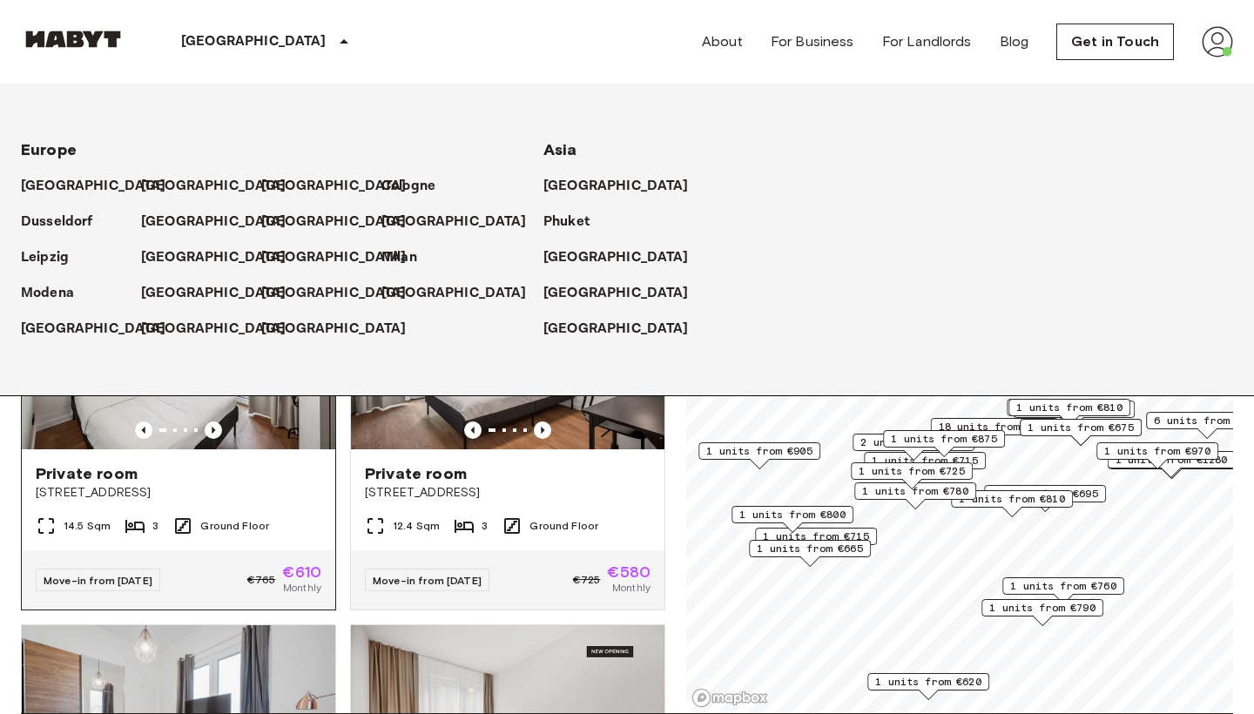
click at [279, 564] on div "€765 €610 Monthly" at bounding box center [284, 579] width 74 height 31
click at [333, 52] on icon at bounding box center [343, 41] width 21 height 21
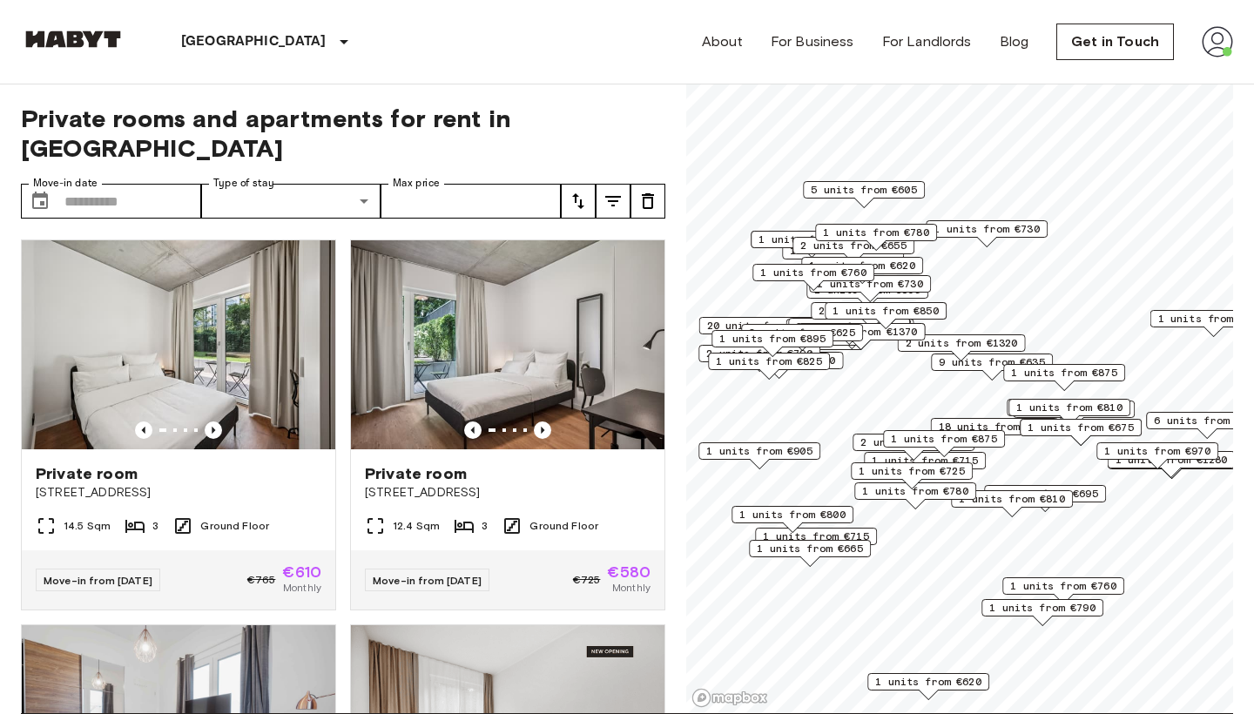
click at [585, 191] on icon "tune" at bounding box center [578, 201] width 21 height 21
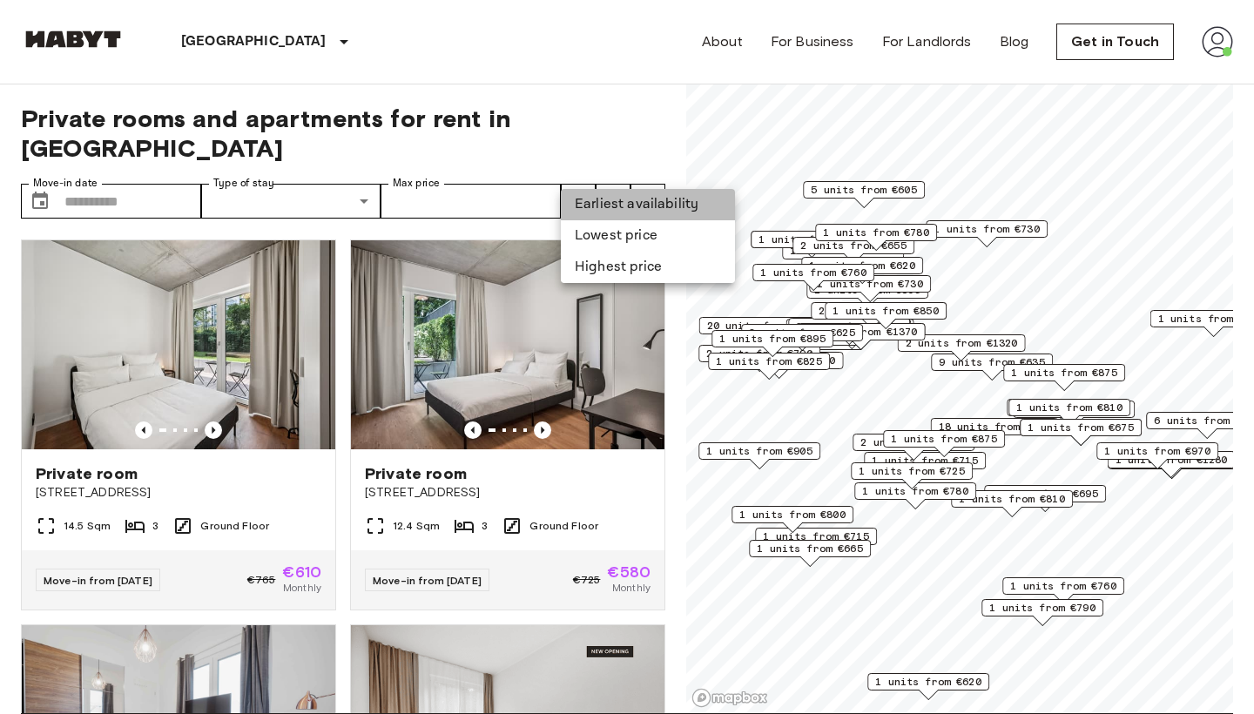
click at [607, 213] on li "Earliest availability" at bounding box center [648, 204] width 174 height 31
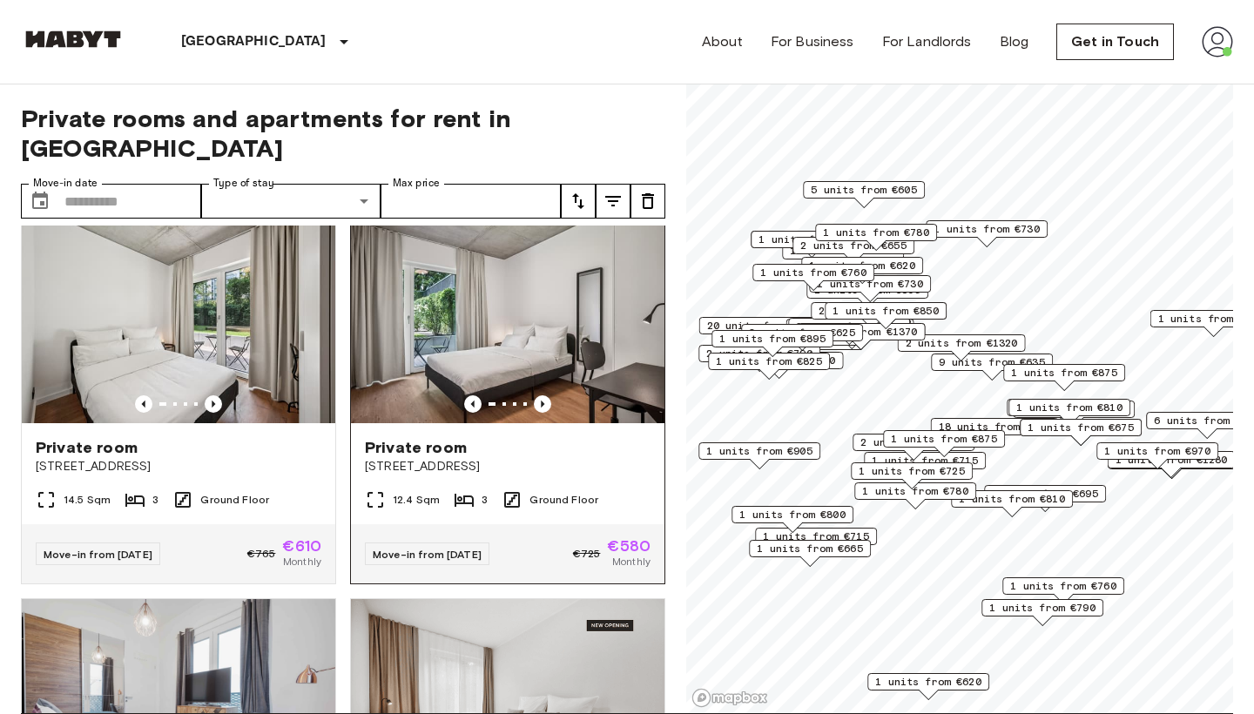
scroll to position [39, 0]
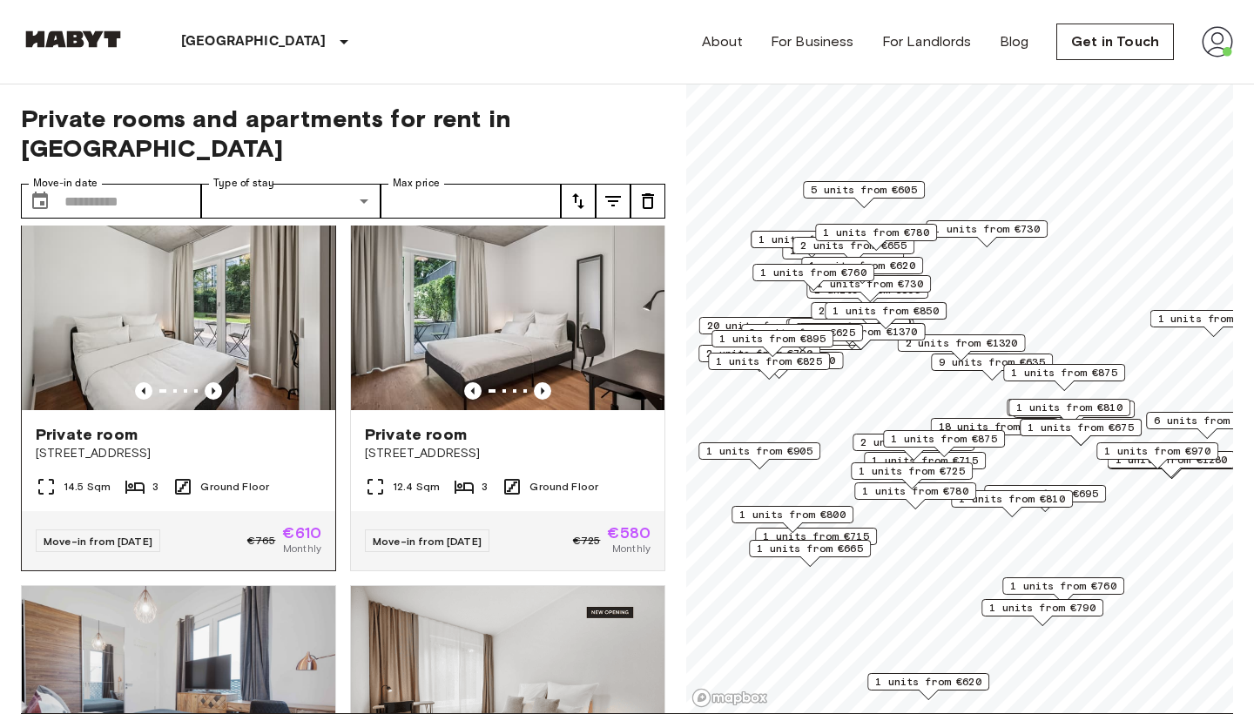
click at [262, 533] on span "€765" at bounding box center [261, 541] width 29 height 16
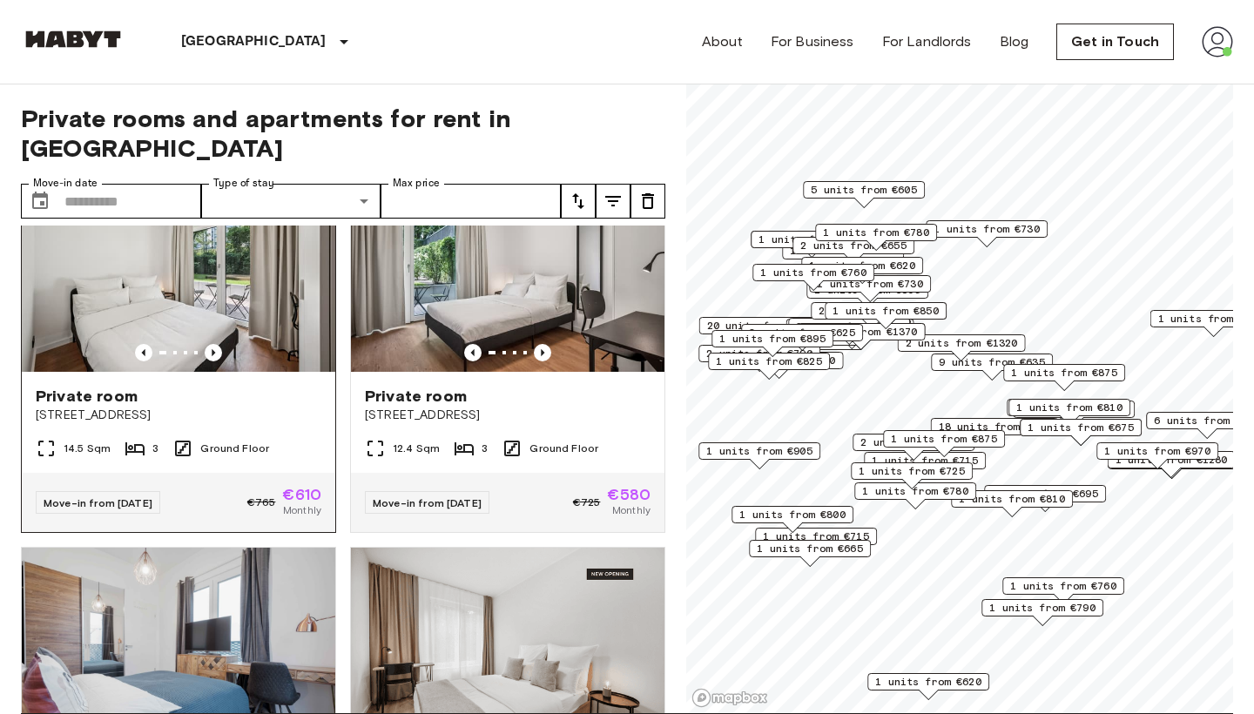
scroll to position [104, 0]
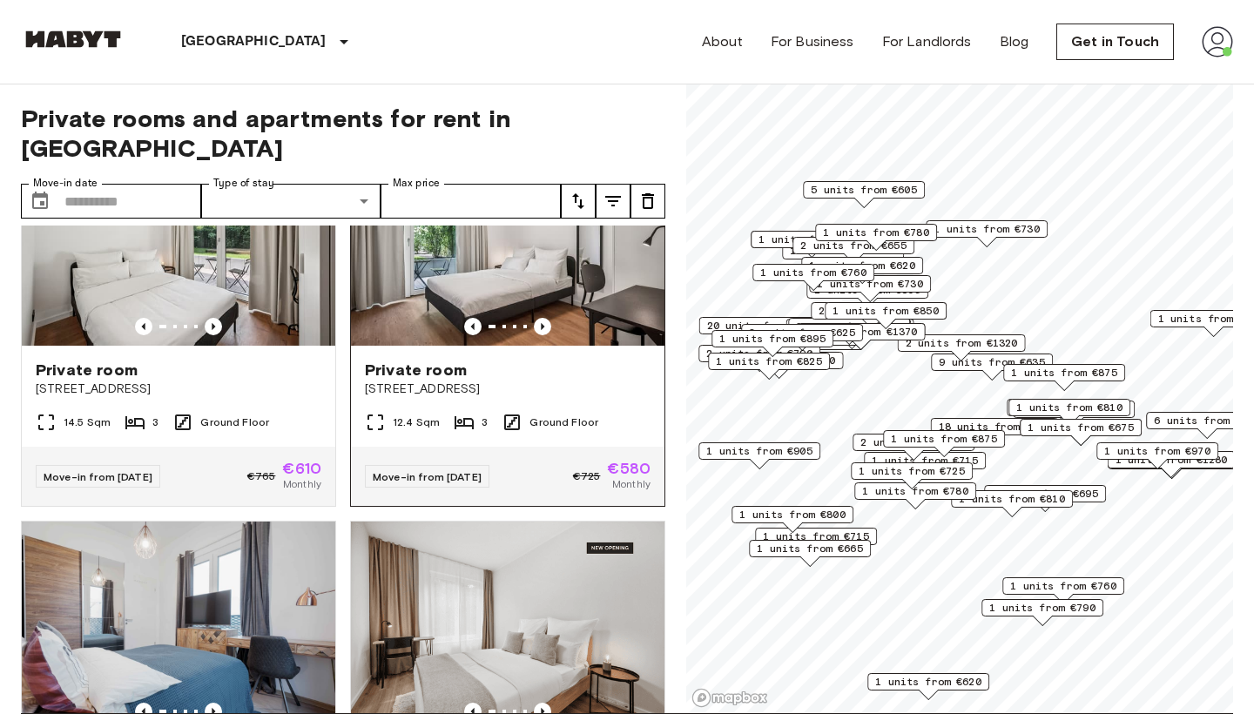
click at [552, 468] on div "Move-in from 19 Sep 25 €725 €580 Monthly" at bounding box center [507, 476] width 313 height 59
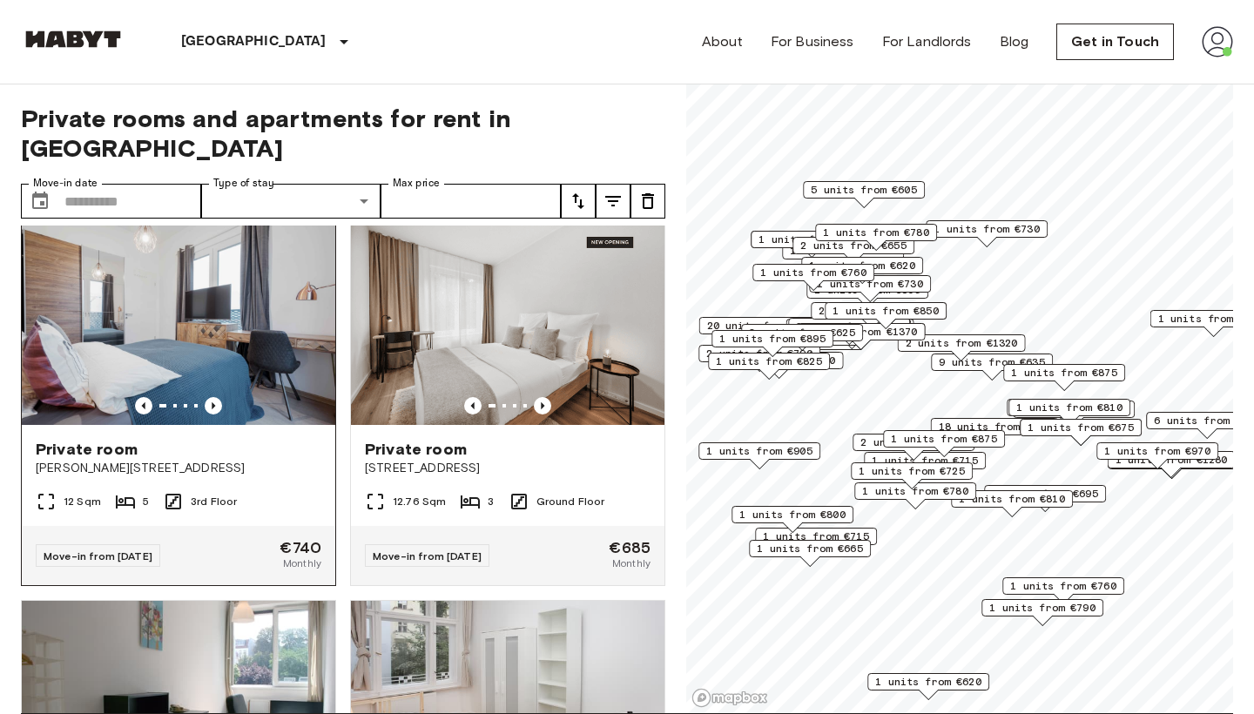
scroll to position [413, 0]
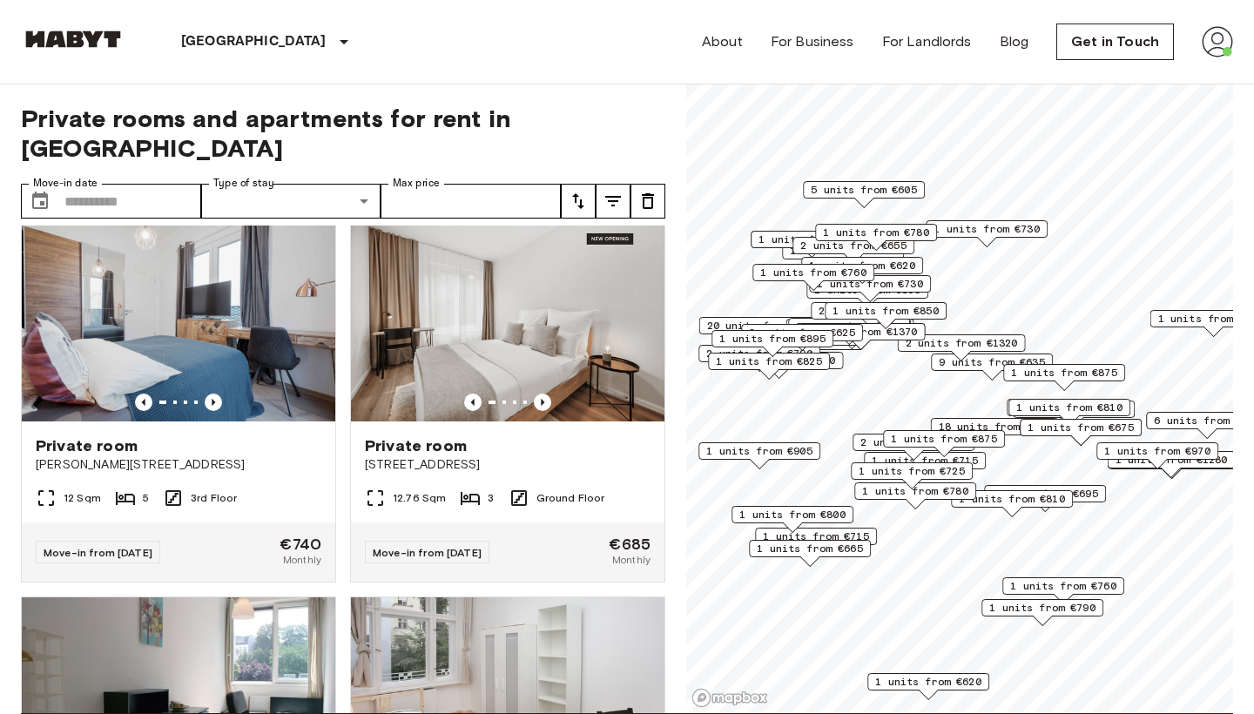
click at [582, 191] on icon "tune" at bounding box center [578, 201] width 21 height 21
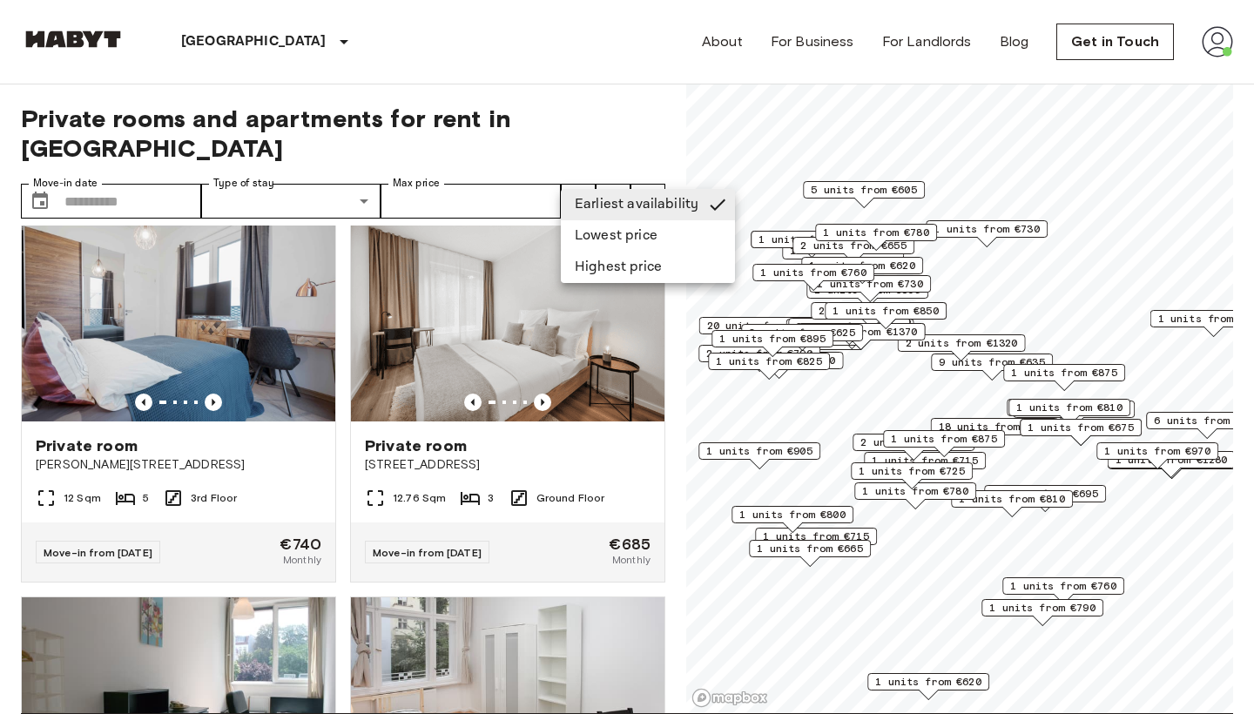
click at [609, 240] on li "Lowest price" at bounding box center [648, 235] width 174 height 31
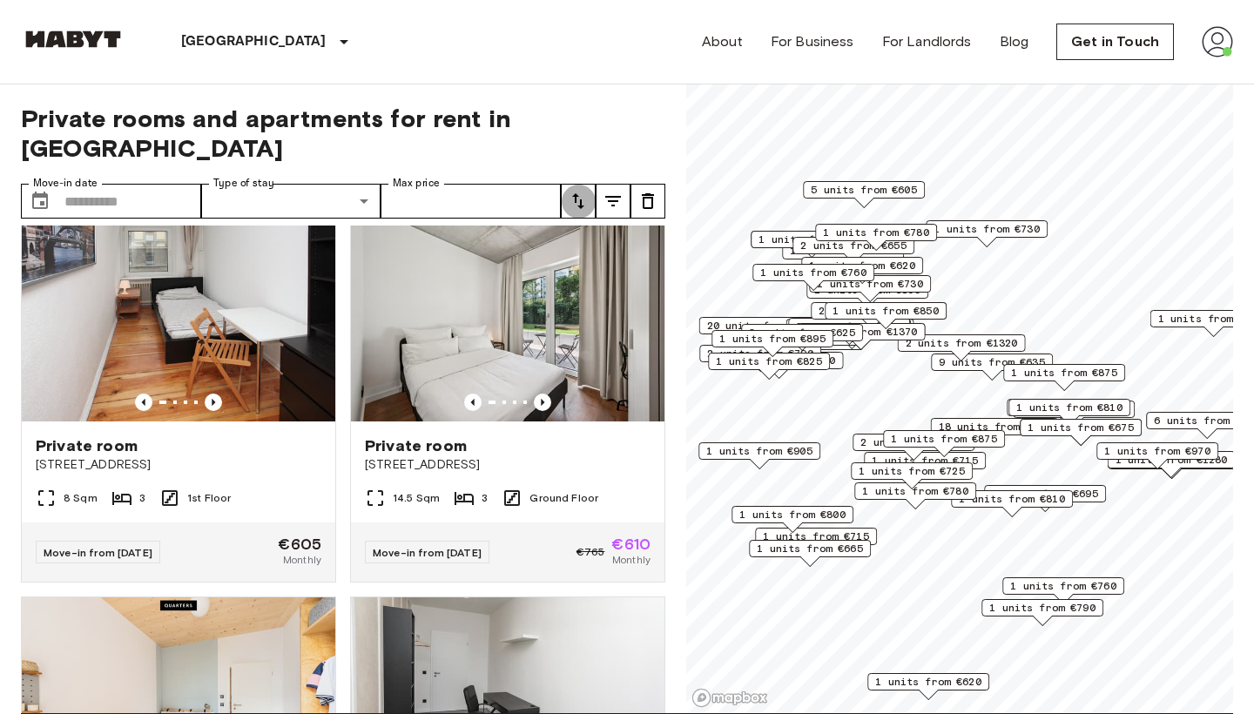
click at [565, 184] on button "tune" at bounding box center [578, 201] width 35 height 35
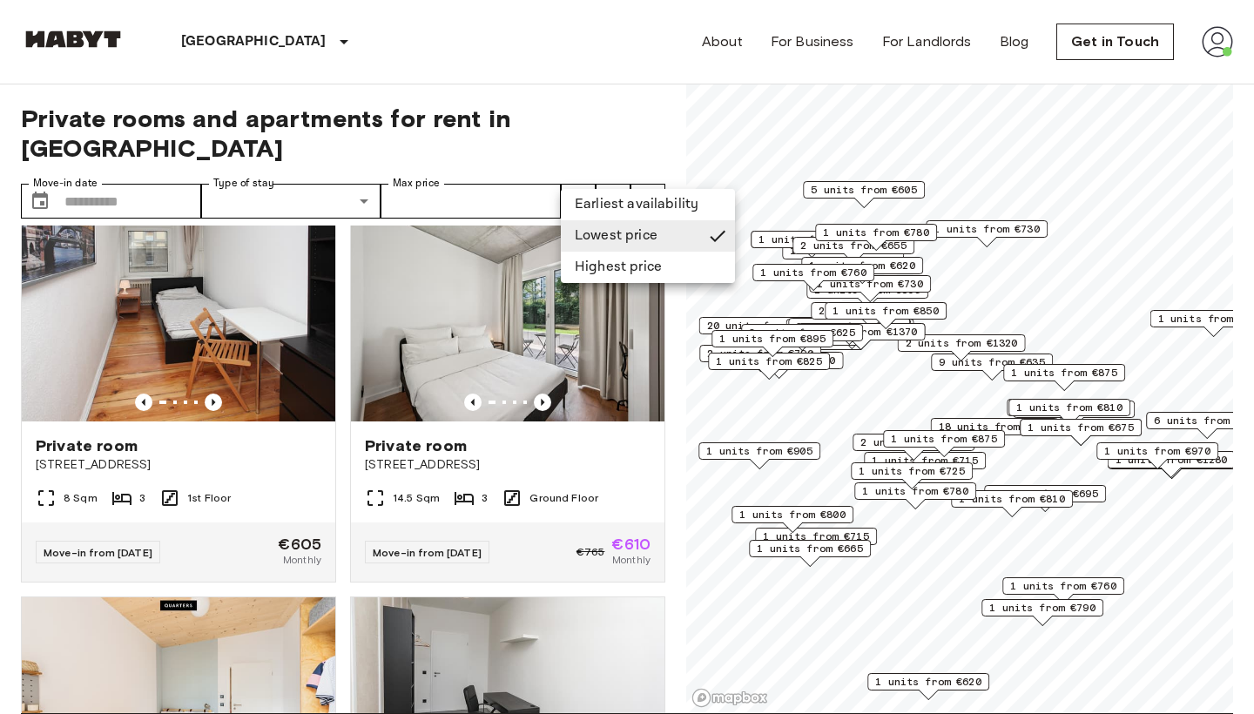
click at [589, 214] on li "Earliest availability" at bounding box center [648, 204] width 174 height 31
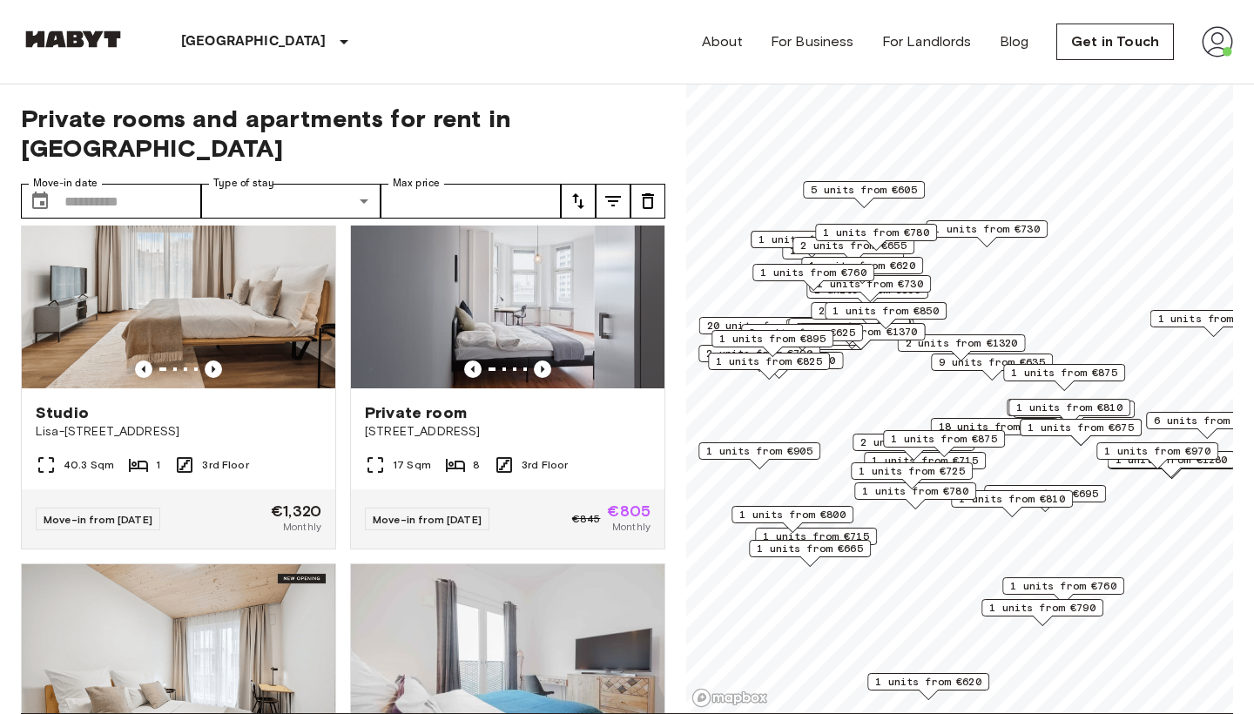
scroll to position [1209, 0]
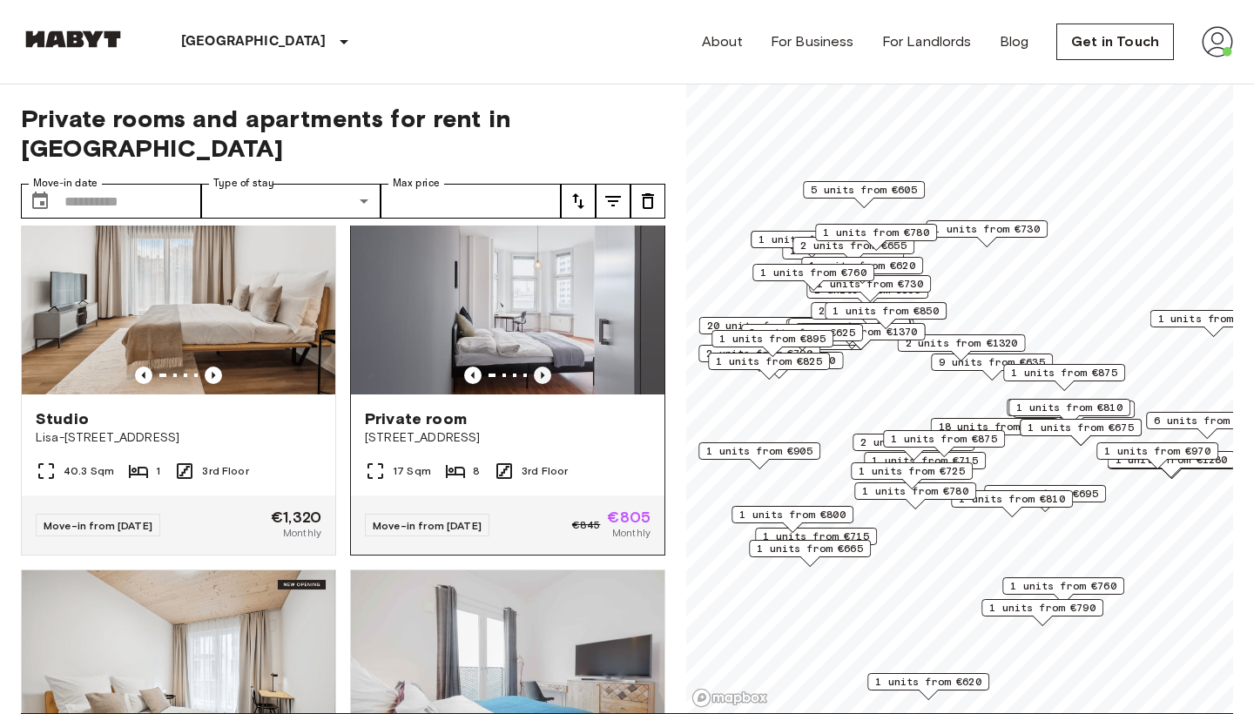
click at [546, 367] on icon "Previous image" at bounding box center [542, 375] width 17 height 17
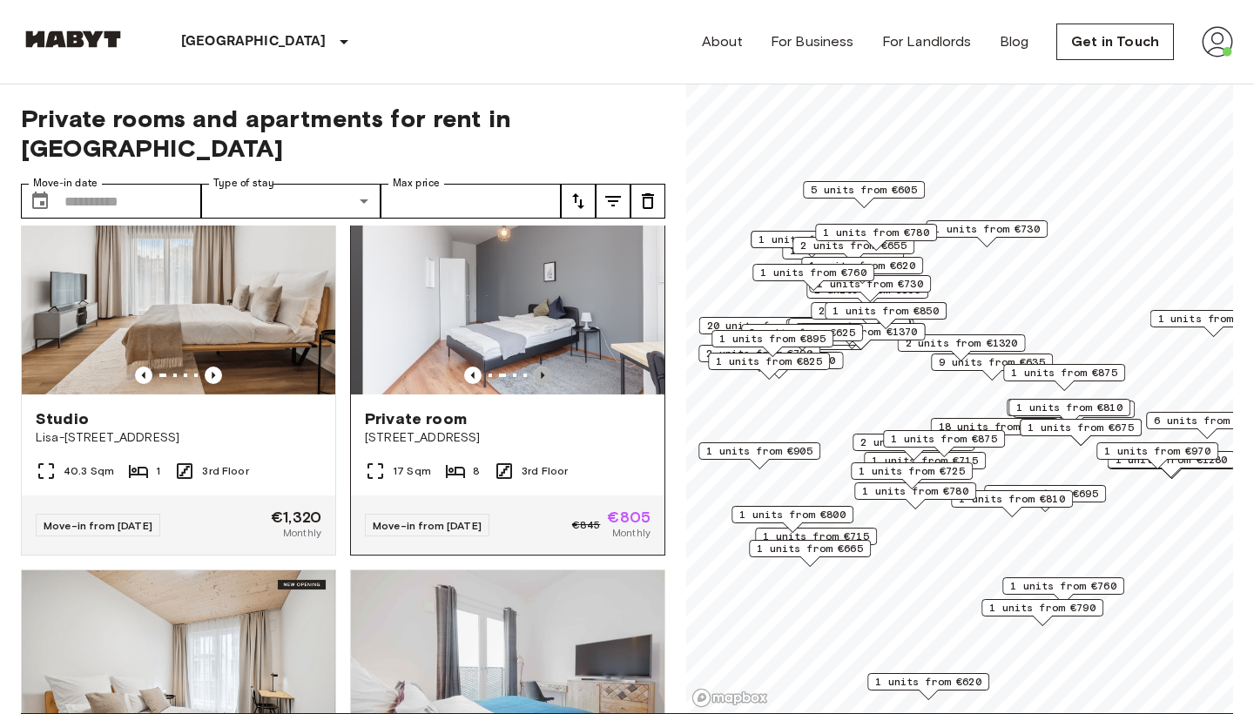
click at [546, 367] on icon "Previous image" at bounding box center [542, 375] width 17 height 17
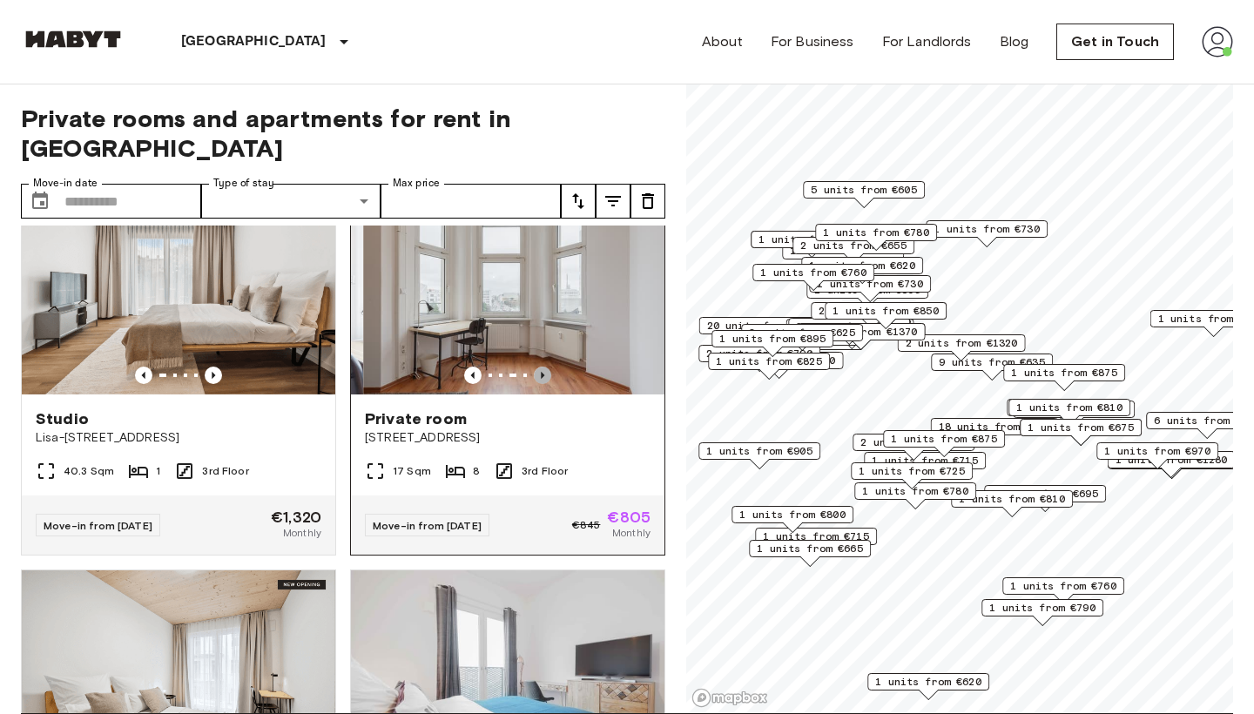
click at [546, 367] on icon "Previous image" at bounding box center [542, 375] width 17 height 17
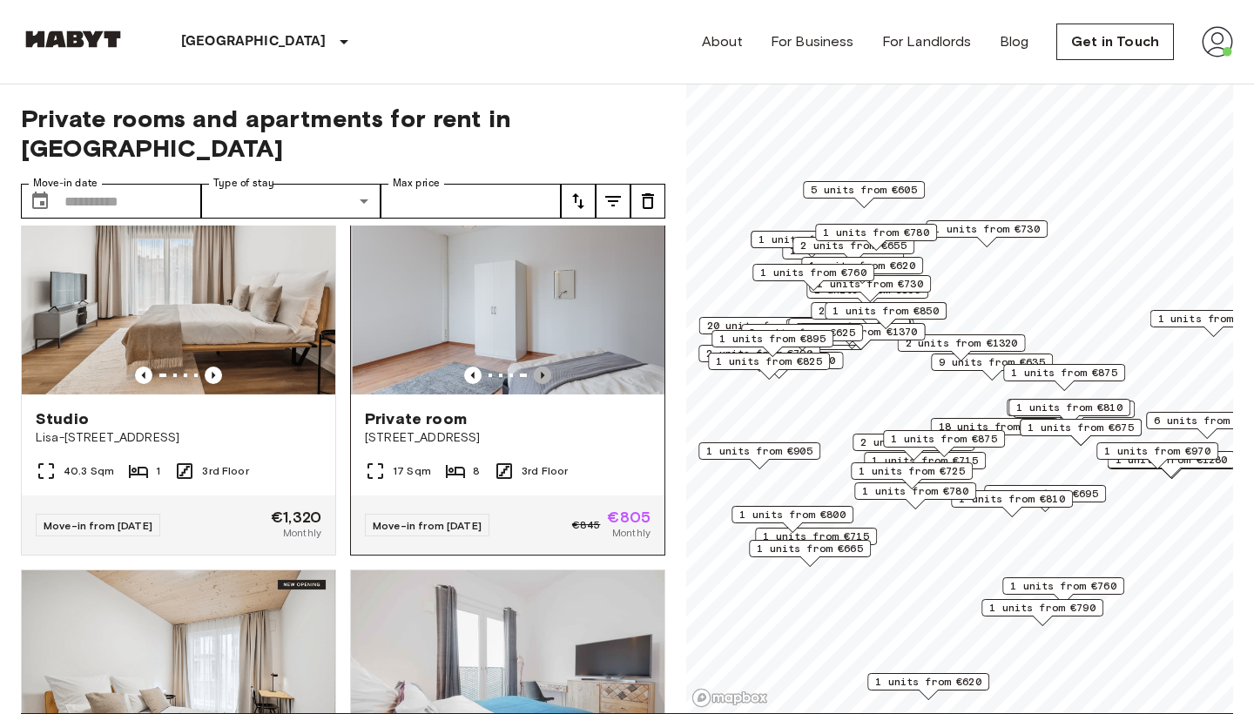
click at [546, 367] on icon "Previous image" at bounding box center [542, 375] width 17 height 17
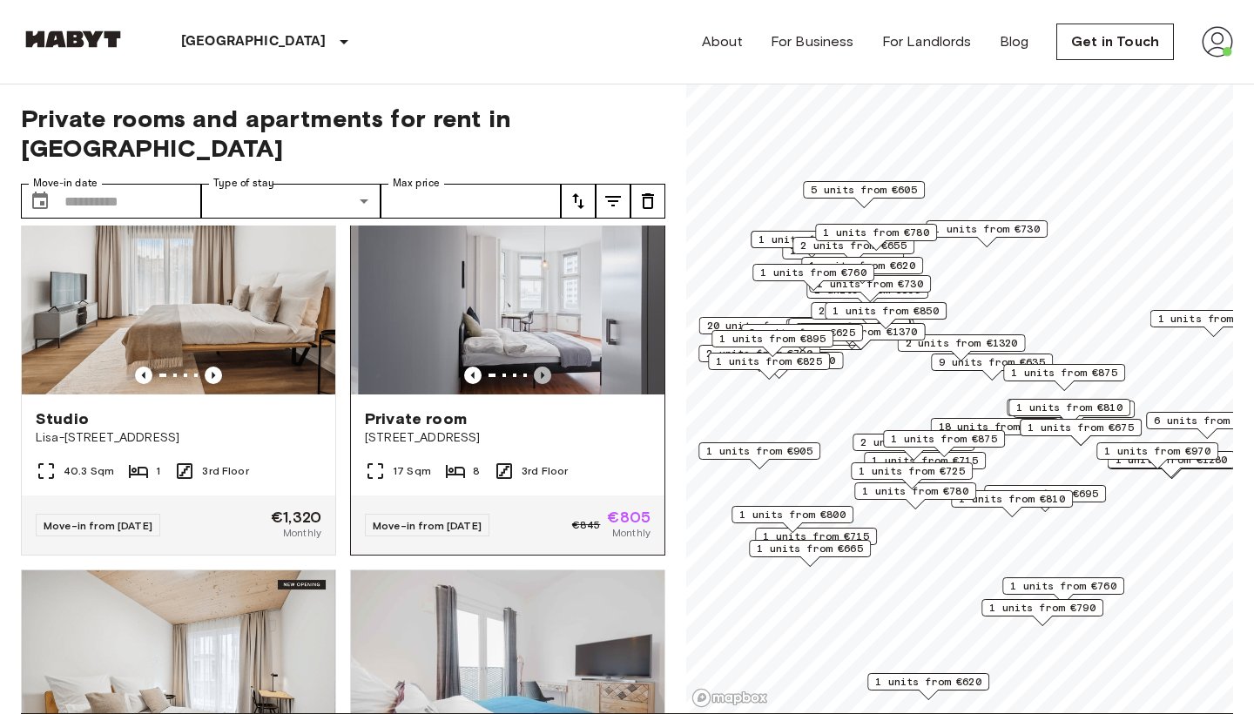
click at [546, 367] on icon "Previous image" at bounding box center [542, 375] width 17 height 17
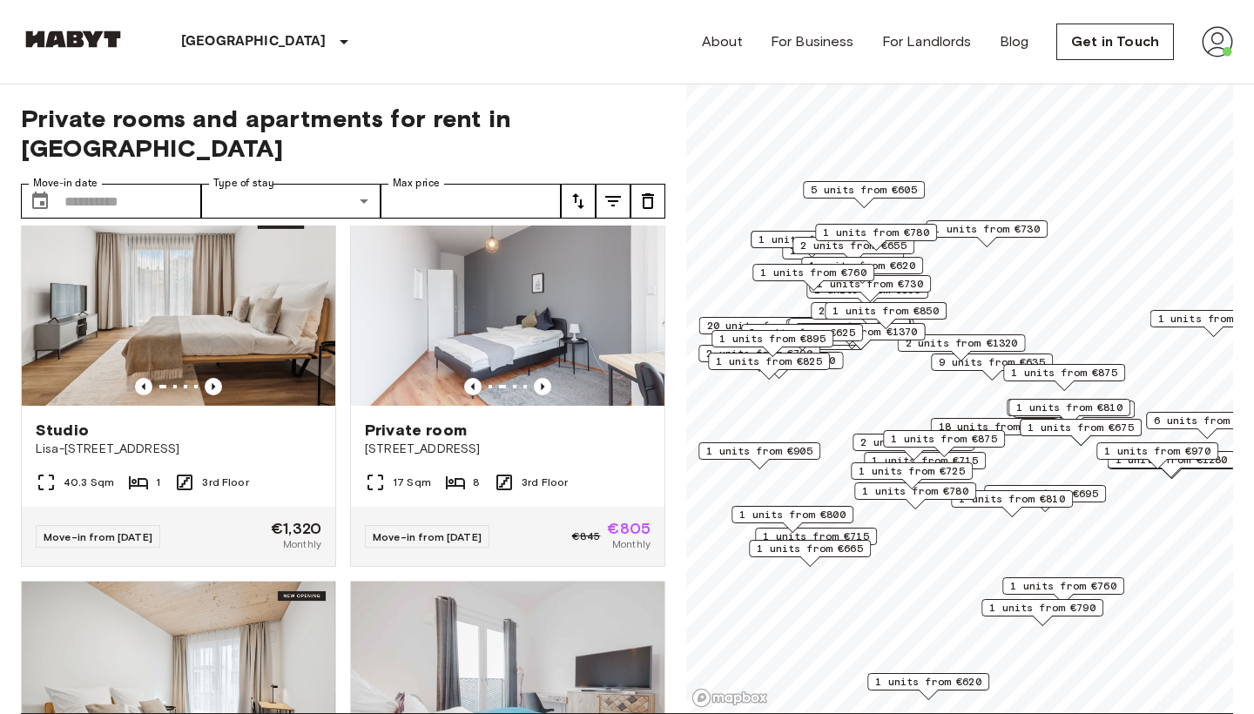
scroll to position [1195, 0]
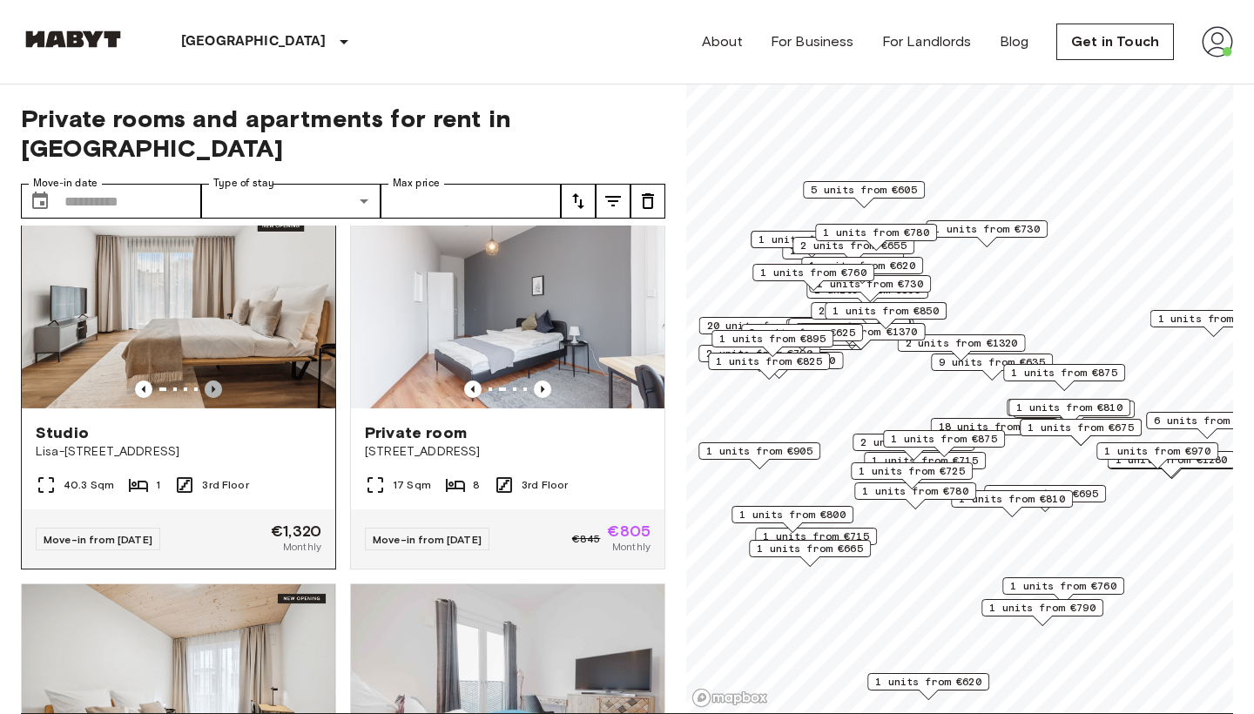
click at [207, 380] on icon "Previous image" at bounding box center [213, 388] width 17 height 17
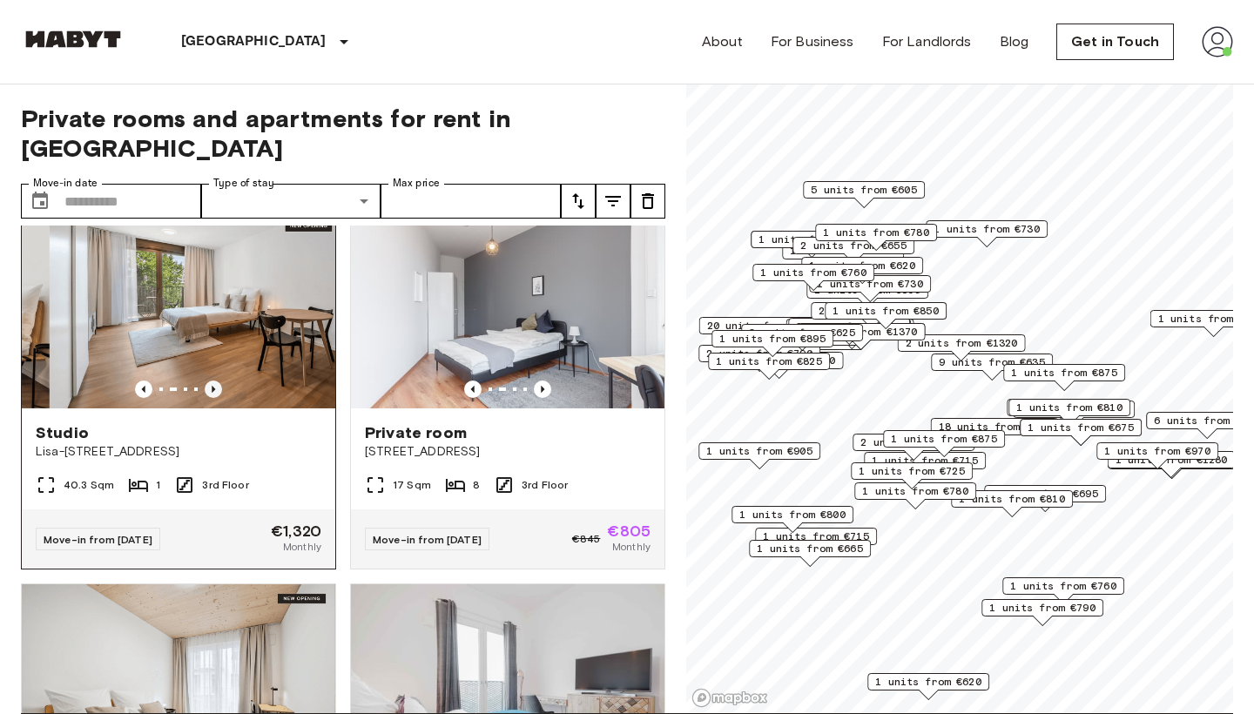
click at [207, 380] on icon "Previous image" at bounding box center [213, 388] width 17 height 17
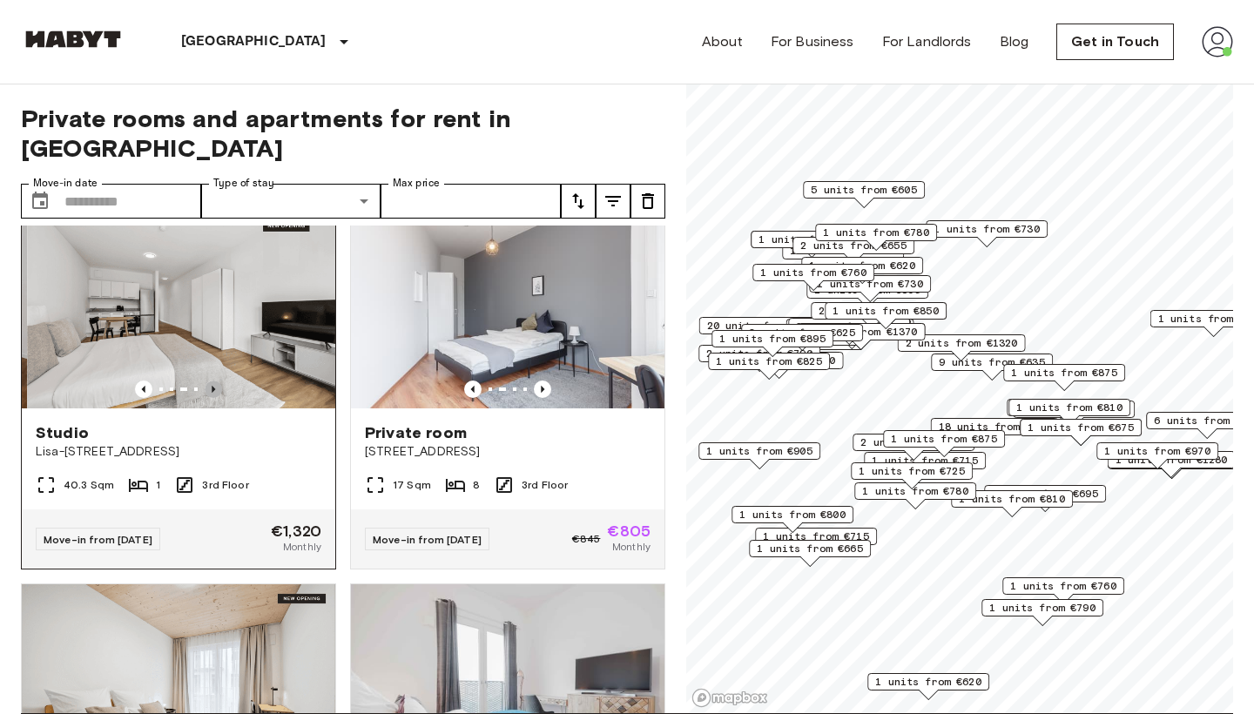
click at [207, 380] on icon "Previous image" at bounding box center [213, 388] width 17 height 17
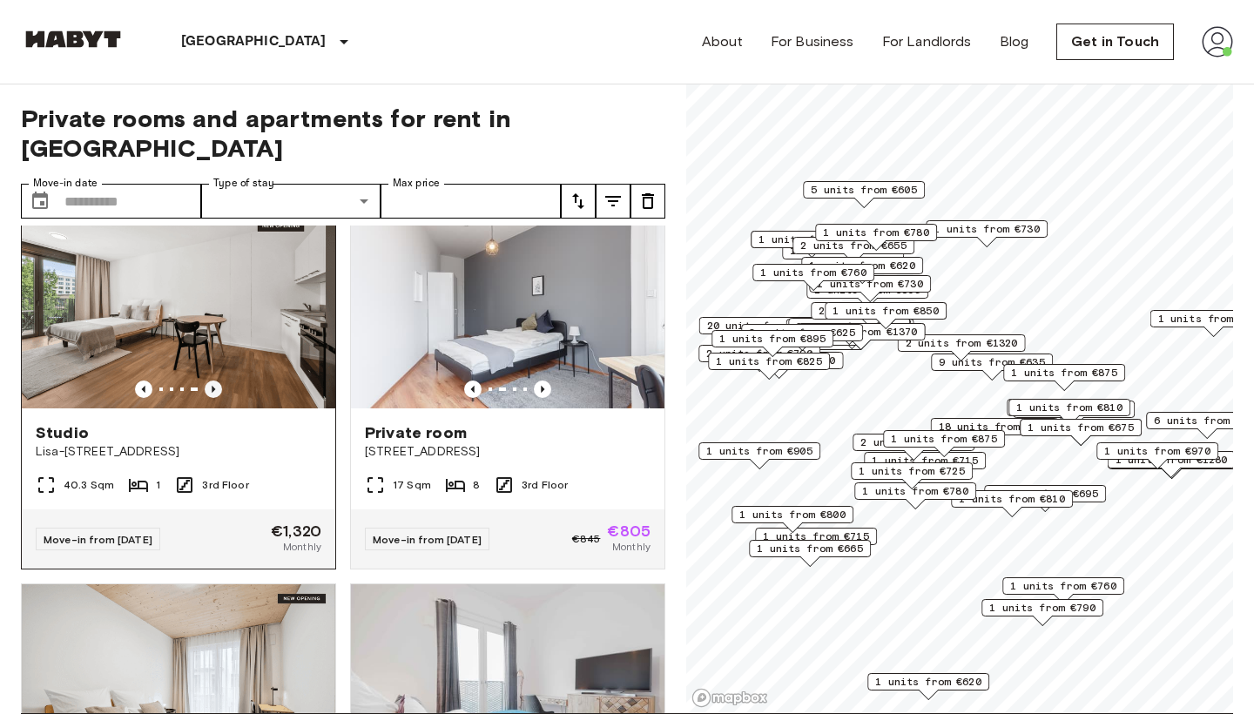
click at [207, 380] on icon "Previous image" at bounding box center [213, 388] width 17 height 17
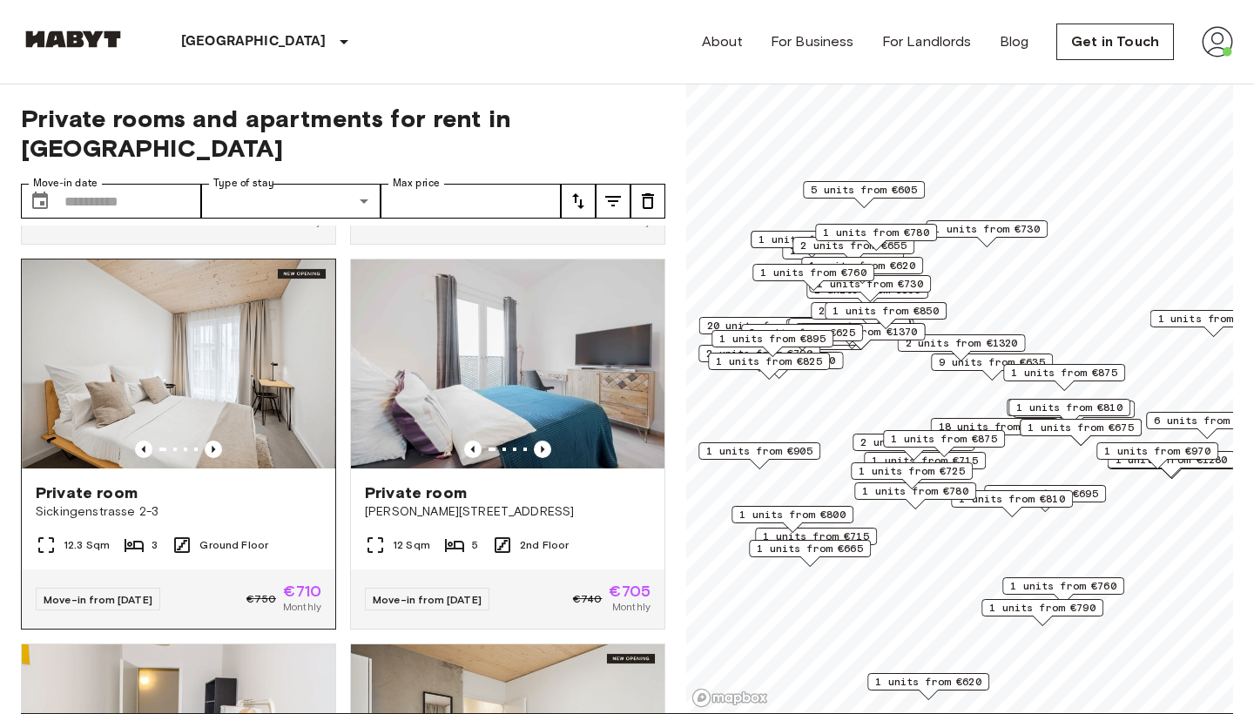
scroll to position [1522, 0]
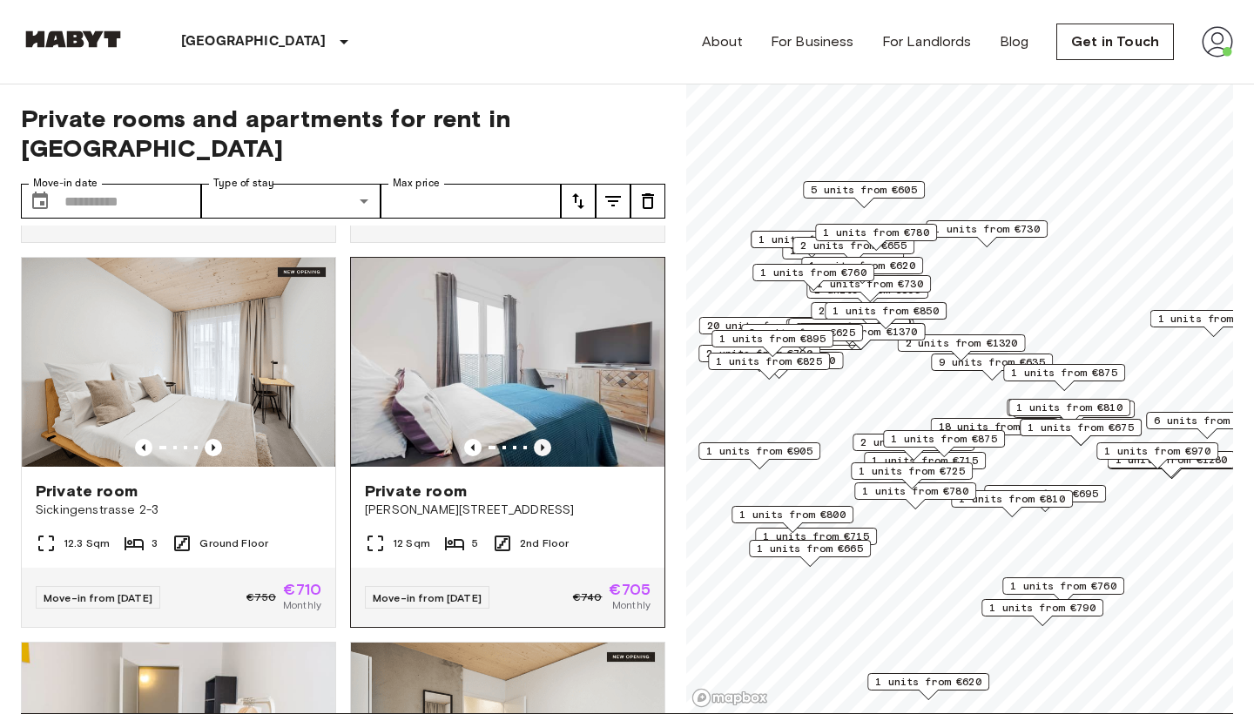
click at [542, 444] on icon "Previous image" at bounding box center [542, 447] width 3 height 7
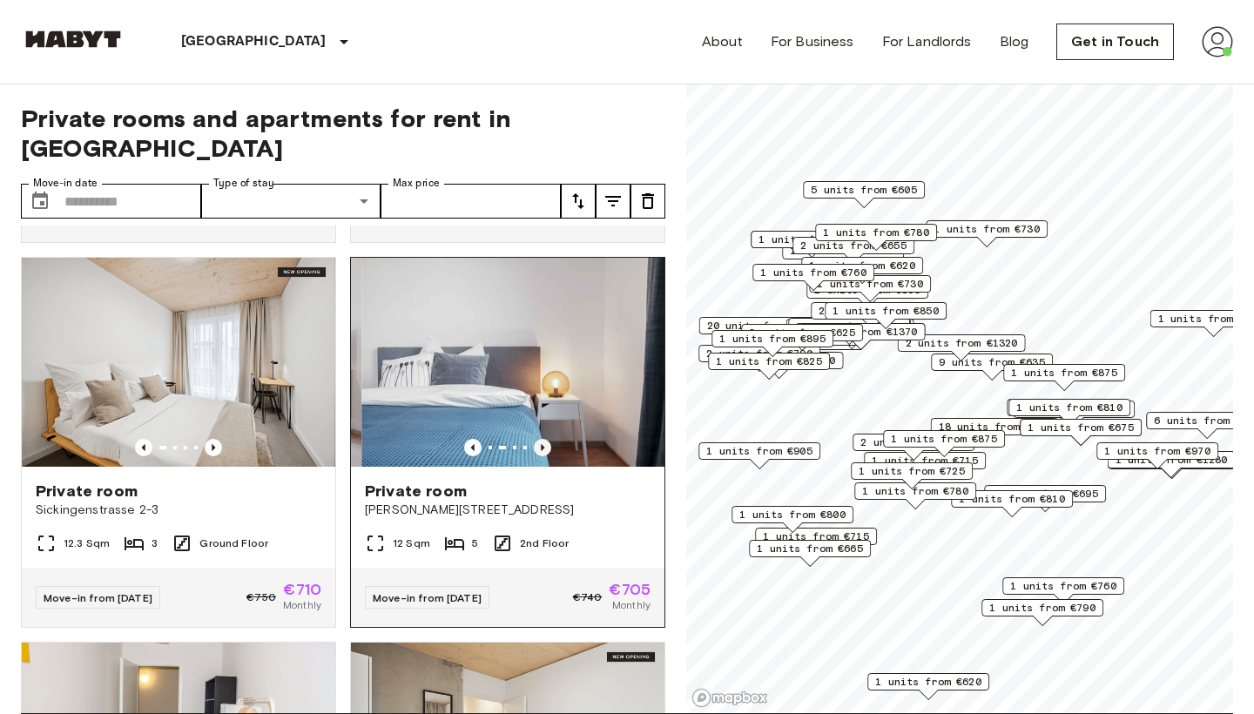
click at [542, 444] on icon "Previous image" at bounding box center [542, 447] width 3 height 7
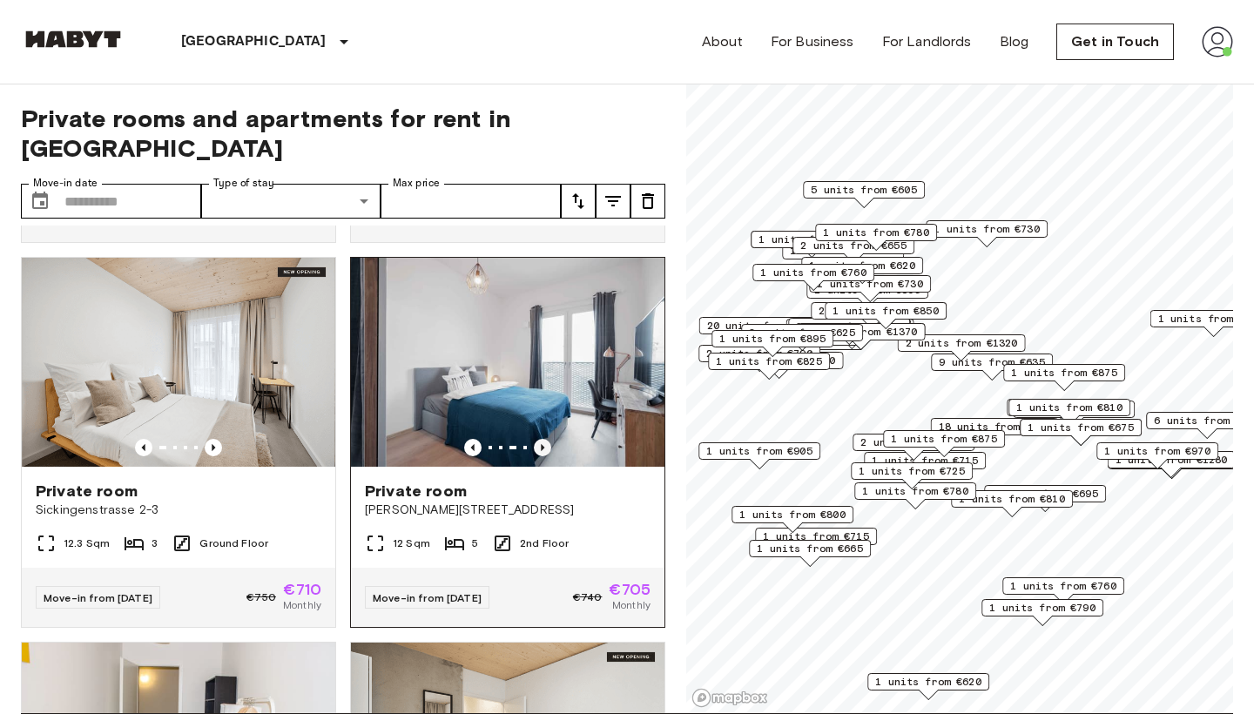
click at [542, 444] on icon "Previous image" at bounding box center [542, 447] width 3 height 7
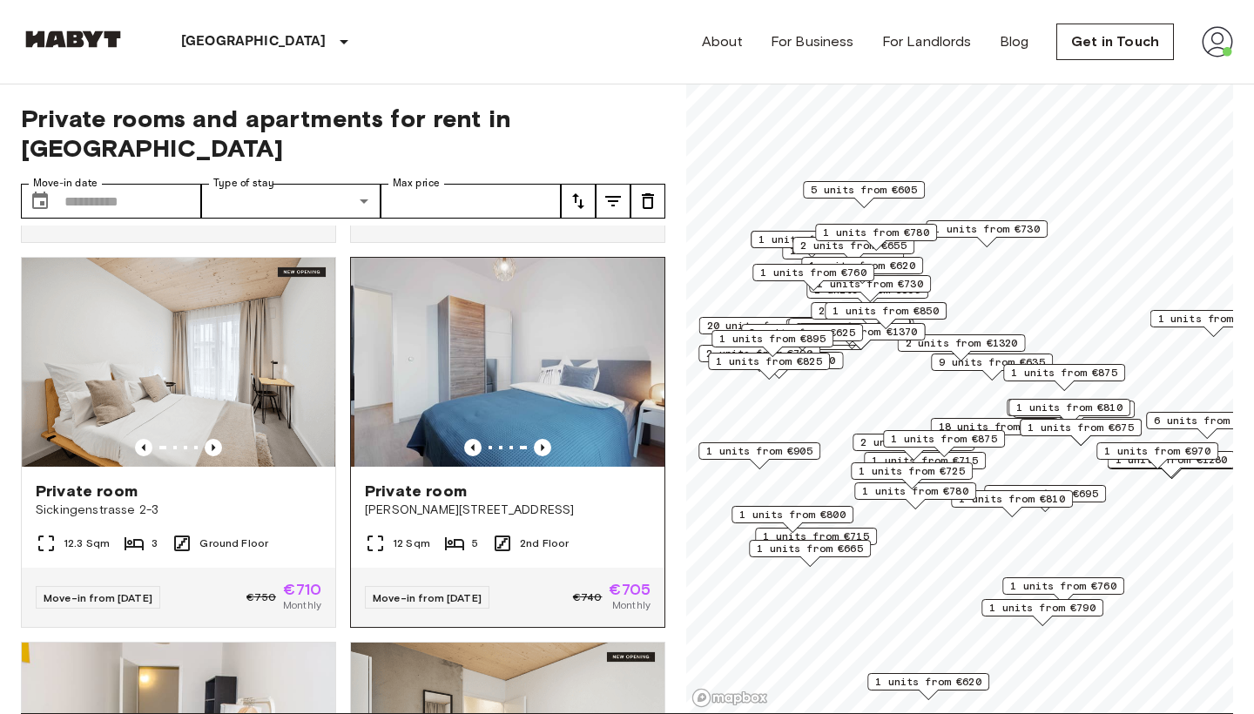
click at [606, 357] on img at bounding box center [510, 362] width 313 height 209
drag, startPoint x: 500, startPoint y: 486, endPoint x: 465, endPoint y: 488, distance: 34.9
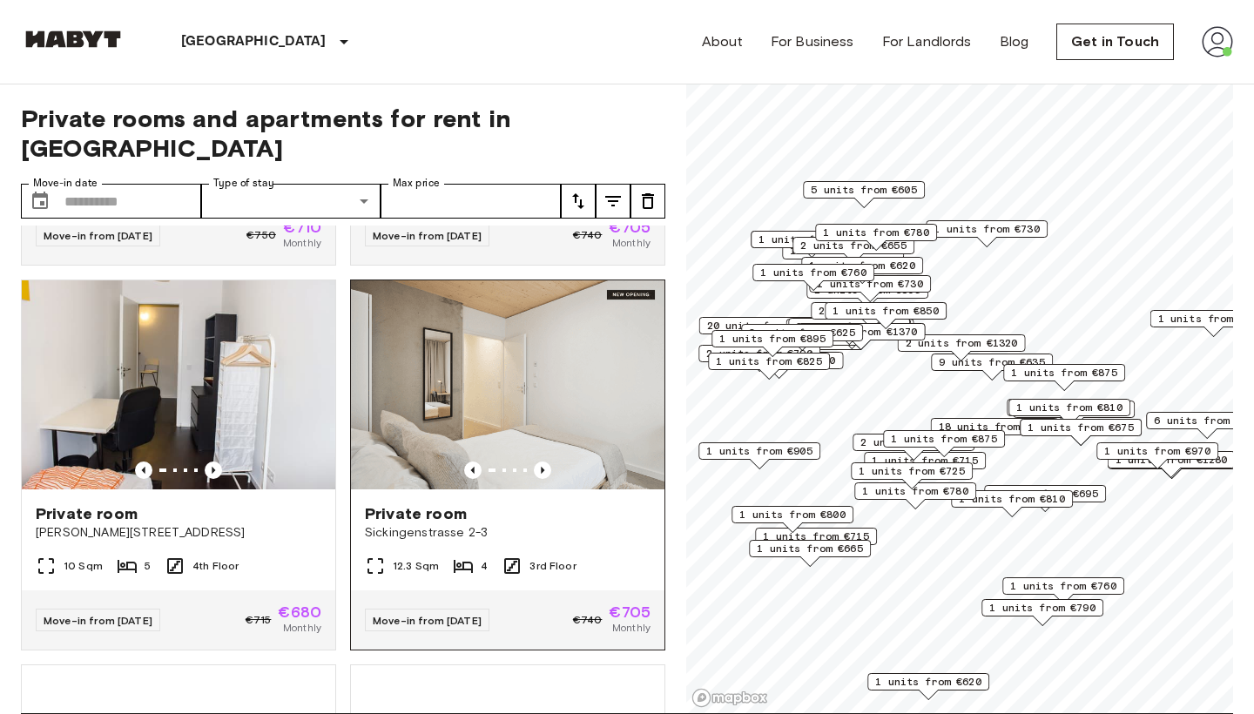
scroll to position [1887, 0]
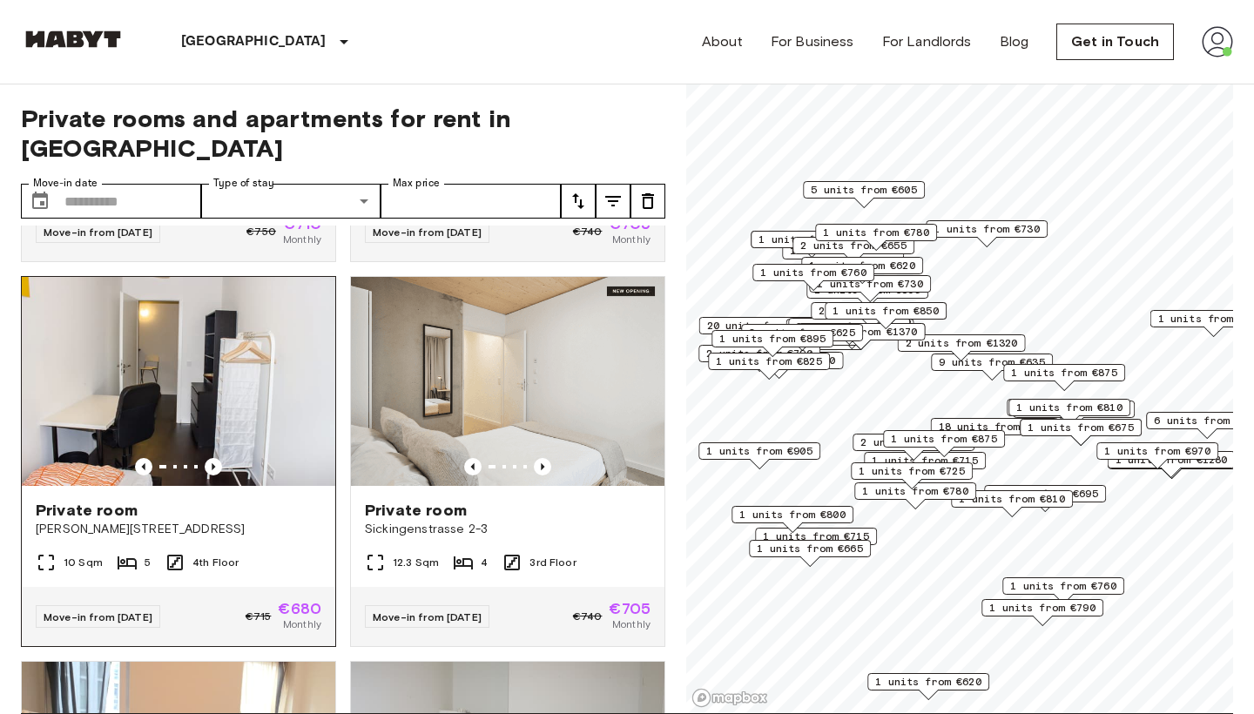
click at [247, 521] on span "Bernhard-Weiß-Straße 1-3" at bounding box center [179, 529] width 286 height 17
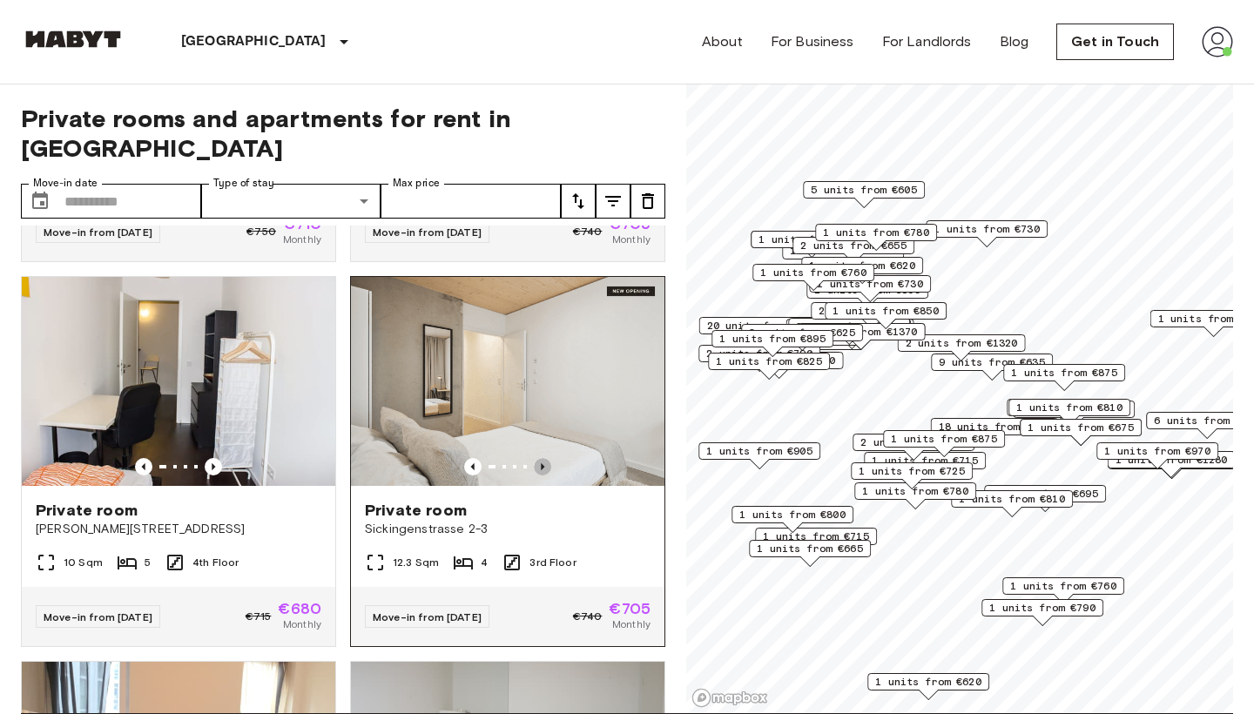
click at [542, 463] on icon "Previous image" at bounding box center [542, 466] width 3 height 7
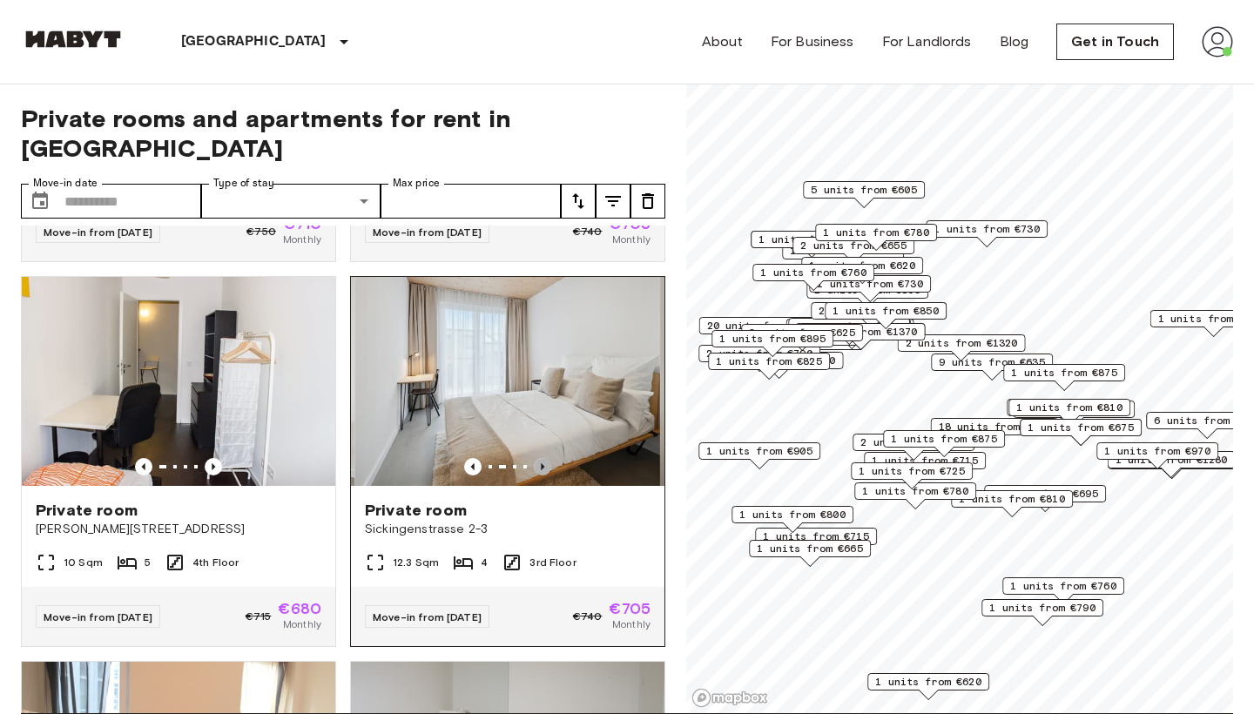
click at [542, 463] on icon "Previous image" at bounding box center [542, 466] width 3 height 7
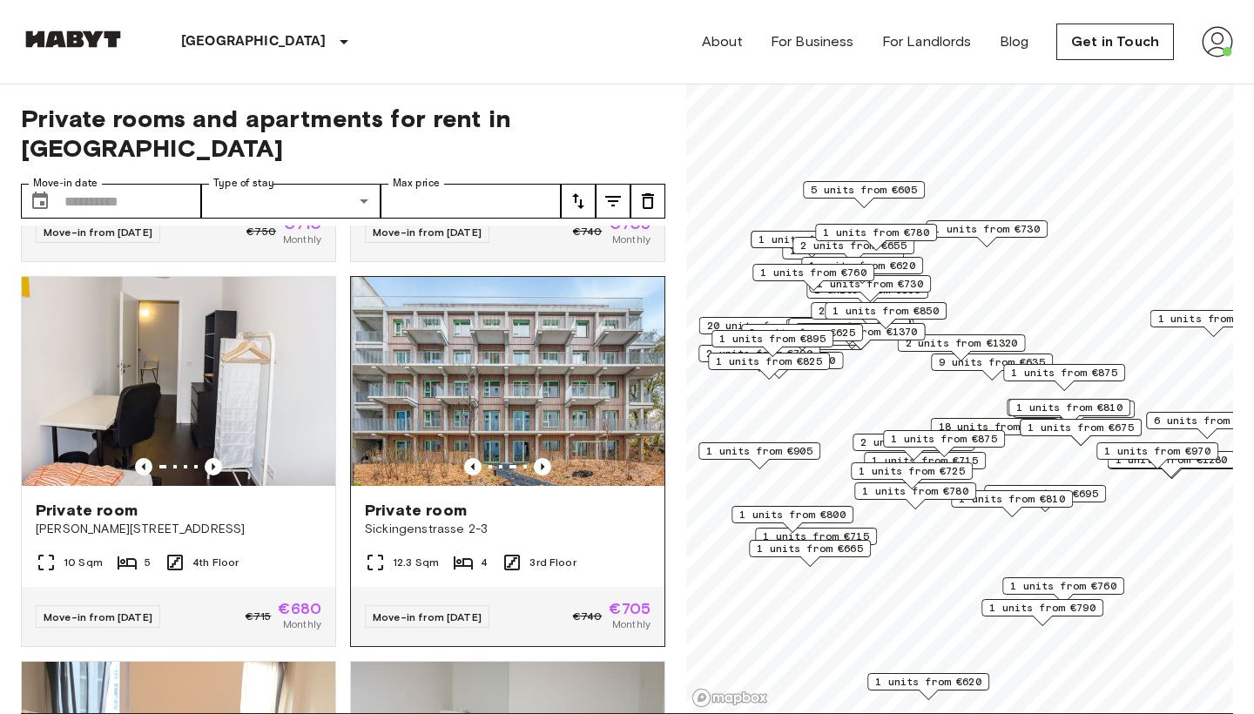
click at [579, 382] on img at bounding box center [509, 381] width 313 height 209
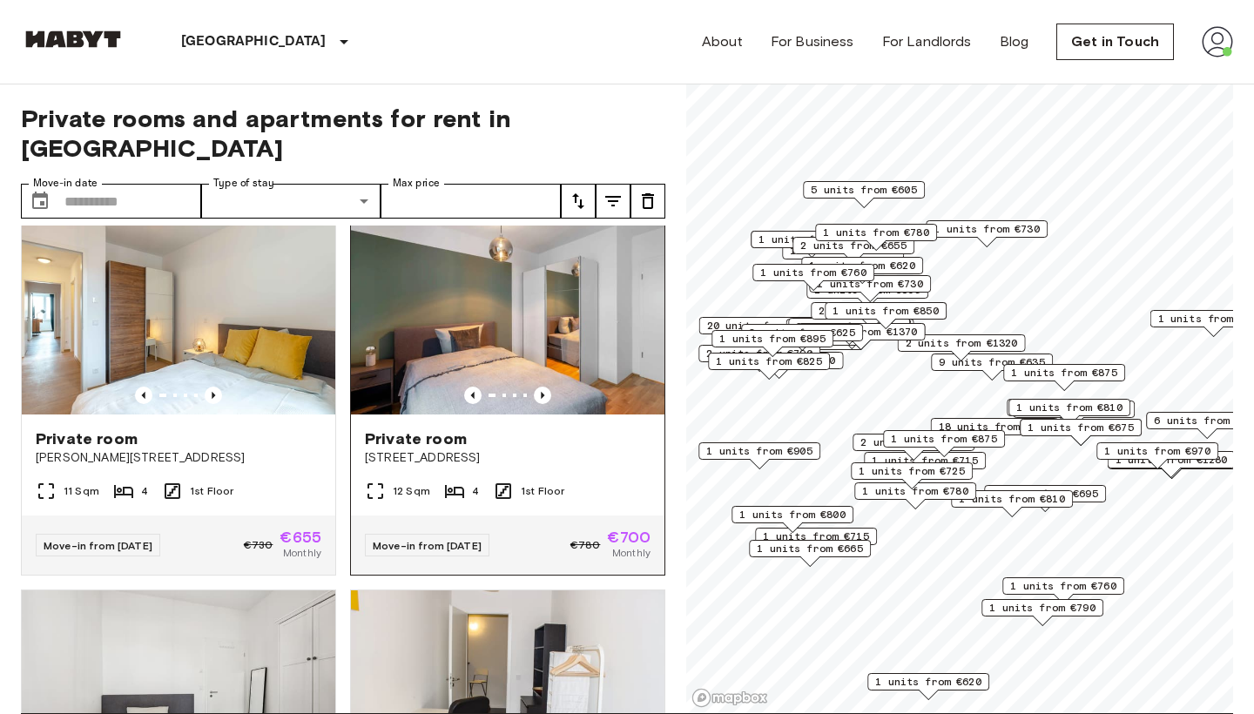
scroll to position [7347, 0]
click at [556, 437] on div "Private room Chausseestraße 58" at bounding box center [507, 447] width 313 height 66
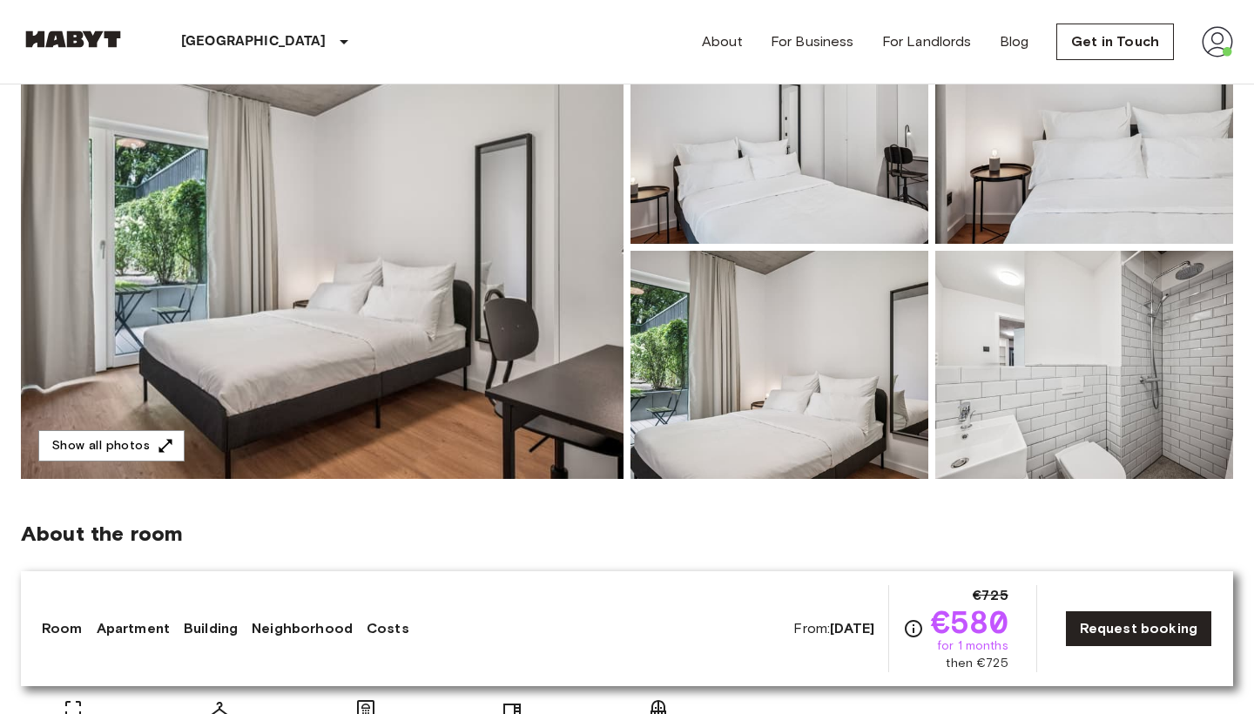
scroll to position [234, 0]
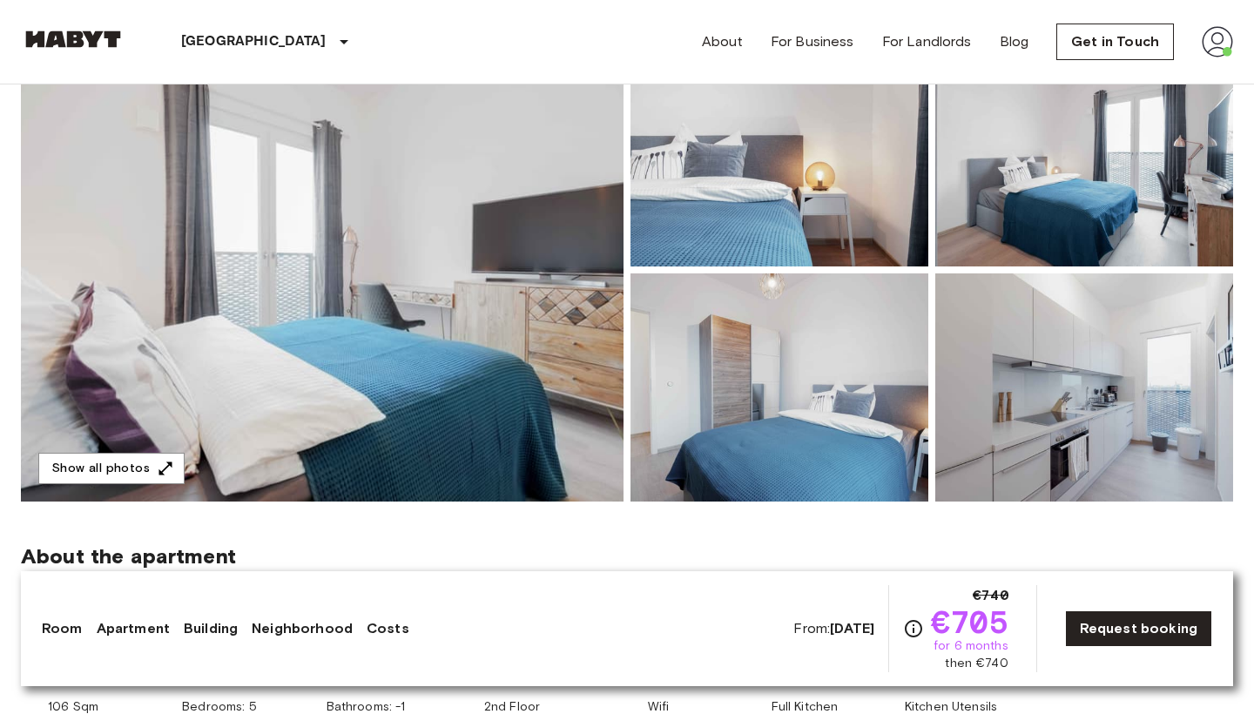
scroll to position [77, 0]
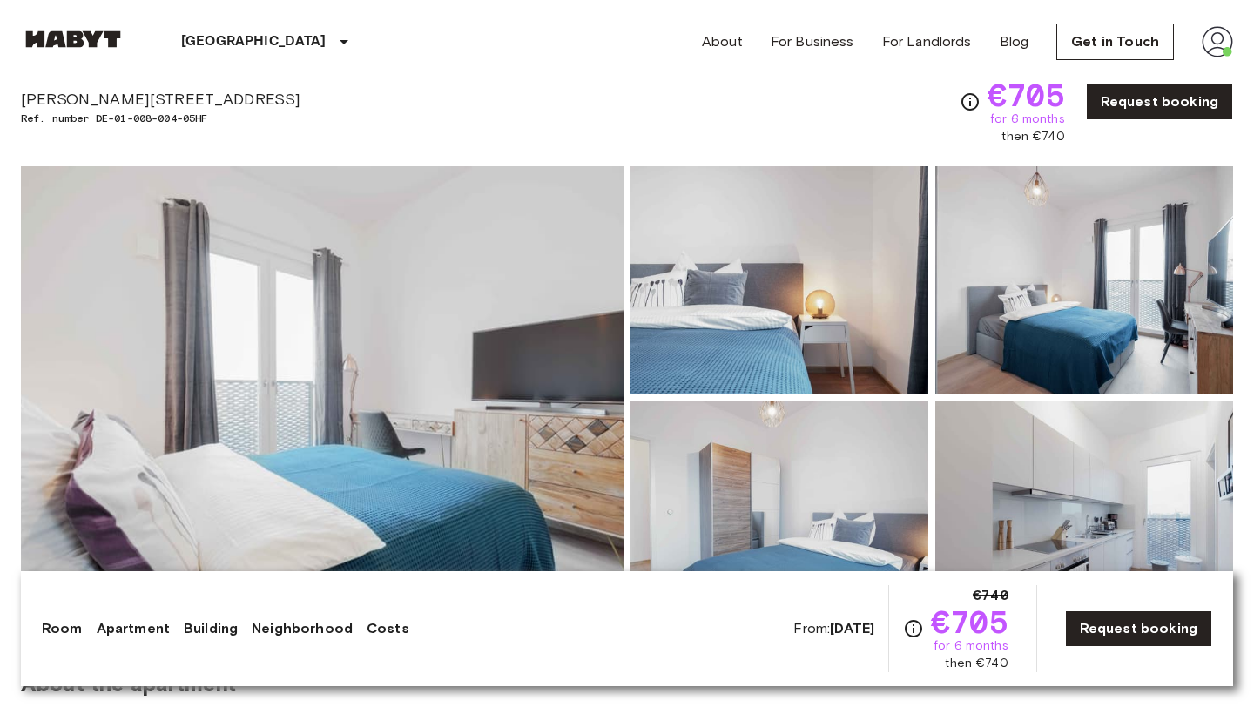
click at [473, 451] on img at bounding box center [322, 397] width 602 height 463
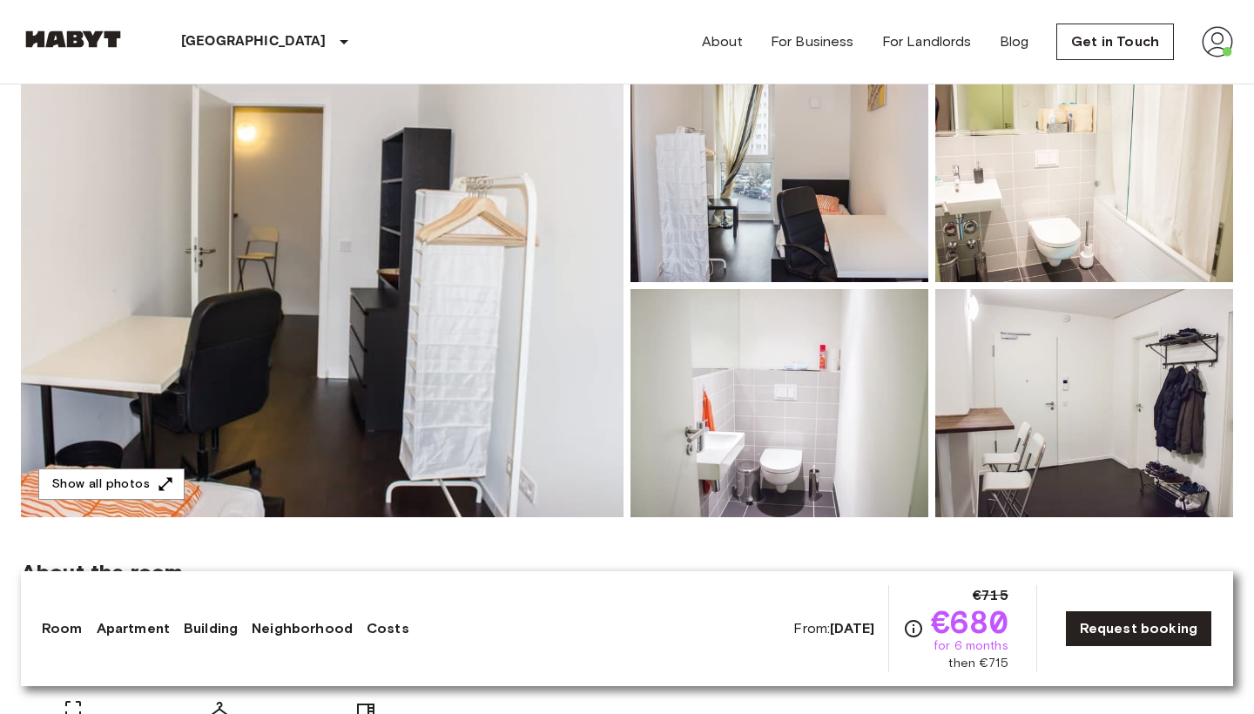
scroll to position [194, 0]
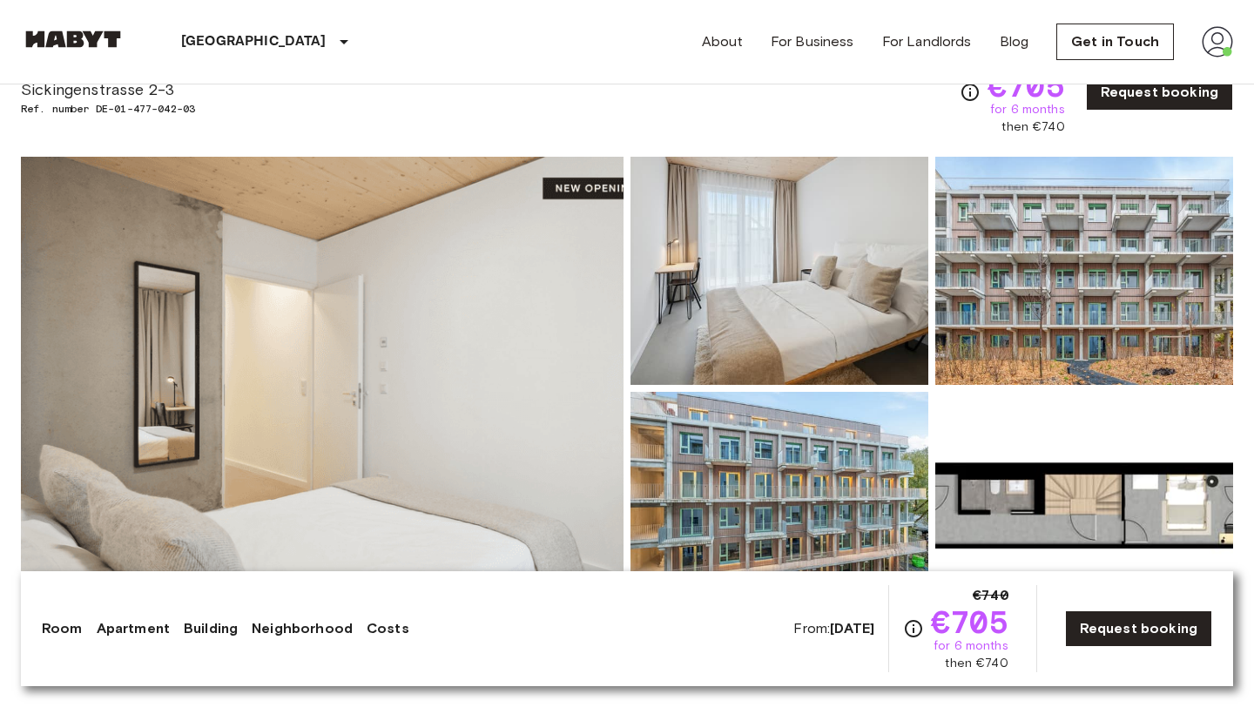
scroll to position [47, 0]
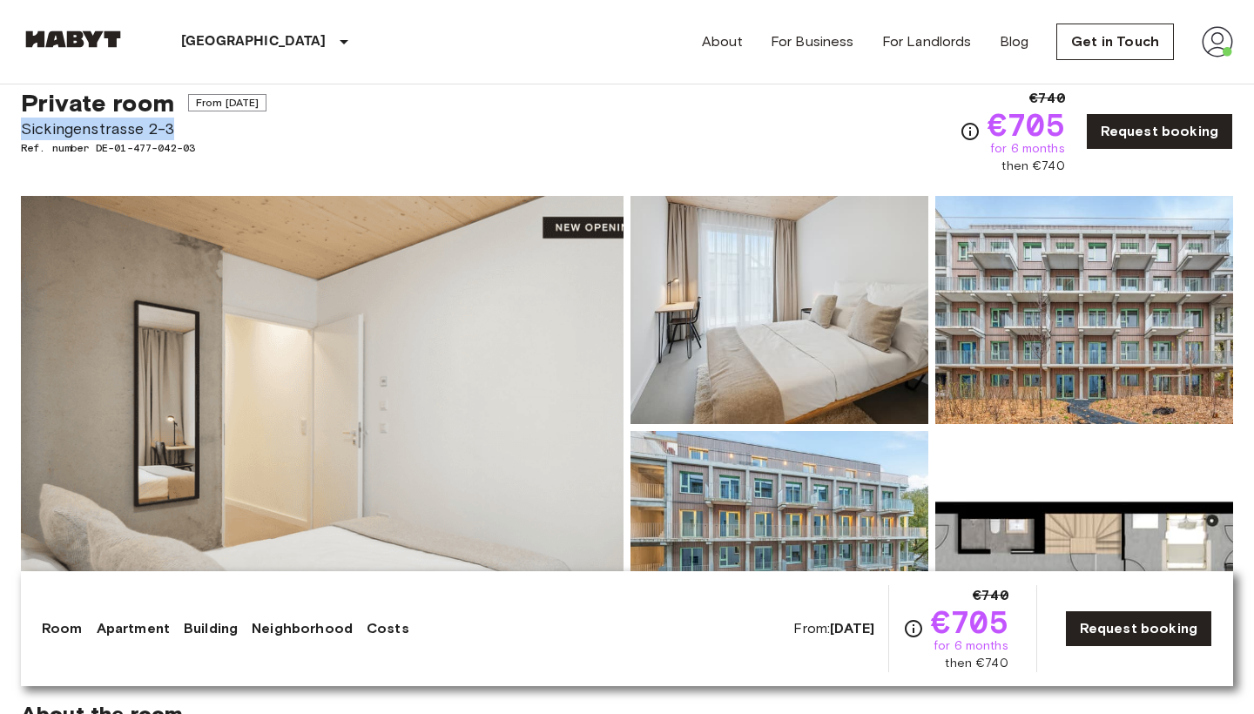
drag, startPoint x: 10, startPoint y: 131, endPoint x: 185, endPoint y: 132, distance: 175.0
copy span "Sickingenstrasse 2-3"
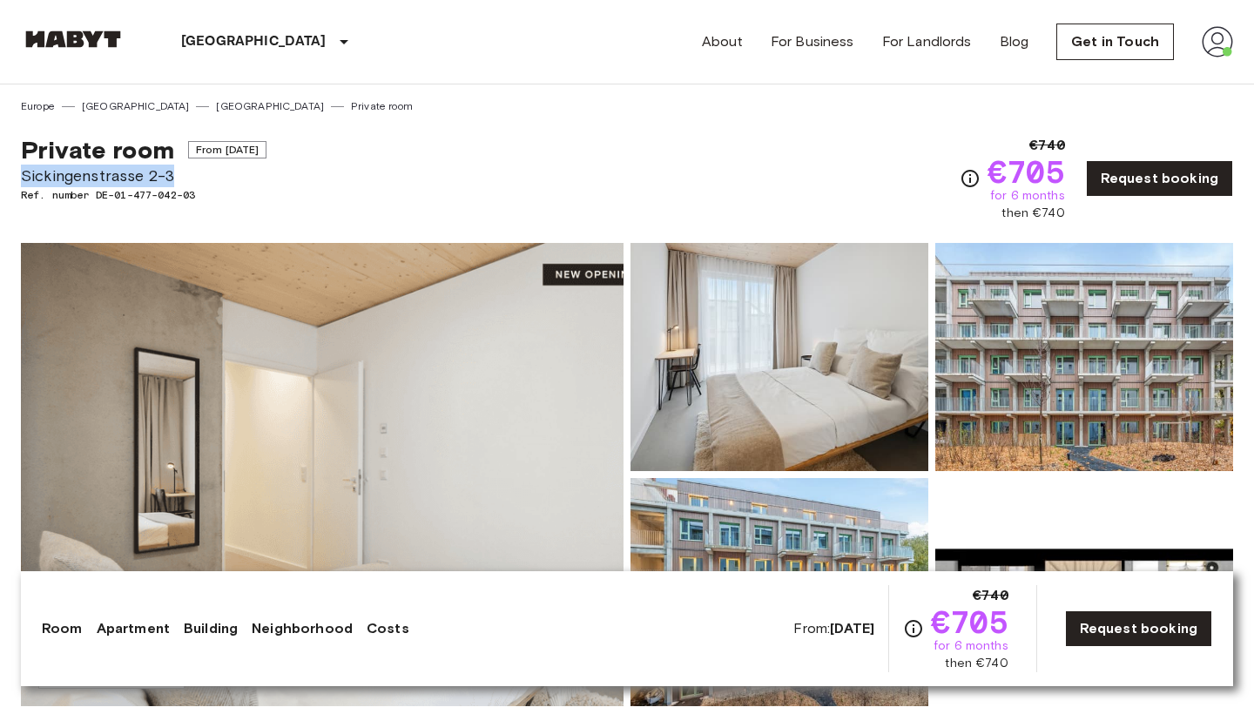
scroll to position [0, 0]
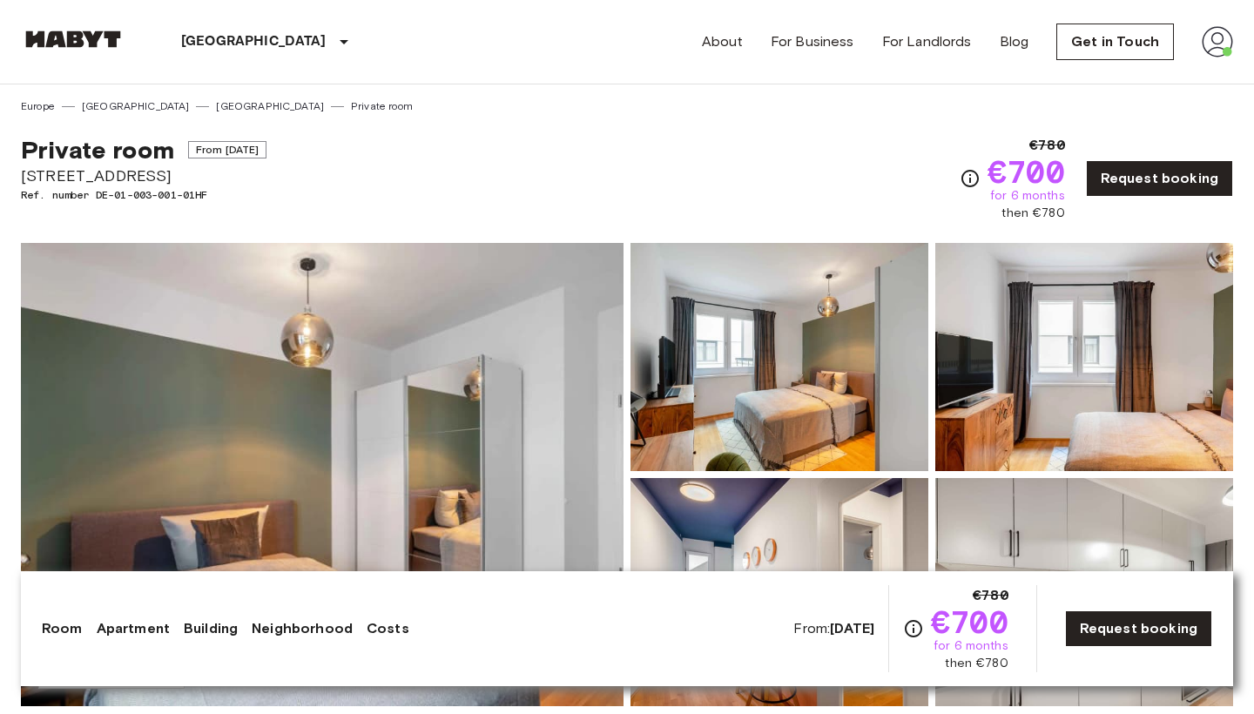
click at [1210, 54] on img at bounding box center [1216, 41] width 31 height 31
click at [1147, 76] on li "Profile" at bounding box center [1153, 72] width 174 height 31
click at [1224, 45] on img at bounding box center [1216, 41] width 31 height 31
click at [1151, 76] on li "Profile" at bounding box center [1153, 72] width 174 height 31
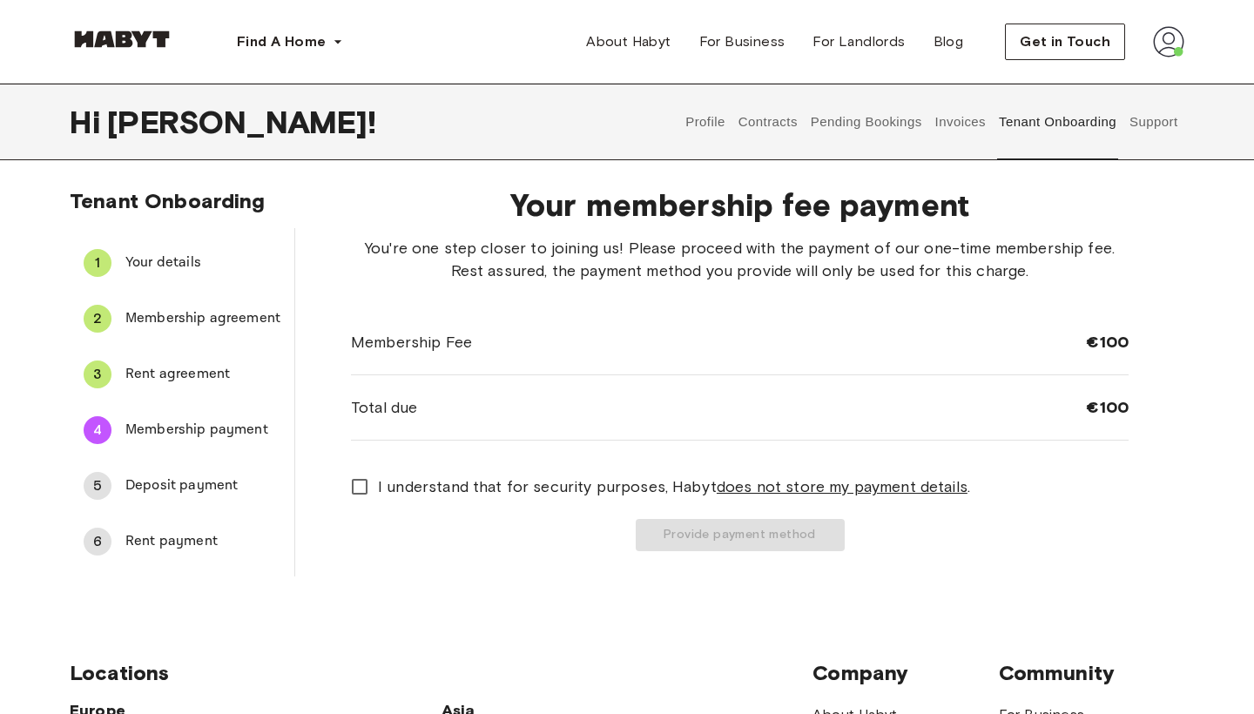
click at [161, 478] on span "Deposit payment" at bounding box center [202, 485] width 155 height 21
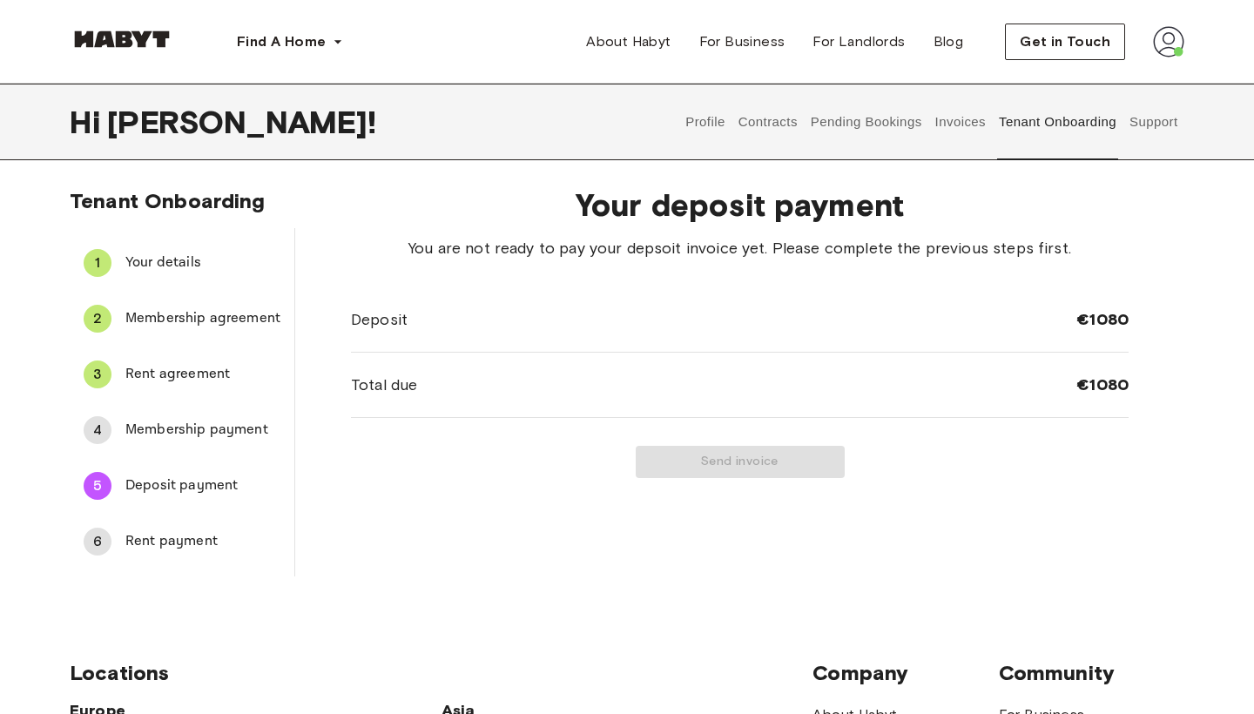
click at [200, 432] on span "Membership payment" at bounding box center [202, 430] width 155 height 21
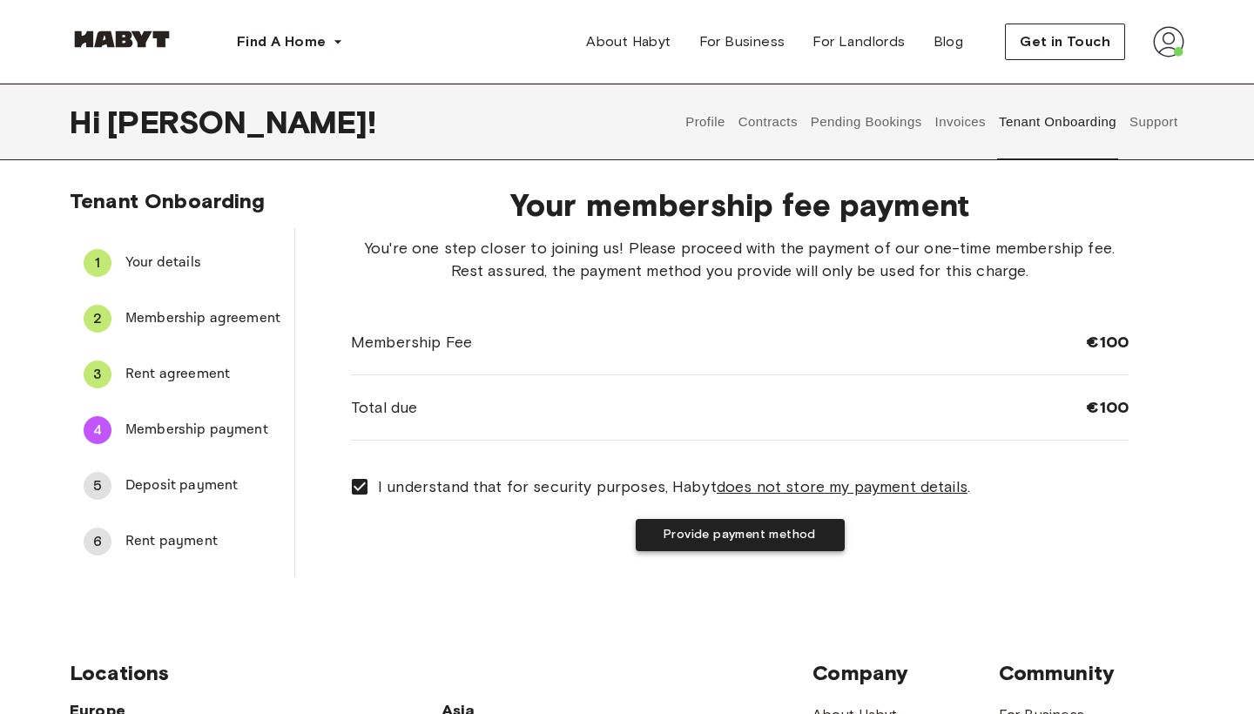
click at [737, 538] on button "Provide payment method" at bounding box center [740, 535] width 209 height 32
click at [159, 535] on span "Rent payment" at bounding box center [202, 541] width 155 height 21
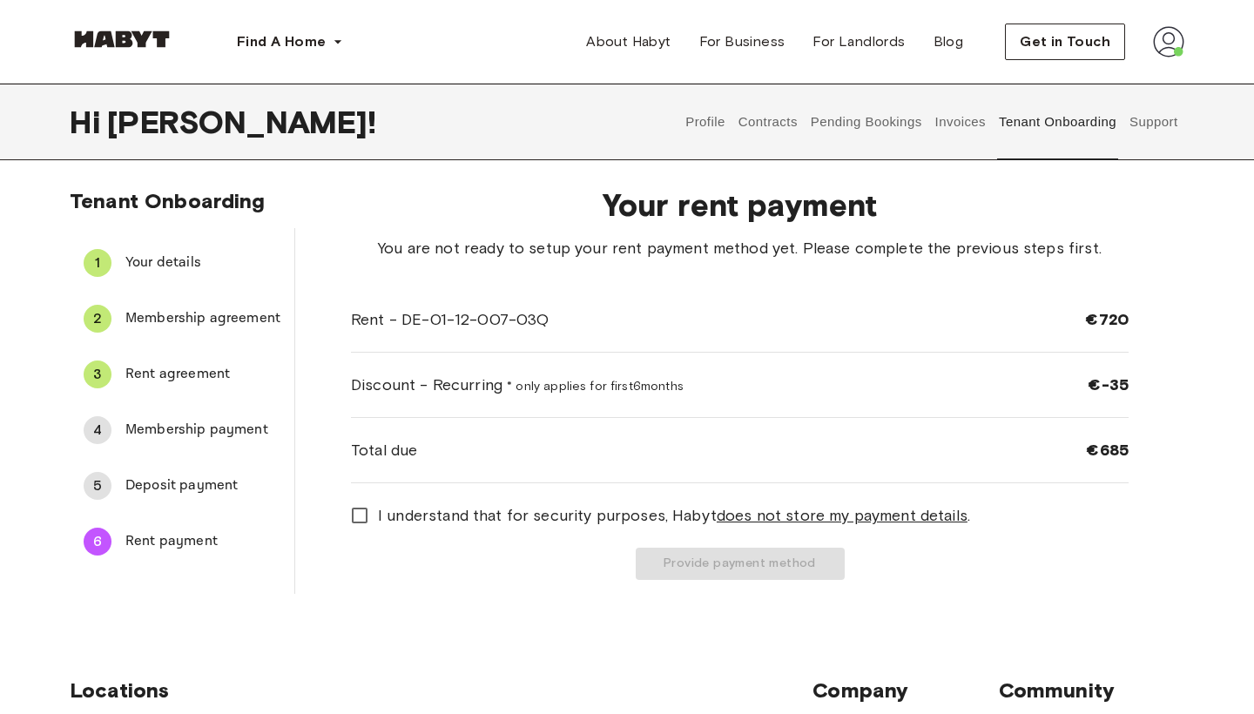
click at [165, 491] on span "Deposit payment" at bounding box center [202, 485] width 155 height 21
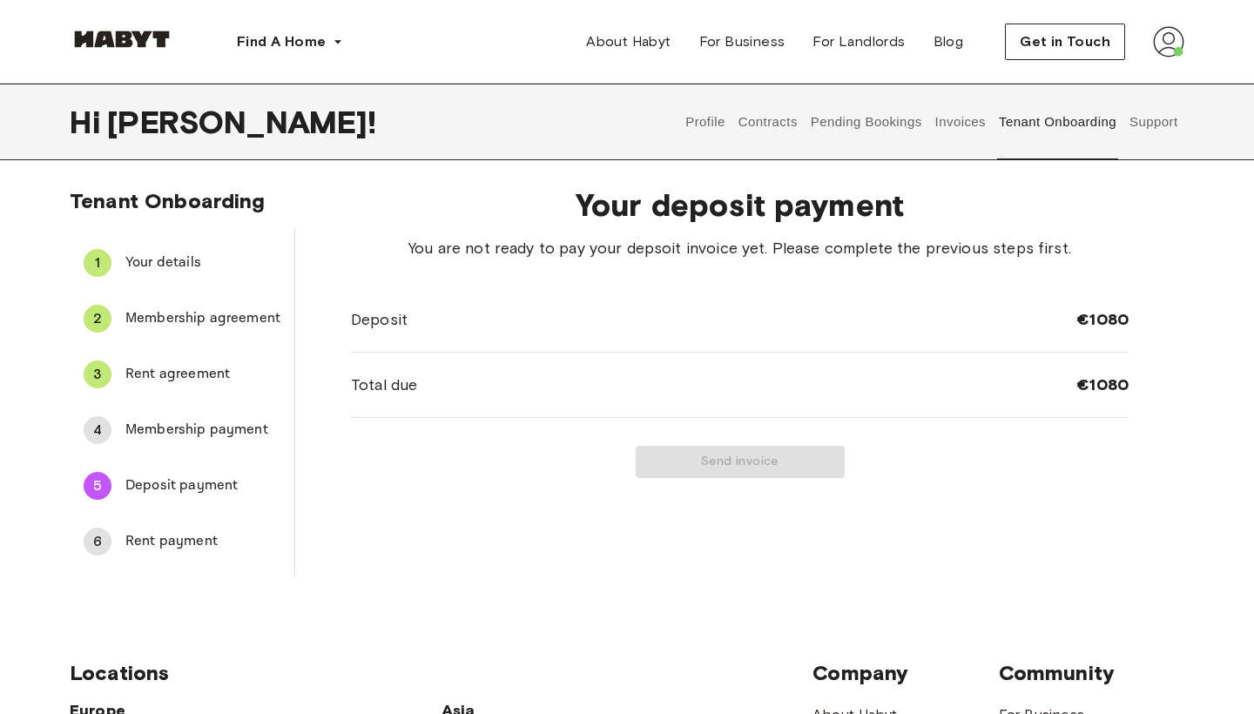
click at [179, 435] on span "Membership payment" at bounding box center [202, 430] width 155 height 21
